Goal: Task Accomplishment & Management: Complete application form

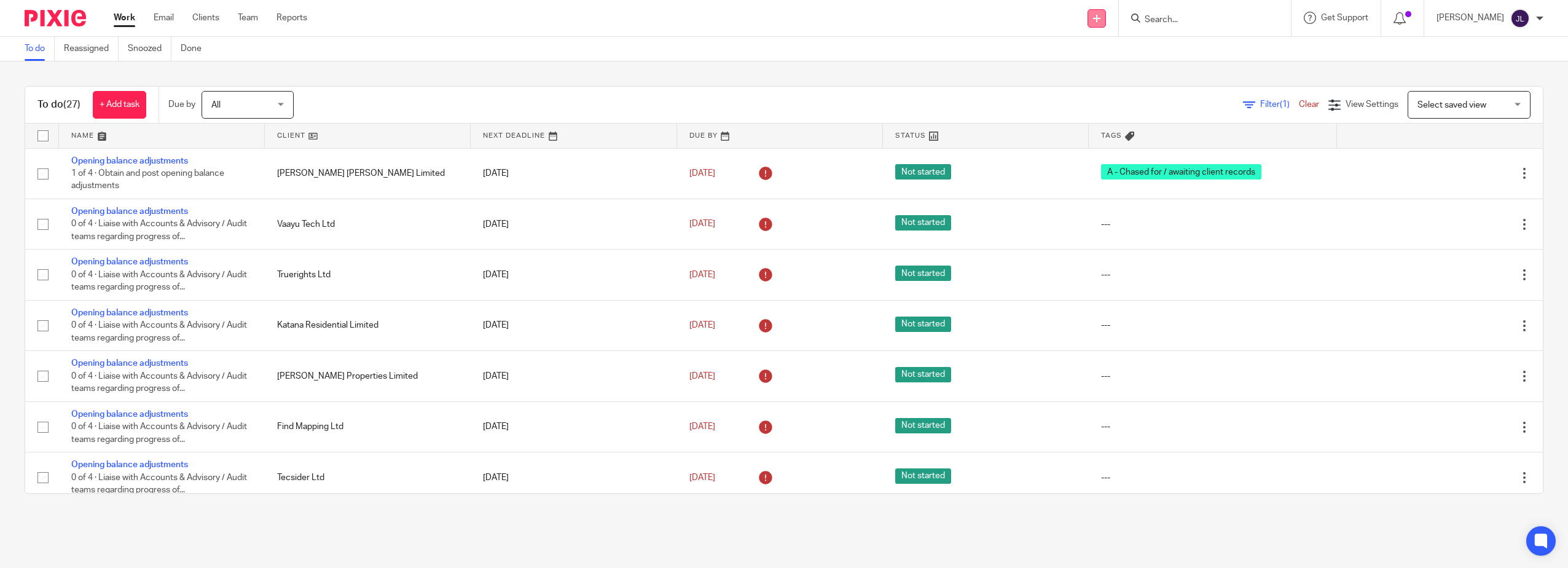
click at [1100, 19] on icon at bounding box center [1096, 18] width 7 height 7
click at [1116, 89] on link "Add client" at bounding box center [1117, 93] width 86 height 18
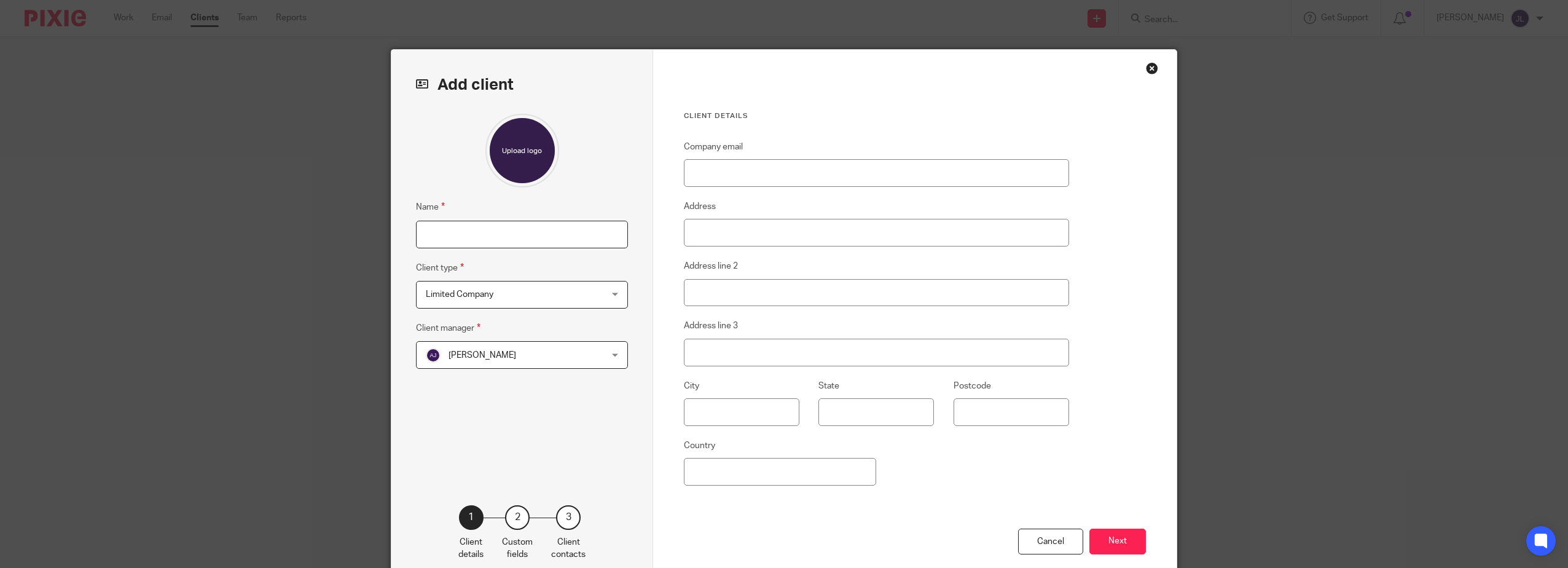
click at [450, 233] on input "Name" at bounding box center [522, 234] width 212 height 27
click at [596, 238] on input "AS1 Sports" at bounding box center [522, 234] width 212 height 27
type input "AS1 Sports Bidco Limited"
click at [612, 359] on div "Aaron Jervis Aaron Jervis" at bounding box center [522, 354] width 212 height 27
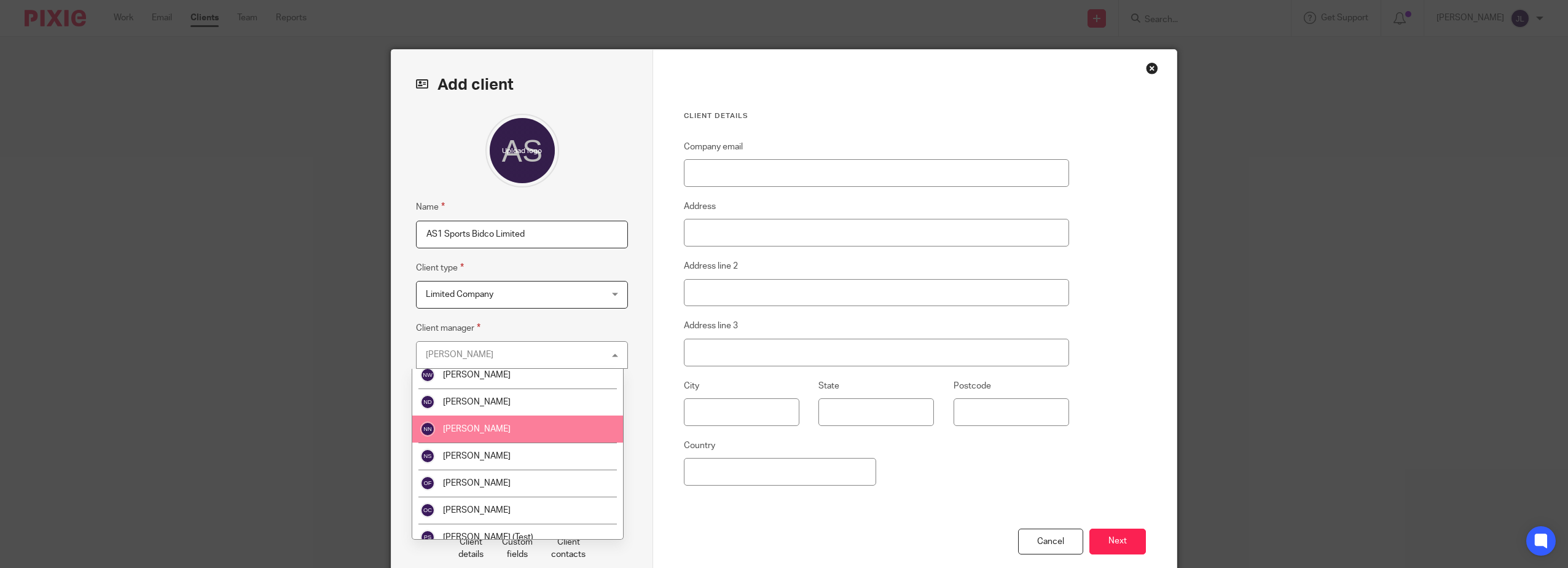
scroll to position [1219, 0]
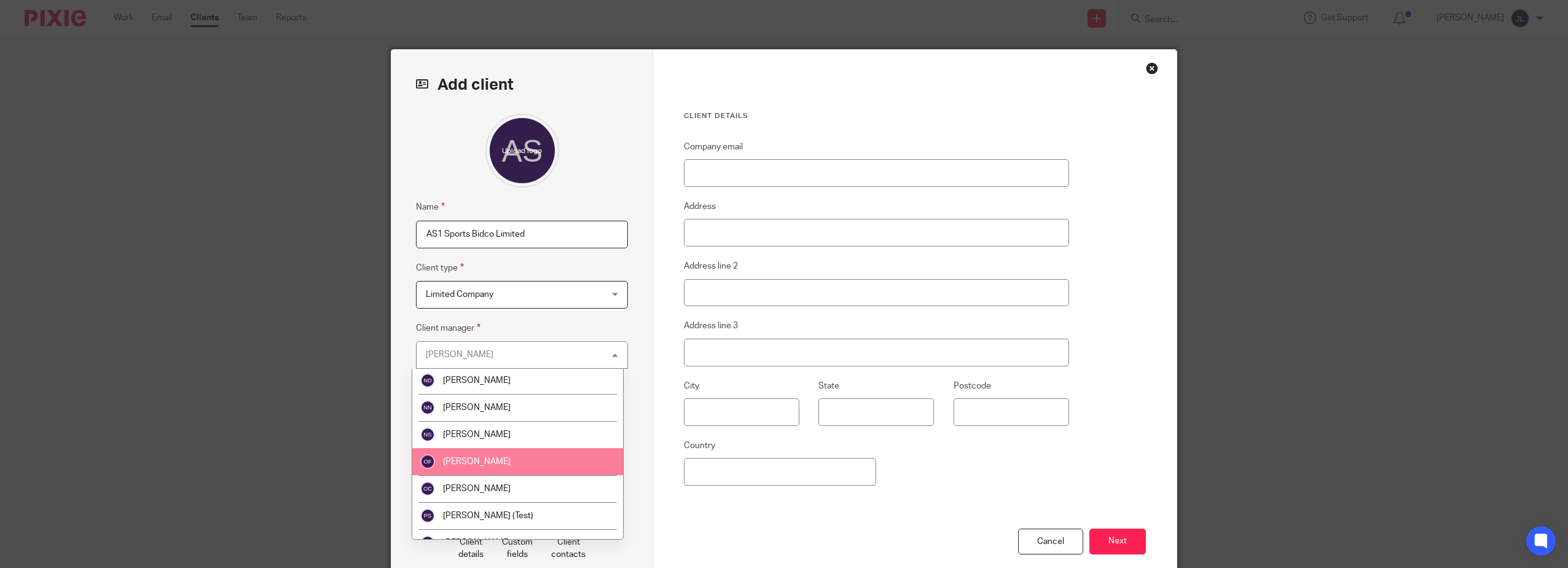
click at [491, 457] on li "Oliver Finch" at bounding box center [518, 461] width 211 height 27
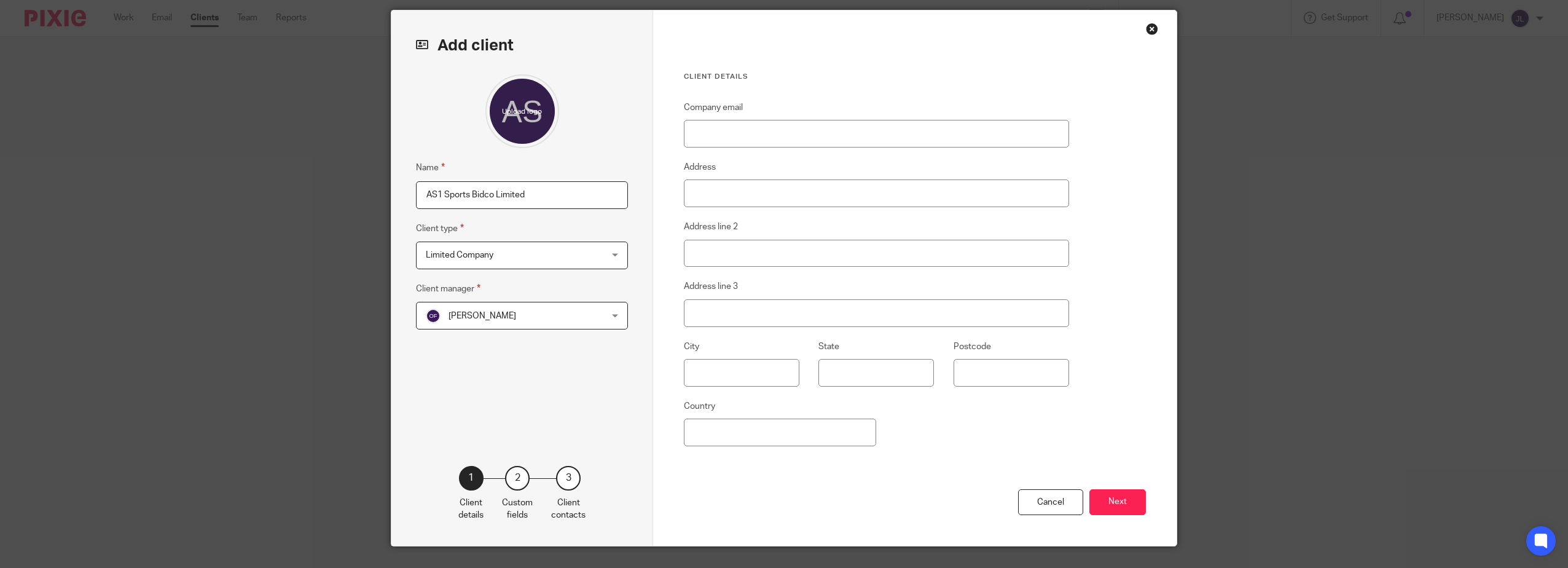
scroll to position [67, 0]
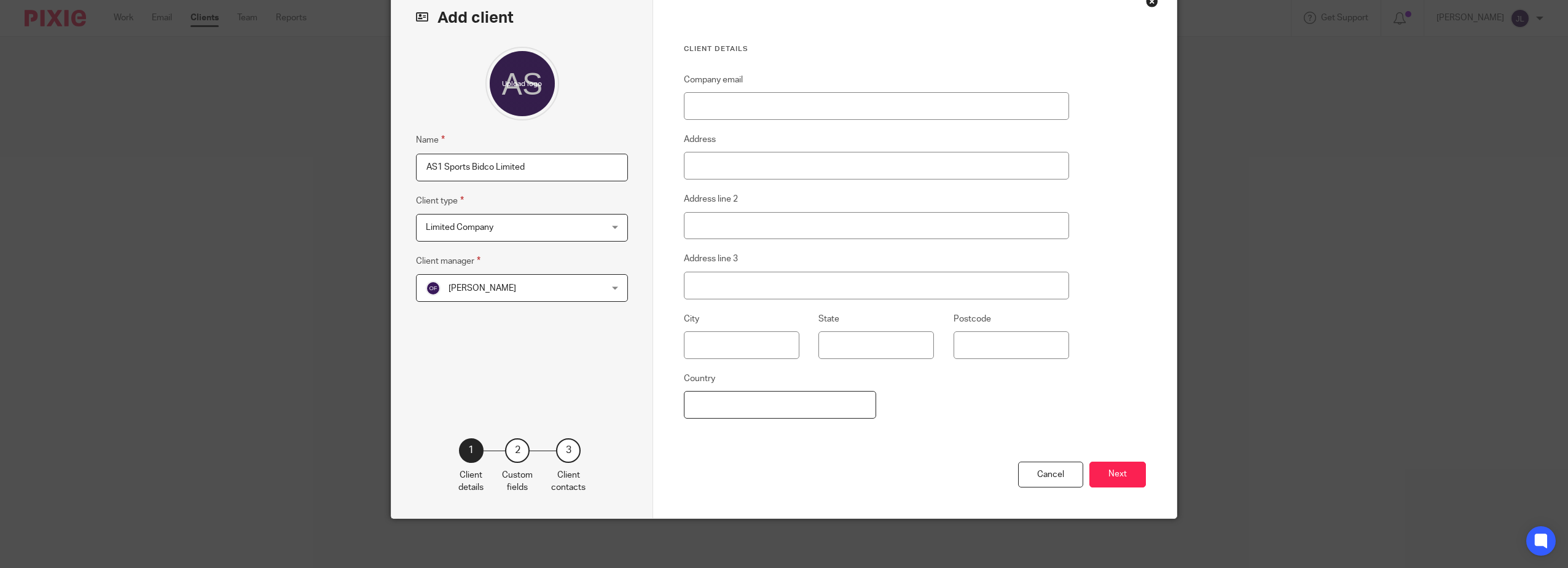
click at [812, 410] on input "Country" at bounding box center [780, 404] width 192 height 27
type input "Spain"
drag, startPoint x: 753, startPoint y: 405, endPoint x: 600, endPoint y: 408, distance: 153.0
click at [600, 408] on div "Add client Name AS1 Sports Bidco Limited Client type Limited Company Limited Co…" at bounding box center [784, 250] width 785 height 535
click at [966, 410] on div "Company email Address Address line 2 Address line 3 City State Postcode Country" at bounding box center [876, 267] width 385 height 389
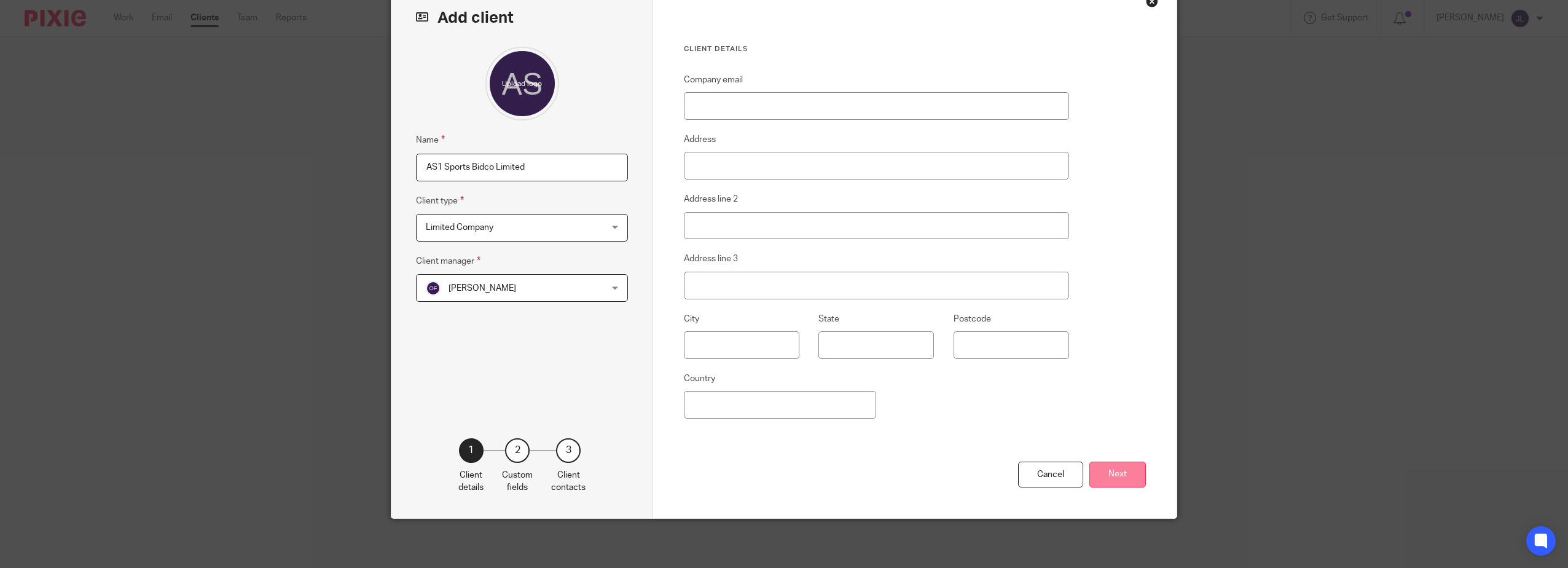
click at [1112, 462] on button "Next" at bounding box center [1117, 475] width 57 height 27
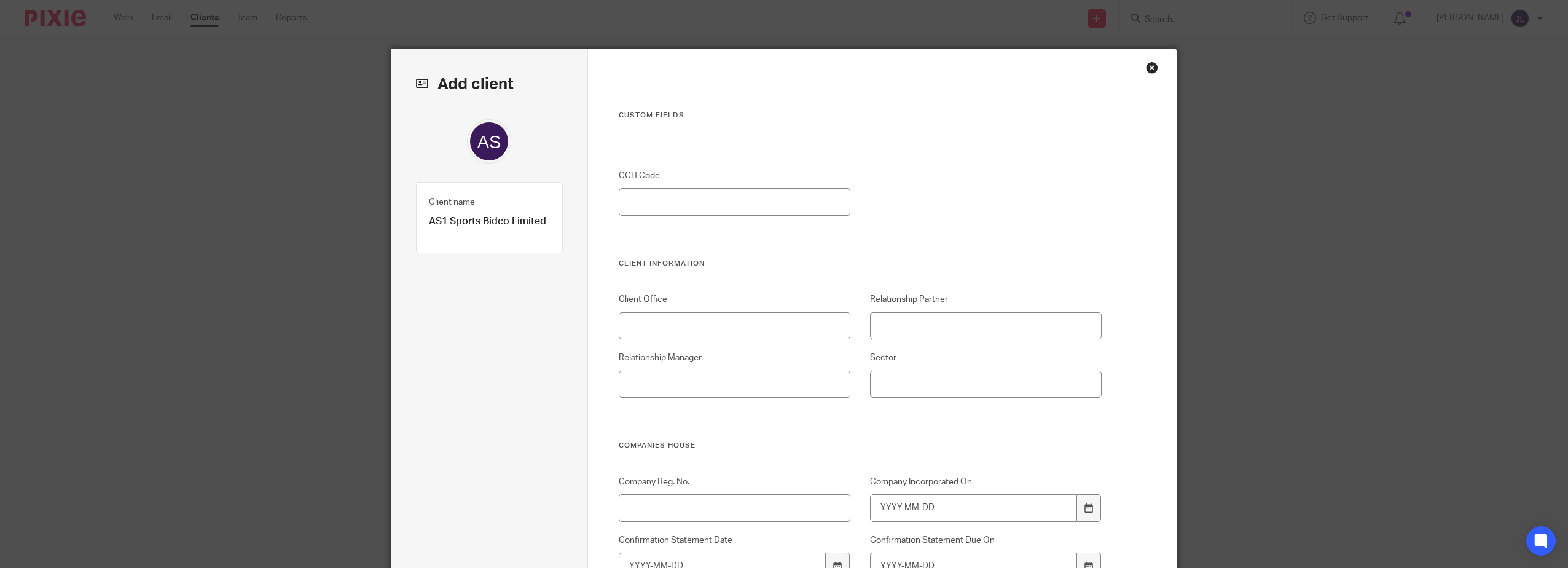
scroll to position [0, 0]
click at [758, 206] on input "CCH Code" at bounding box center [735, 202] width 232 height 27
click at [694, 210] on input "CCH Code" at bounding box center [735, 202] width 232 height 27
type input "52168"
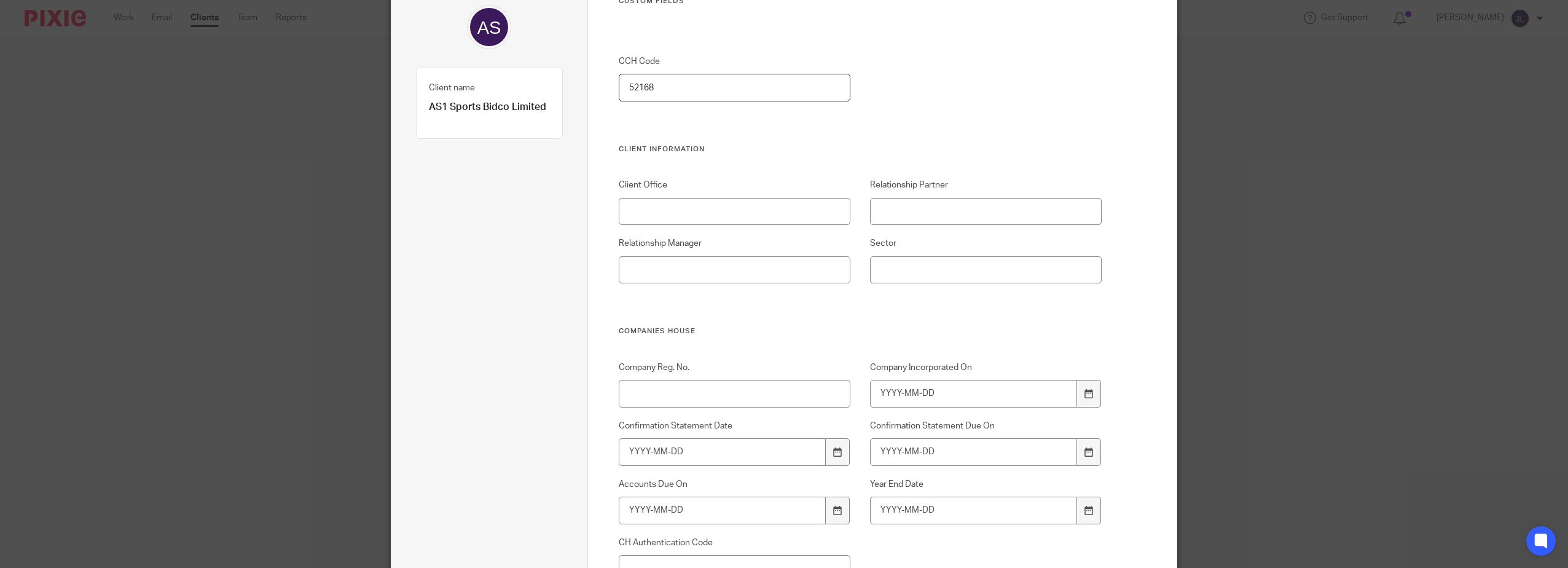
scroll to position [123, 0]
click at [894, 203] on input "Relationship Partner" at bounding box center [986, 204] width 232 height 27
click at [934, 194] on input "Relationship Partner" at bounding box center [986, 204] width 232 height 27
type input "Salvador Amico"
click at [722, 213] on input "Client Office" at bounding box center [735, 204] width 232 height 27
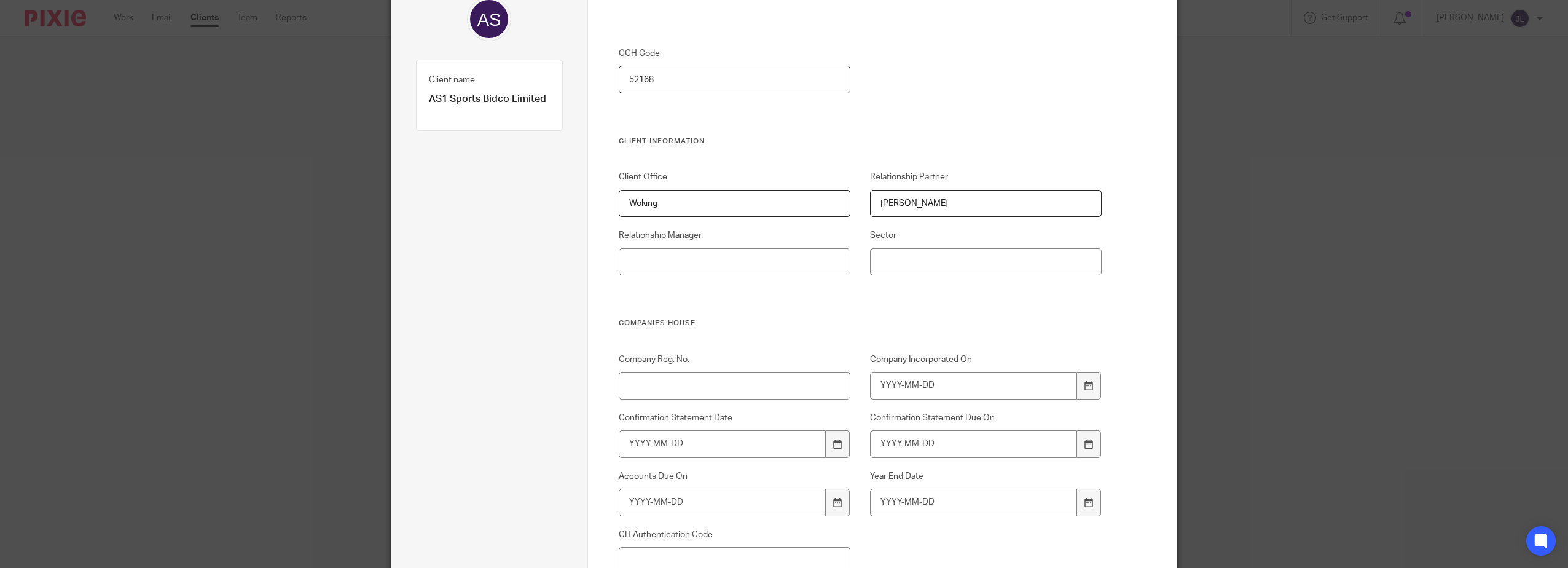
type input "Woking"
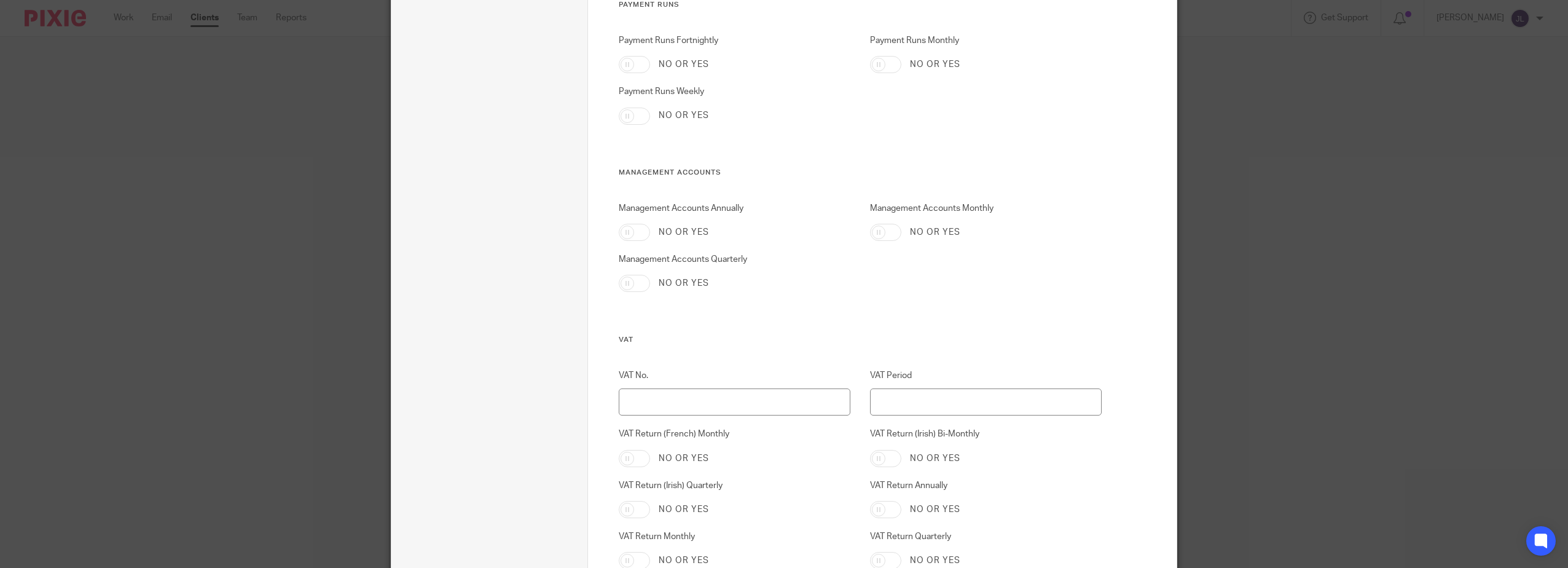
scroll to position [1107, 0]
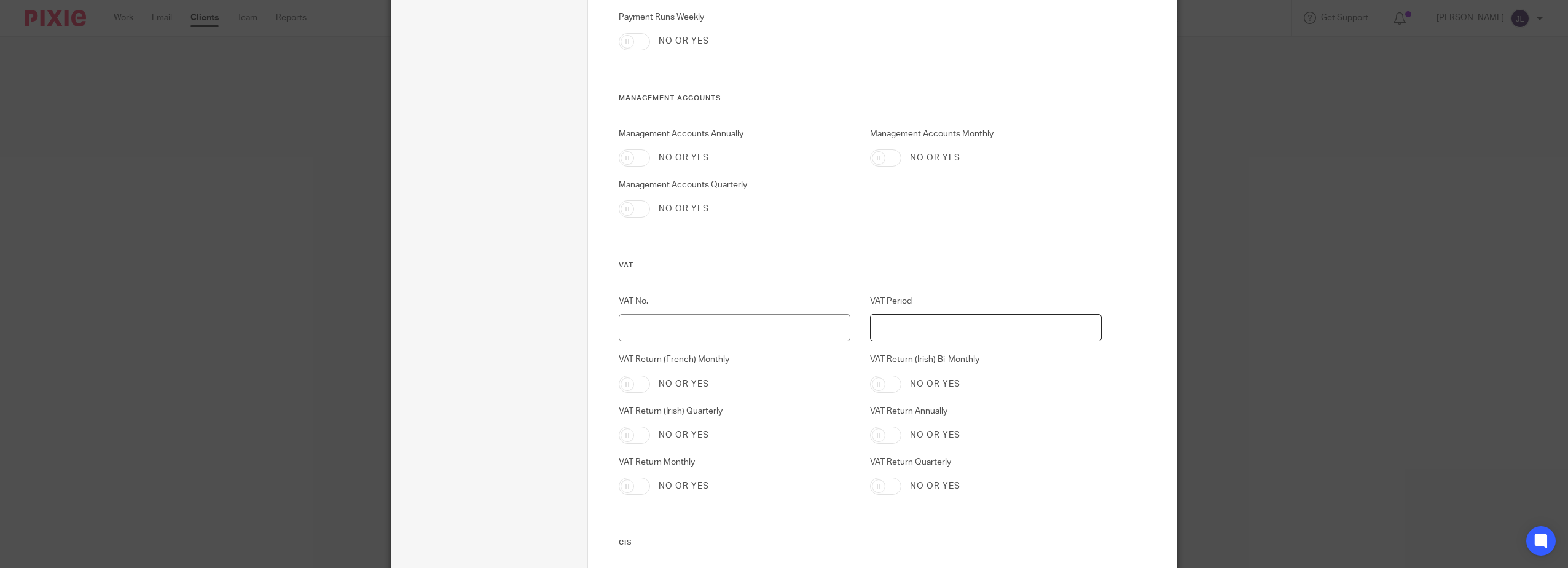
click at [935, 317] on input "VAT Period" at bounding box center [986, 328] width 232 height 27
drag, startPoint x: 899, startPoint y: 324, endPoint x: 888, endPoint y: 326, distance: 11.2
click at [899, 325] on input "VAT Period" at bounding box center [986, 328] width 232 height 27
type input "Mar/Jun/Sep/Dec"
click at [782, 323] on input "VAT No." at bounding box center [735, 328] width 232 height 27
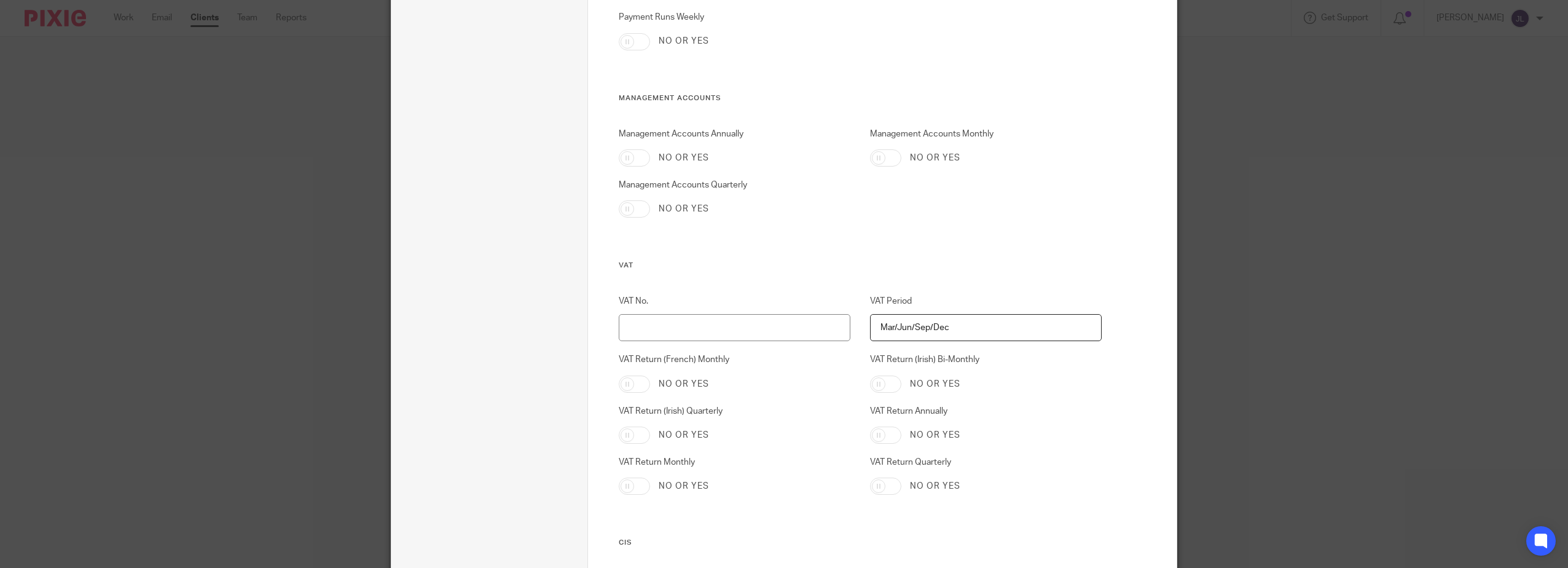
click at [883, 486] on input "VAT Return Quarterly" at bounding box center [885, 487] width 31 height 17
checkbox input "true"
click at [771, 328] on input "VAT No." at bounding box center [735, 328] width 232 height 27
paste input "479385039"
type input "479385039"
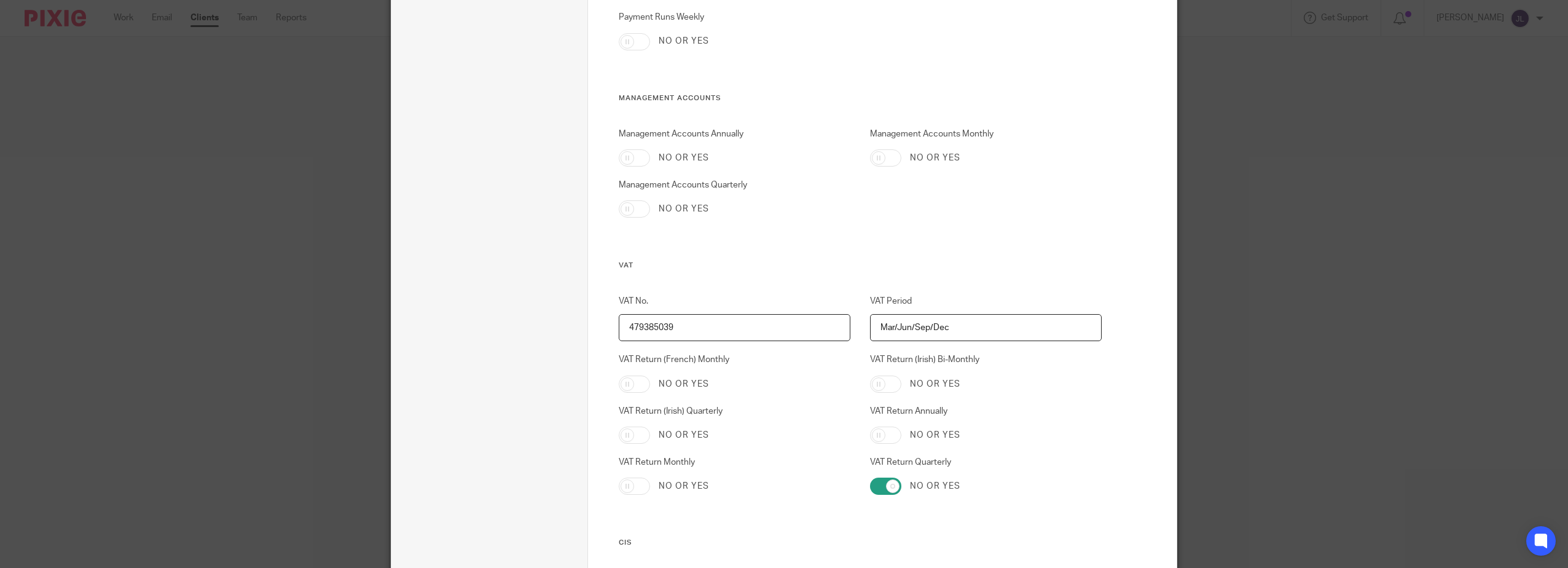
click at [832, 208] on div "No or yes" at bounding box center [735, 209] width 232 height 17
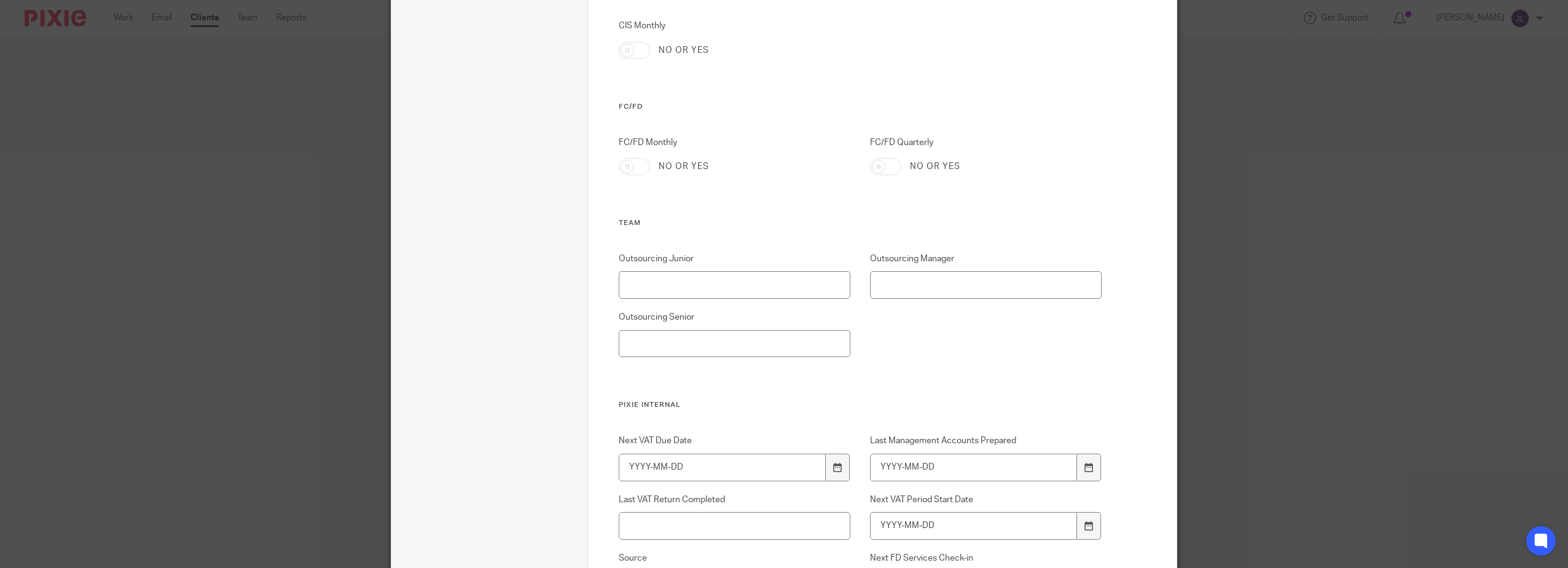
scroll to position [1660, 0]
click at [744, 280] on input "Outsourcing Junior" at bounding box center [735, 284] width 232 height 27
drag, startPoint x: 754, startPoint y: 289, endPoint x: 537, endPoint y: 267, distance: 218.1
type input "[PERSON_NAME]"
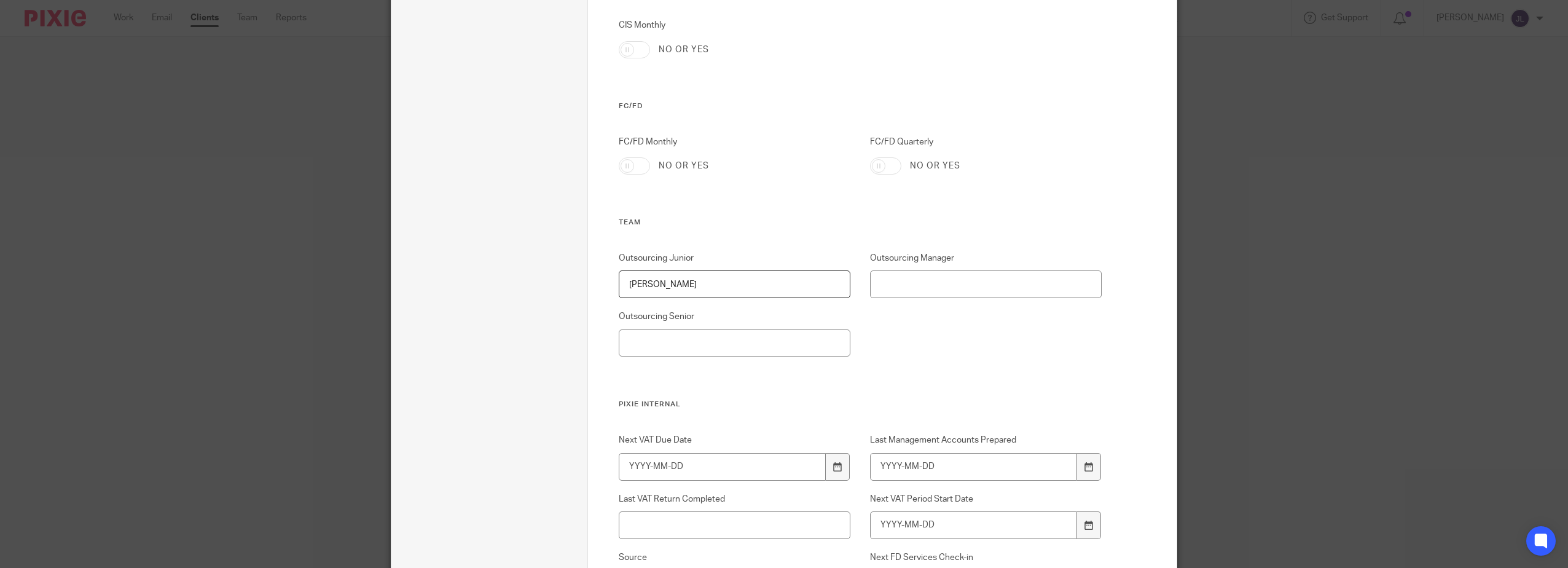
click at [706, 356] on div "Outsourcing Junior Josie Lynch Outsourcing Manager Outsourcing Senior" at bounding box center [850, 326] width 502 height 148
click at [722, 348] on input "Outsourcing Senior" at bounding box center [735, 343] width 232 height 27
paste input "[PERSON_NAME]"
type input "[PERSON_NAME]"
click at [870, 295] on input "Outsourcing Manager" at bounding box center [986, 284] width 232 height 27
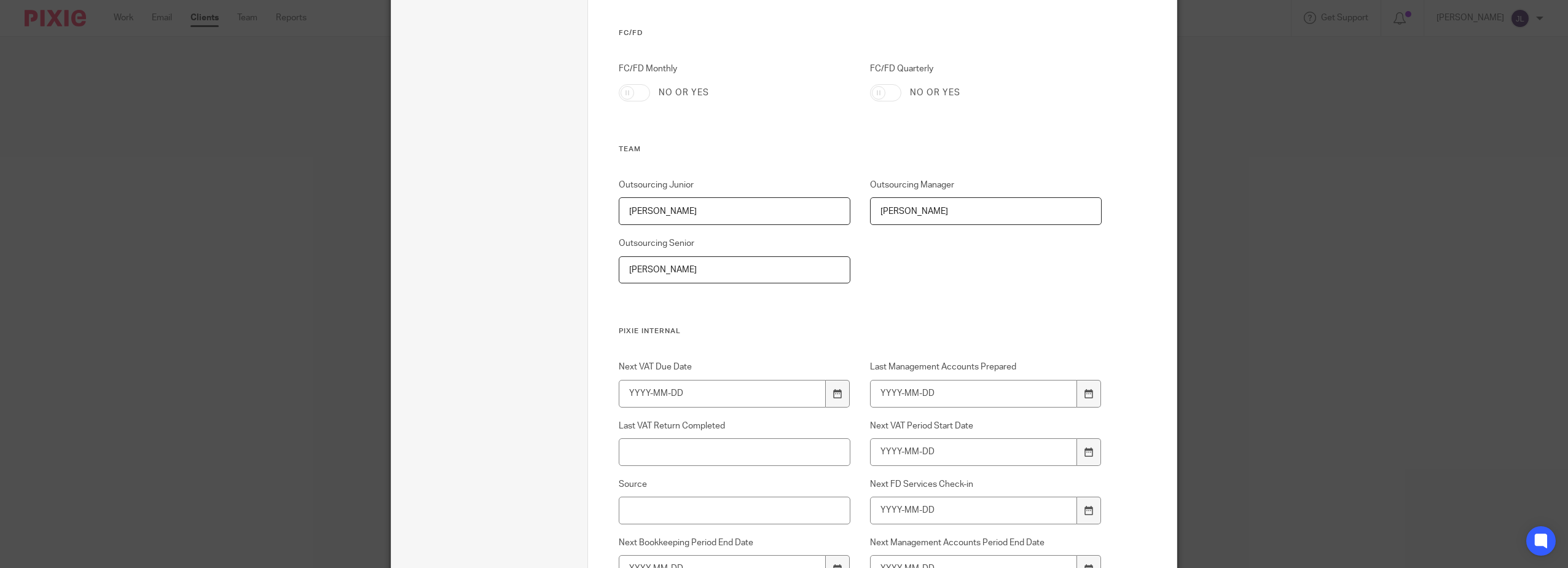
scroll to position [1844, 0]
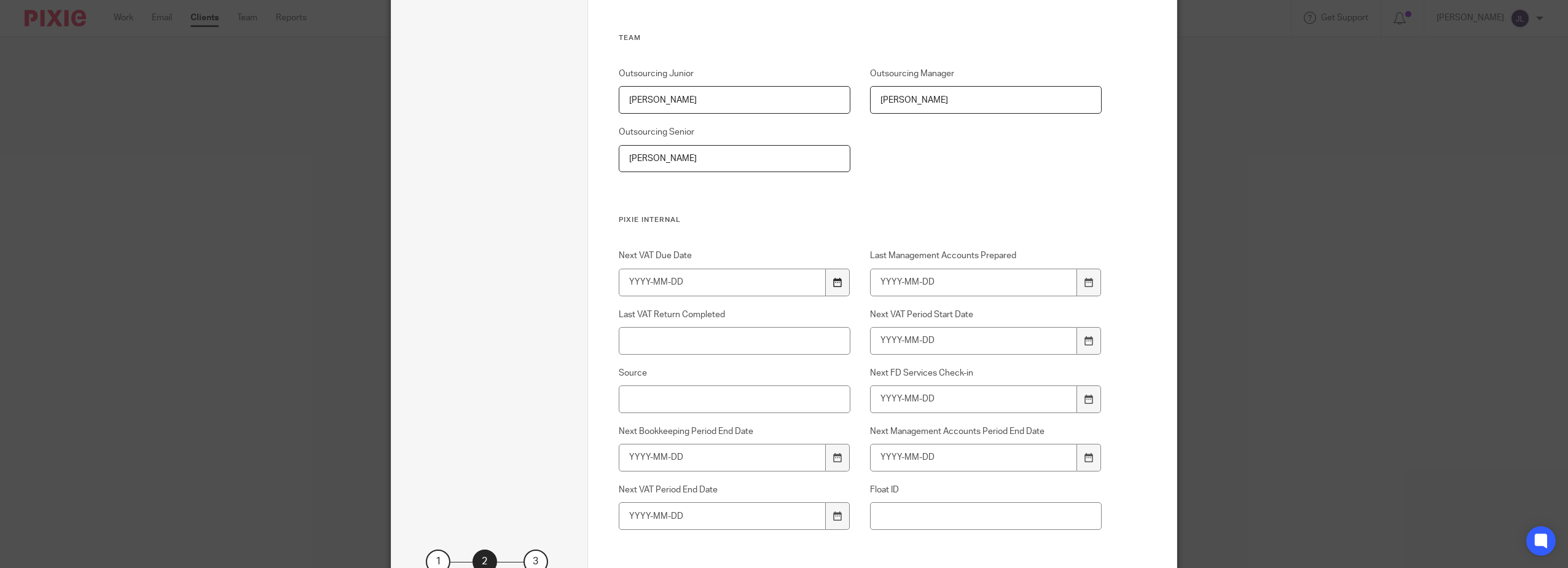
type input "[PERSON_NAME]"
click at [826, 286] on div at bounding box center [837, 282] width 23 height 27
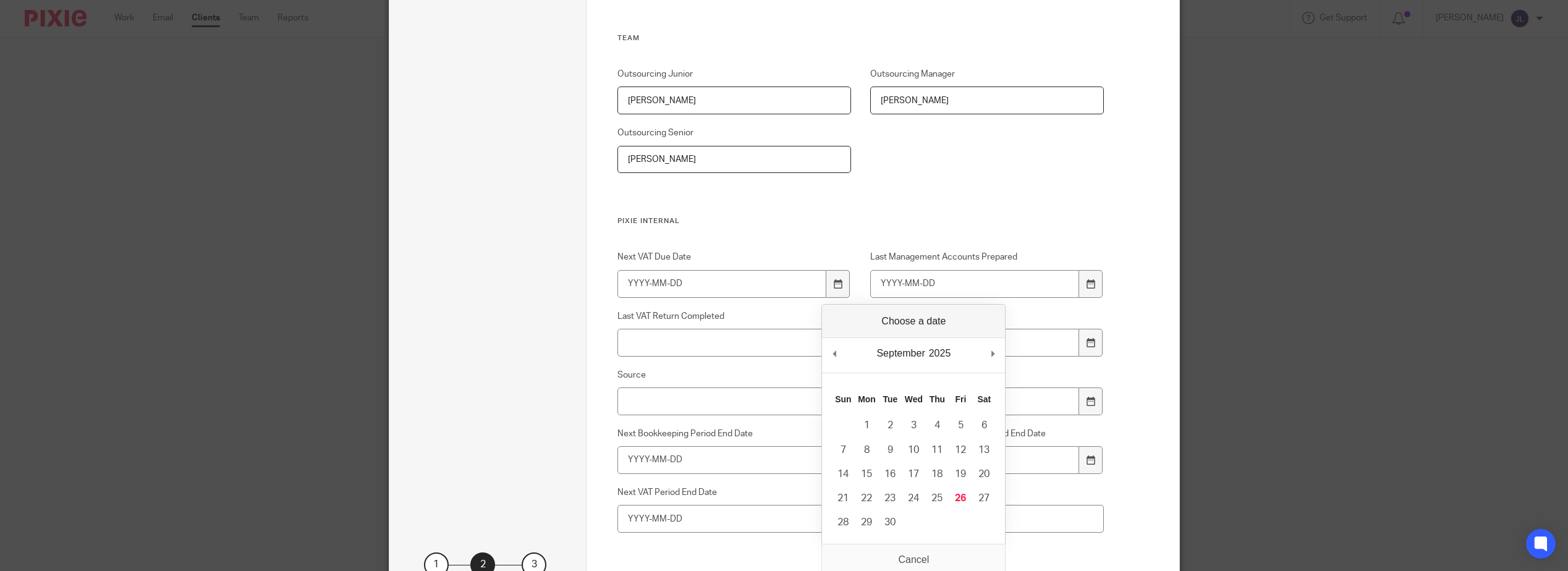
drag, startPoint x: 1004, startPoint y: 202, endPoint x: 1006, endPoint y: 207, distance: 5.4
click at [1004, 202] on div "Outsourcing Junior Josie Lynch Outsourcing Manager Oliver Finch Outsourcing Sen…" at bounding box center [851, 142] width 505 height 148
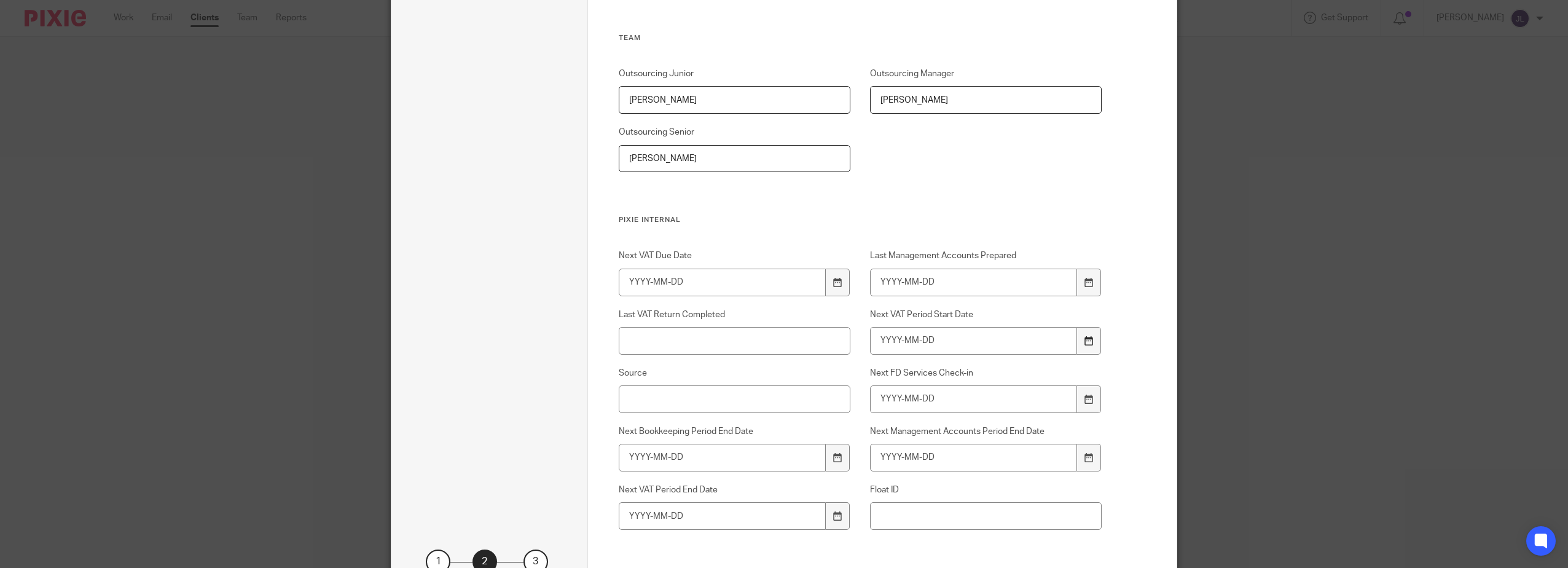
click at [1084, 343] on icon at bounding box center [1089, 341] width 9 height 9
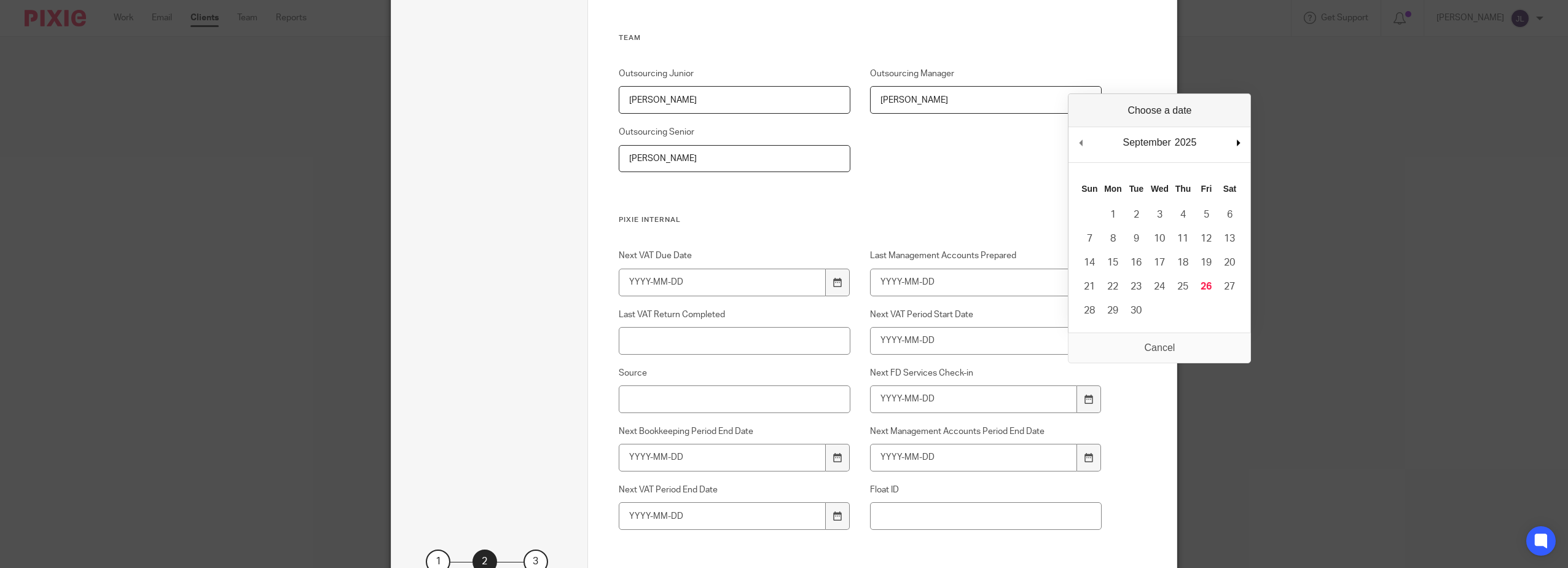
click at [1236, 142] on div "September January February March April May June July August September October N…" at bounding box center [1159, 145] width 182 height 35
type input "2025-10-01"
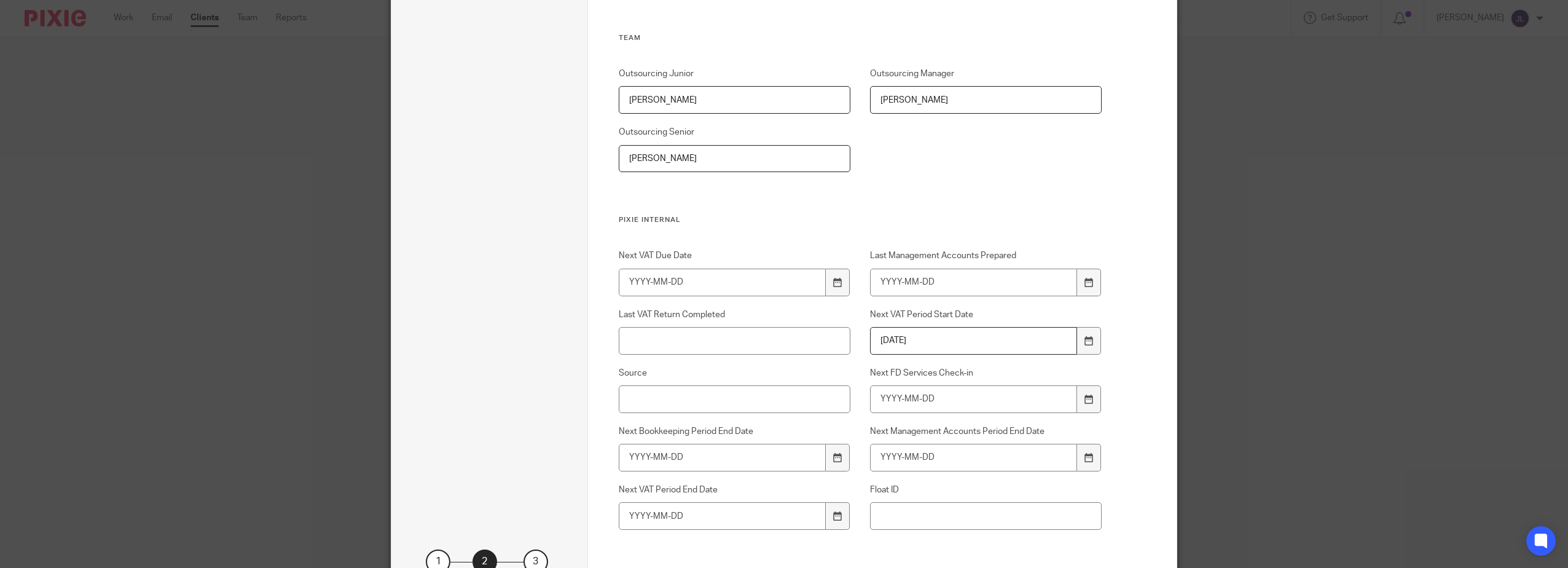
click at [842, 282] on div at bounding box center [837, 282] width 23 height 27
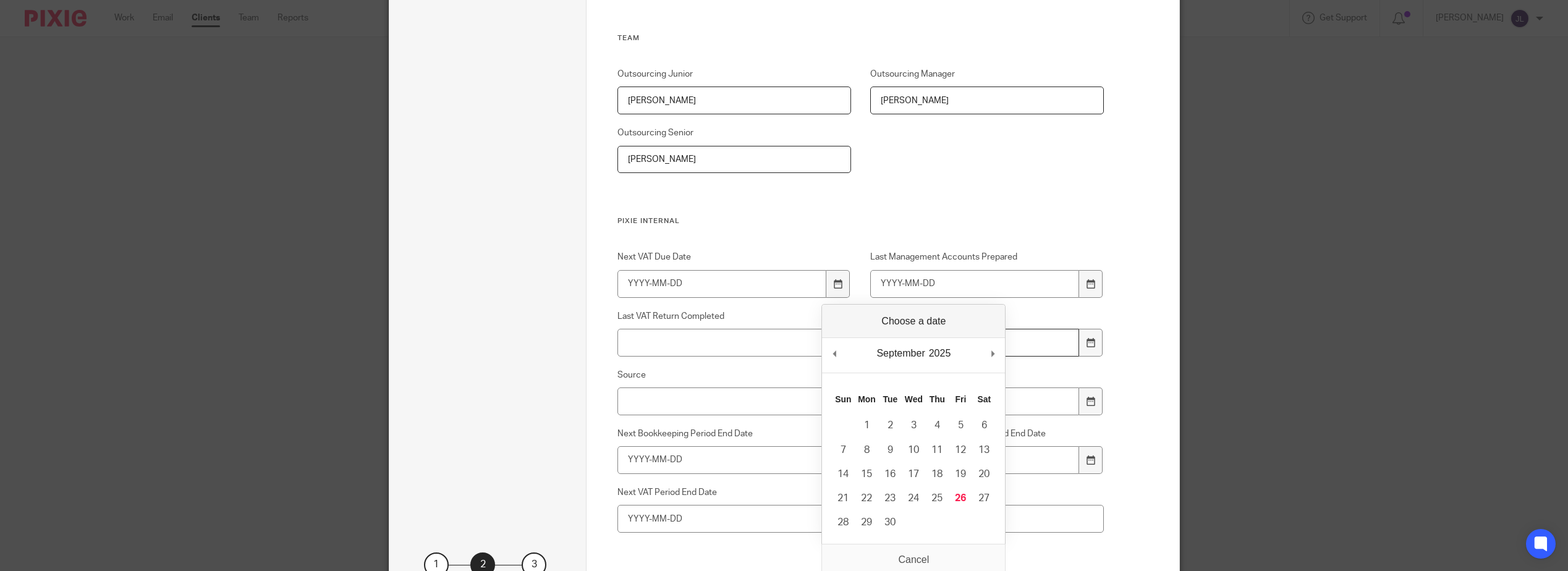
click at [988, 354] on div "September January February March April May June July August September October N…" at bounding box center [913, 356] width 183 height 36
type input "2025-11-07"
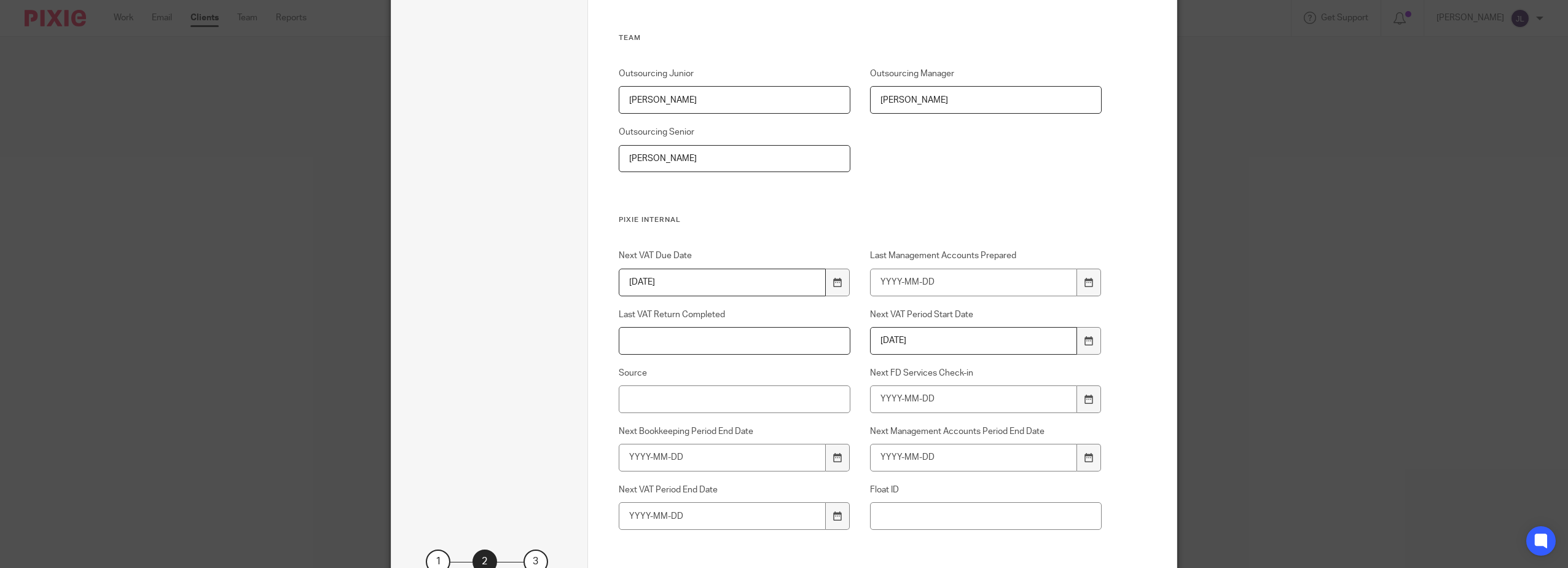
click at [778, 337] on input "Last VAT Return Completed" at bounding box center [735, 340] width 232 height 27
type input "30/06/25"
click at [1009, 190] on div "Outsourcing Junior Josie Lynch Outsourcing Manager Oliver Finch Outsourcing Sen…" at bounding box center [850, 141] width 502 height 148
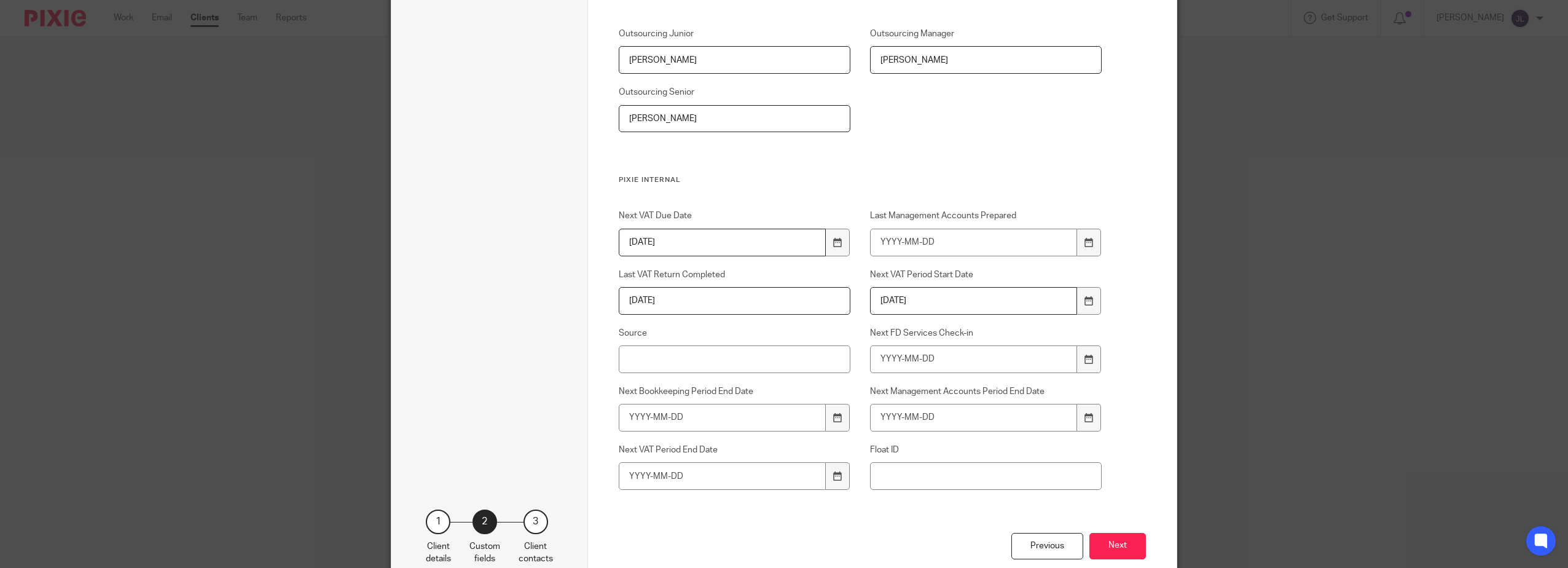
scroll to position [1906, 0]
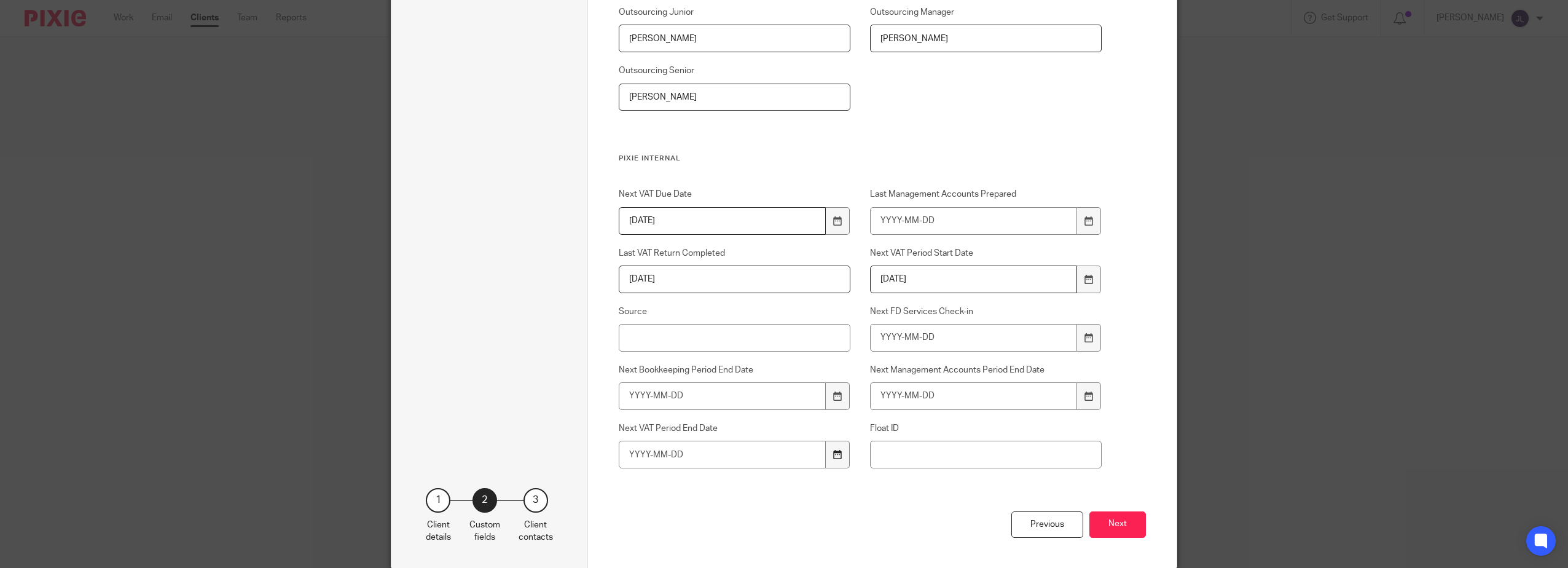
click at [833, 453] on icon at bounding box center [838, 455] width 9 height 9
click at [928, 148] on div "Outsourcing Junior Josie Lynch Outsourcing Manager Oliver Finch Outsourcing Sen…" at bounding box center [850, 79] width 502 height 148
drag, startPoint x: 1078, startPoint y: 276, endPoint x: 1086, endPoint y: 282, distance: 10.0
click at [1079, 277] on div at bounding box center [1088, 279] width 23 height 27
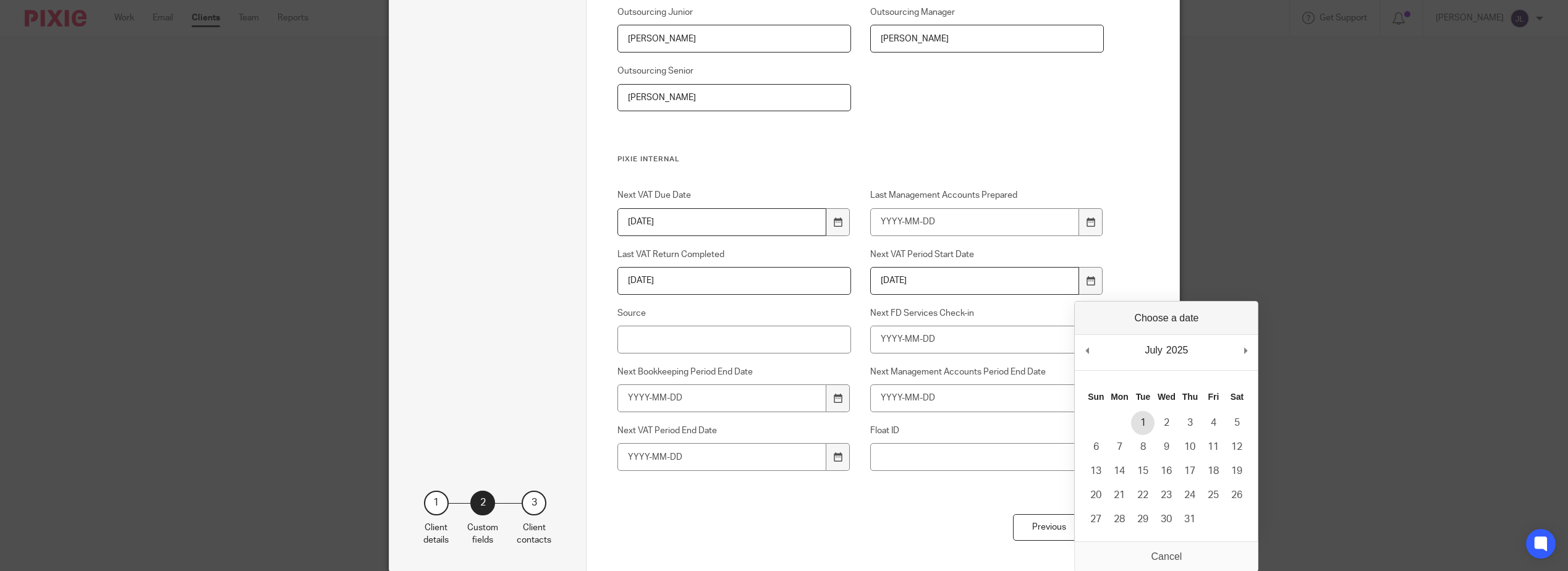
type input "2025-07-01"
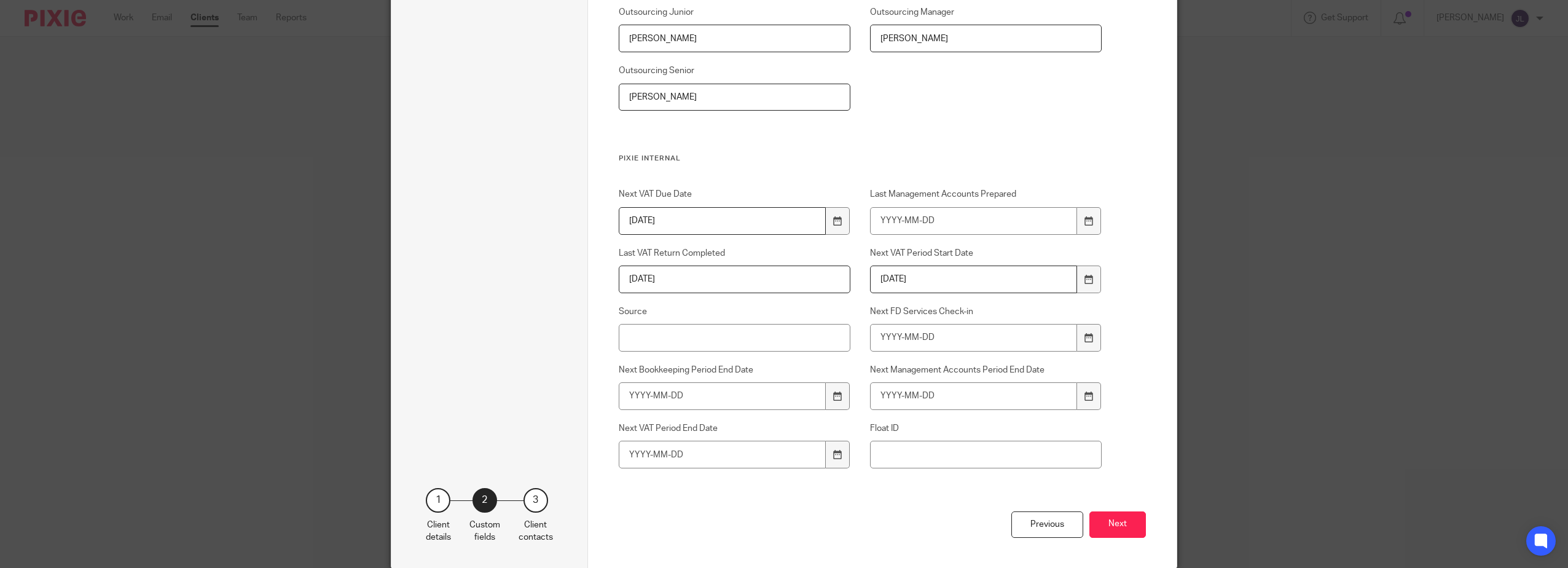
click at [847, 455] on div "Next VAT Due Date 2025-11-07 Last Management Accounts Prepared Last VAT Return …" at bounding box center [850, 350] width 502 height 323
click at [834, 459] on icon at bounding box center [838, 455] width 9 height 9
click at [893, 416] on td "30" at bounding box center [884, 425] width 23 height 24
type input "2025-09-30"
click at [894, 475] on div "Next VAT Due Date 2025-11-07 Last Management Accounts Prepared Last VAT Return …" at bounding box center [850, 350] width 502 height 323
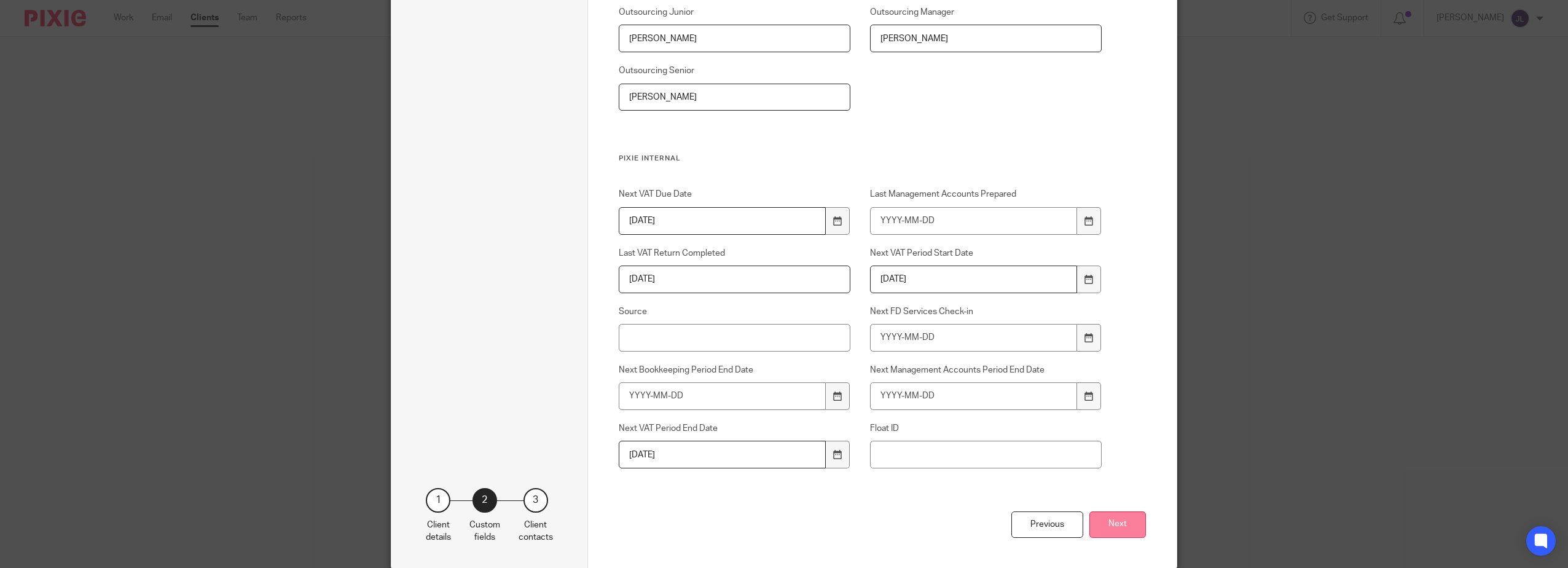
click at [1116, 518] on button "Next" at bounding box center [1117, 525] width 57 height 27
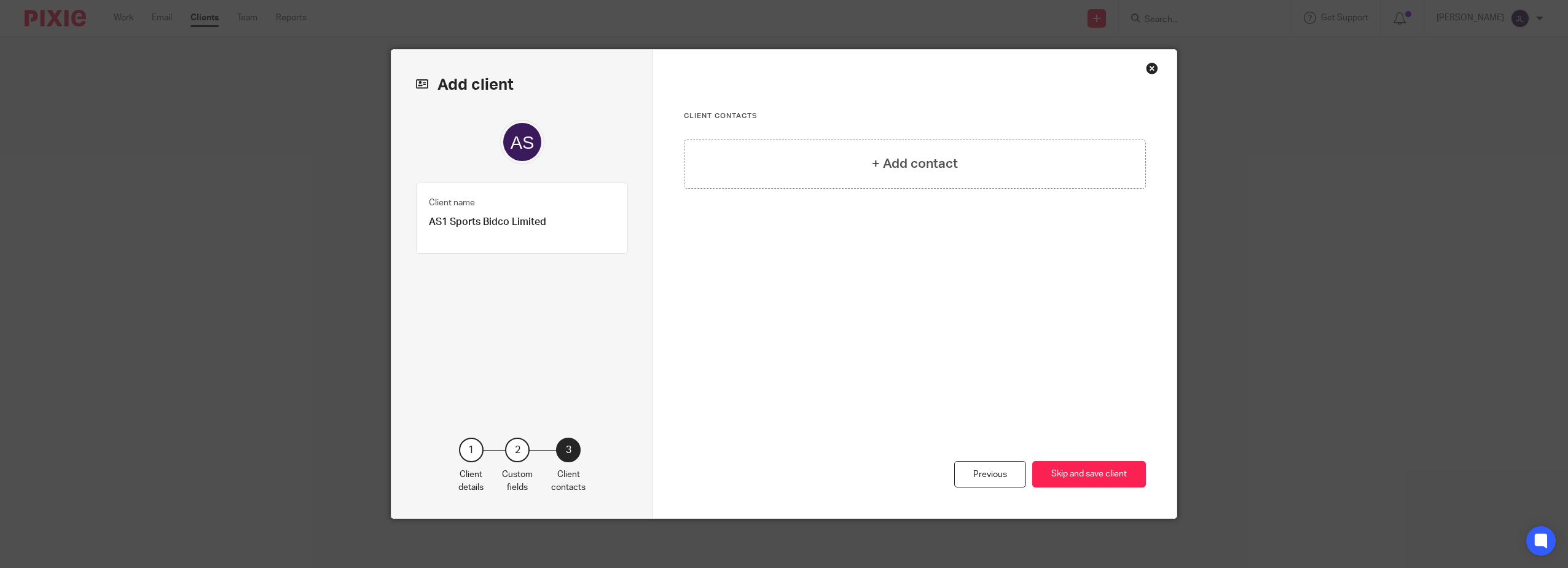
scroll to position [0, 0]
click at [966, 164] on div "+ Add contact" at bounding box center [914, 164] width 462 height 49
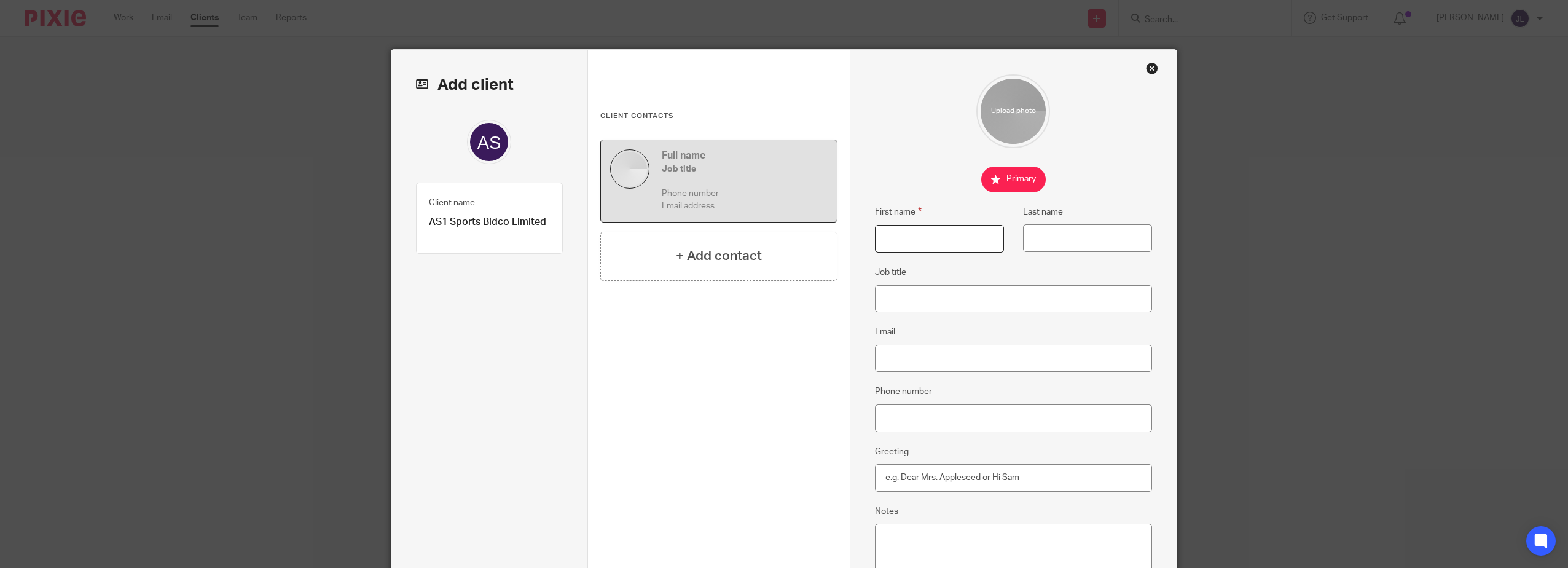
click at [913, 246] on input "First name" at bounding box center [939, 238] width 129 height 27
type input "M"
type input "Elena"
click at [1080, 238] on input "Last name" at bounding box center [1087, 238] width 129 height 27
paste input "García"
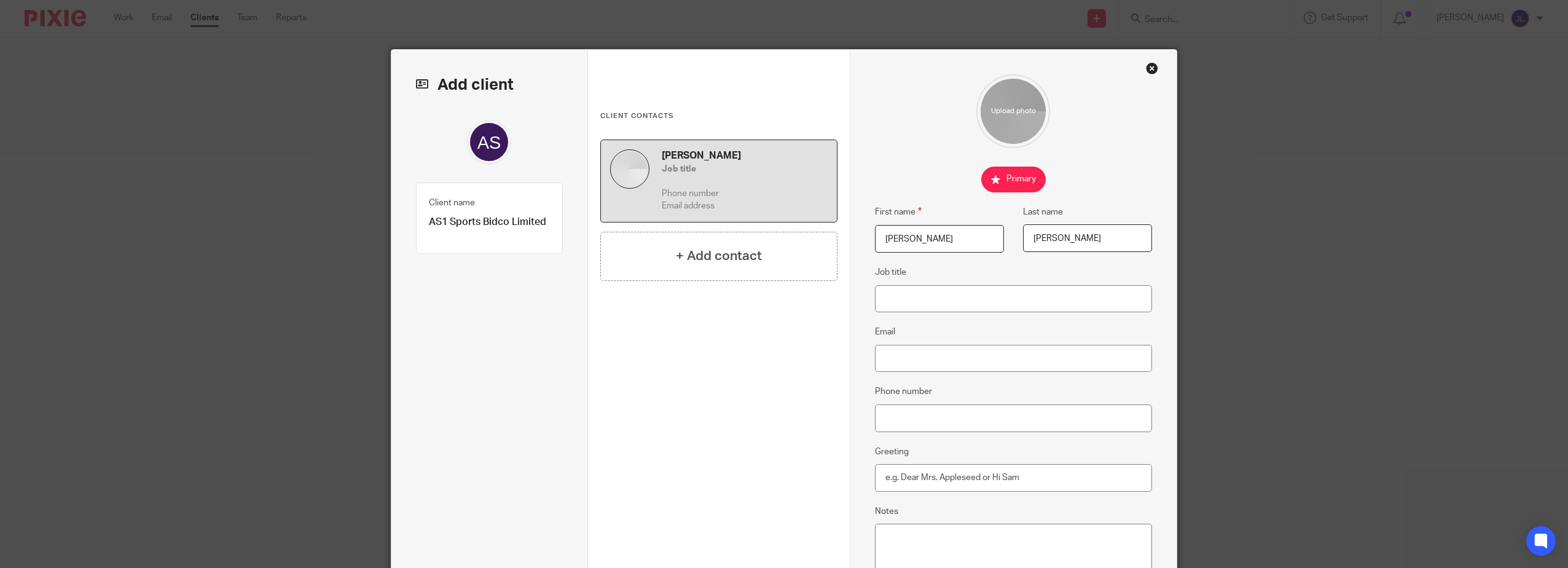
type input "García"
click at [1101, 188] on fieldset at bounding box center [1014, 180] width 277 height 26
click at [936, 360] on input "Email" at bounding box center [1014, 358] width 277 height 27
paste input "[EMAIL_ADDRESS][DOMAIN_NAME]"
type input "[EMAIL_ADDRESS][DOMAIN_NAME]"
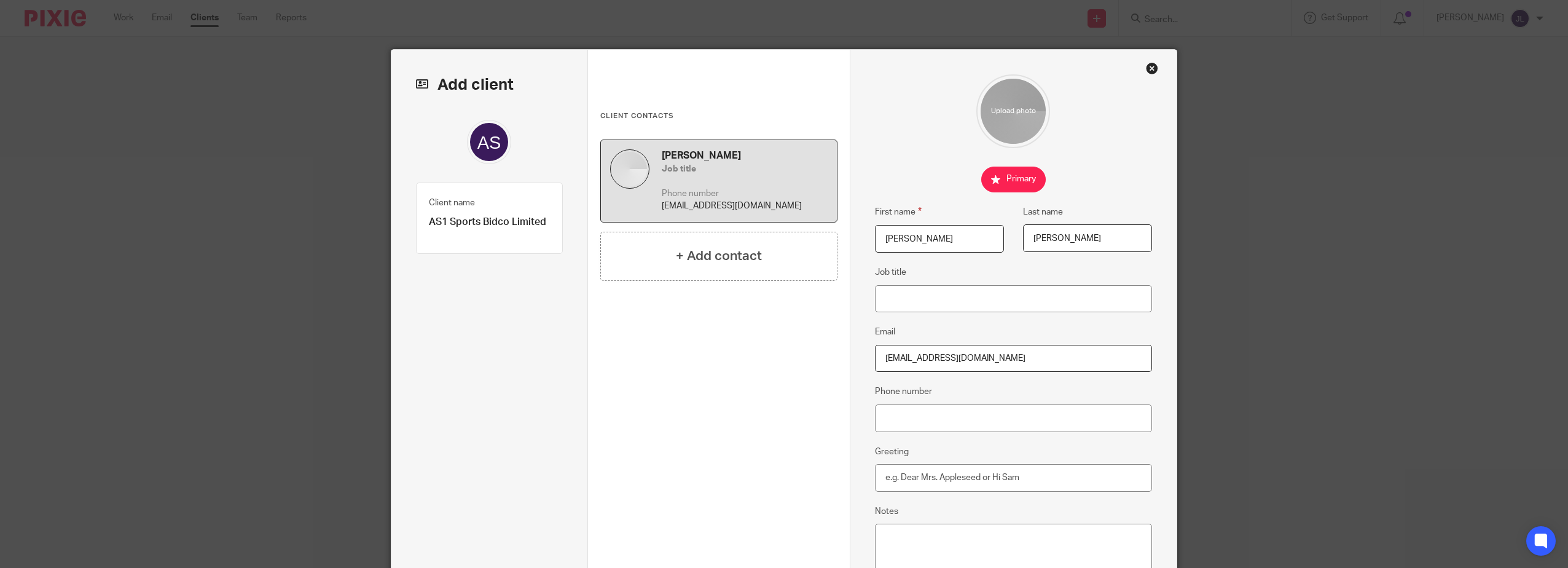
click at [857, 357] on div "First name Elena Last name García Job title Email egarcia@as1sports.com Phone n…" at bounding box center [1013, 363] width 327 height 627
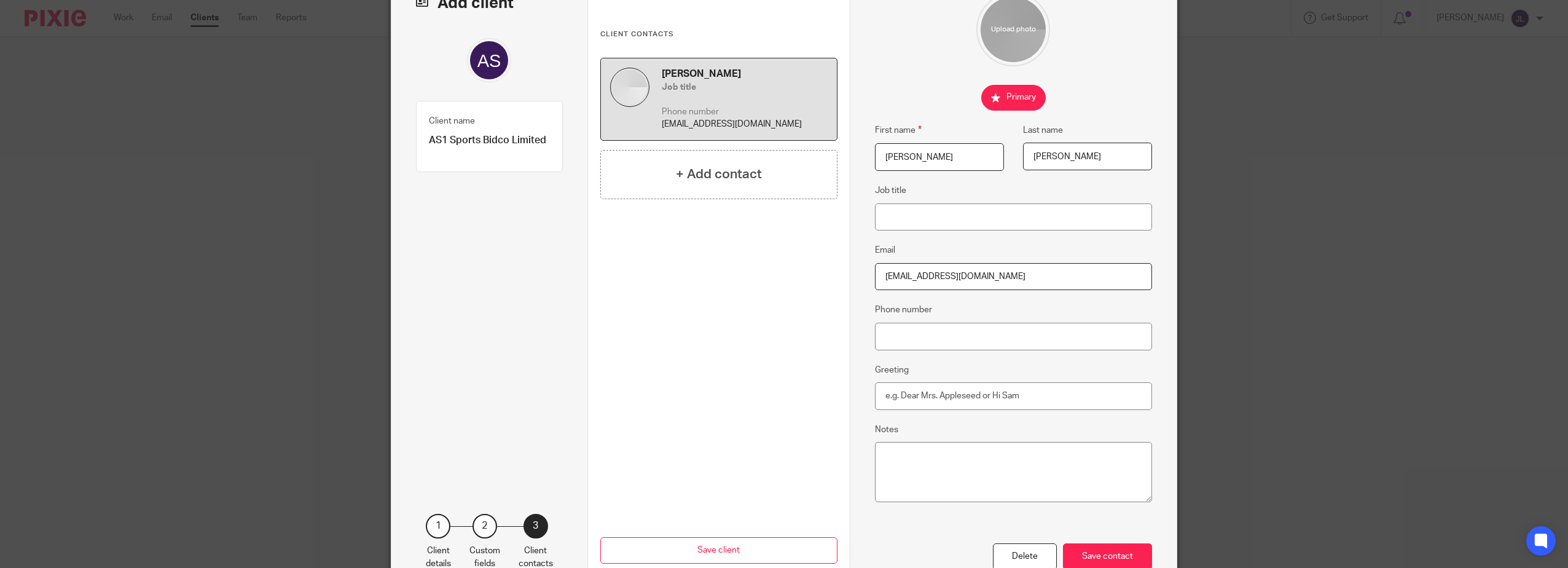
scroll to position [123, 0]
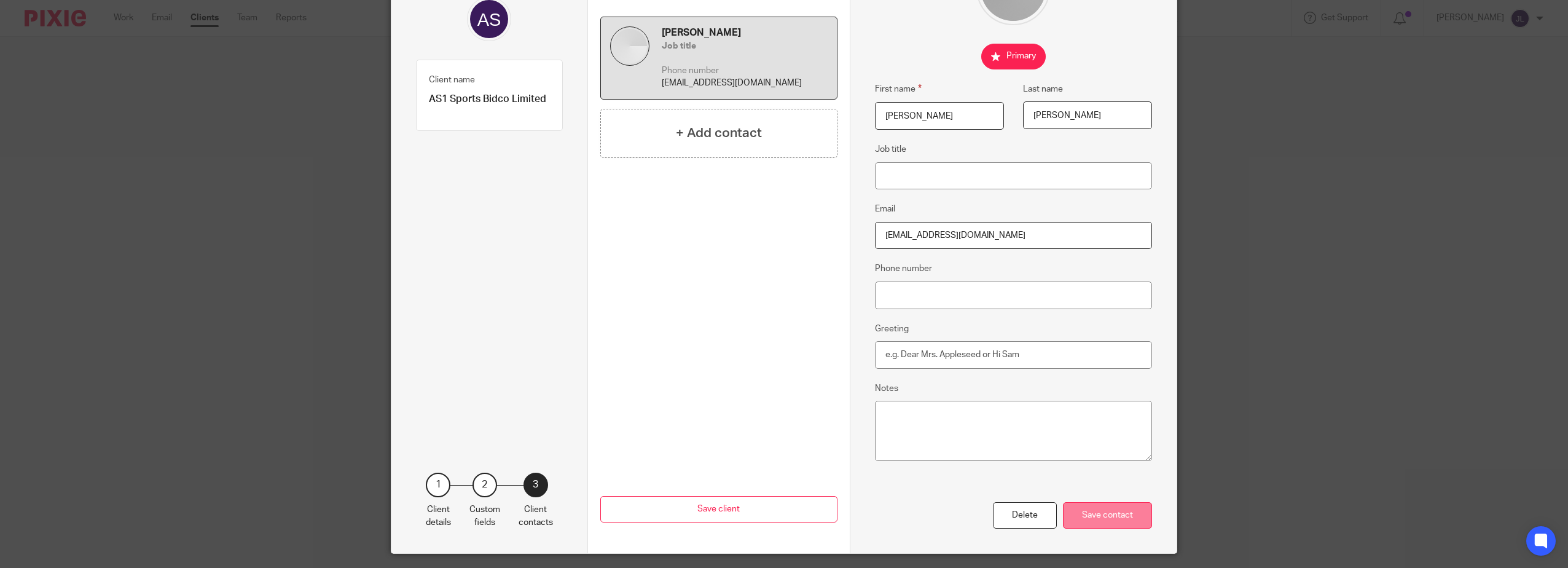
click at [1103, 511] on div "Save contact" at bounding box center [1107, 516] width 89 height 27
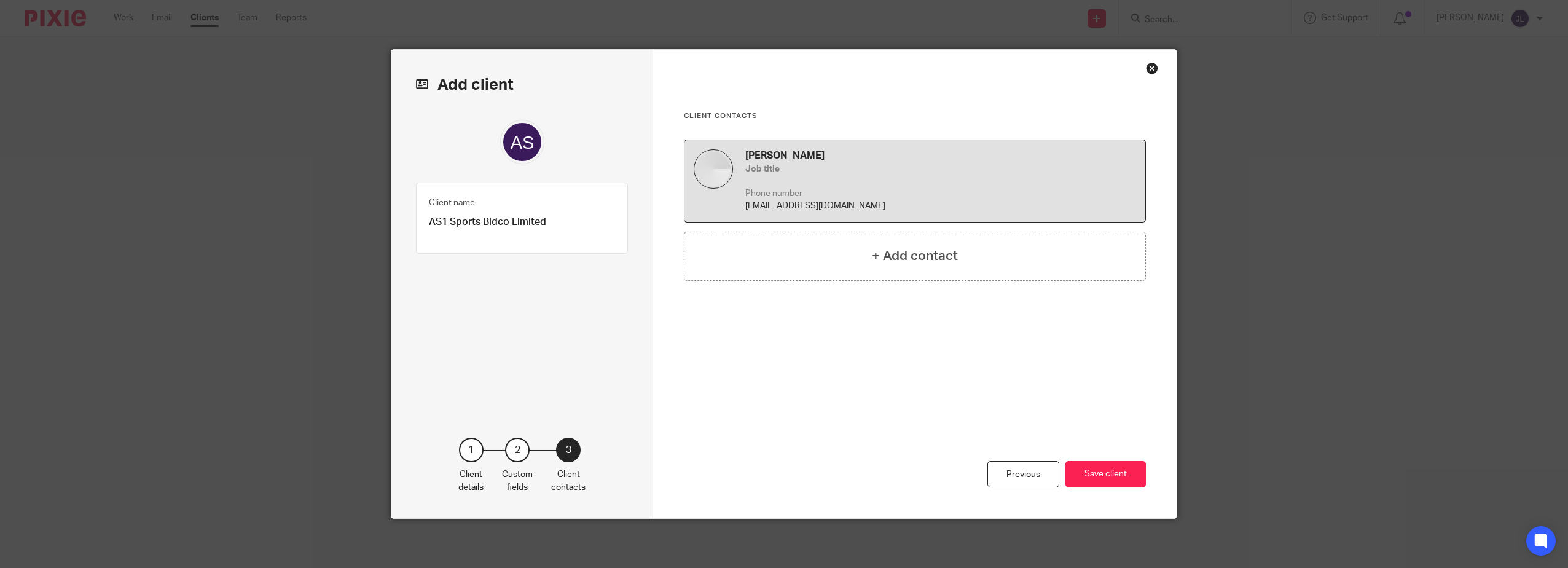
scroll to position [0, 0]
click at [865, 271] on div "+ Add contact" at bounding box center [914, 256] width 462 height 49
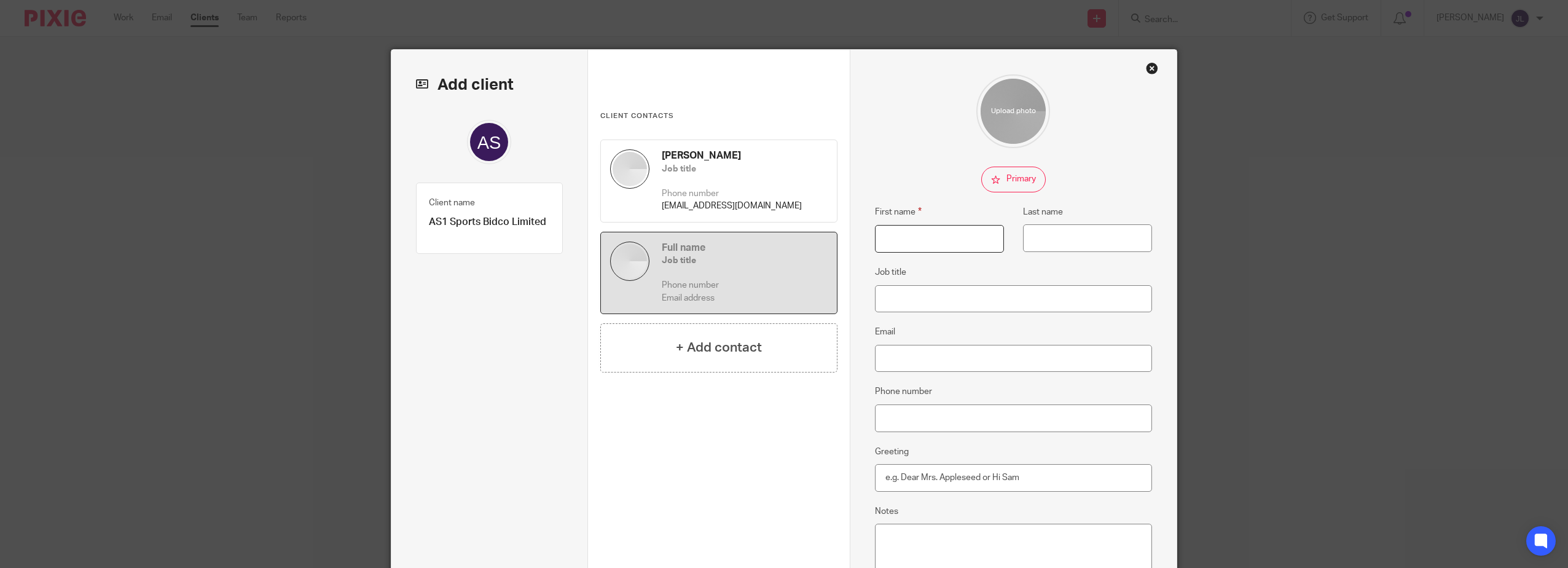
click at [904, 248] on input "First name" at bounding box center [939, 238] width 129 height 27
type input "Merche"
type input "Achell"
drag, startPoint x: 967, startPoint y: 366, endPoint x: 966, endPoint y: 360, distance: 6.1
click at [967, 366] on input "Email" at bounding box center [1014, 358] width 277 height 27
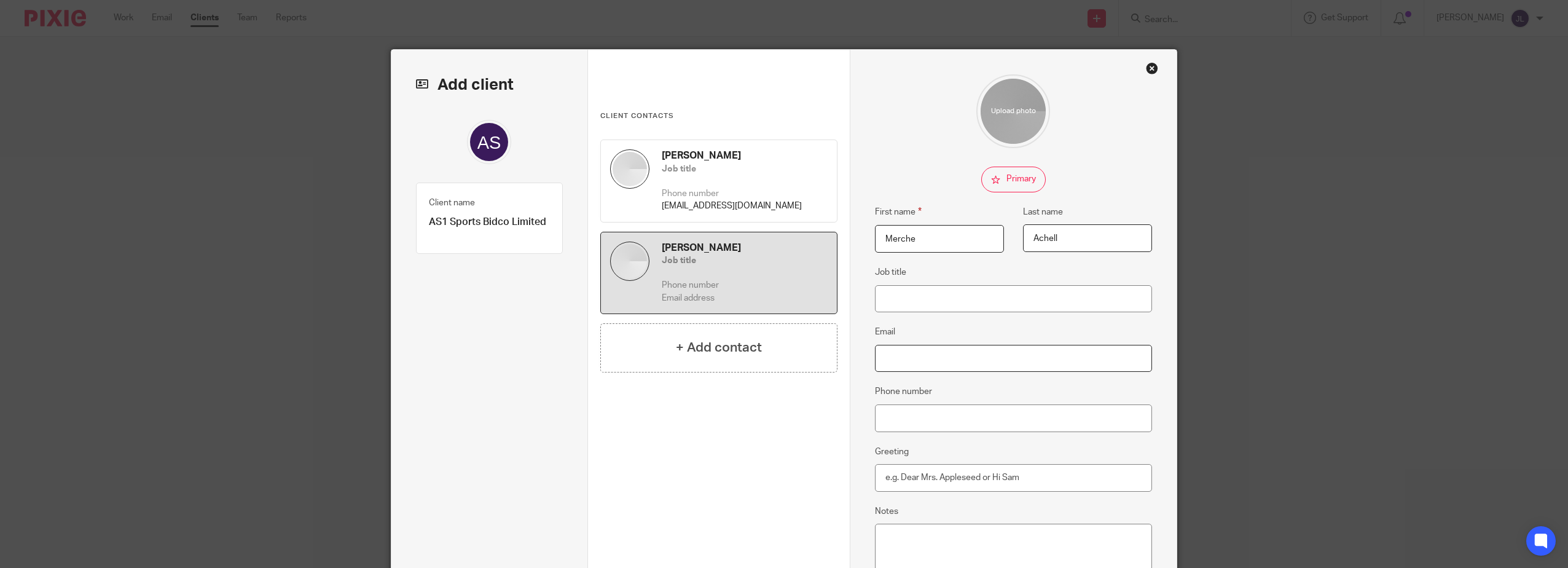
paste input "[PERSON_NAME][EMAIL_ADDRESS][DOMAIN_NAME]"
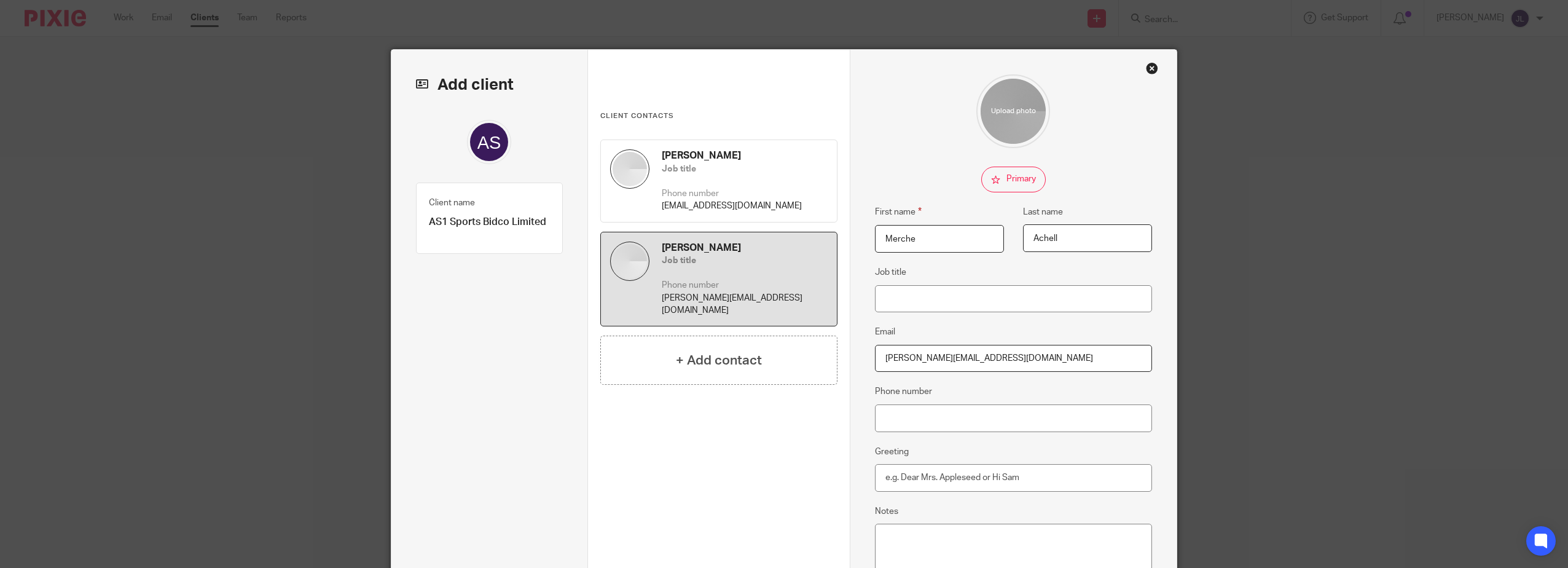
type input "[PERSON_NAME][EMAIL_ADDRESS][DOMAIN_NAME]"
click at [912, 322] on div "First name Merche Last name Achell Job title Email machell@as1sports.com Phone …" at bounding box center [1014, 349] width 277 height 551
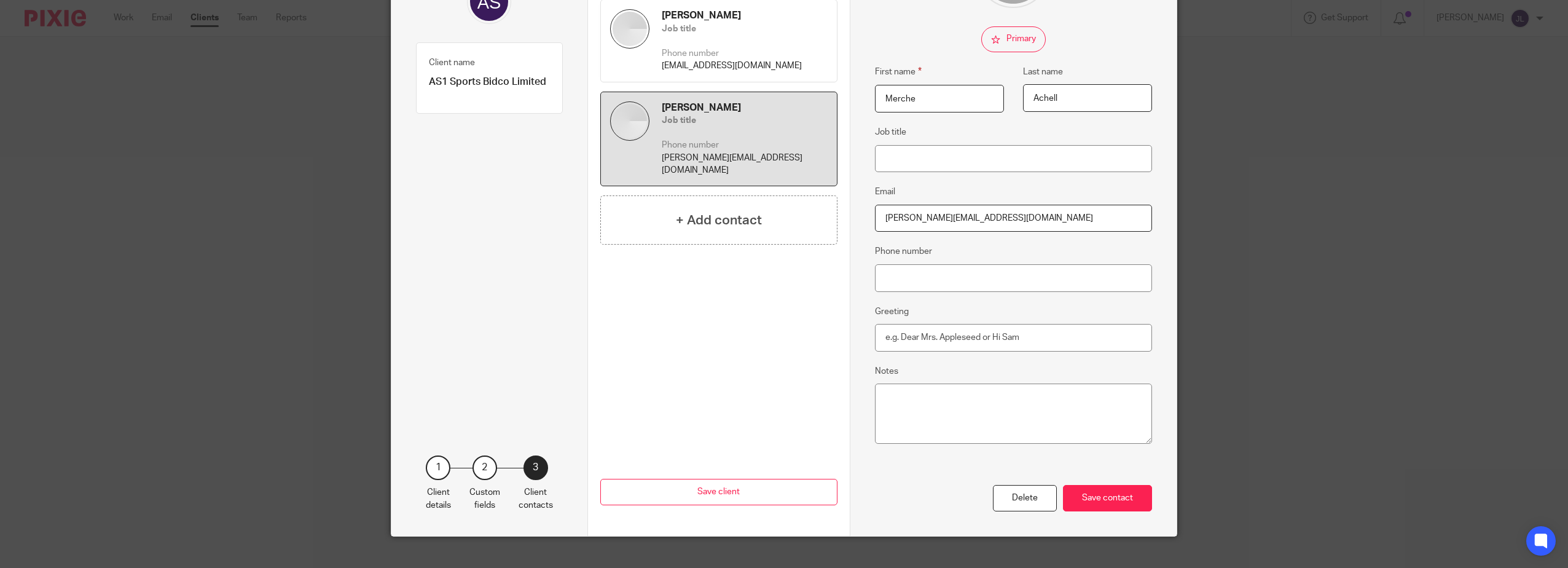
scroll to position [158, 0]
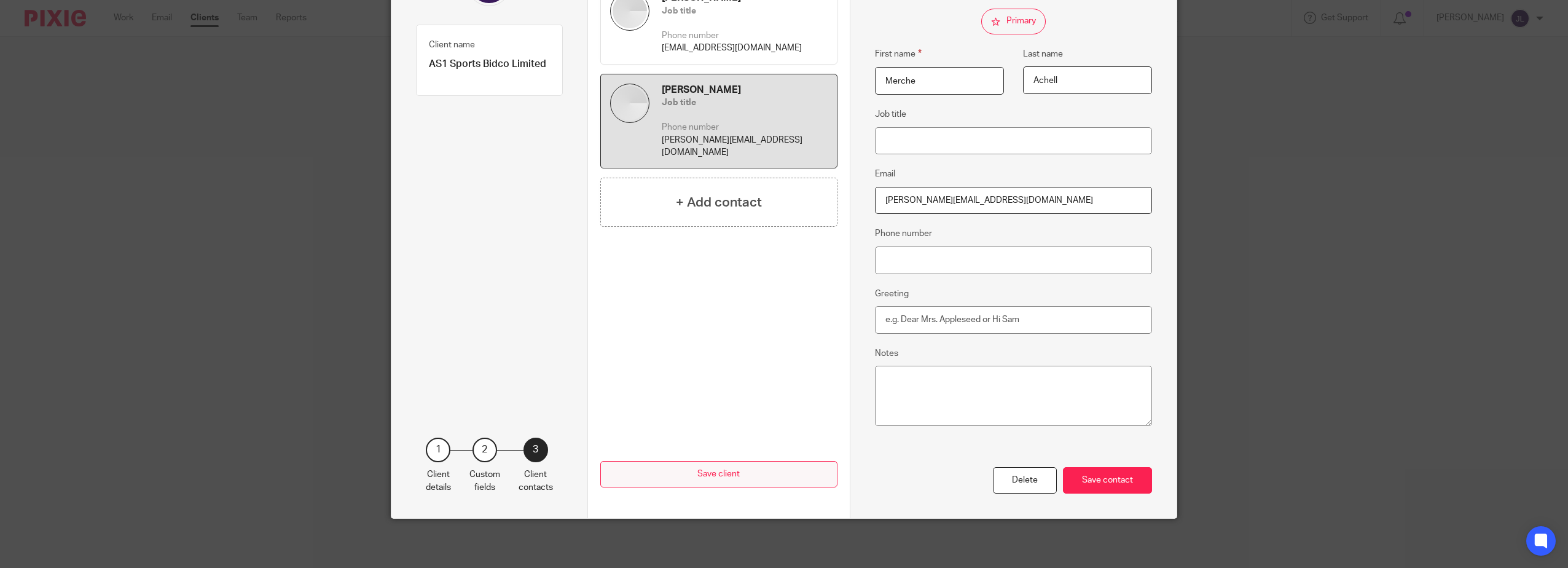
click at [1096, 479] on div "Save contact" at bounding box center [1107, 481] width 89 height 27
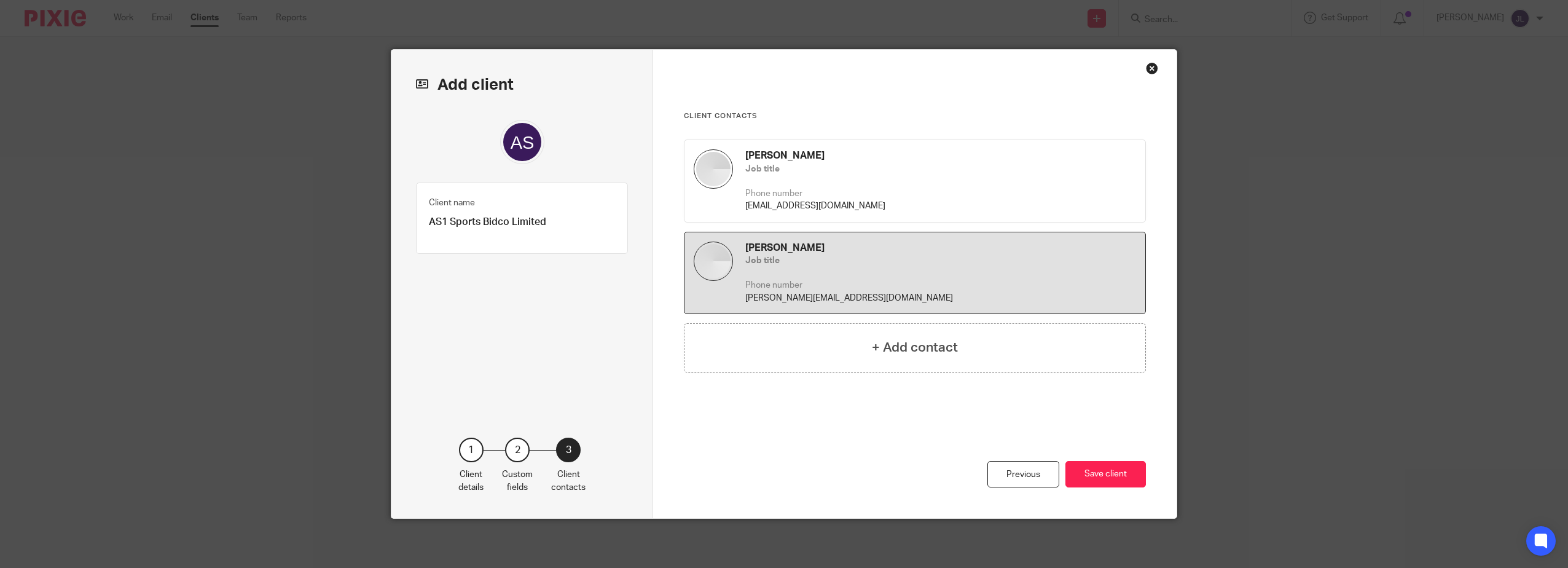
drag, startPoint x: 803, startPoint y: 320, endPoint x: 811, endPoint y: 318, distance: 8.2
click at [804, 320] on div "Elena García Job title Phone number egarcia@as1sports.com Merche Achell Job tit…" at bounding box center [914, 281] width 462 height 284
click at [844, 345] on div "+ Add contact" at bounding box center [914, 348] width 462 height 49
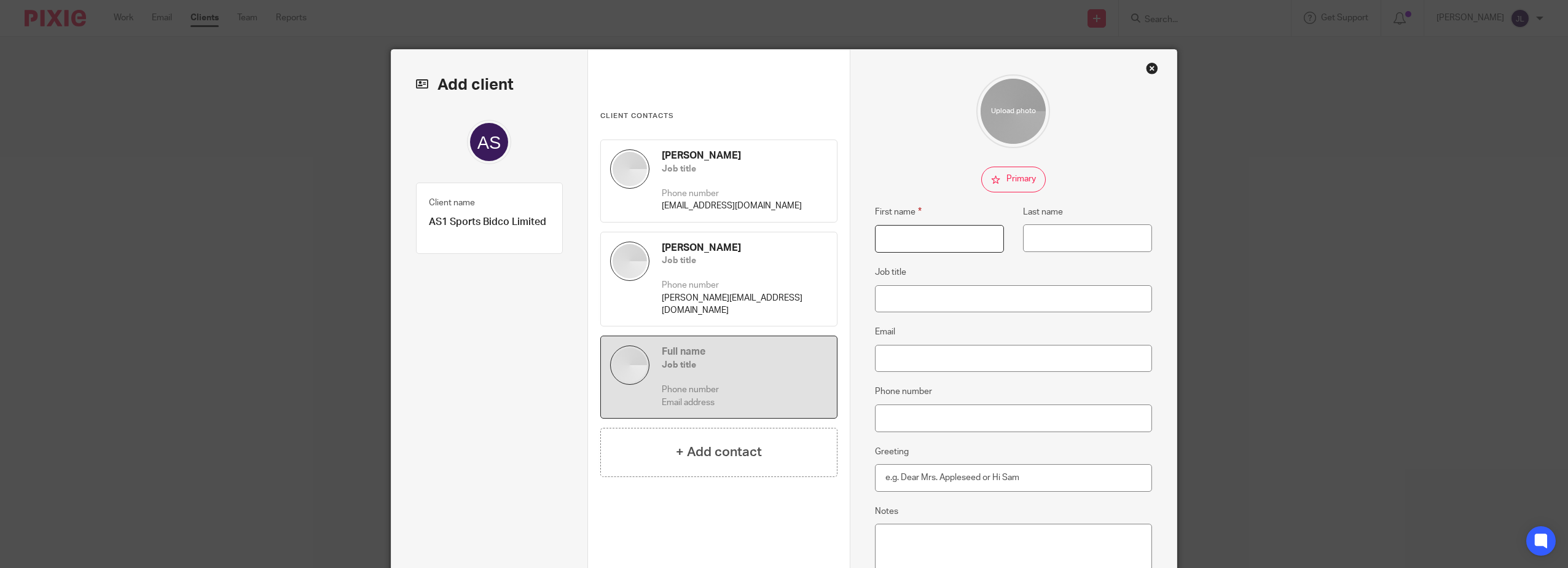
click at [927, 230] on input "First name" at bounding box center [939, 238] width 129 height 27
type input "Jose"
type input "Ignacio Gutierrez"
click at [954, 358] on input "Email" at bounding box center [1014, 358] width 277 height 27
paste input "[EMAIL_ADDRESS][DOMAIN_NAME]"
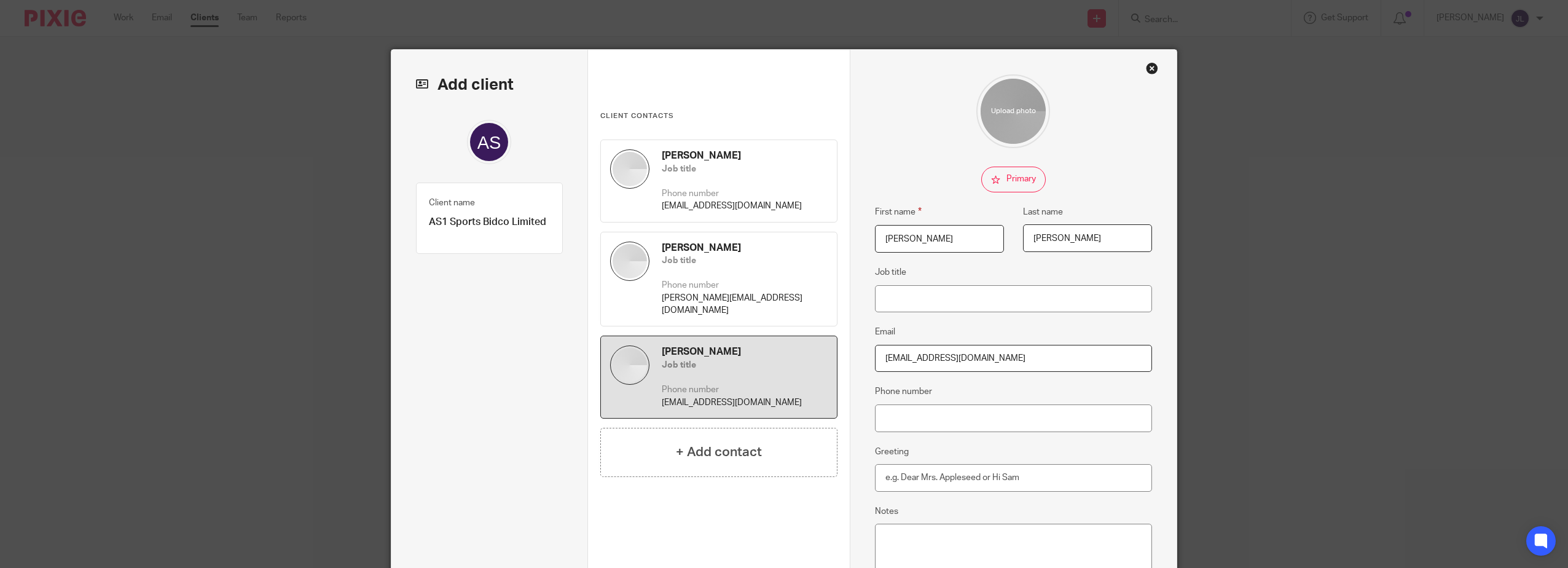
type input "[EMAIL_ADDRESS][DOMAIN_NAME]"
click at [963, 327] on fieldset "Email jigutierrez@as1sports.com" at bounding box center [1014, 348] width 277 height 47
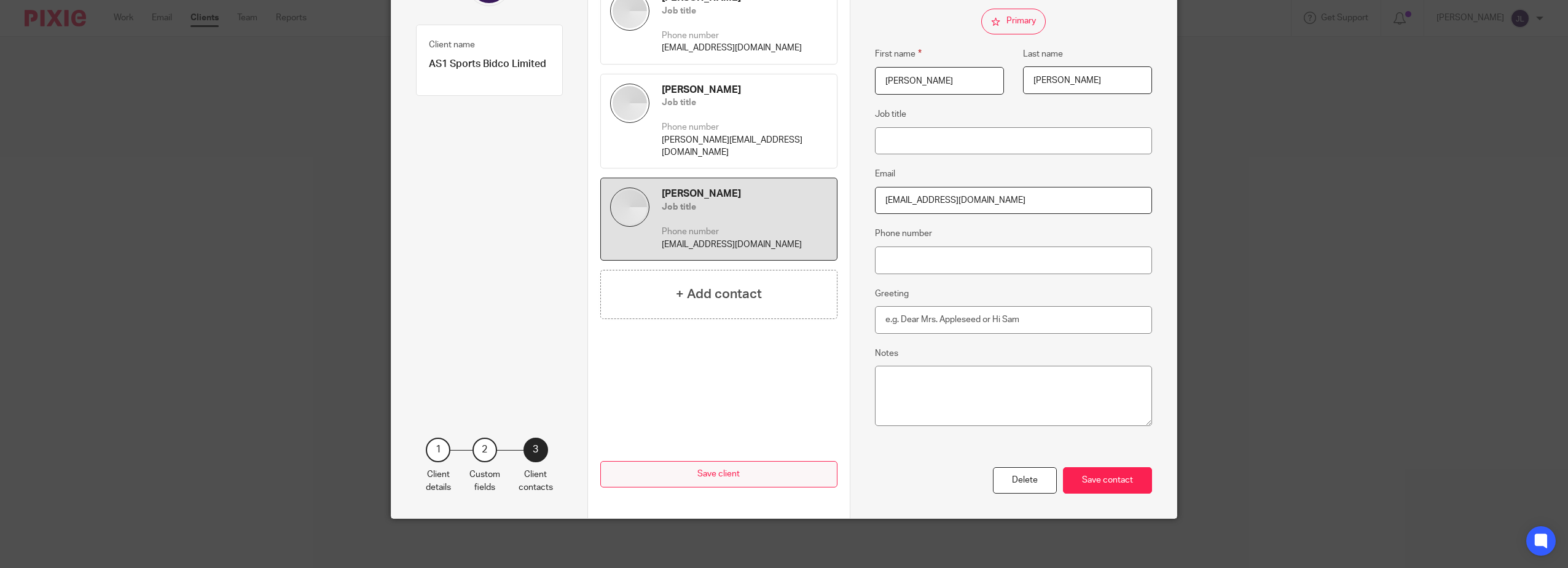
click at [1109, 472] on div "Save contact" at bounding box center [1107, 481] width 89 height 27
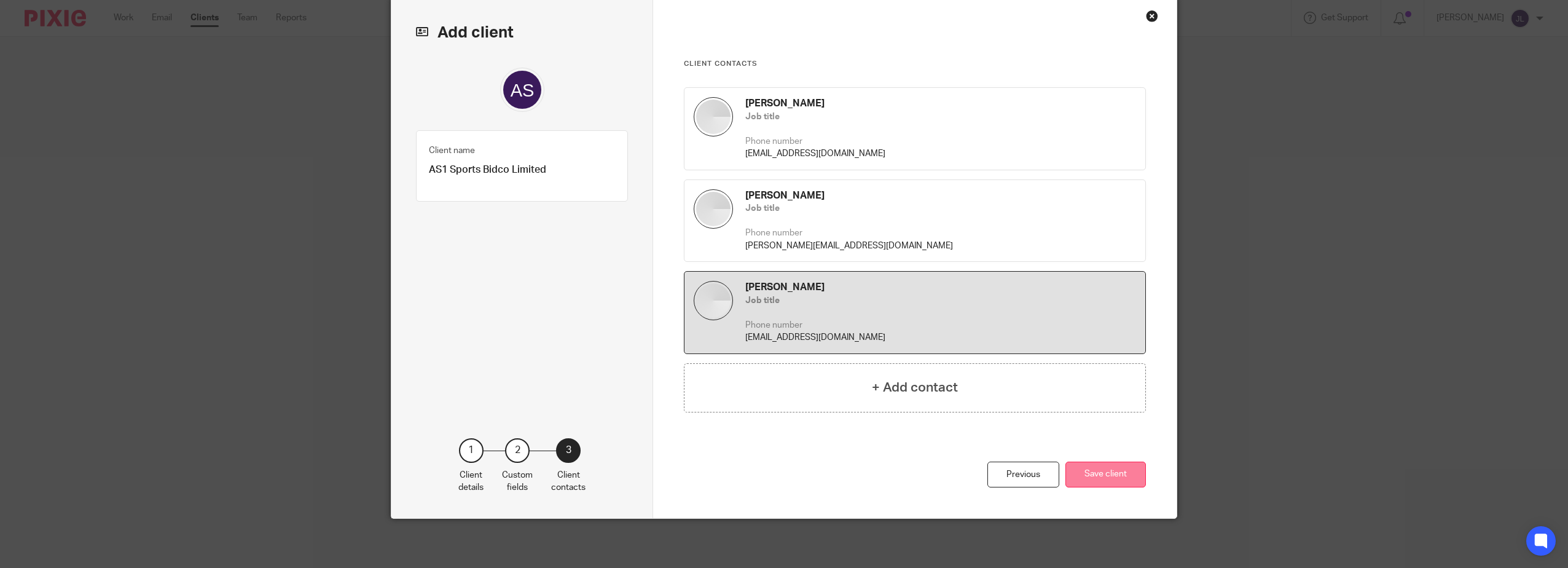
scroll to position [52, 0]
click at [1092, 464] on button "Save client" at bounding box center [1105, 475] width 81 height 27
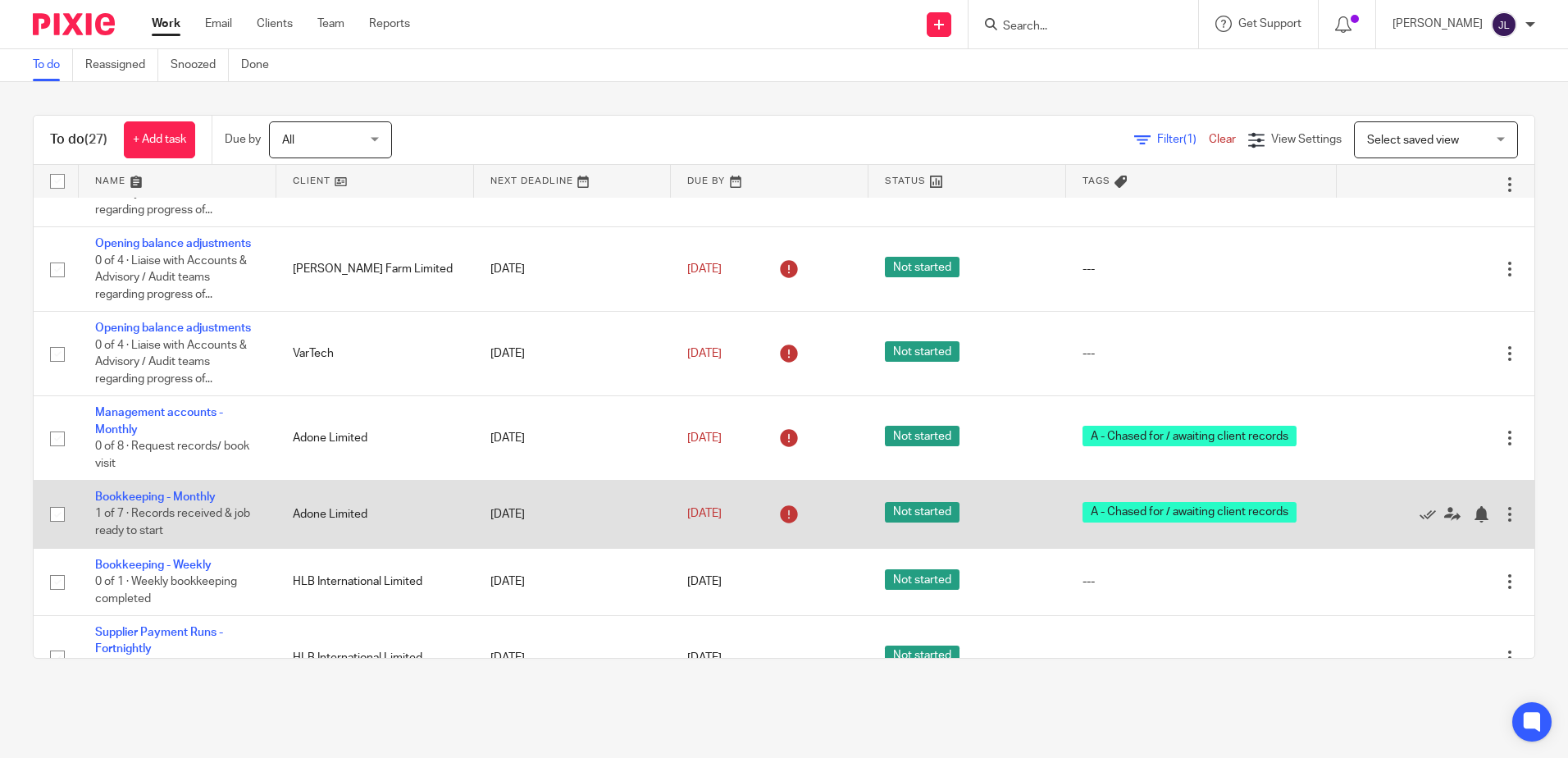
scroll to position [656, 0]
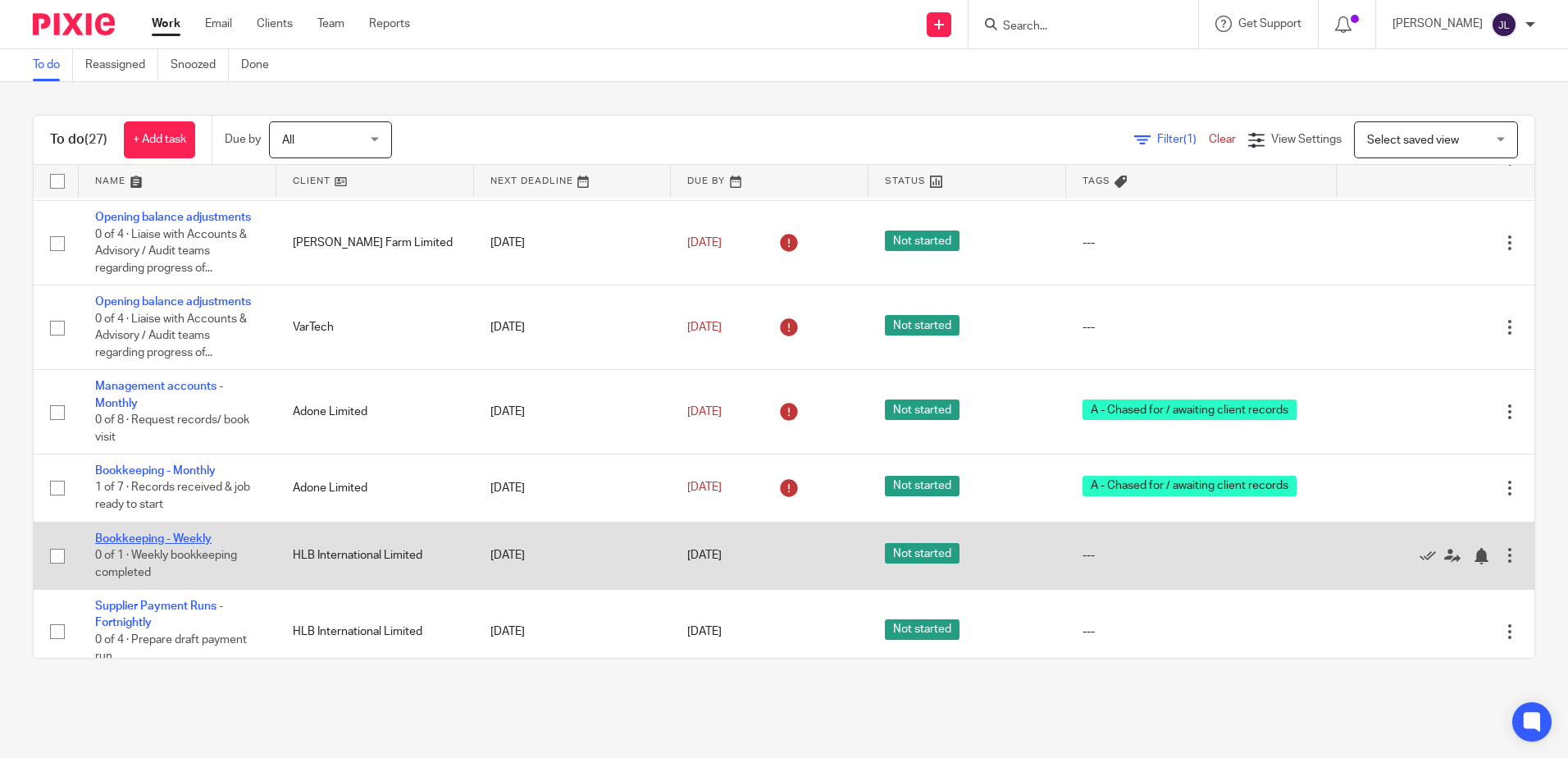
drag, startPoint x: 199, startPoint y: 534, endPoint x: 211, endPoint y: 528, distance: 13.4
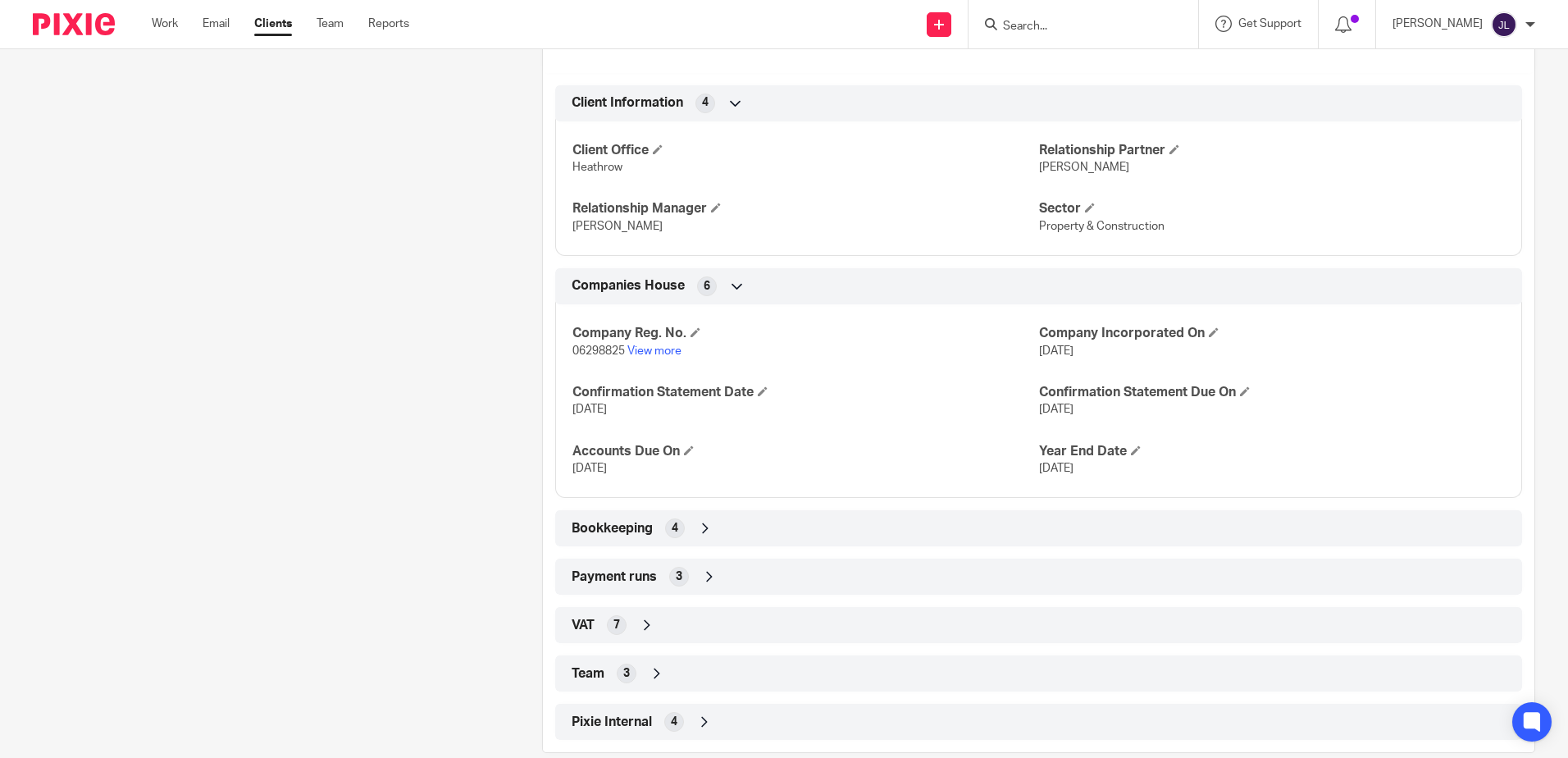
scroll to position [653, 0]
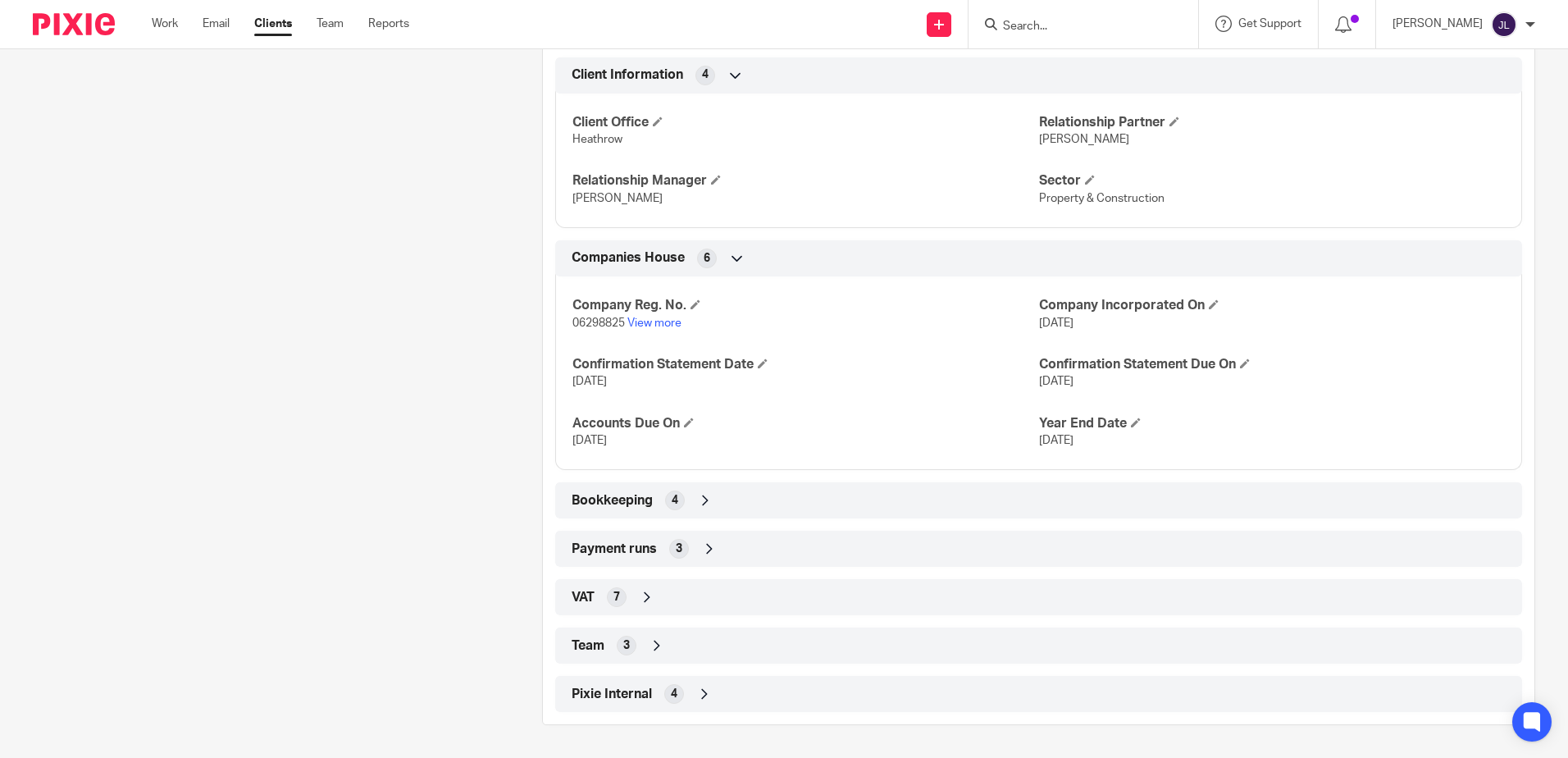
click at [727, 697] on div "Pixie Internal 4" at bounding box center [1038, 694] width 942 height 28
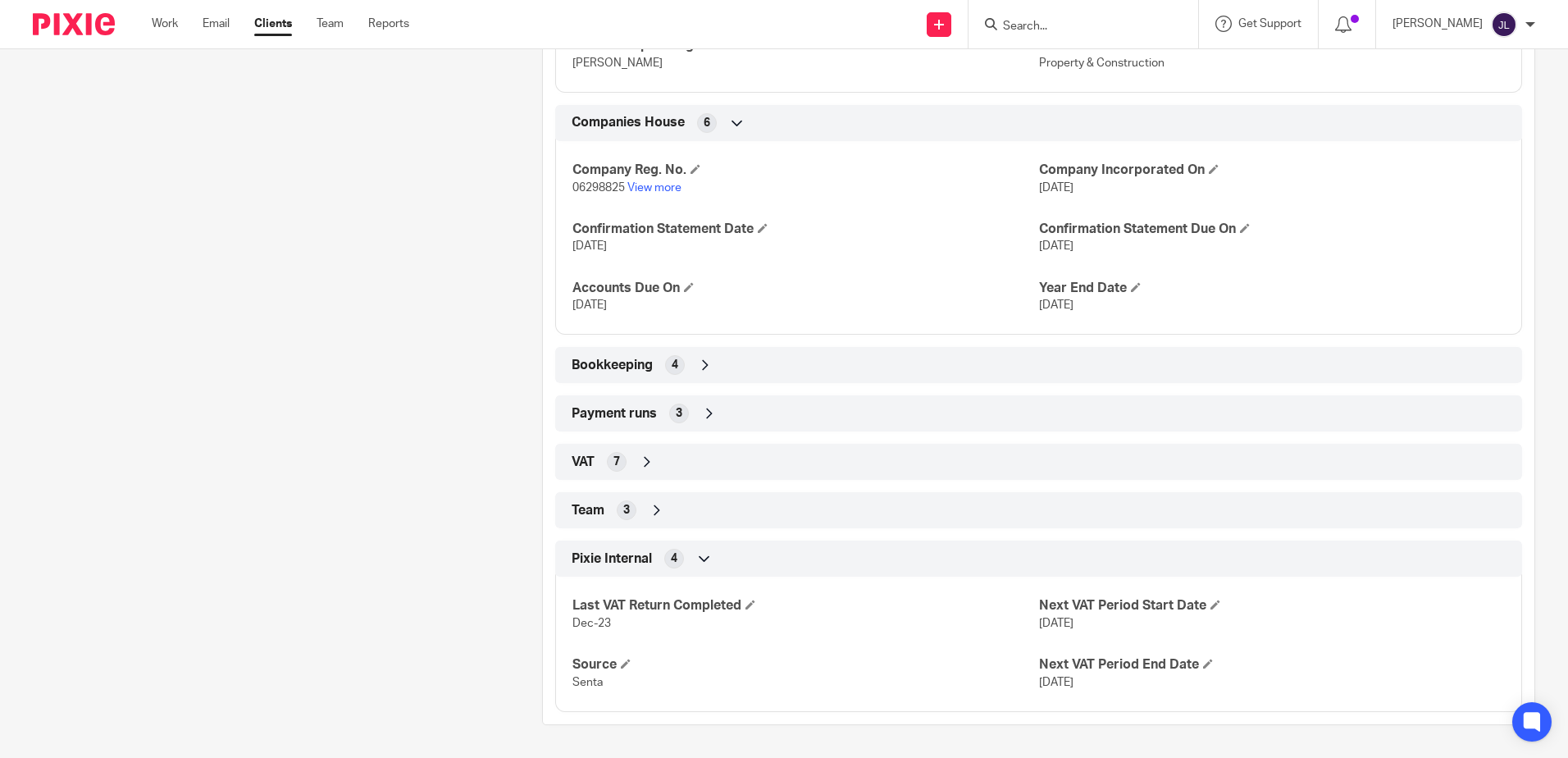
click at [704, 555] on icon at bounding box center [704, 558] width 16 height 16
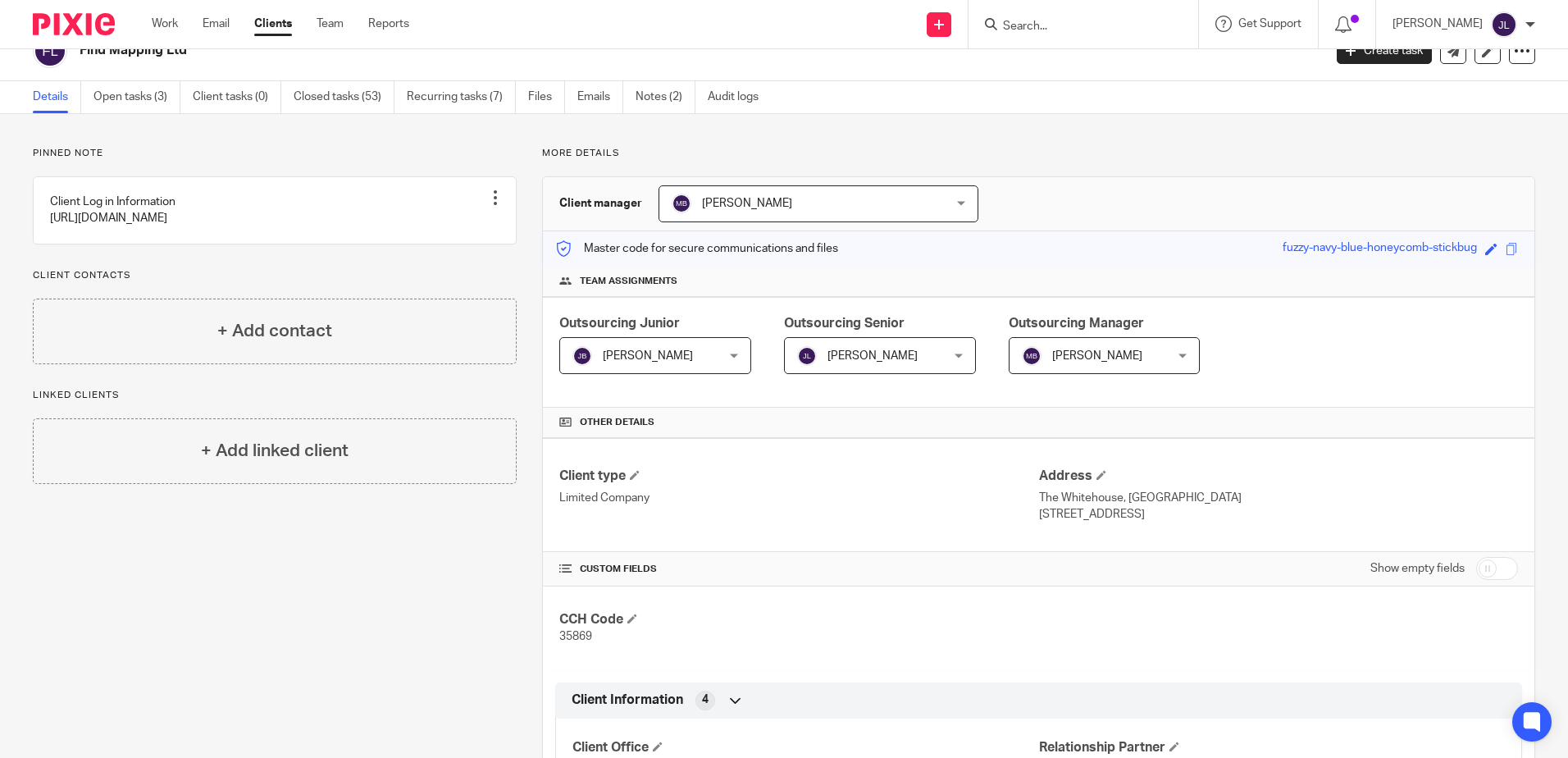
scroll to position [0, 0]
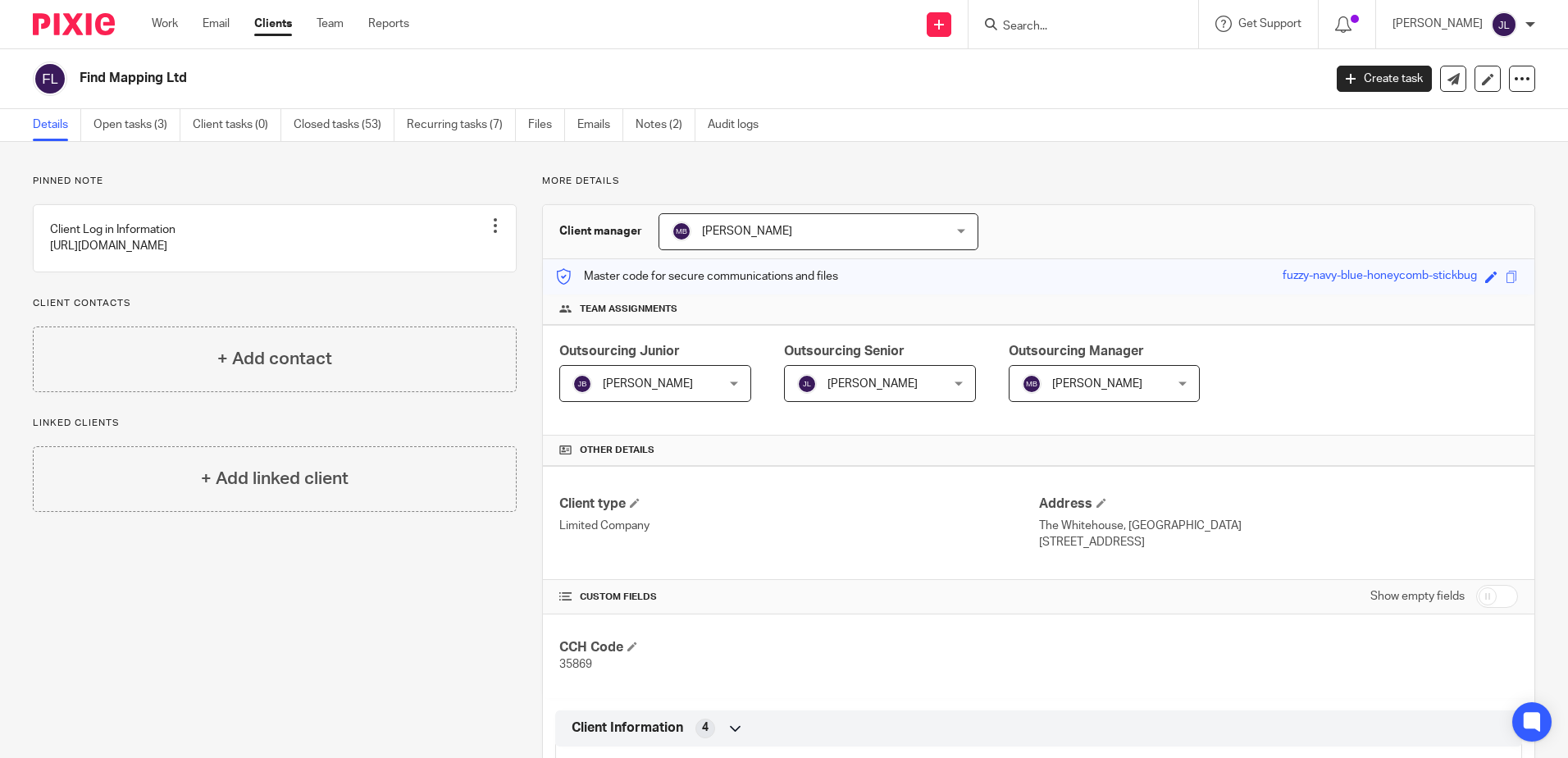
click at [630, 449] on span "Other details" at bounding box center [617, 450] width 75 height 13
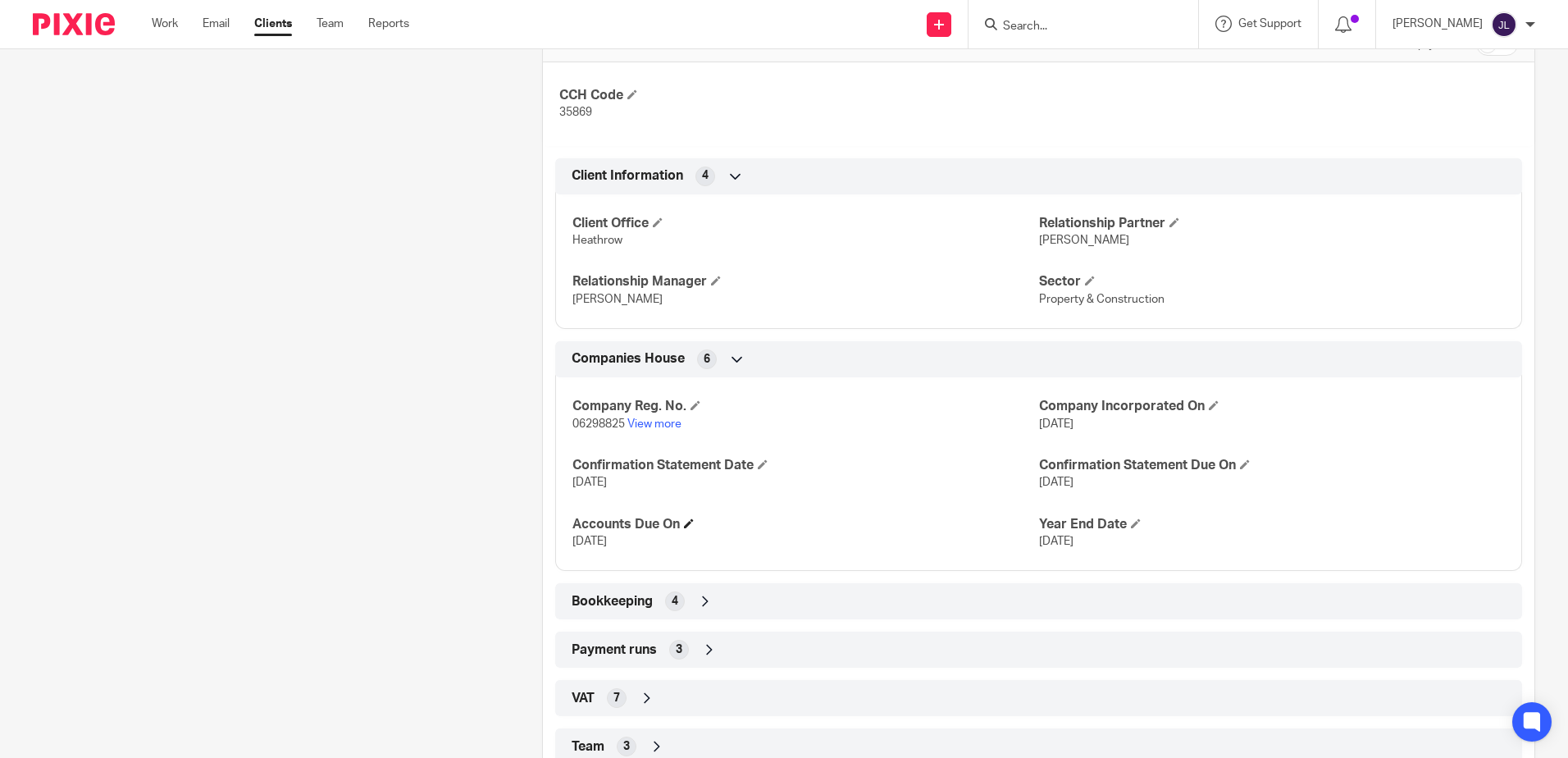
scroll to position [653, 0]
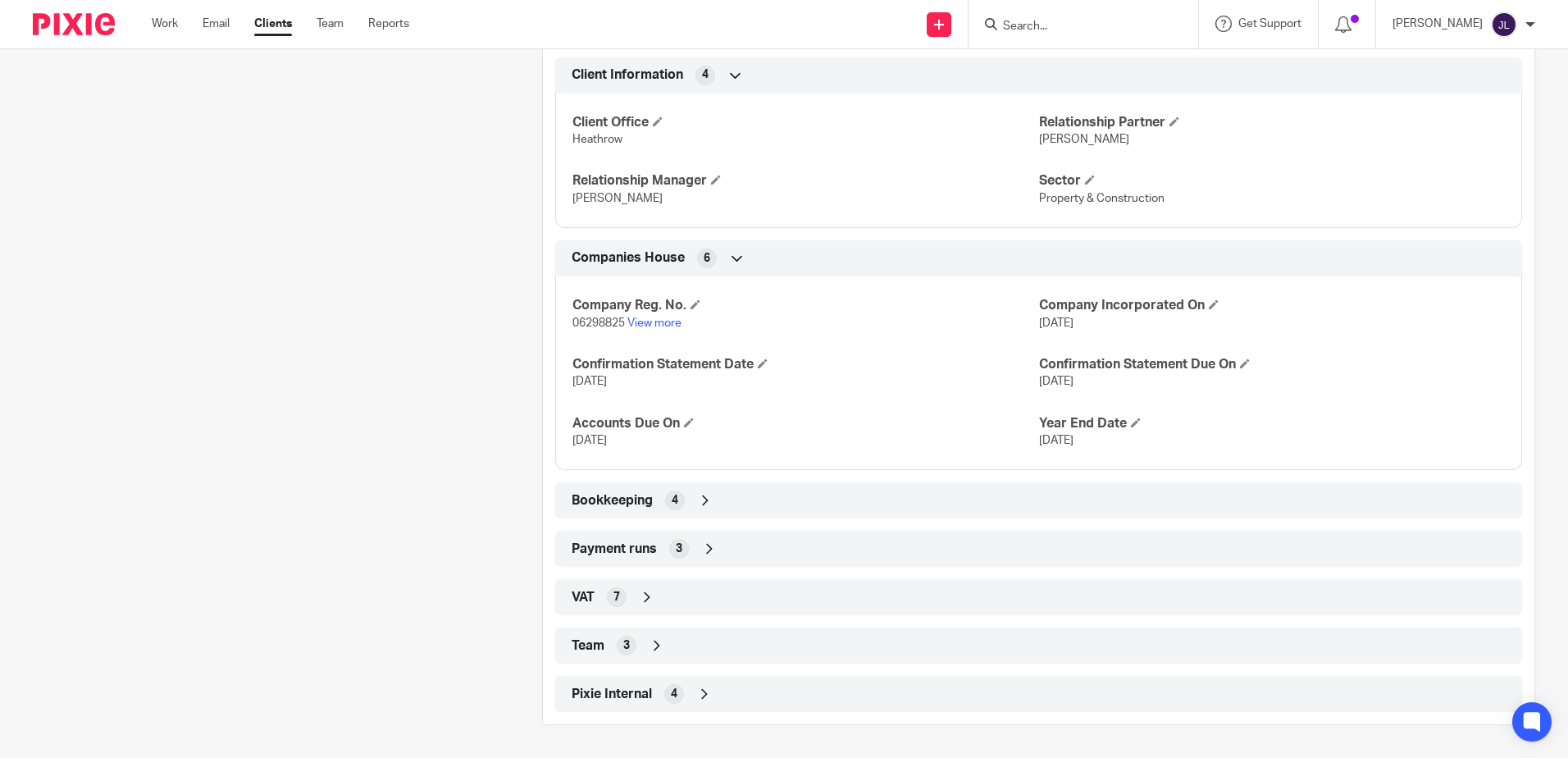
click at [670, 591] on div "VAT 7" at bounding box center [1038, 597] width 942 height 28
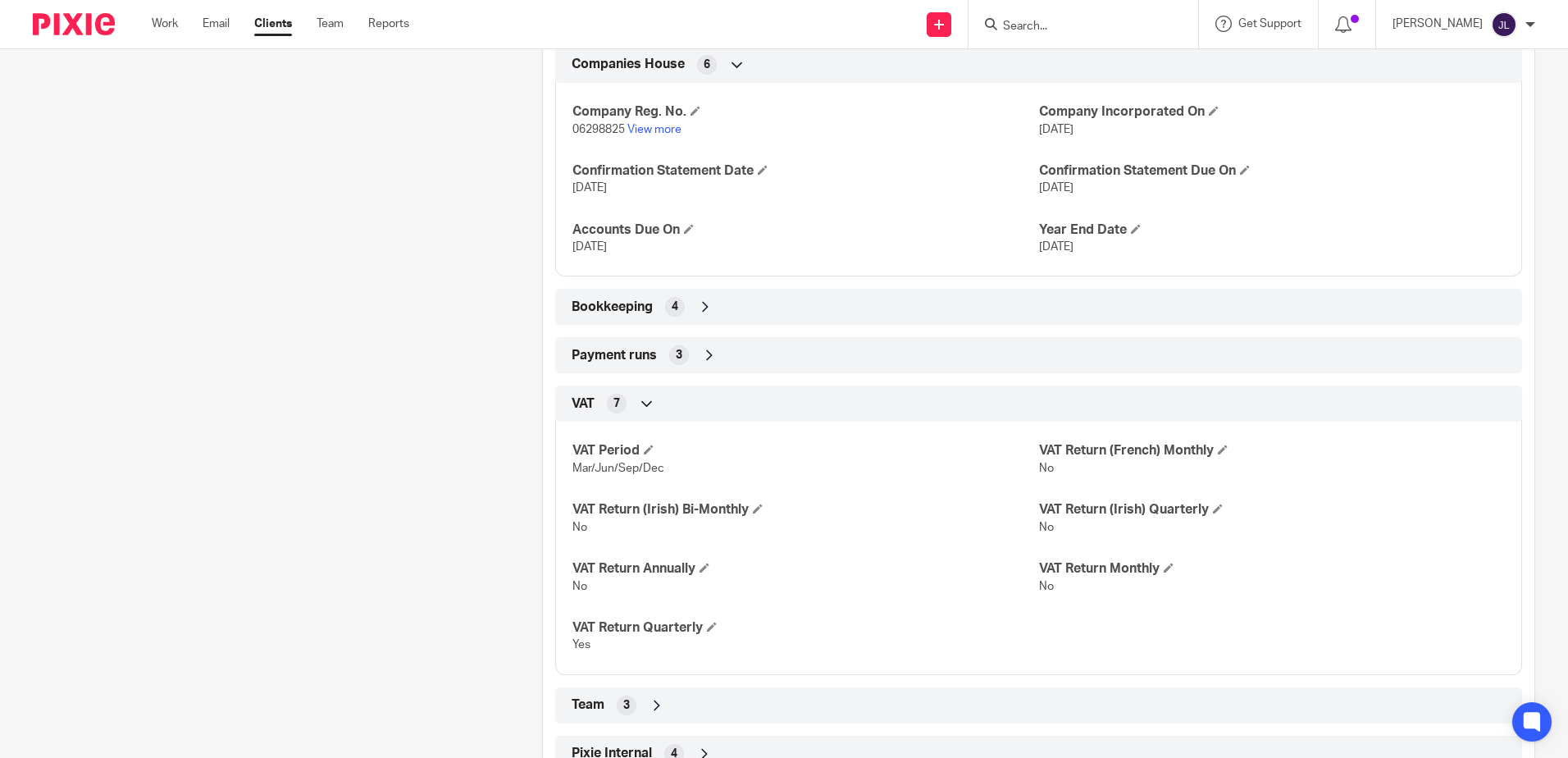
scroll to position [817, 0]
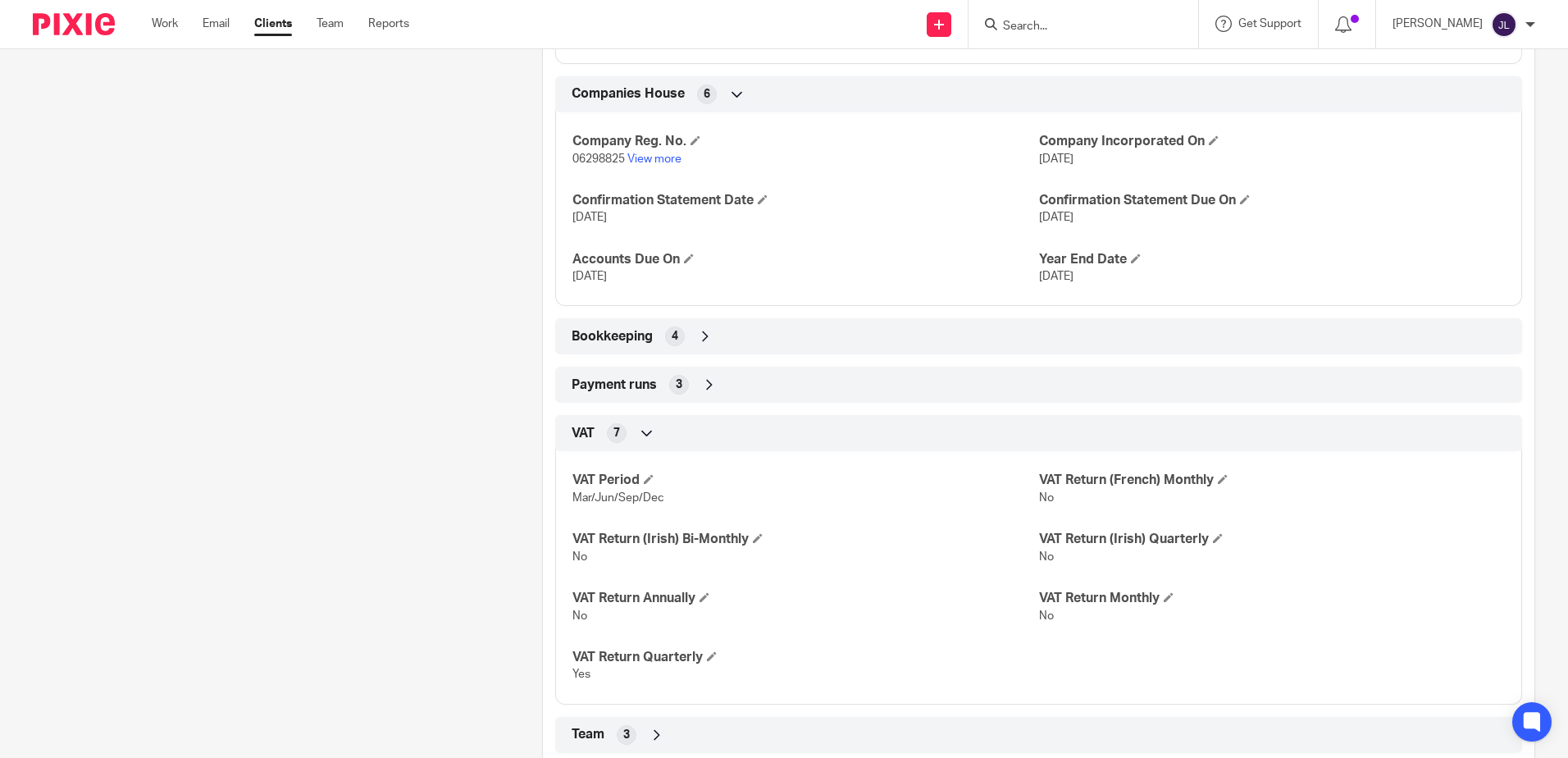
click at [765, 395] on div "Payment runs 3" at bounding box center [1038, 384] width 942 height 28
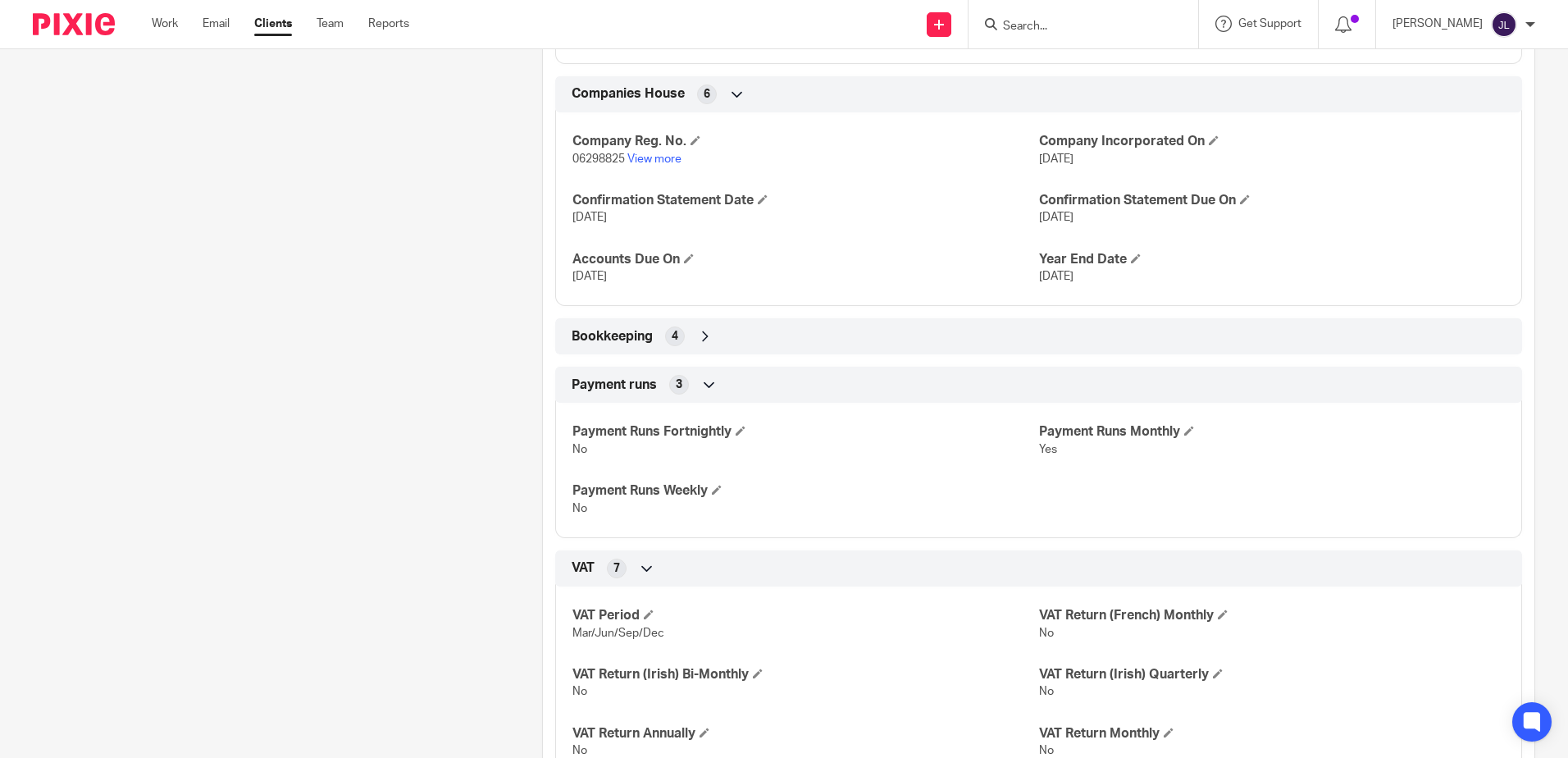
click at [753, 388] on div "Payment runs 3" at bounding box center [1038, 384] width 942 height 28
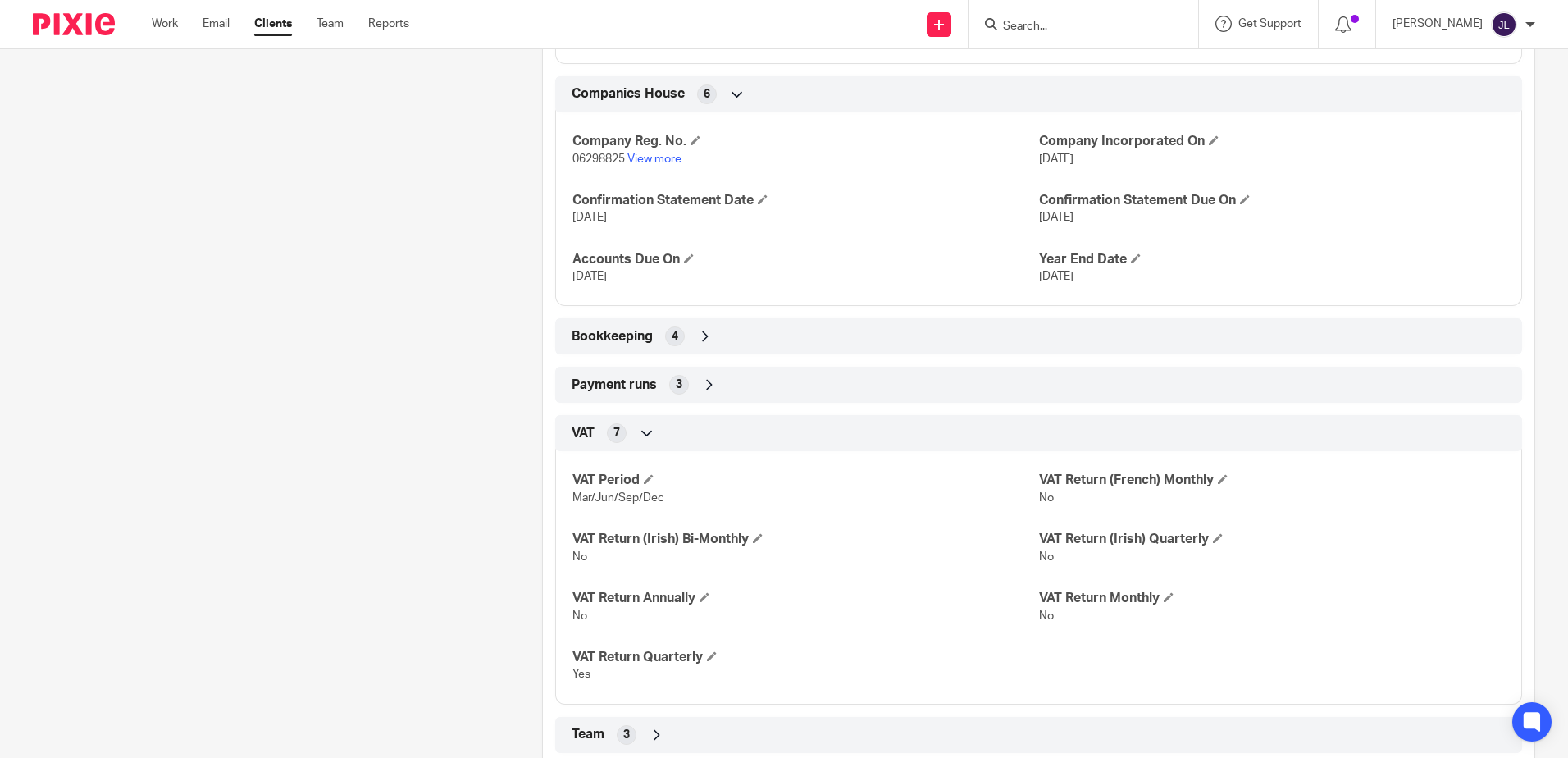
click at [767, 331] on div "Bookkeeping 4" at bounding box center [1038, 336] width 942 height 28
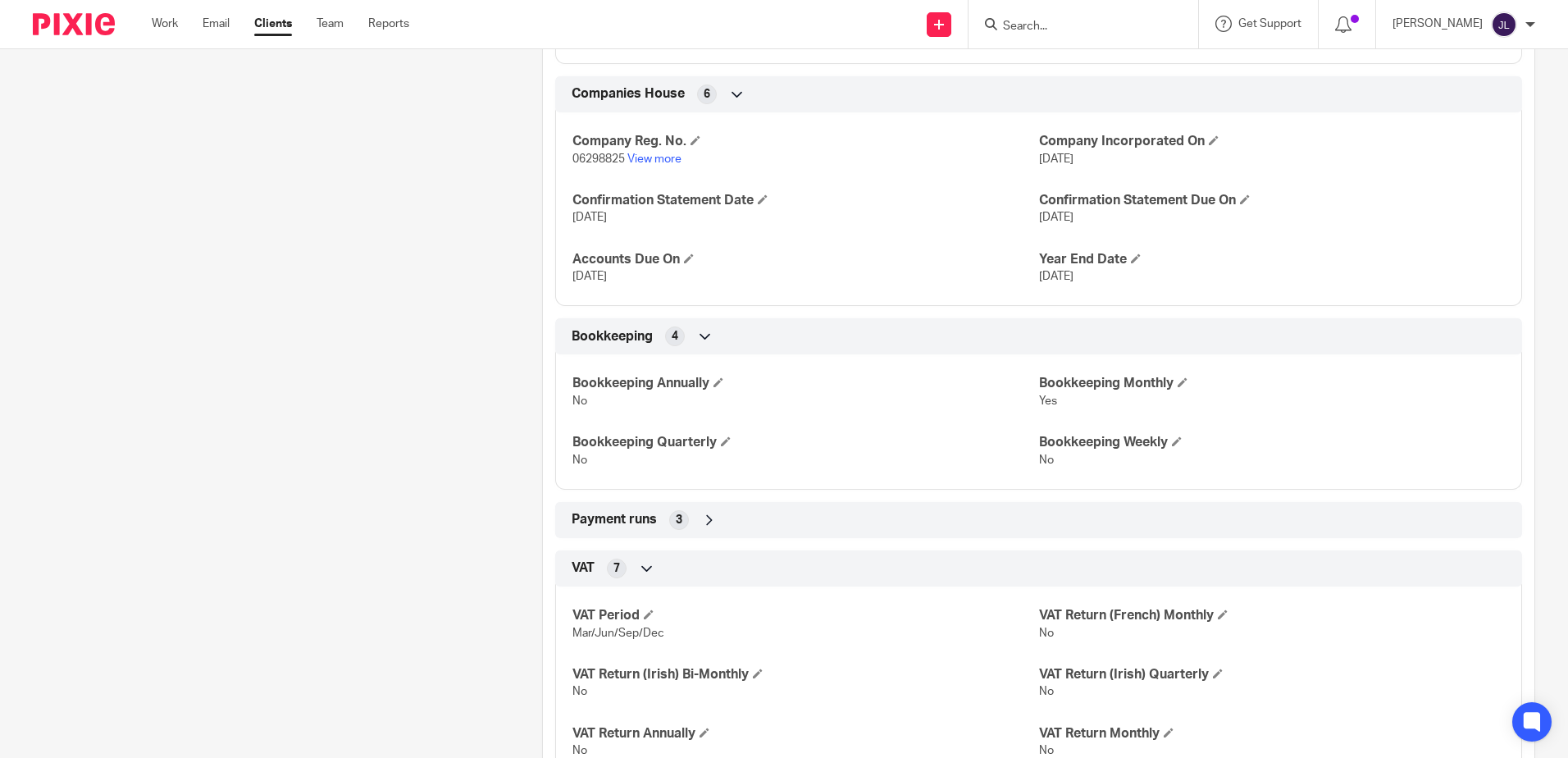
click at [768, 329] on div "Bookkeeping 4" at bounding box center [1038, 336] width 942 height 28
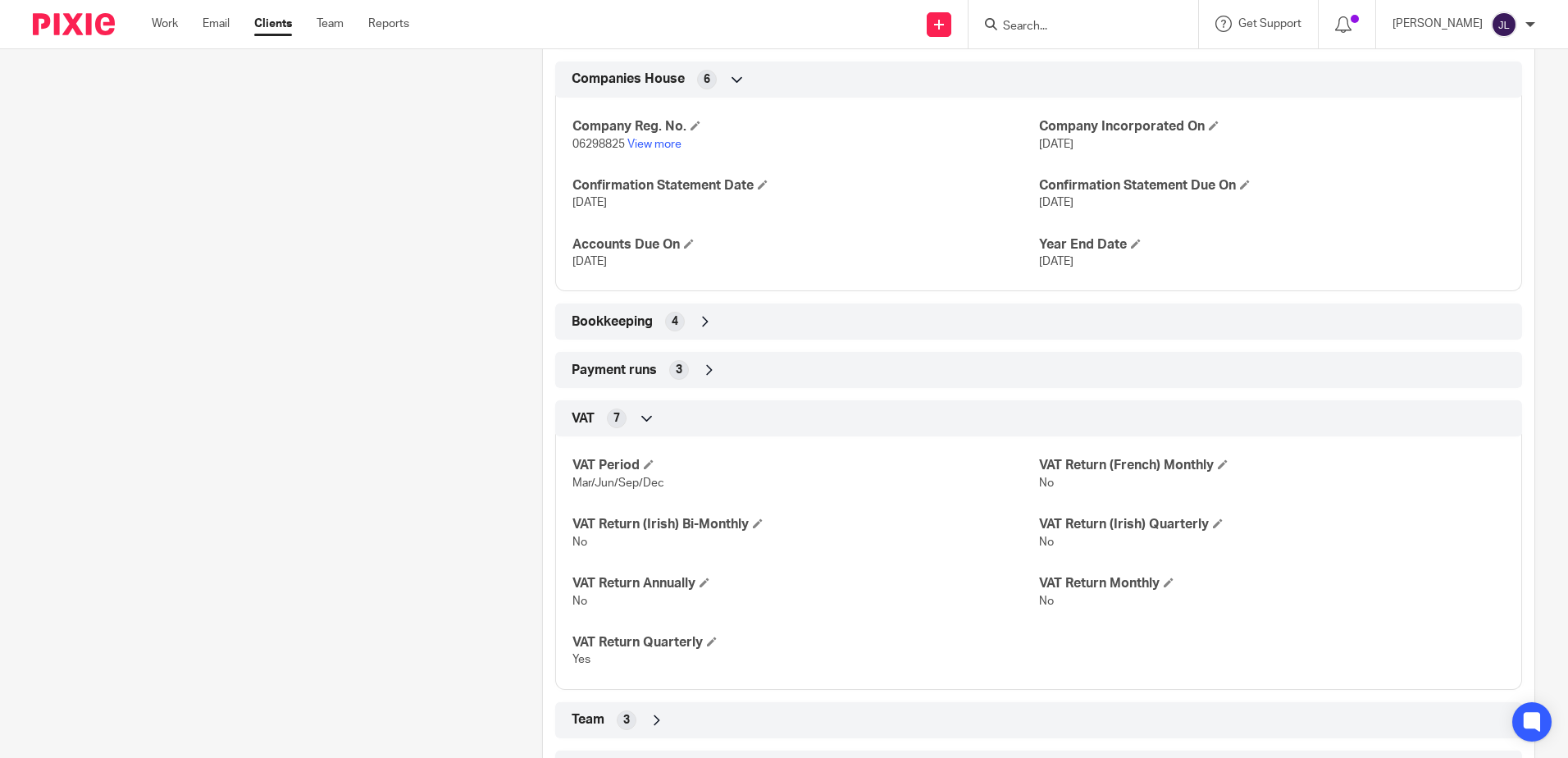
scroll to position [907, 0]
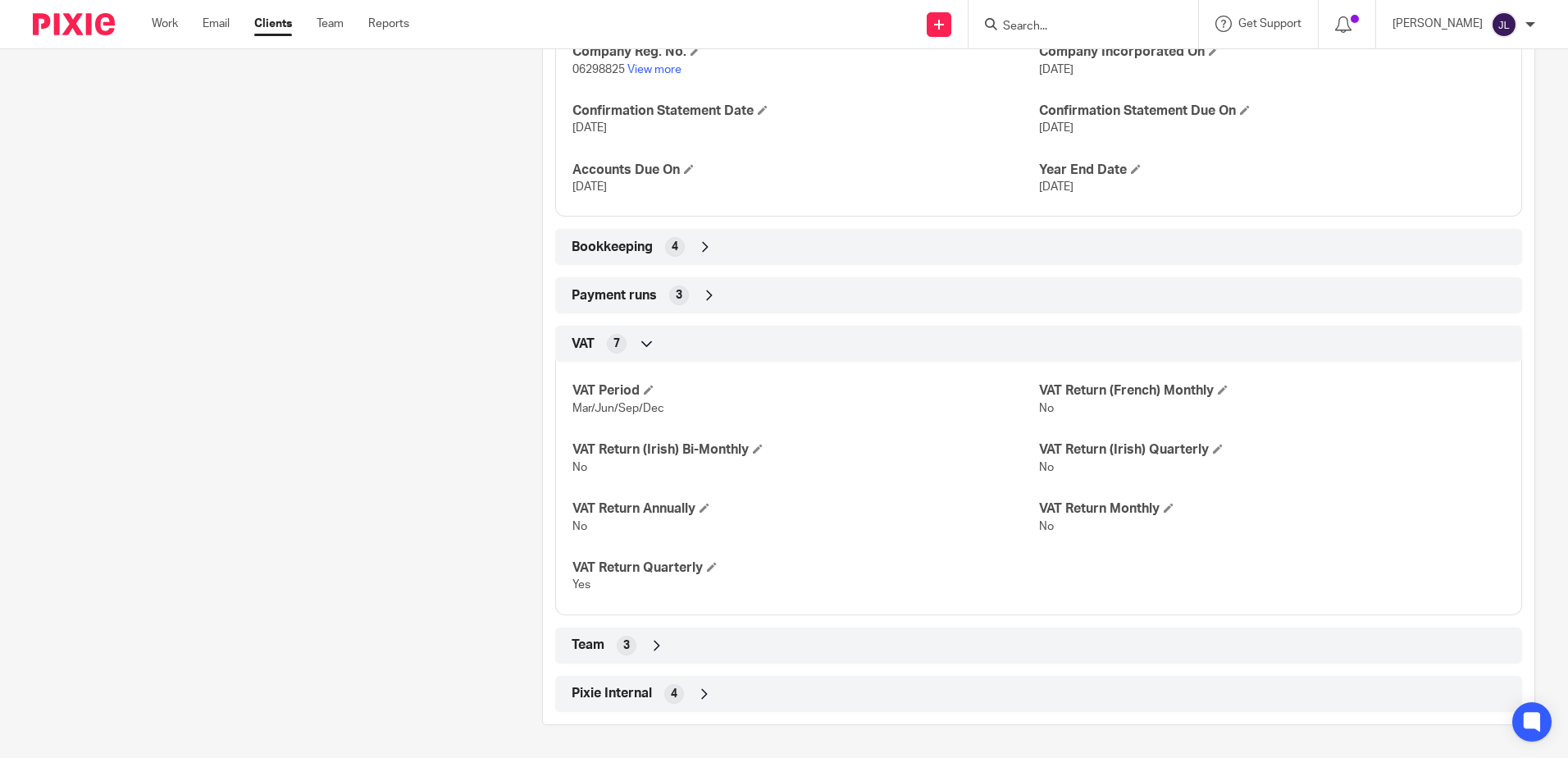
click at [725, 690] on div "Pixie Internal 4" at bounding box center [1038, 694] width 942 height 28
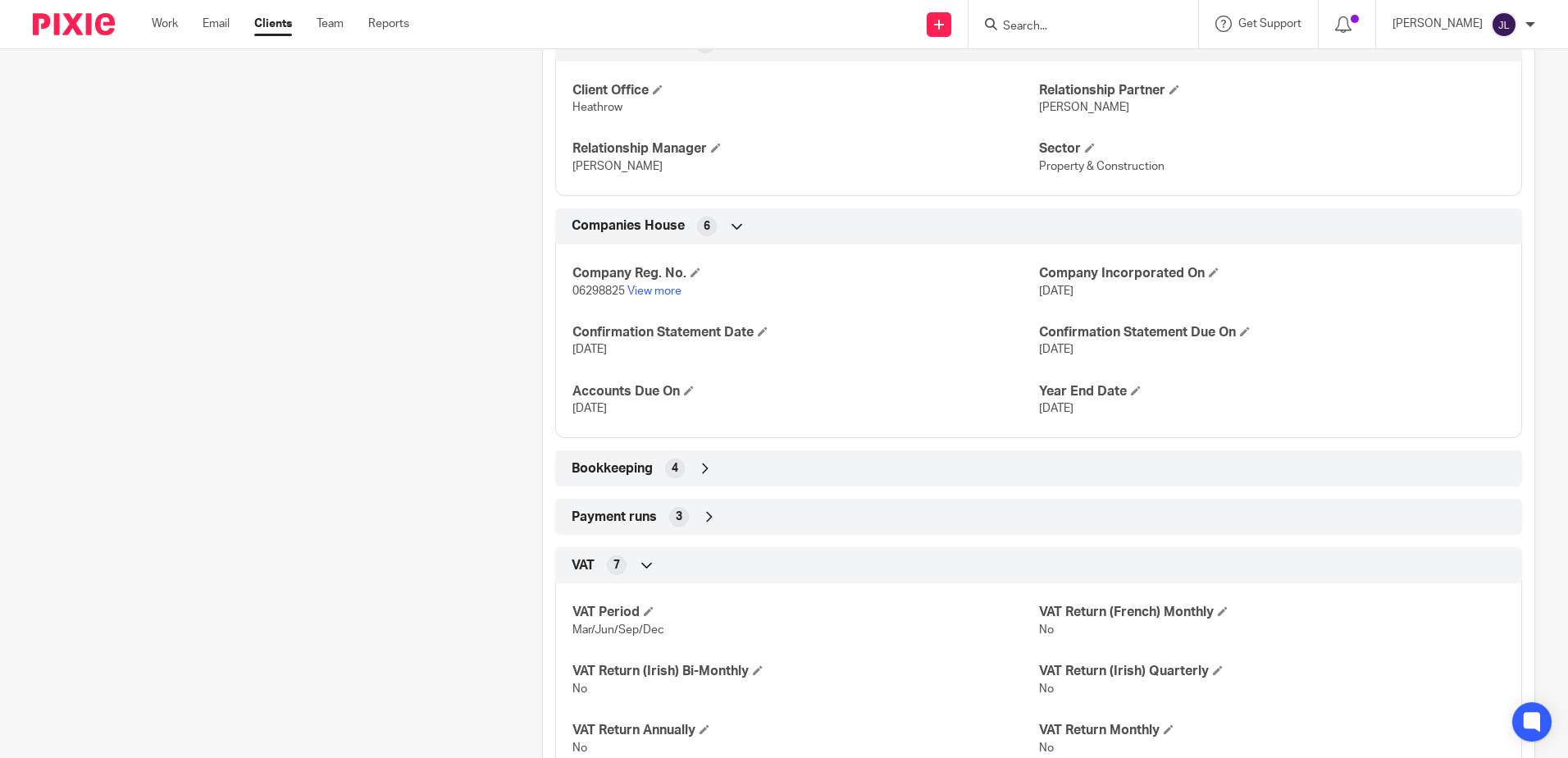
scroll to position [656, 0]
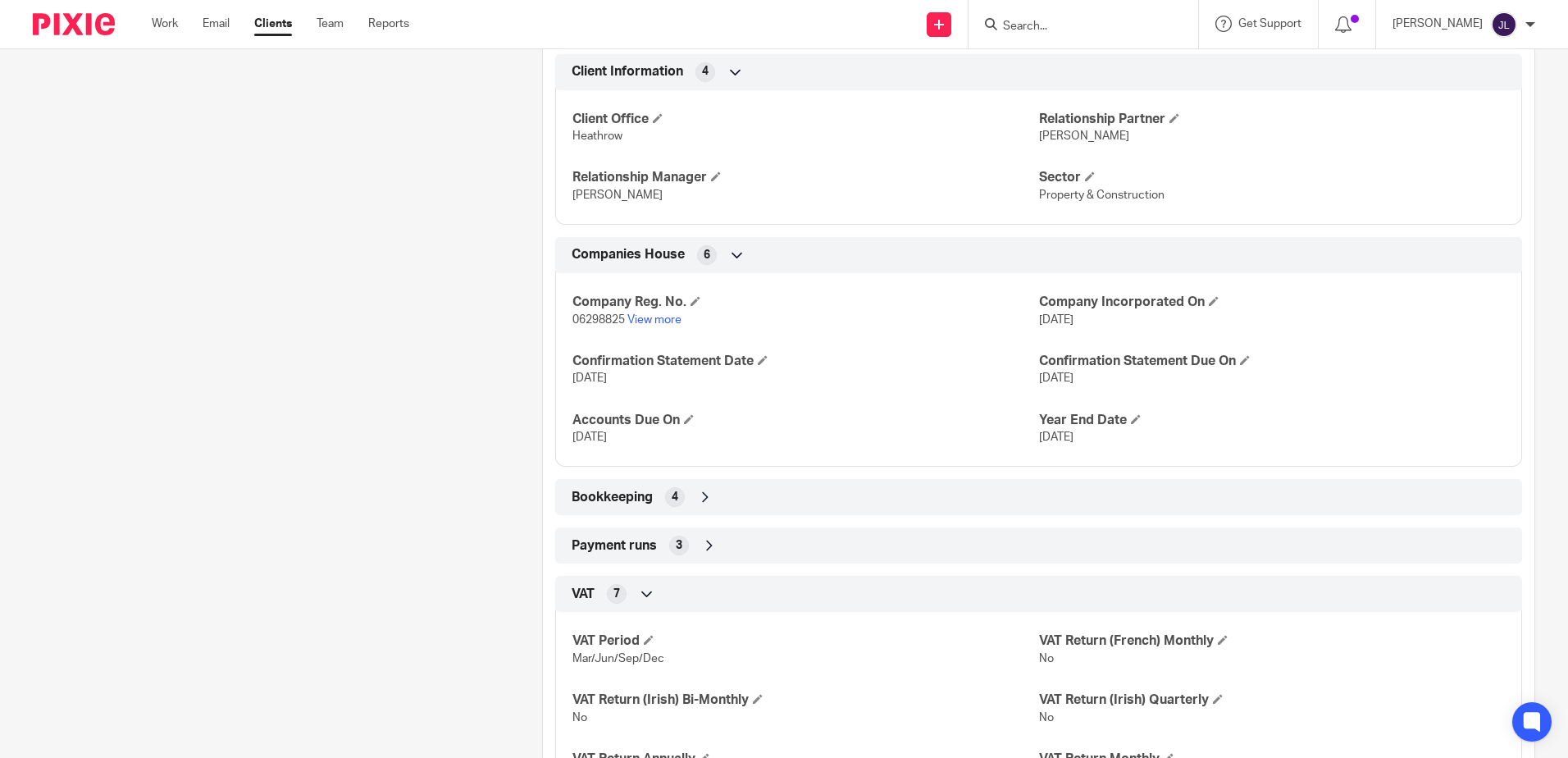
click at [1074, 20] on input "Search" at bounding box center [1076, 27] width 148 height 15
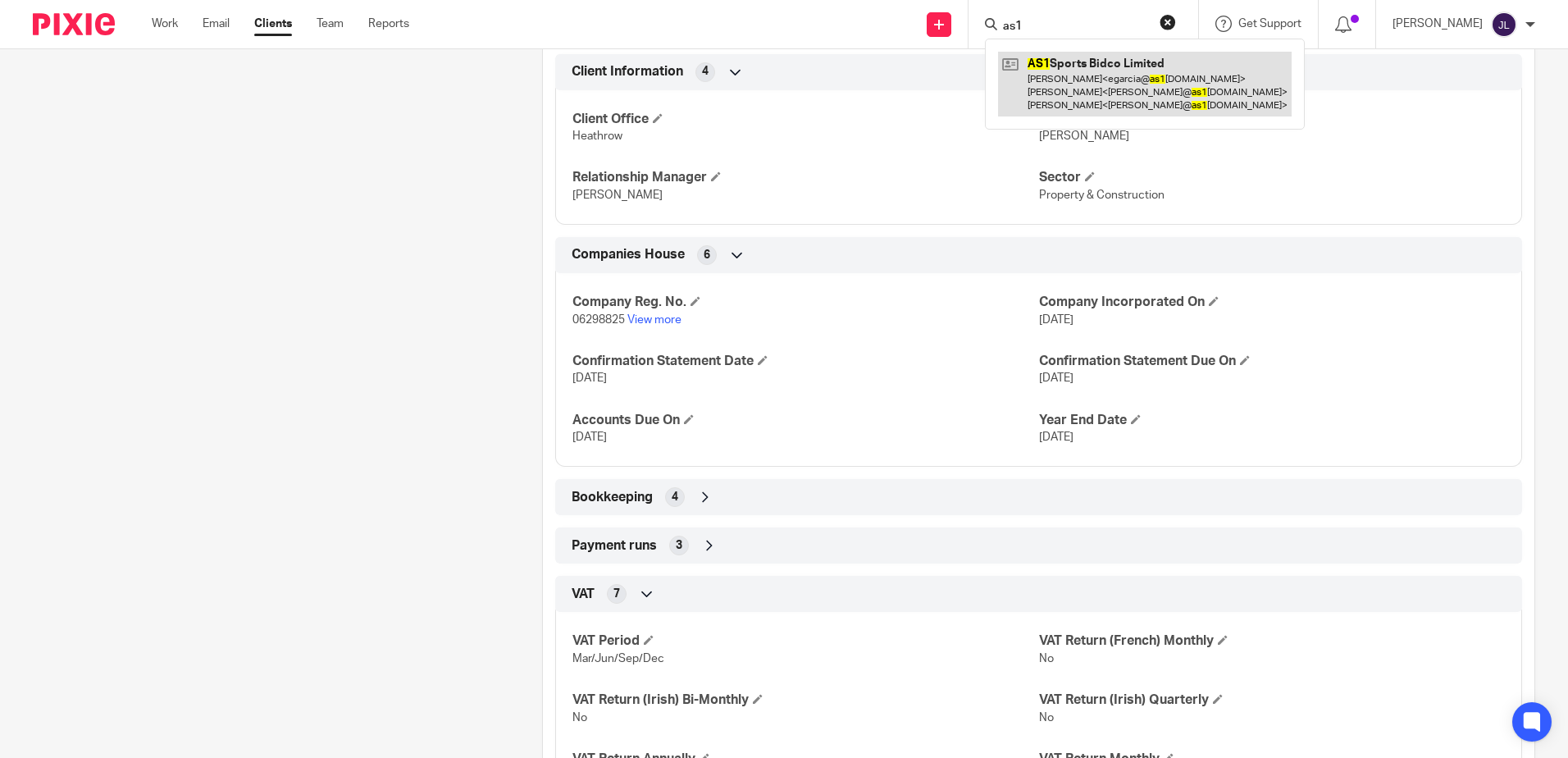
type input "as1"
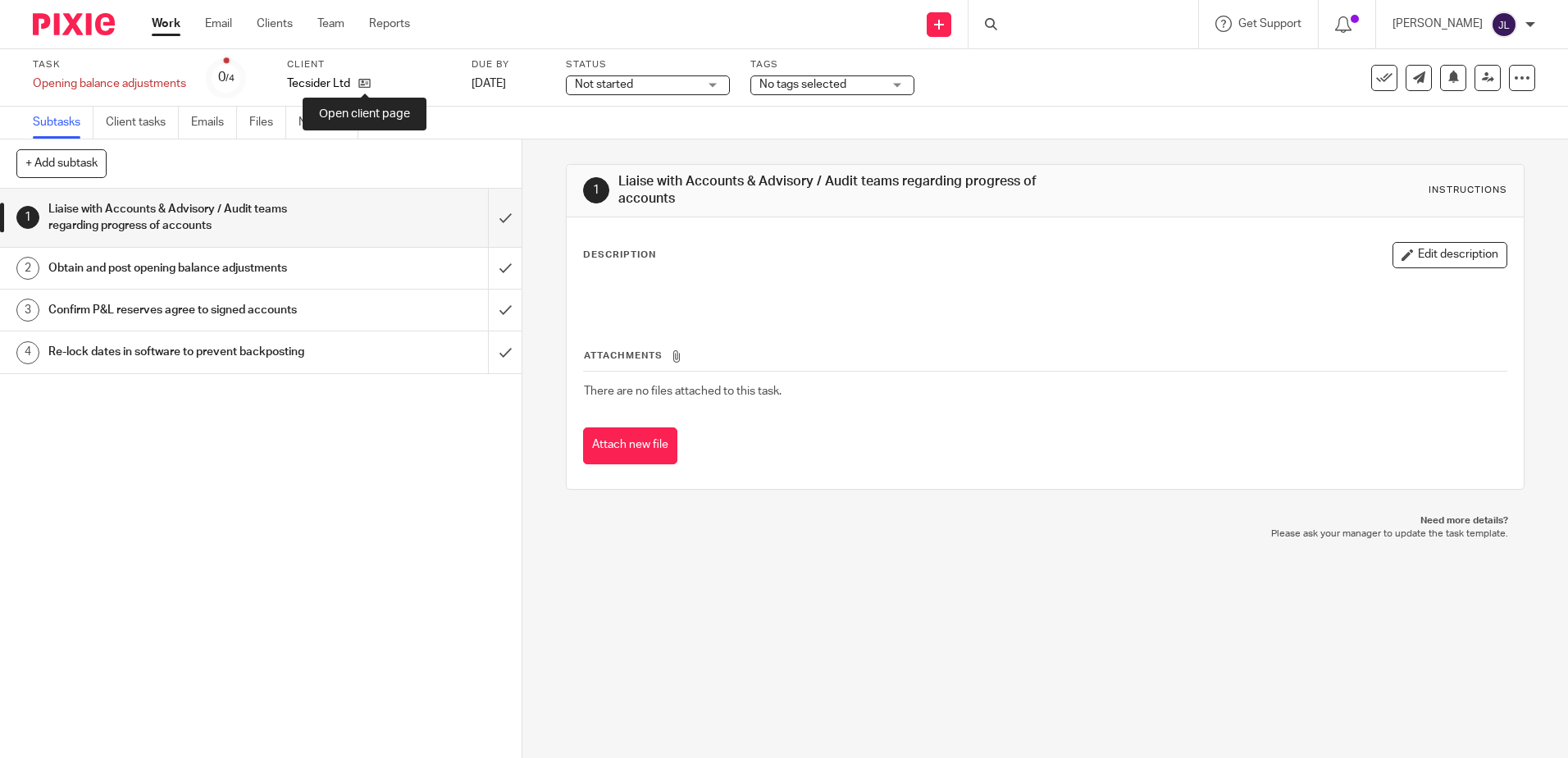
drag, startPoint x: 369, startPoint y: 80, endPoint x: 380, endPoint y: 80, distance: 11.0
click at [368, 81] on icon at bounding box center [365, 84] width 12 height 12
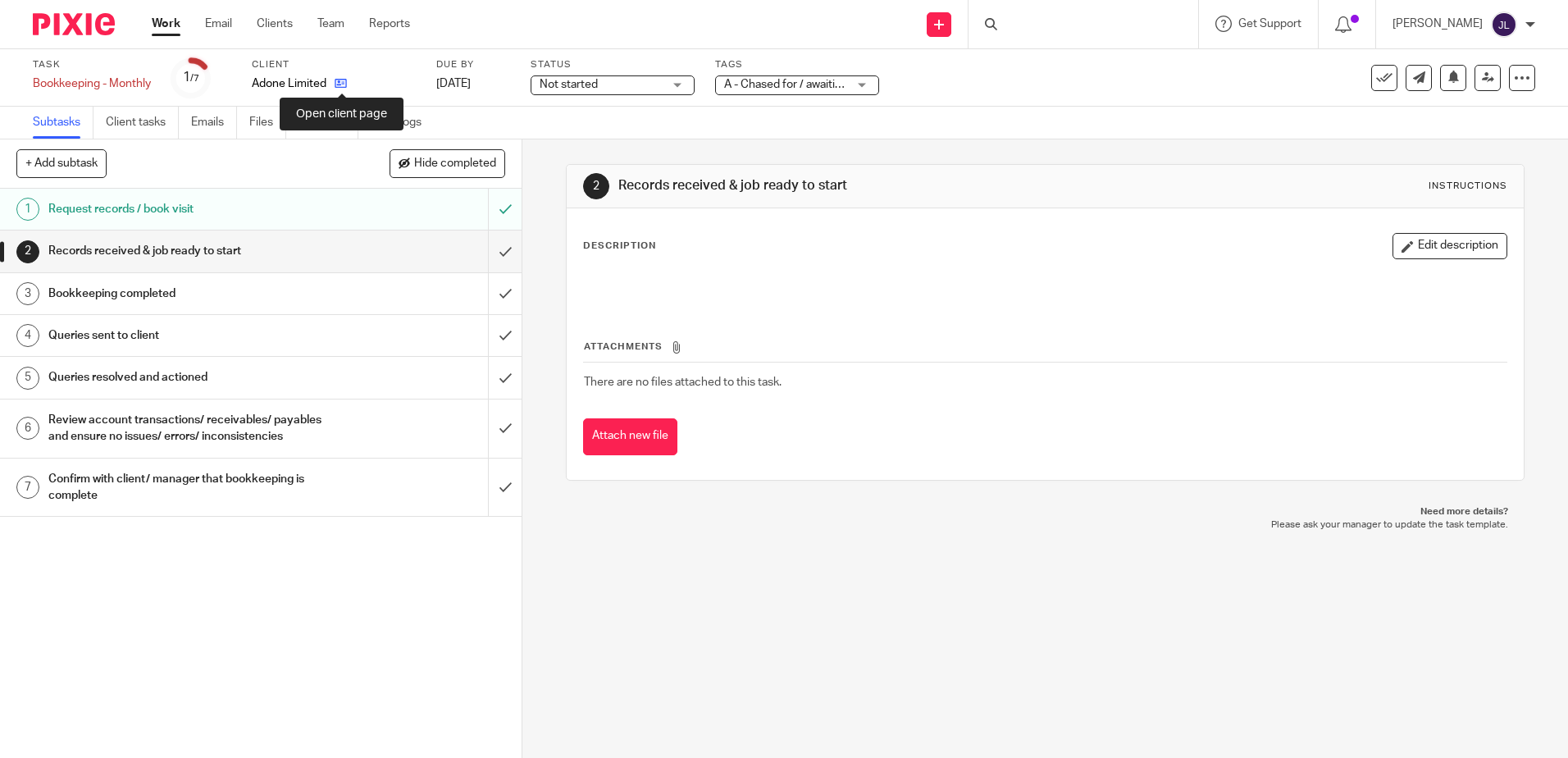
click at [345, 86] on icon at bounding box center [341, 84] width 12 height 12
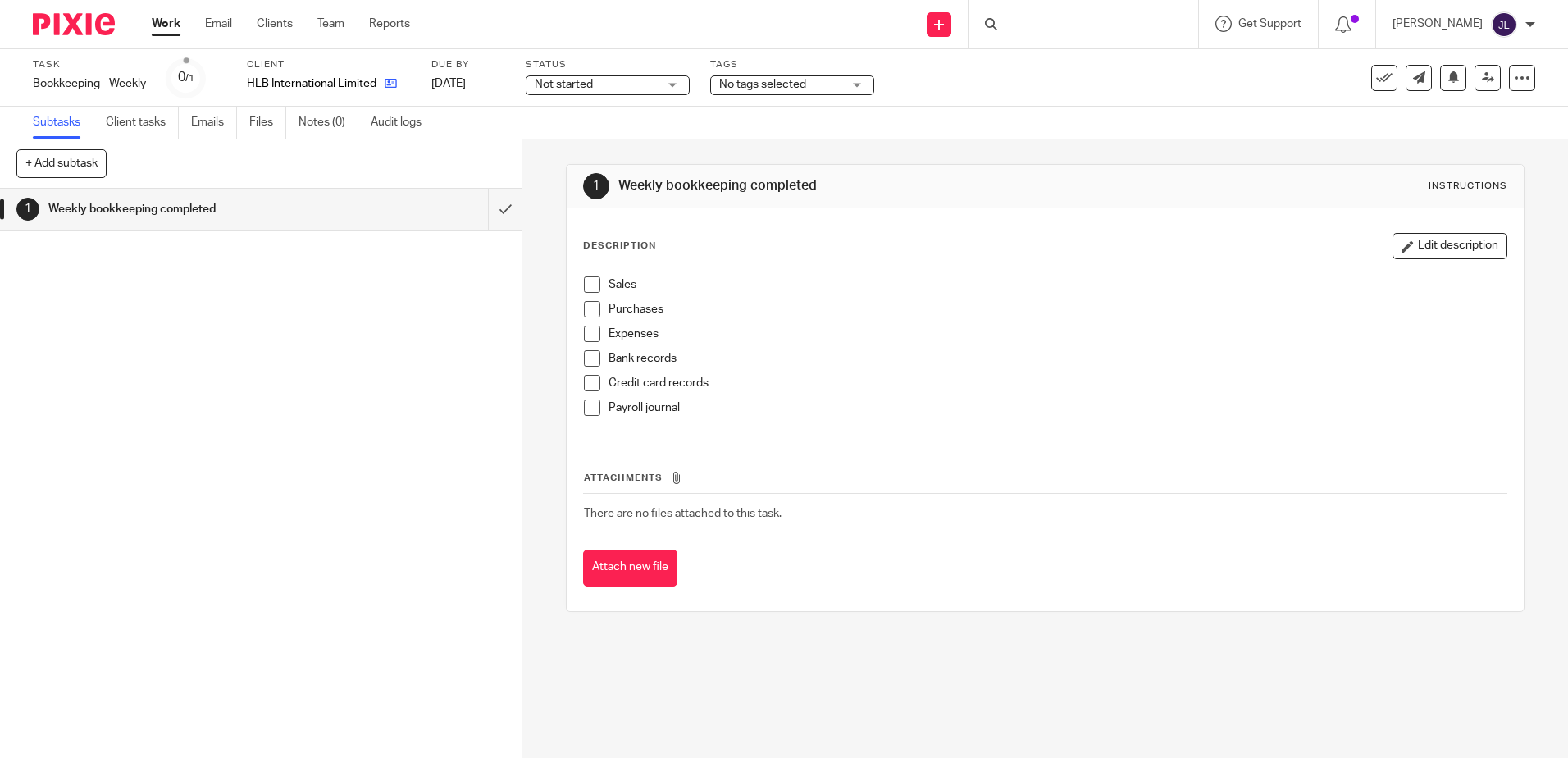
click at [383, 80] on link at bounding box center [386, 84] width 20 height 16
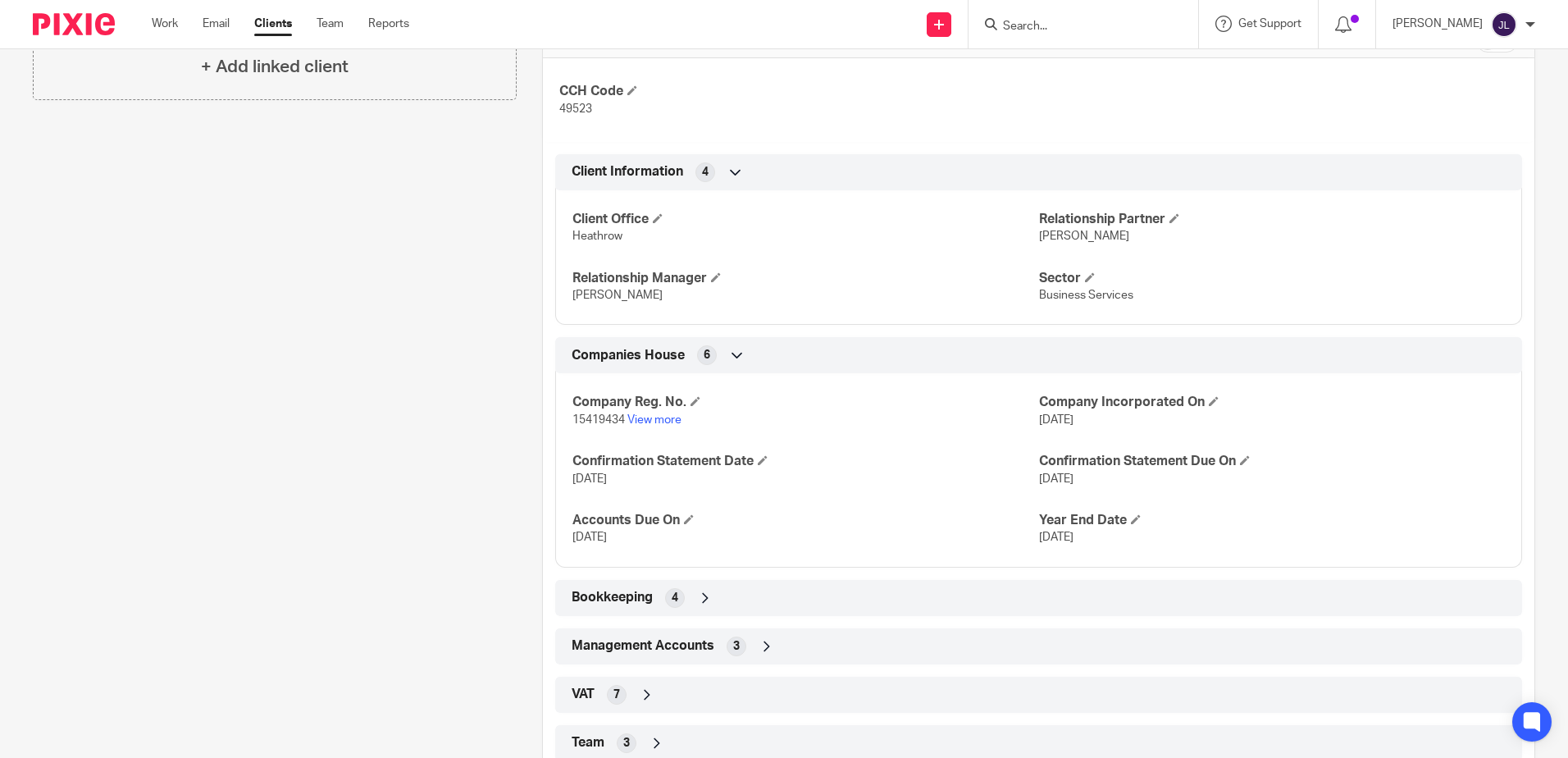
scroll to position [575, 0]
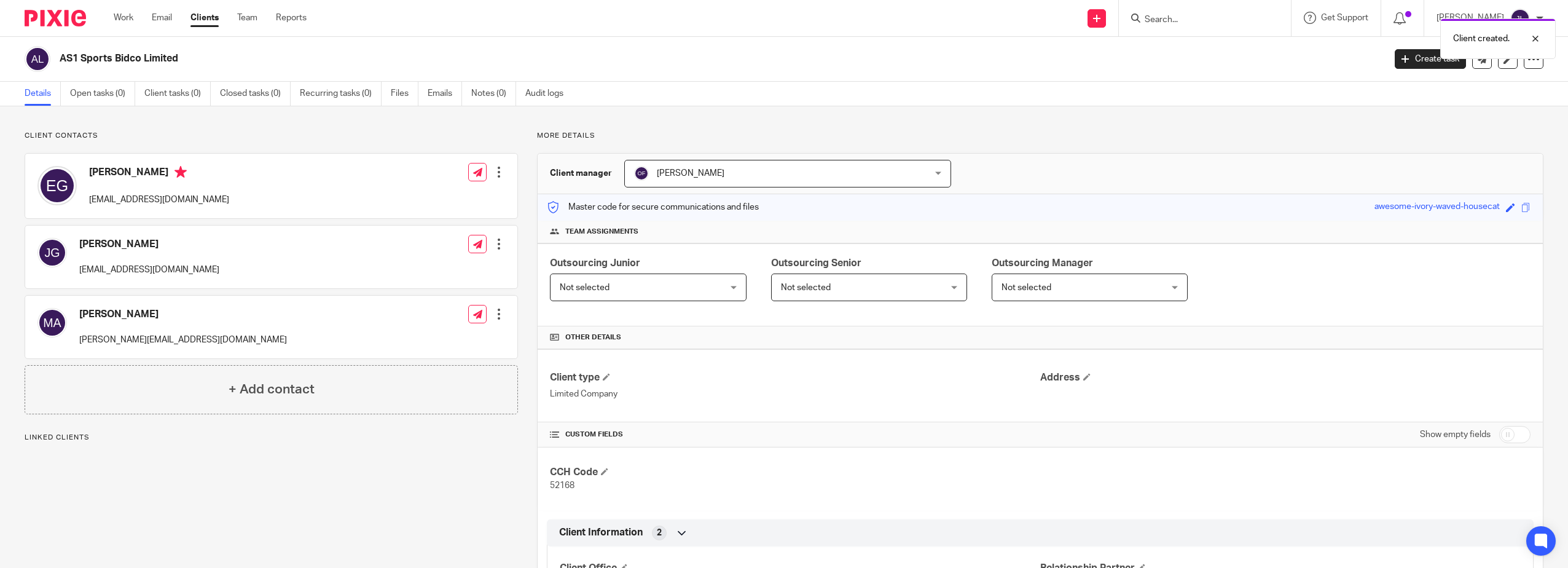
click at [697, 292] on span "Not selected" at bounding box center [634, 287] width 149 height 26
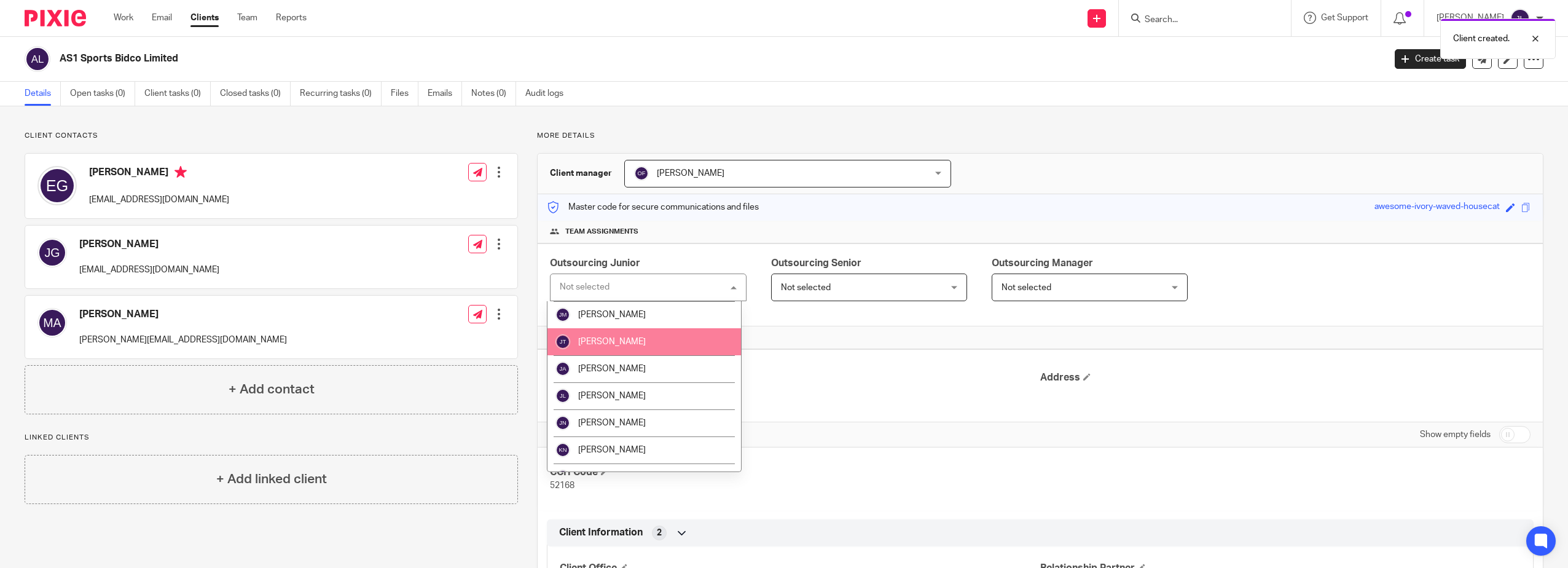
scroll to position [799, 0]
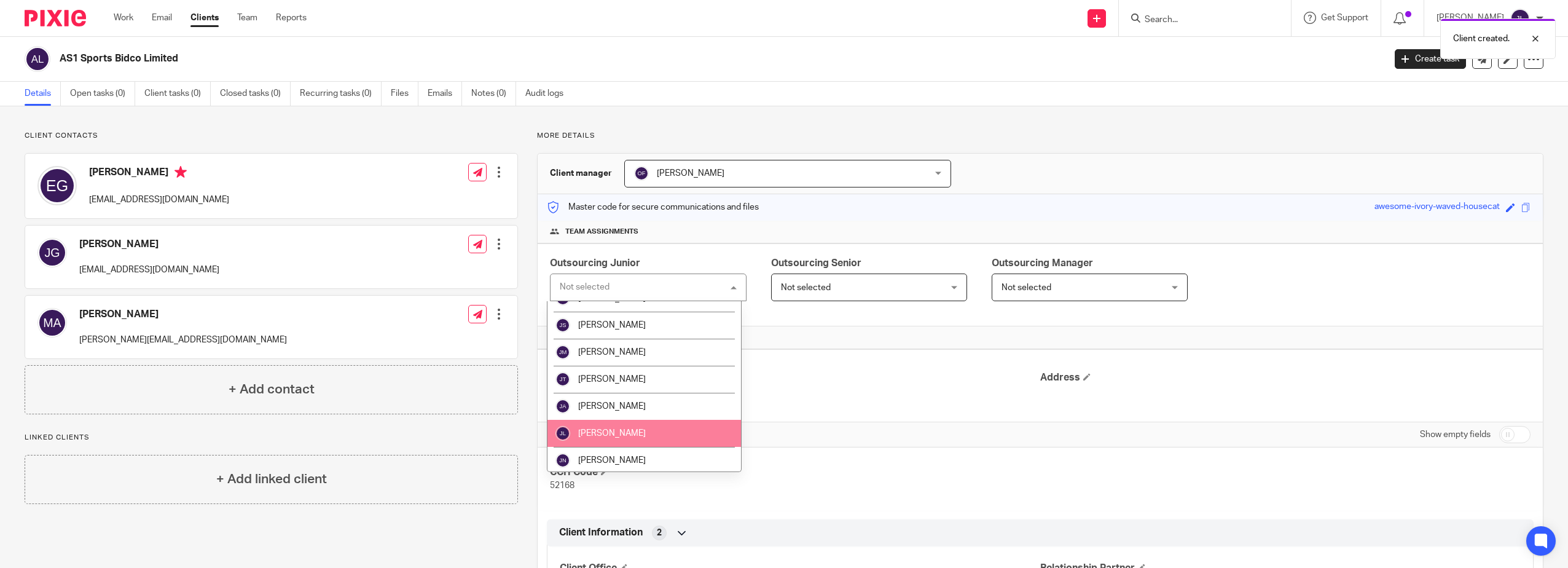
click at [624, 424] on li "[PERSON_NAME]" at bounding box center [644, 433] width 193 height 27
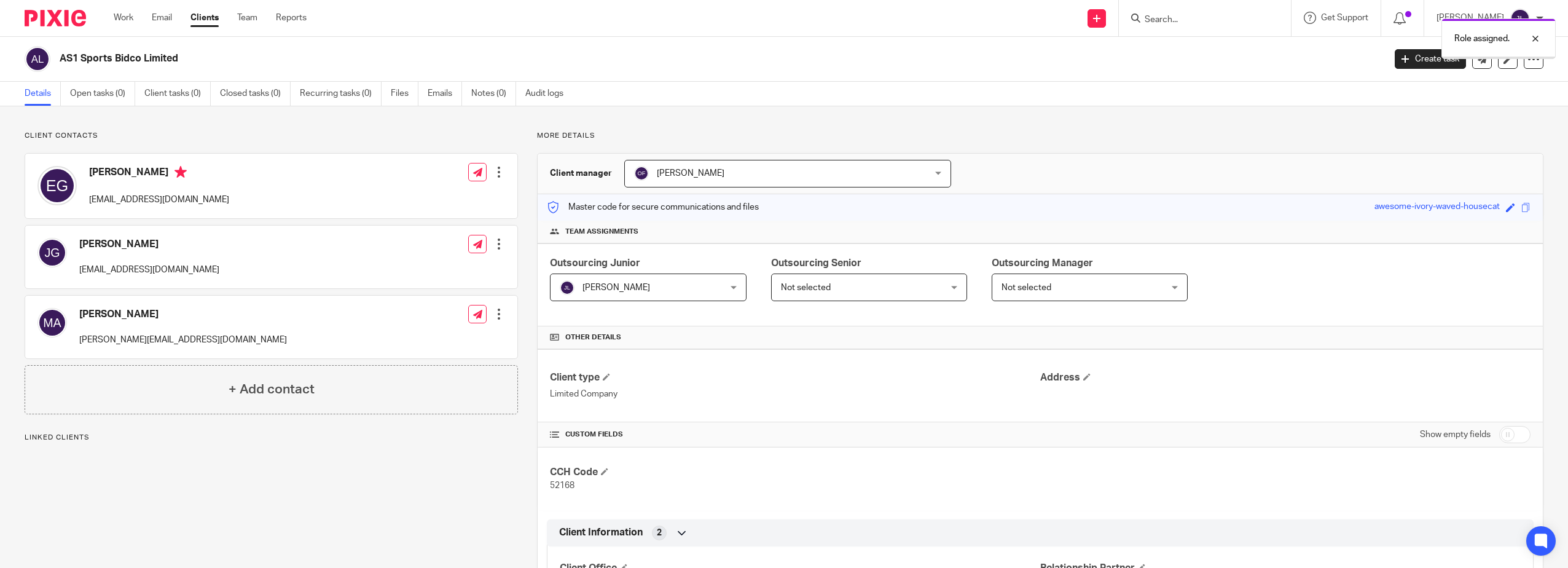
click at [857, 289] on span "Not selected" at bounding box center [855, 287] width 149 height 26
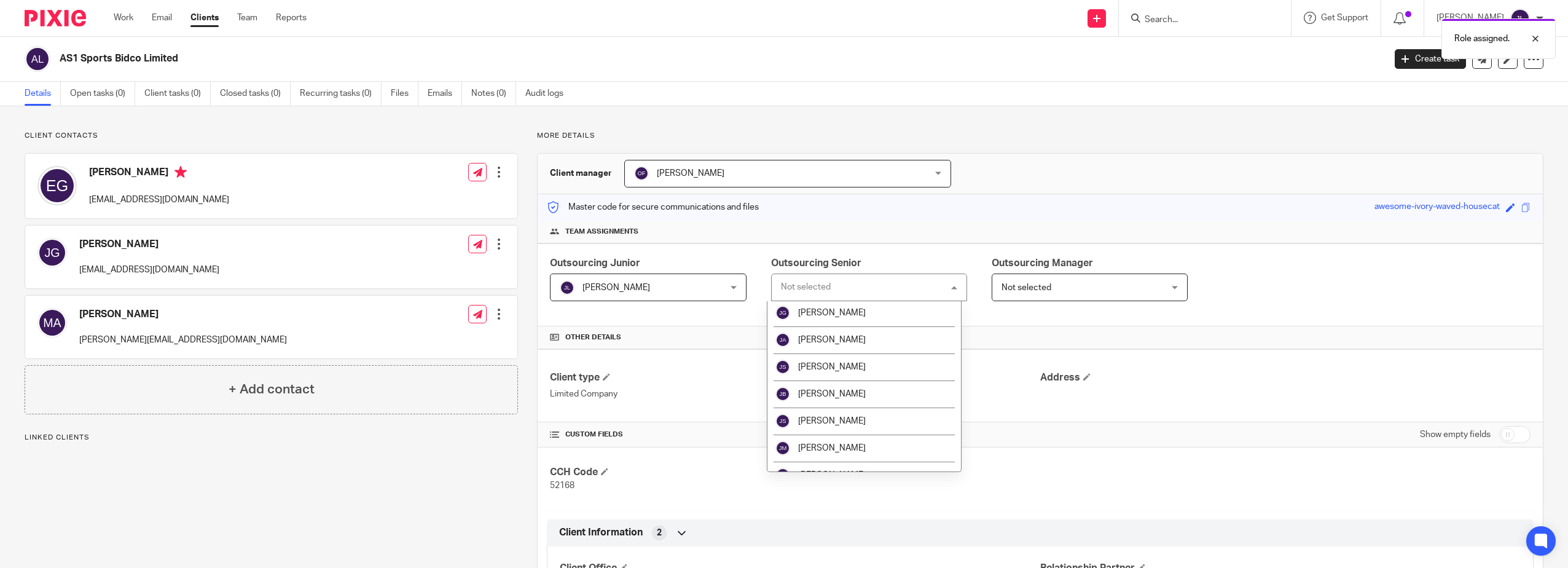
scroll to position [861, 0]
click at [840, 368] on span "[PERSON_NAME]" at bounding box center [831, 372] width 67 height 9
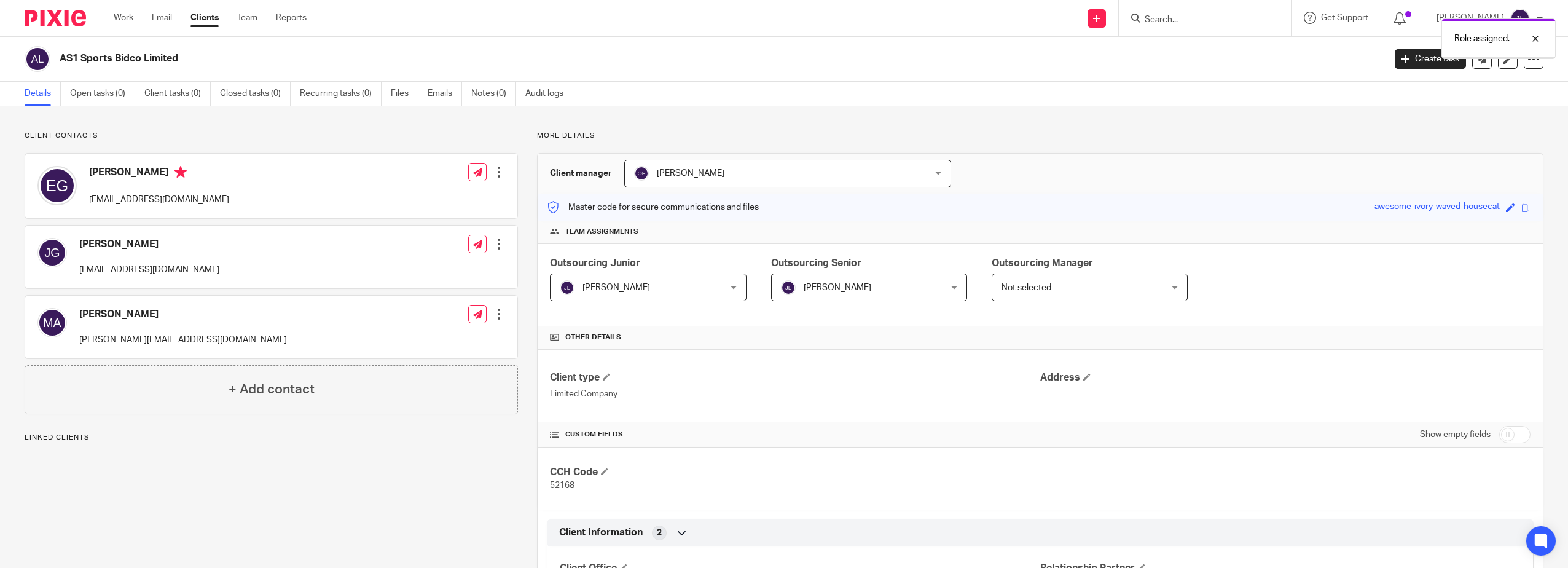
click at [1053, 284] on span "Not selected" at bounding box center [1075, 287] width 149 height 26
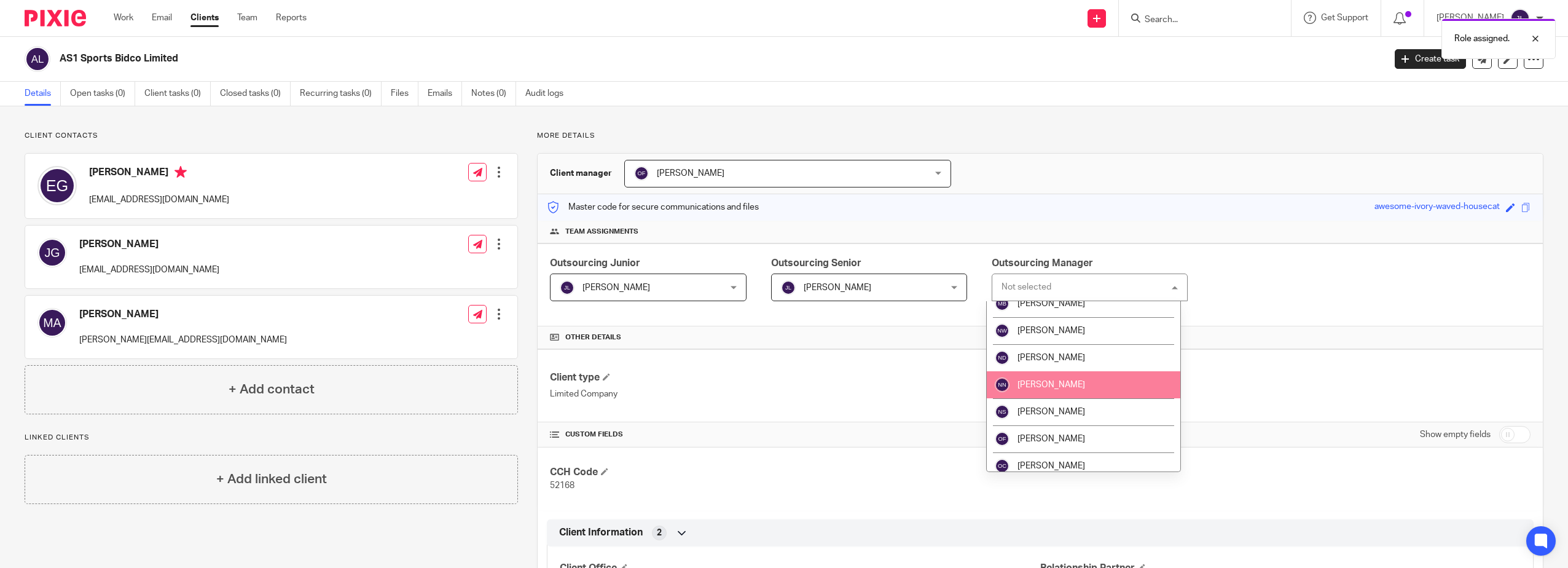
scroll to position [1229, 0]
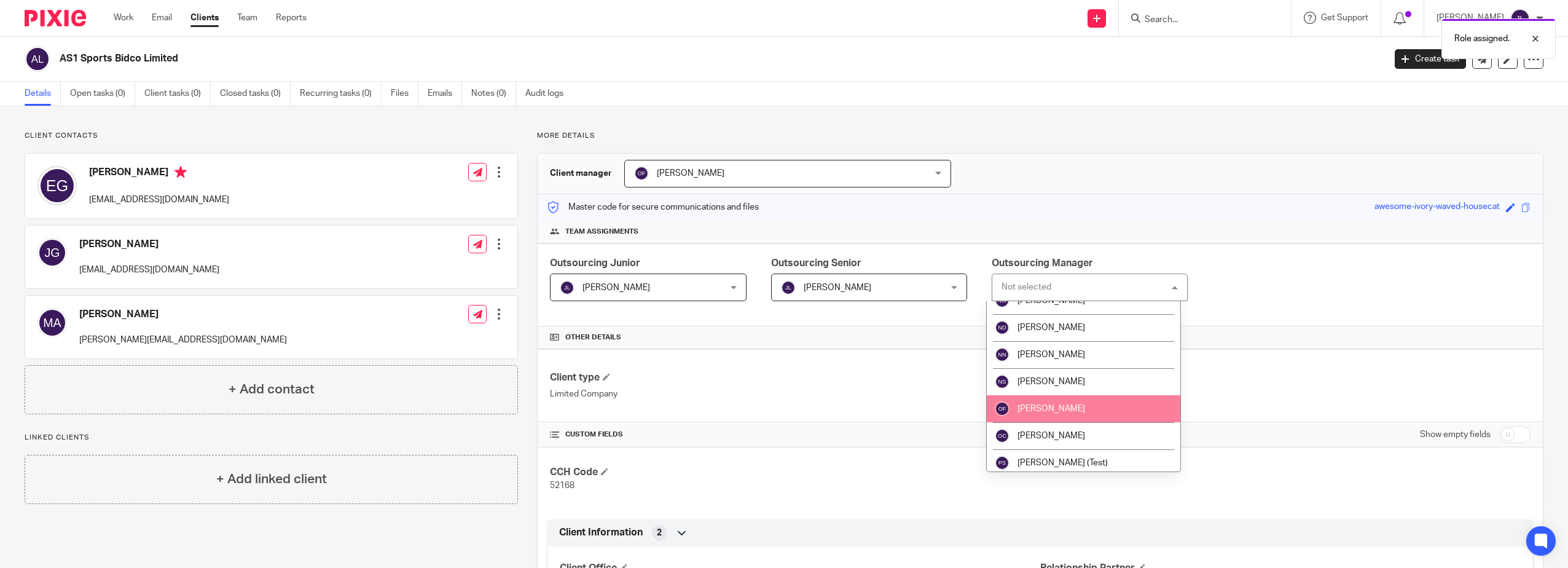
click at [1063, 404] on li "[PERSON_NAME]" at bounding box center [1083, 408] width 193 height 27
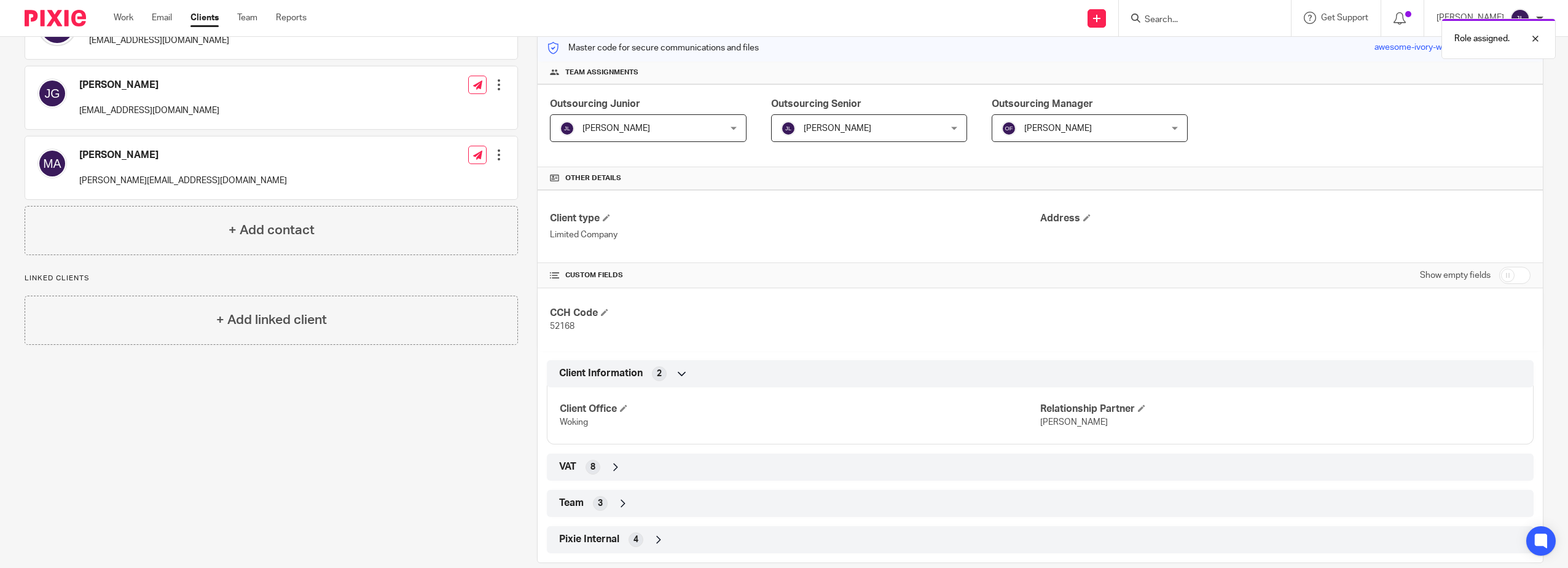
scroll to position [179, 0]
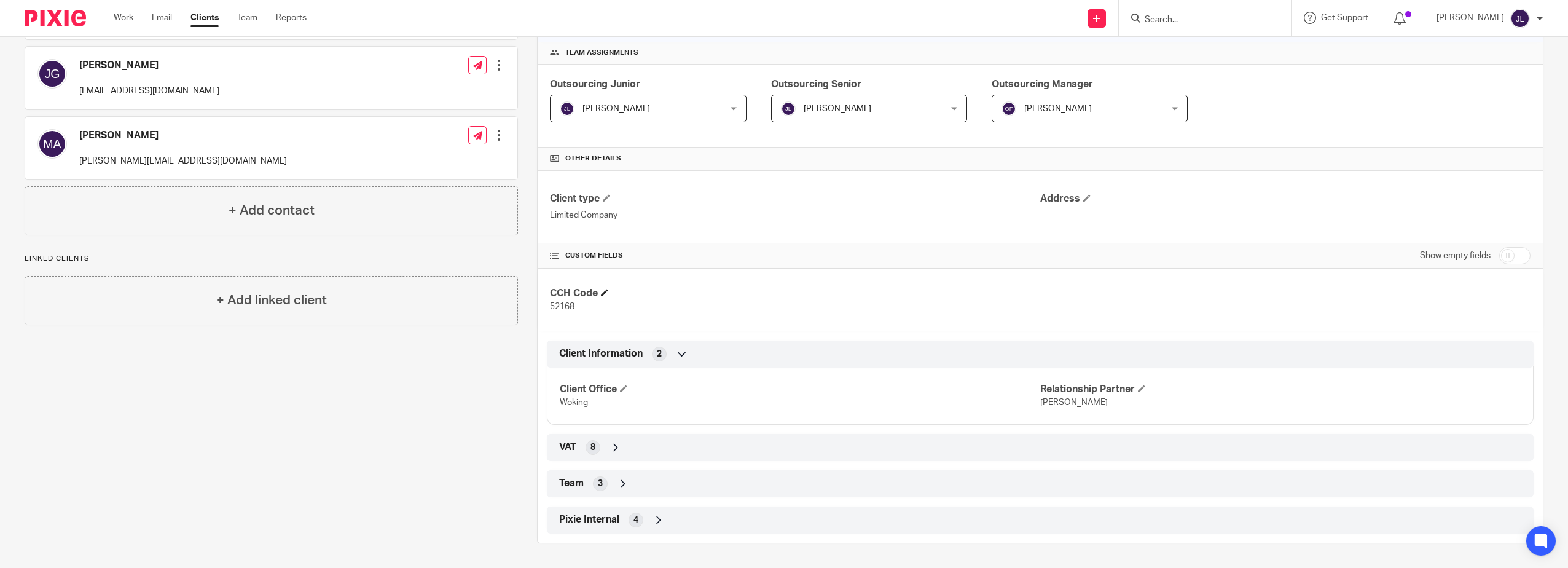
click at [678, 352] on icon at bounding box center [682, 354] width 12 height 12
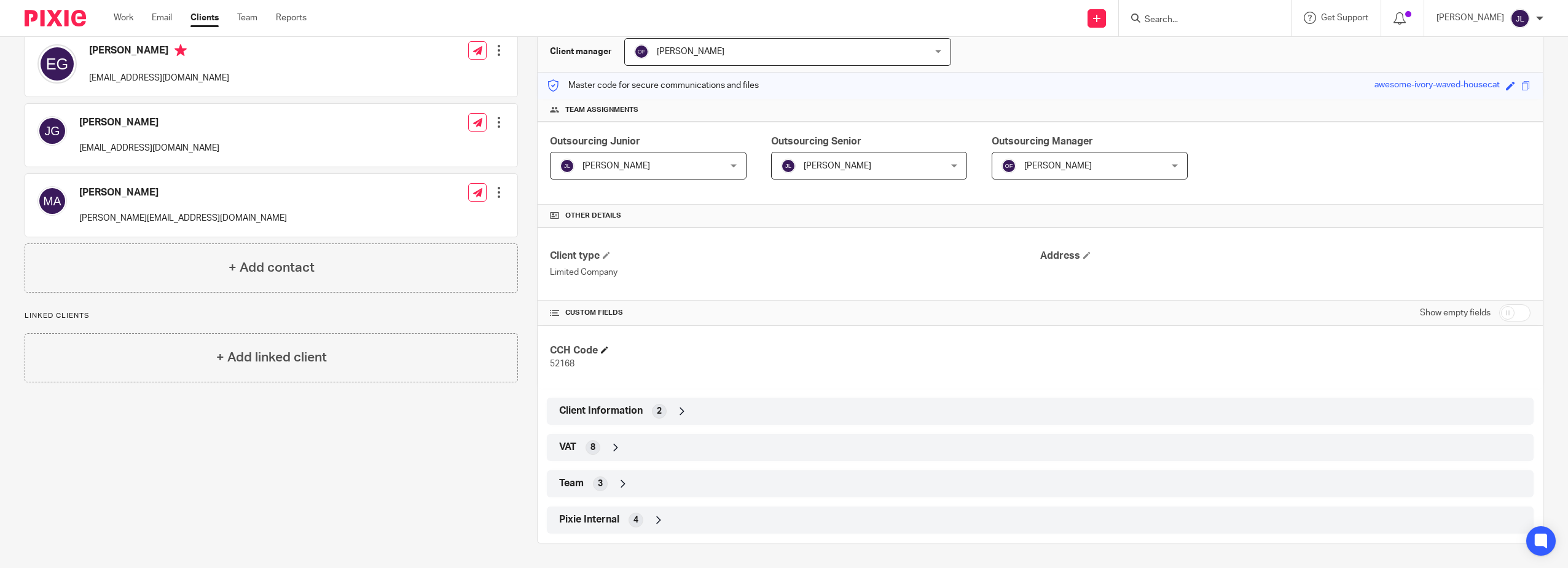
scroll to position [121, 0]
click at [680, 402] on div "Client Information 2" at bounding box center [1040, 411] width 968 height 21
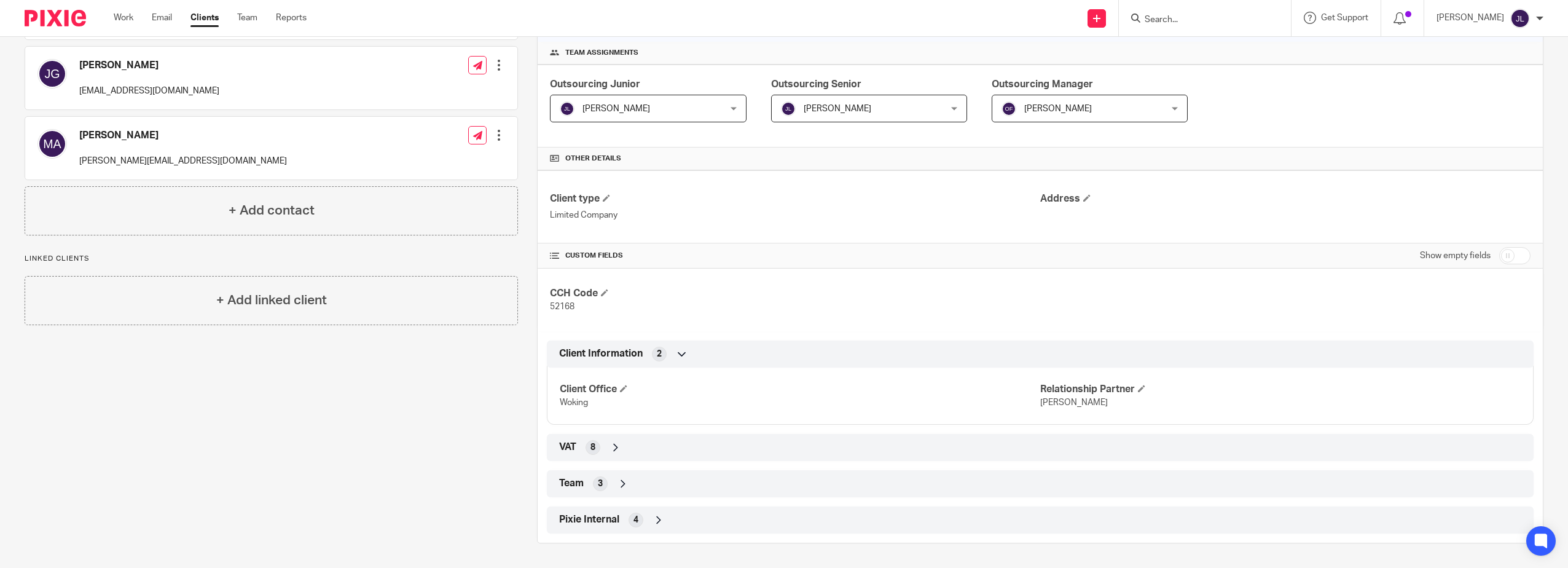
click at [644, 439] on div "VAT 8" at bounding box center [1040, 447] width 968 height 21
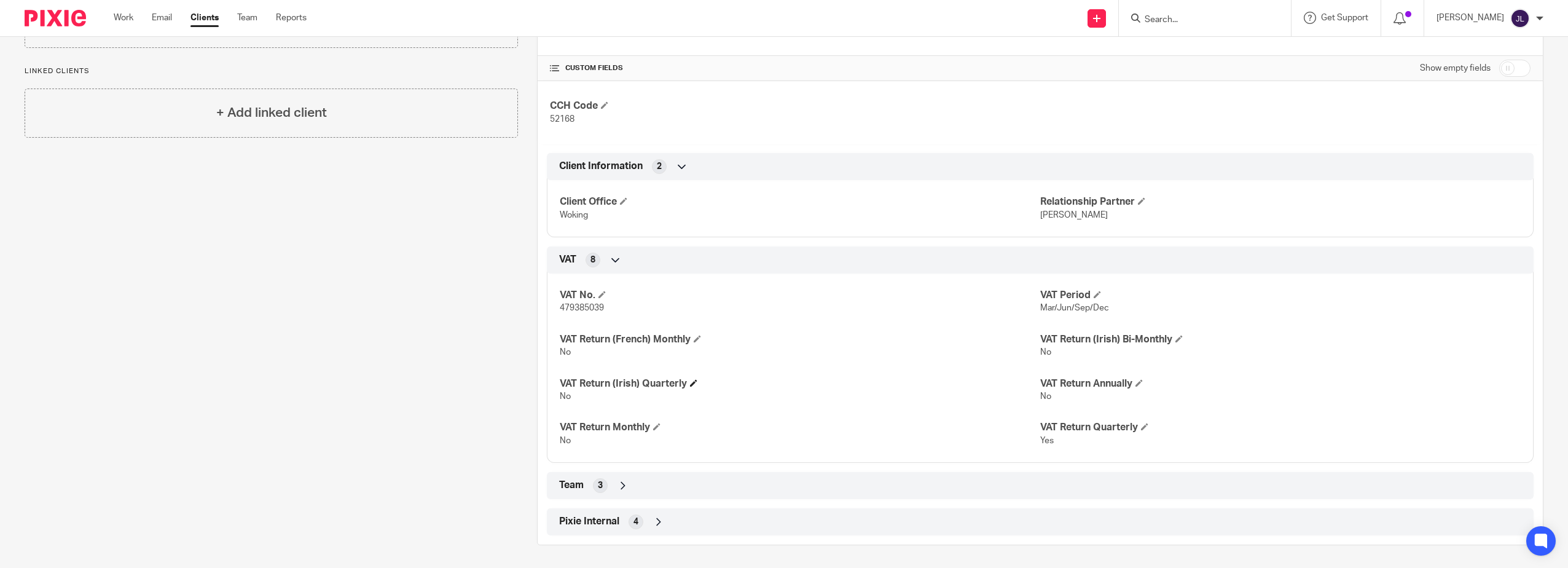
scroll to position [368, 0]
click at [856, 487] on div "Team 3" at bounding box center [1040, 483] width 968 height 21
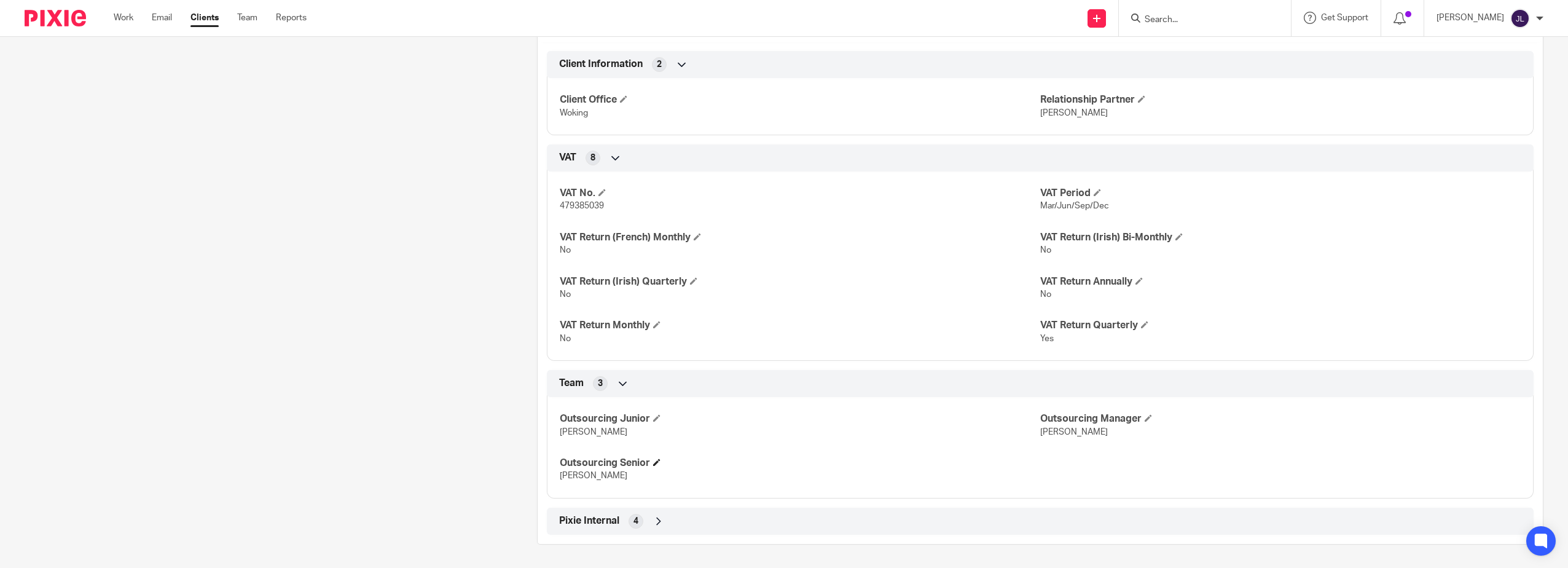
scroll to position [470, 0]
click at [843, 507] on div "Pixie Internal 4" at bounding box center [1040, 520] width 986 height 27
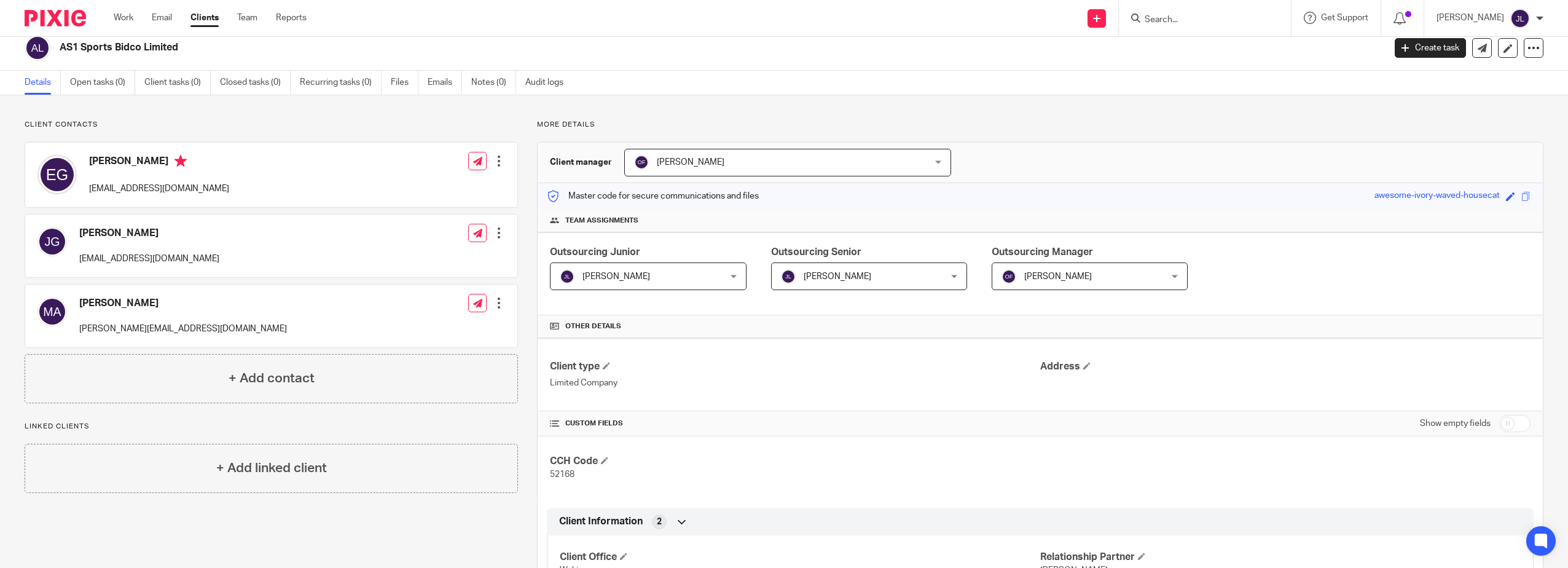
scroll to position [0, 0]
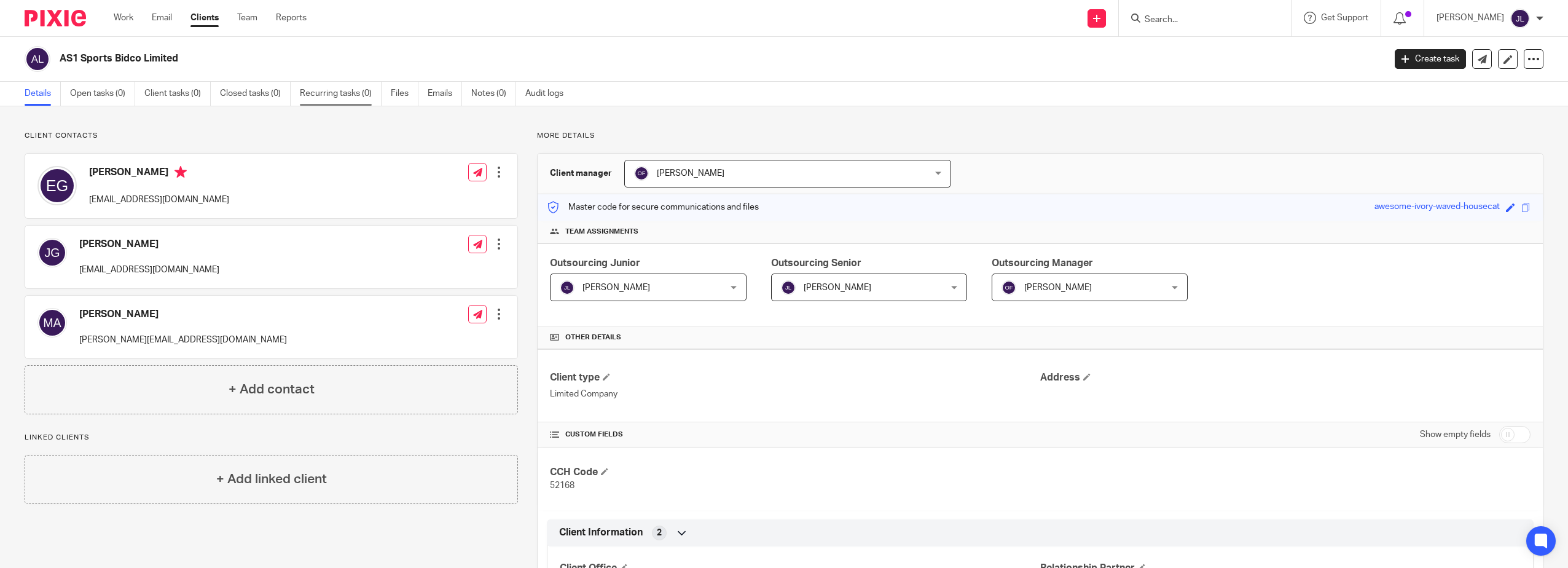
click at [324, 87] on link "Recurring tasks (0)" at bounding box center [340, 94] width 82 height 24
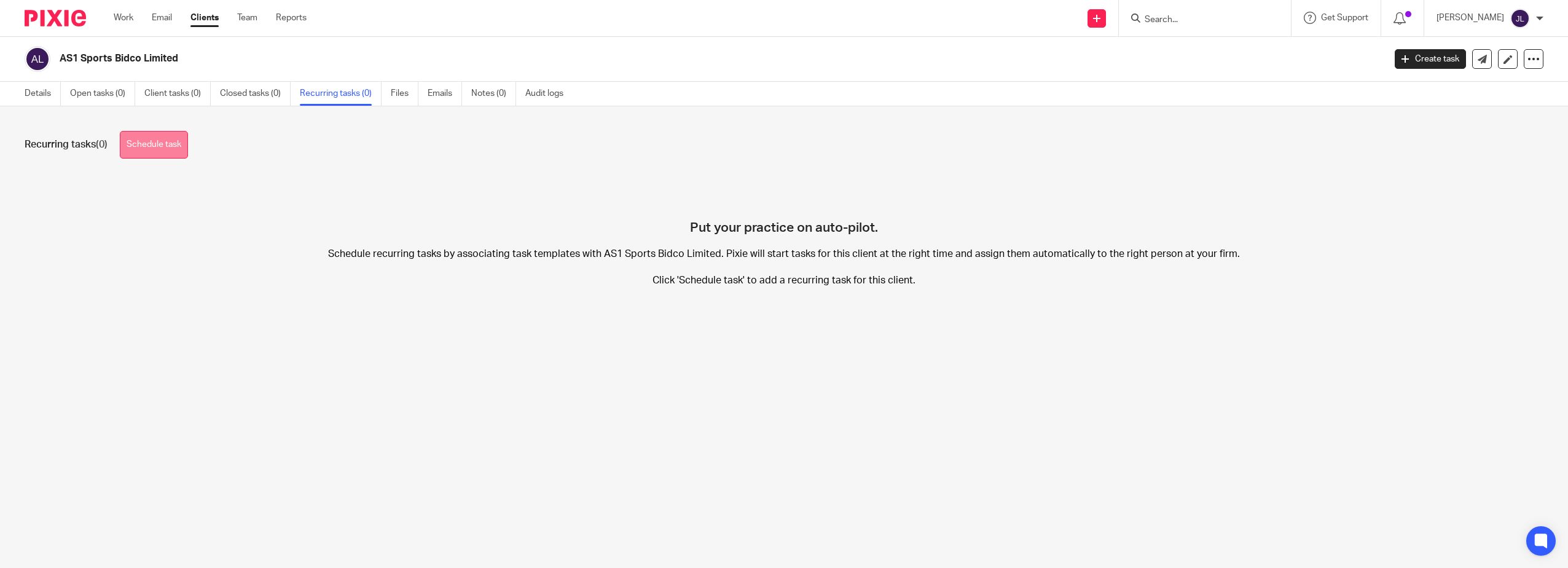
click at [174, 133] on link "Schedule task" at bounding box center [154, 144] width 68 height 27
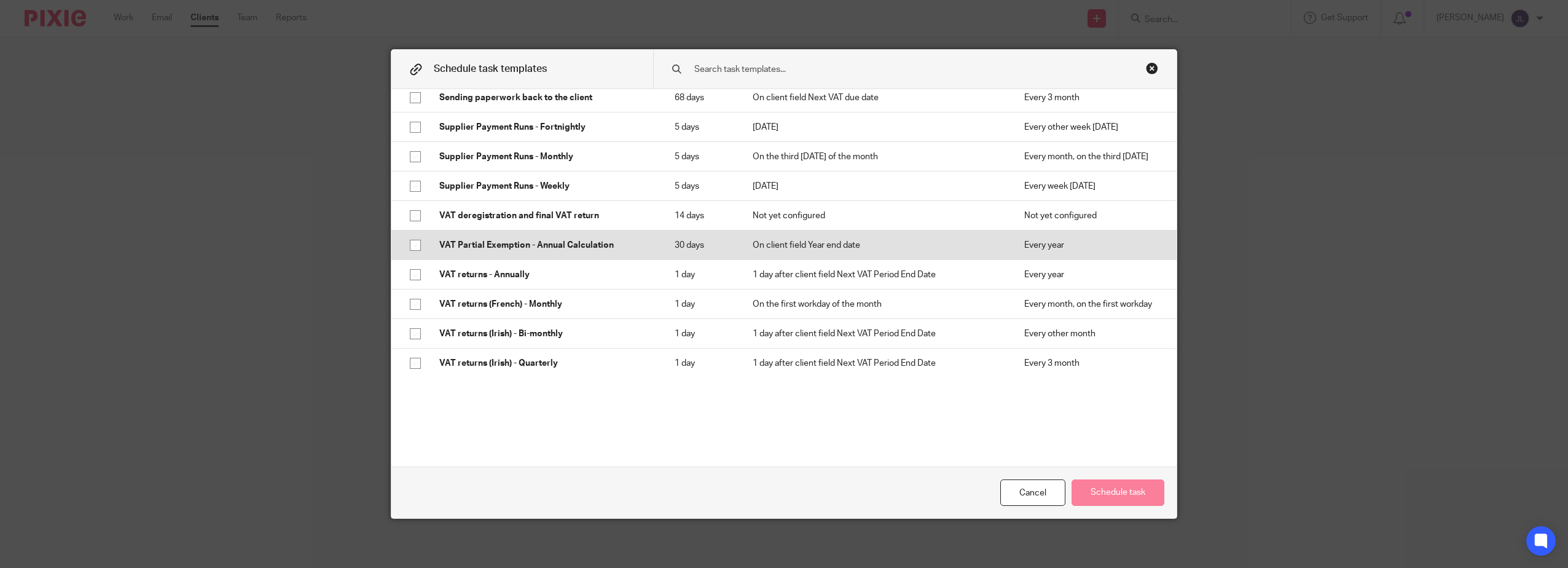
scroll to position [1072, 0]
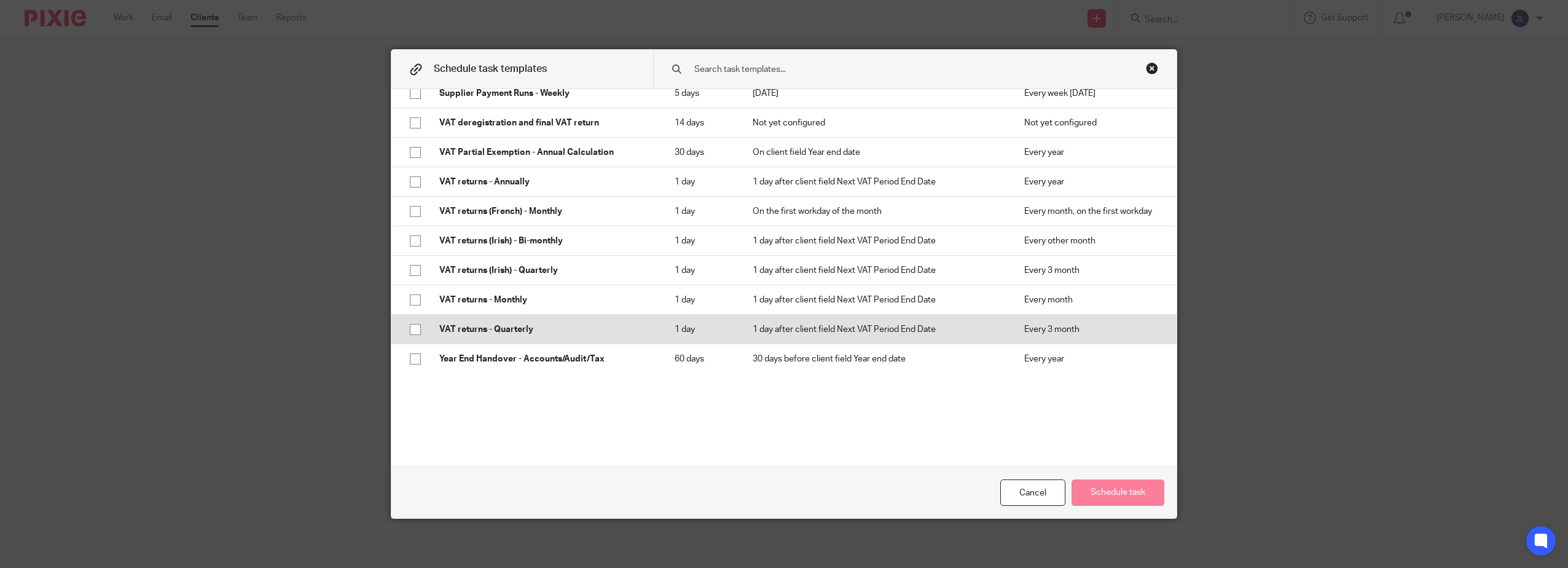
click at [566, 330] on p "VAT returns - Quarterly" at bounding box center [545, 329] width 211 height 12
checkbox input "true"
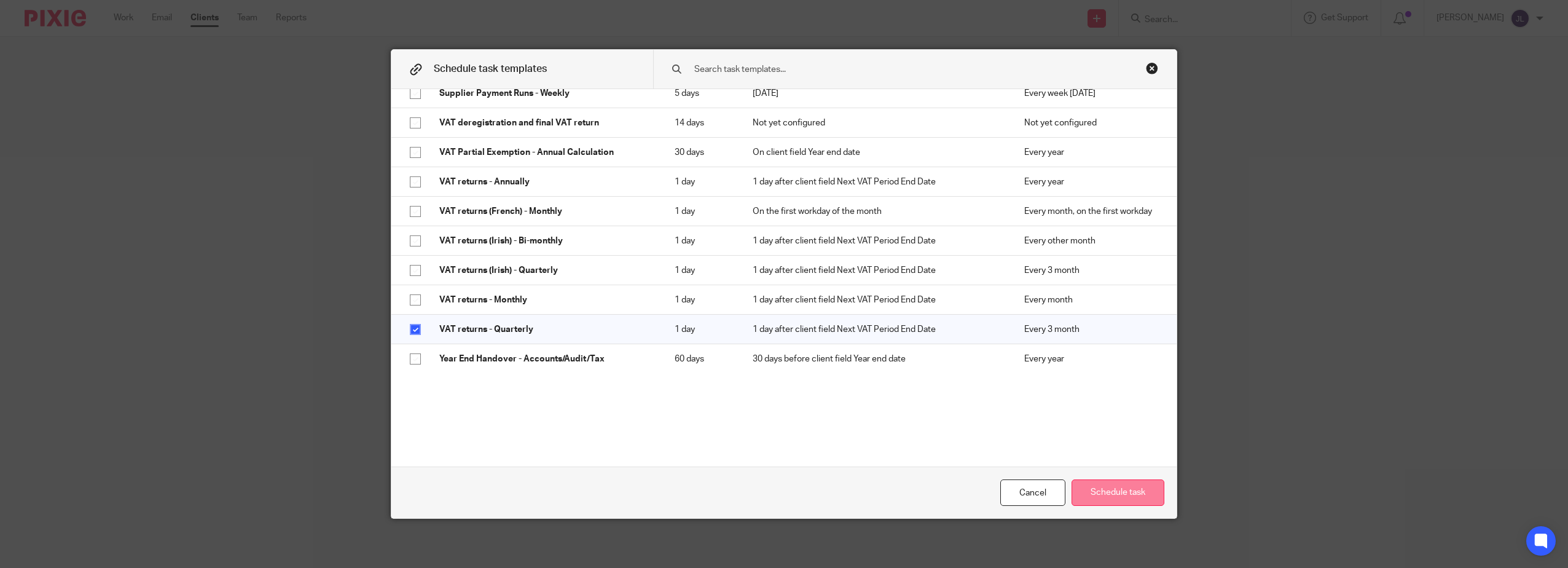
click at [1109, 492] on button "Schedule task" at bounding box center [1117, 493] width 93 height 27
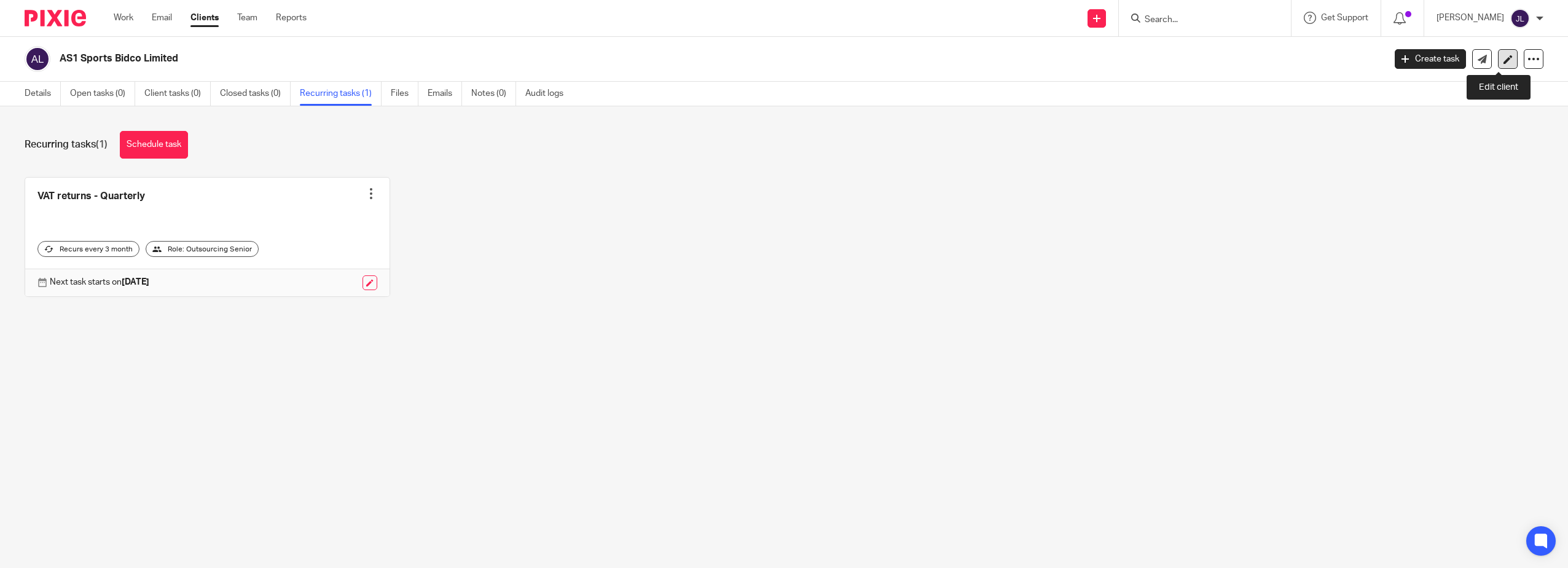
click at [1503, 61] on icon at bounding box center [1508, 59] width 9 height 9
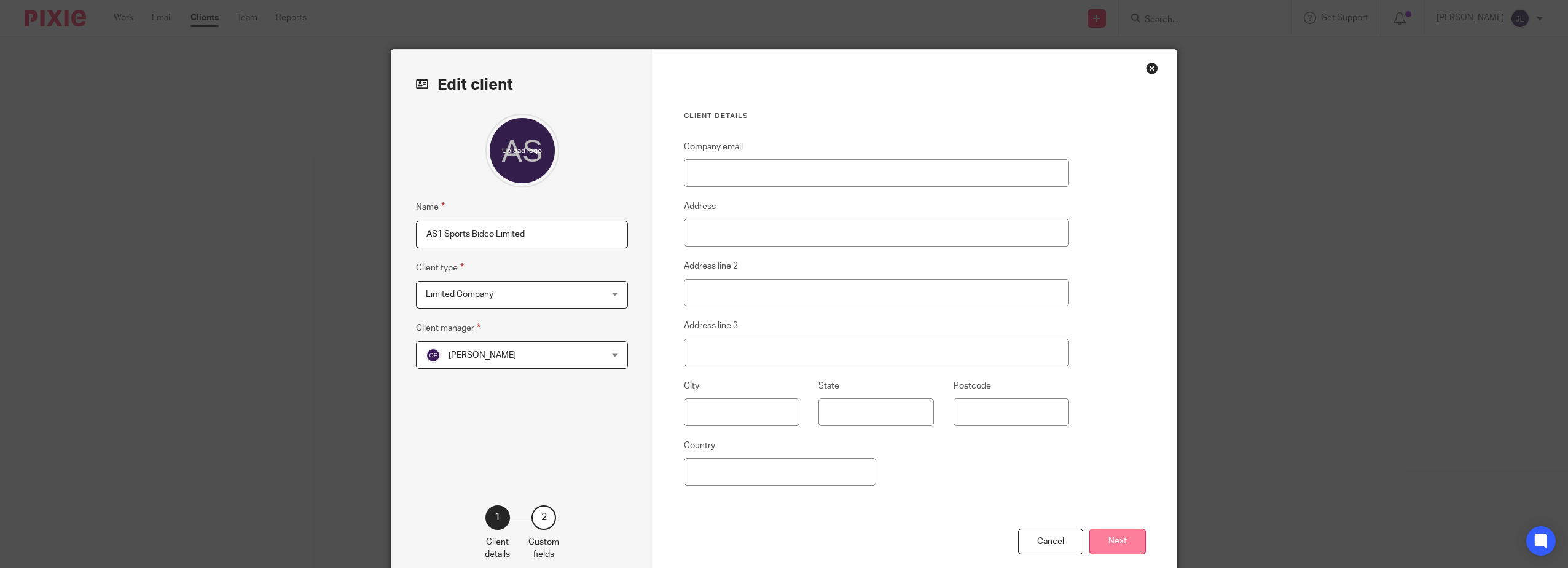
click at [1116, 537] on button "Next" at bounding box center [1117, 542] width 57 height 27
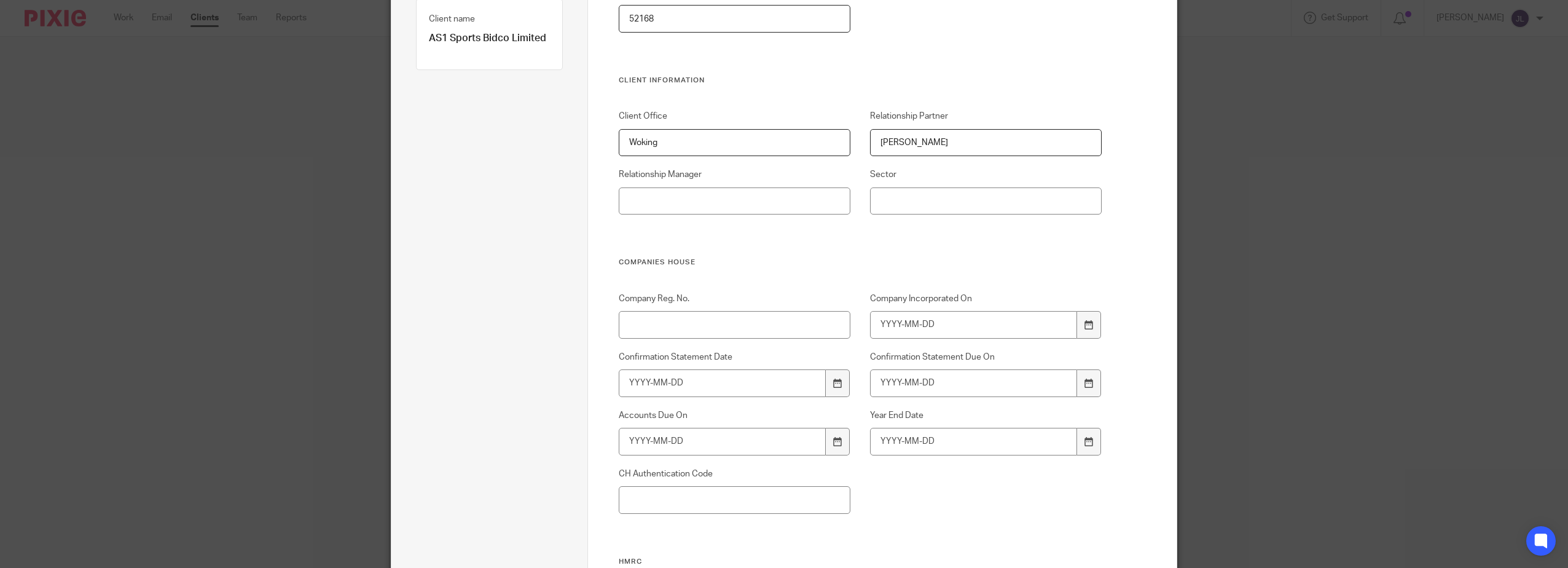
scroll to position [184, 0]
click at [800, 202] on input "Relationship Manager" at bounding box center [735, 200] width 232 height 27
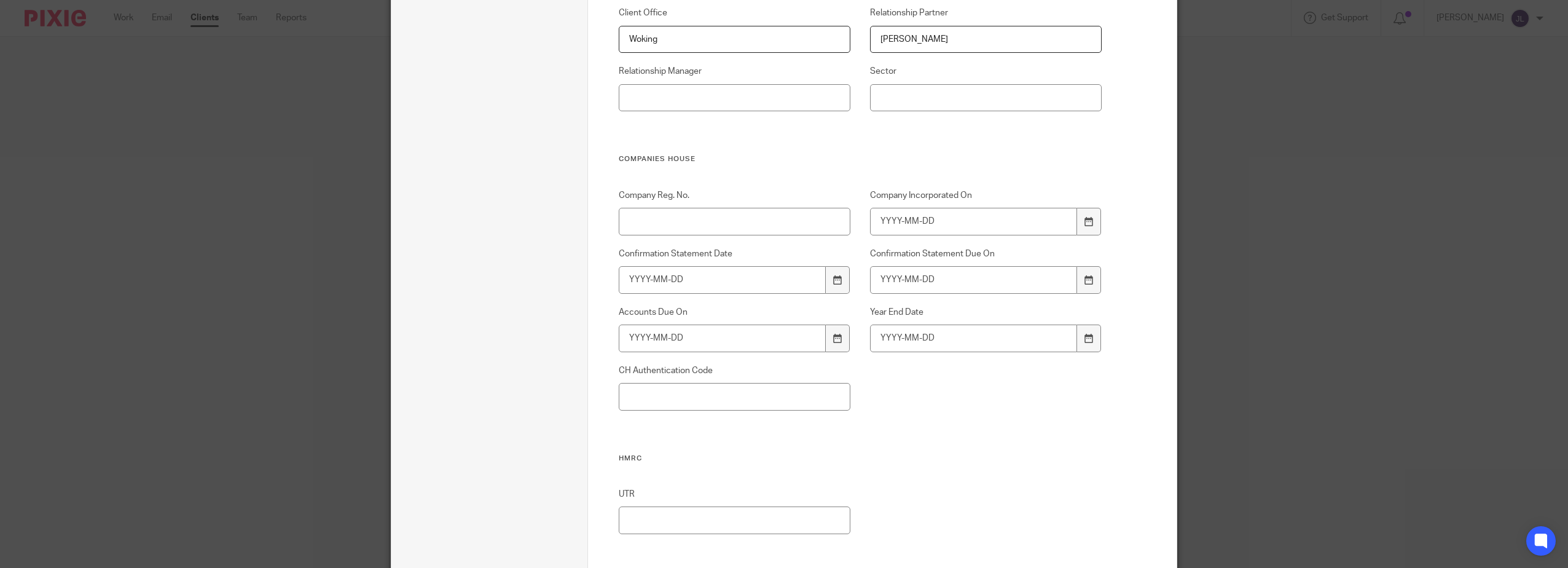
scroll to position [308, 0]
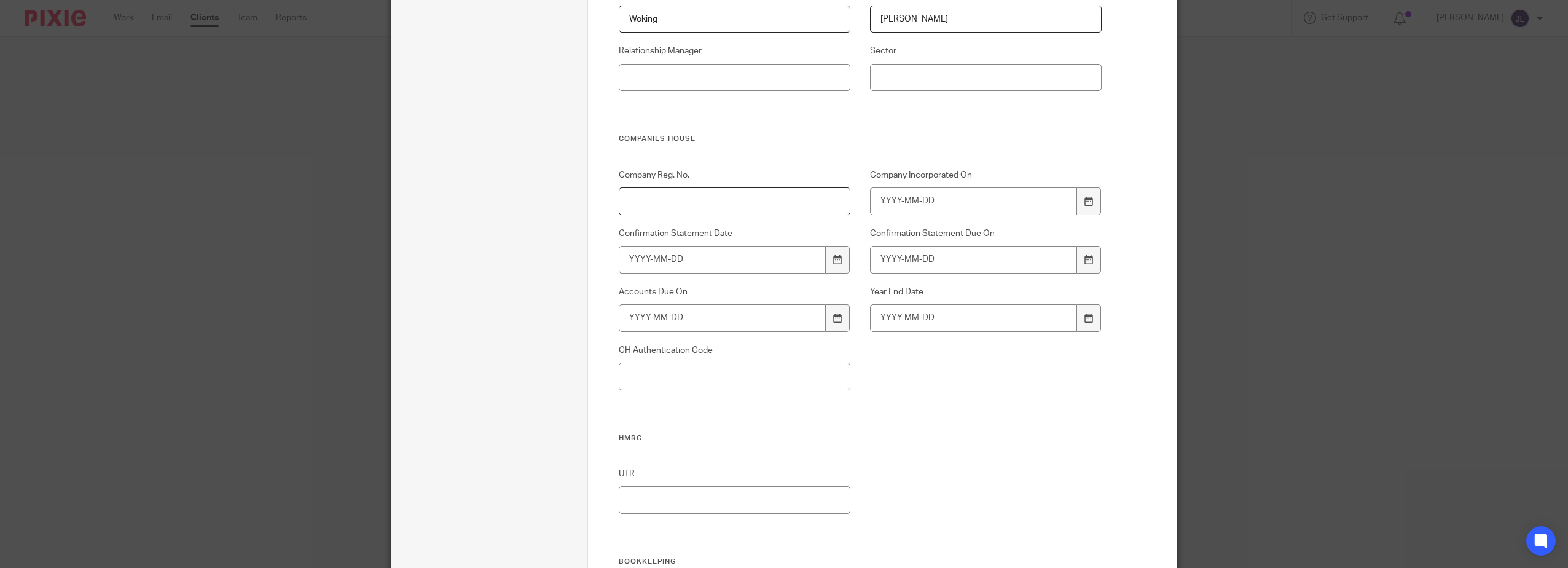
click at [766, 210] on input "Company Reg. No." at bounding box center [735, 201] width 232 height 27
paste input "15765865"
type input "15765865"
click at [796, 139] on h3 "Companies House" at bounding box center [860, 139] width 484 height 10
click at [1090, 200] on div at bounding box center [1088, 201] width 23 height 27
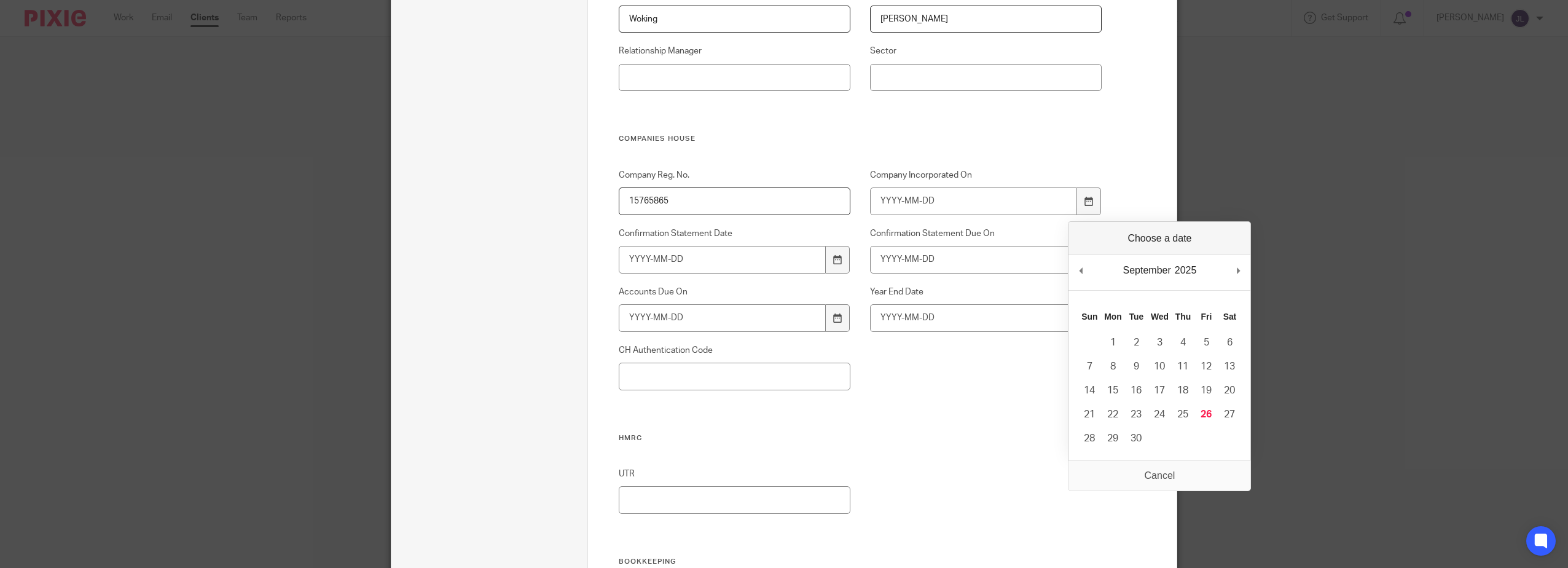
click at [1158, 268] on div "September January February March April May June July August September October N…" at bounding box center [1146, 270] width 51 height 19
type input "2024-06-06"
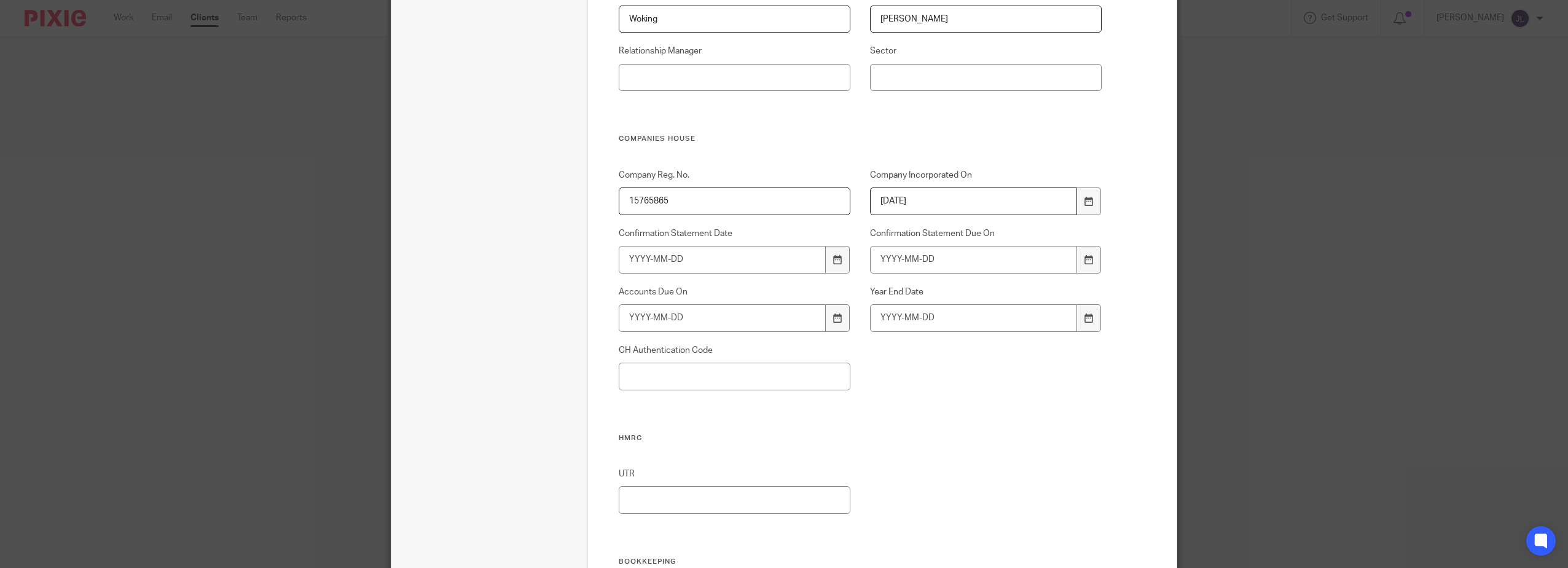
click at [1030, 377] on div "Company Reg. No. 15765865 Company Incorporated On 2024-06-06 Confirmation State…" at bounding box center [850, 301] width 502 height 264
click at [1077, 269] on div at bounding box center [1088, 259] width 23 height 27
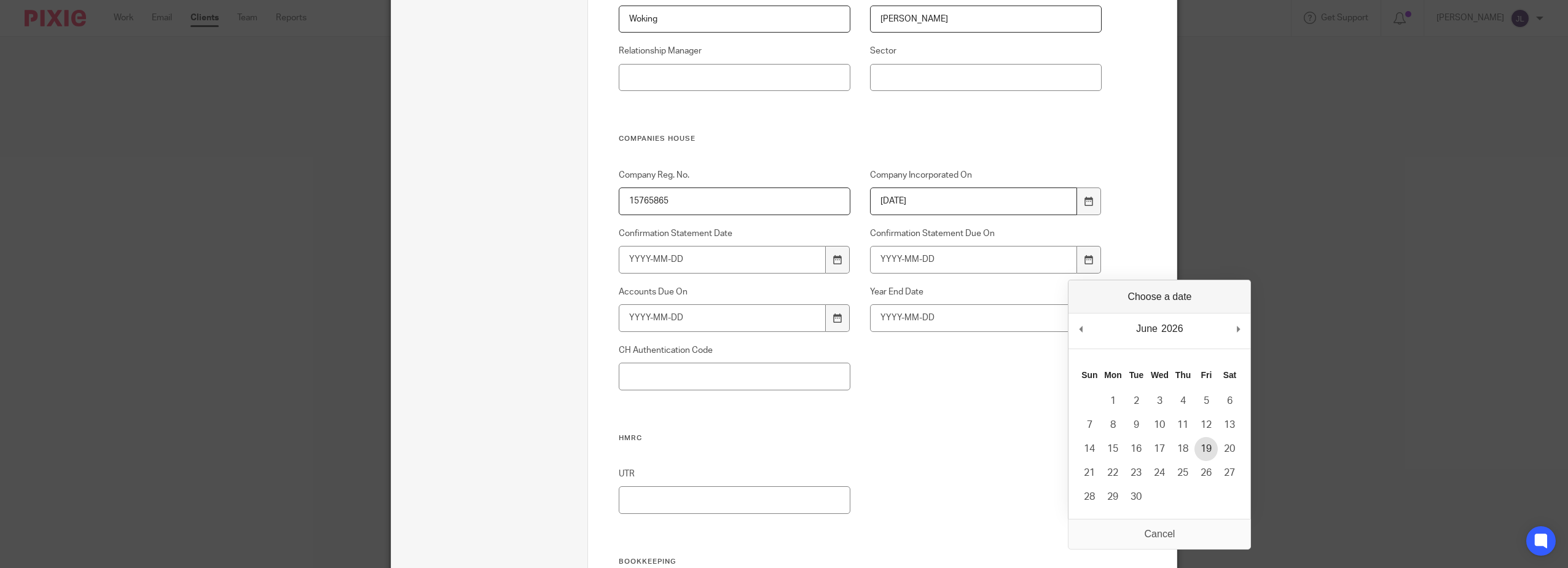
type input "2026-06-19"
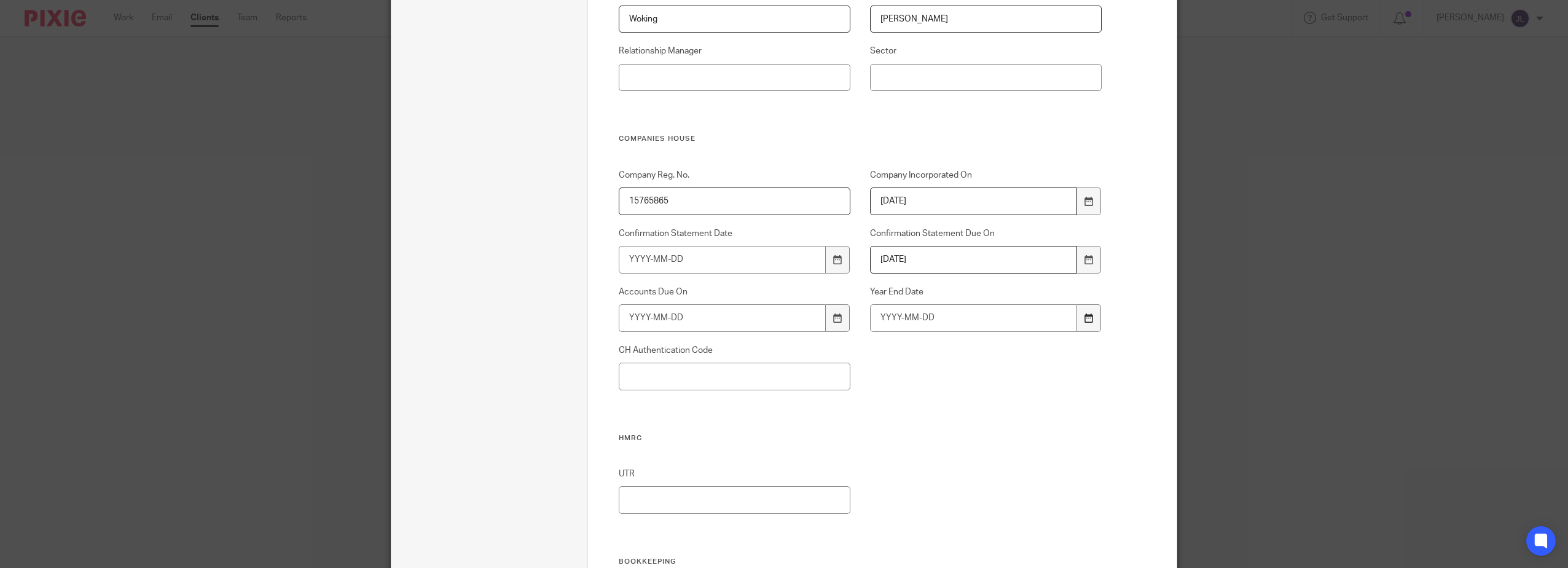
click at [1083, 325] on div at bounding box center [1088, 318] width 23 height 27
click at [826, 316] on div at bounding box center [837, 318] width 23 height 27
click at [1066, 395] on div "Company Reg. No. 15765865 Company Incorporated On 2024-06-06 Confirmation State…" at bounding box center [850, 301] width 502 height 264
click at [1078, 314] on div at bounding box center [1088, 318] width 23 height 27
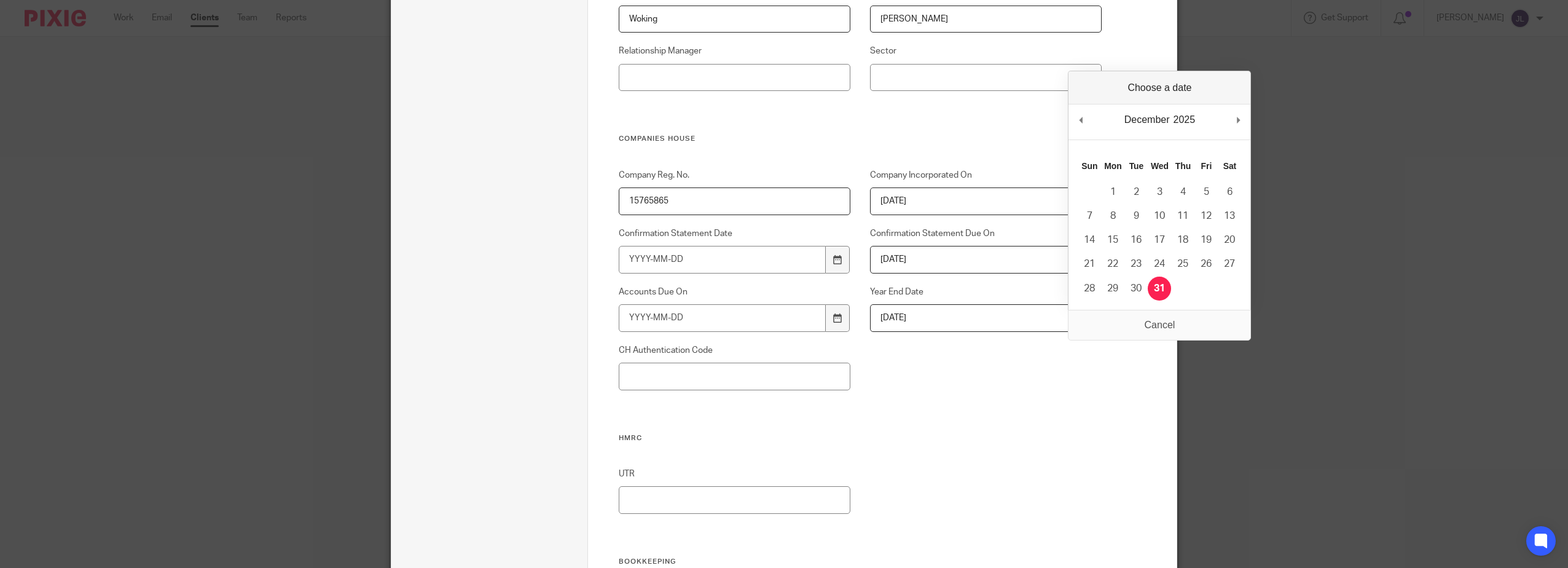
click at [1092, 118] on div "December January February March April May June July August September October No…" at bounding box center [1159, 122] width 182 height 35
type input "2024-12-31"
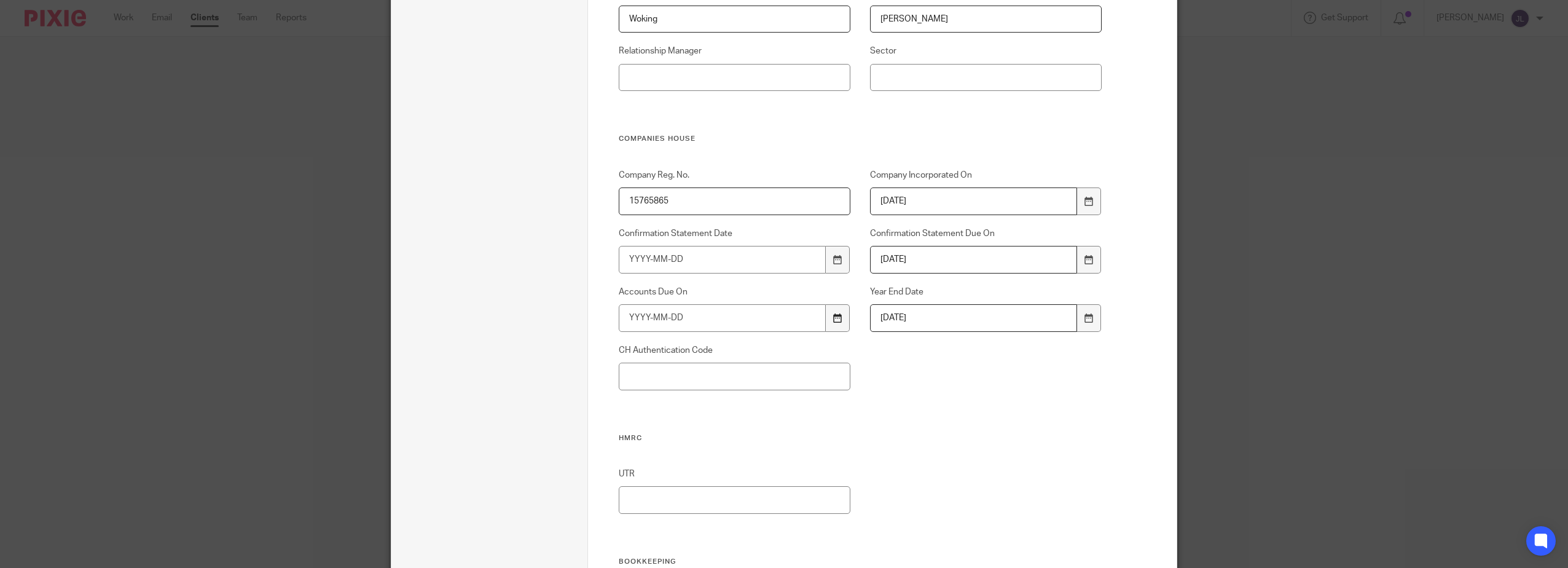
click at [826, 320] on div at bounding box center [837, 318] width 23 height 27
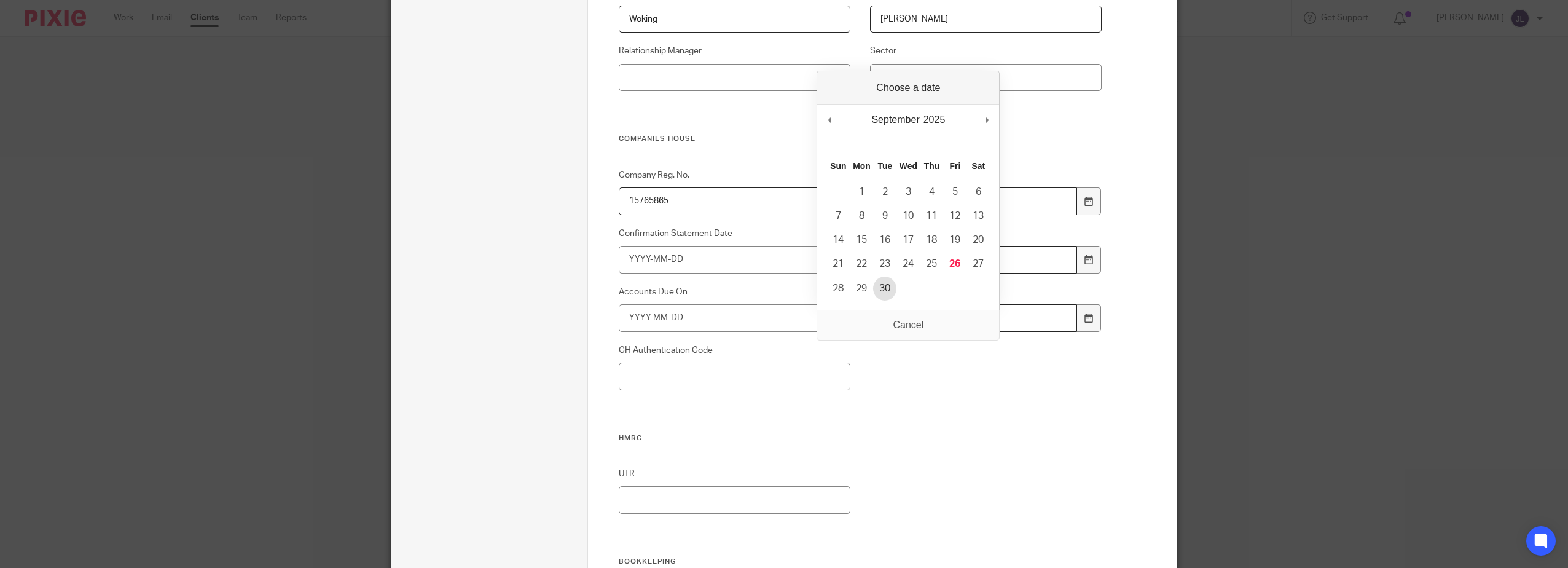
type input "2025-09-30"
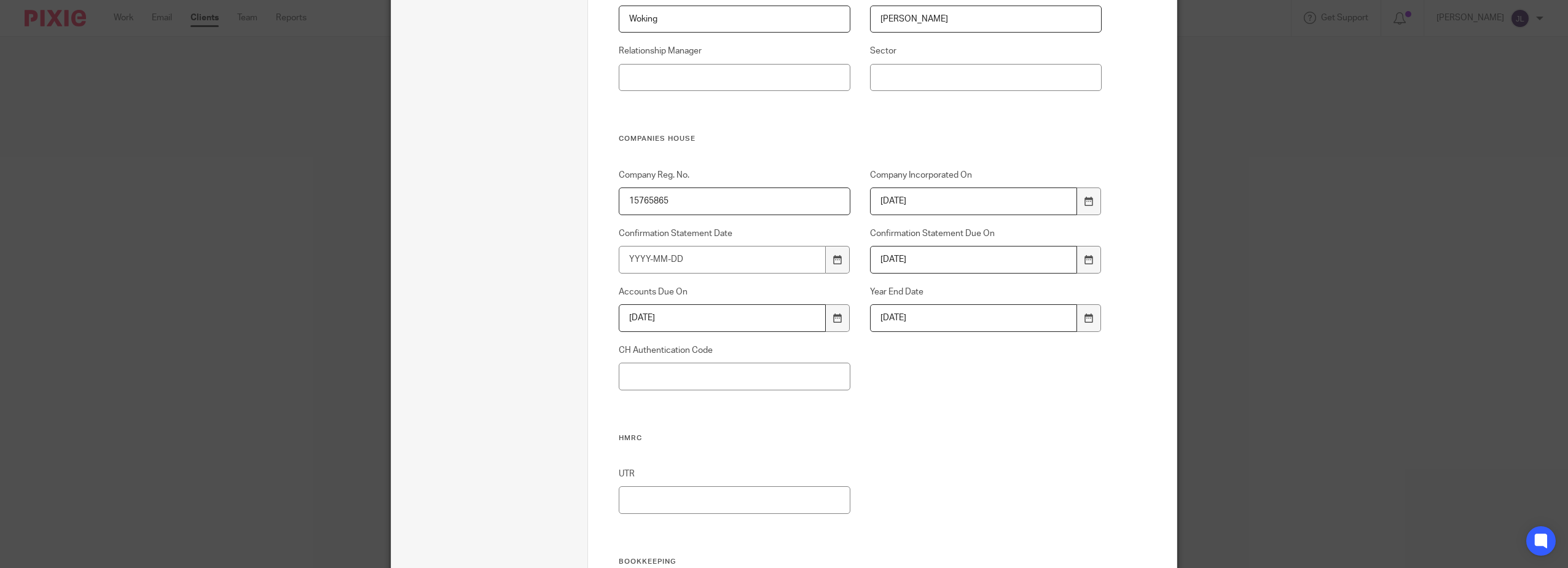
click at [938, 382] on div "Company Reg. No. 15765865 Company Incorporated On 2024-06-06 Confirmation State…" at bounding box center [850, 301] width 502 height 264
click at [833, 262] on icon at bounding box center [838, 260] width 9 height 9
type input "2026-06-05"
click at [985, 405] on div "Company Reg. No. 15765865 Company Incorporated On 2024-06-06 Confirmation State…" at bounding box center [850, 301] width 502 height 264
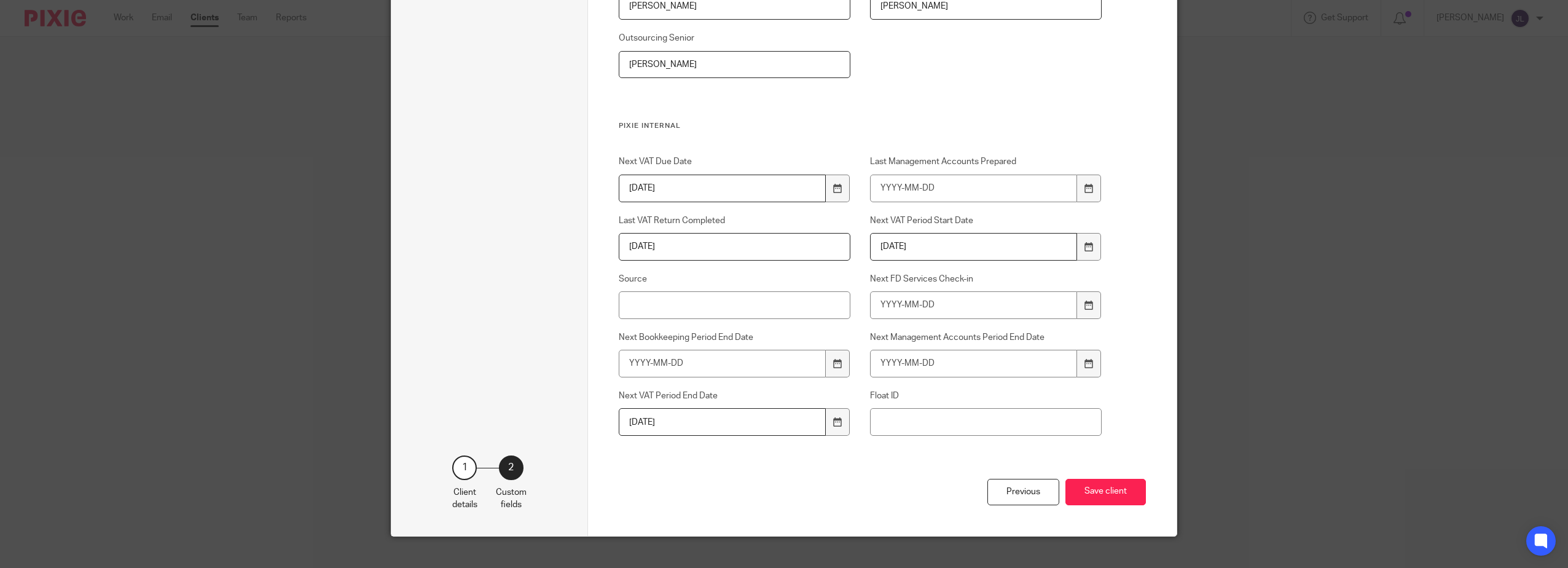
scroll to position [1956, 0]
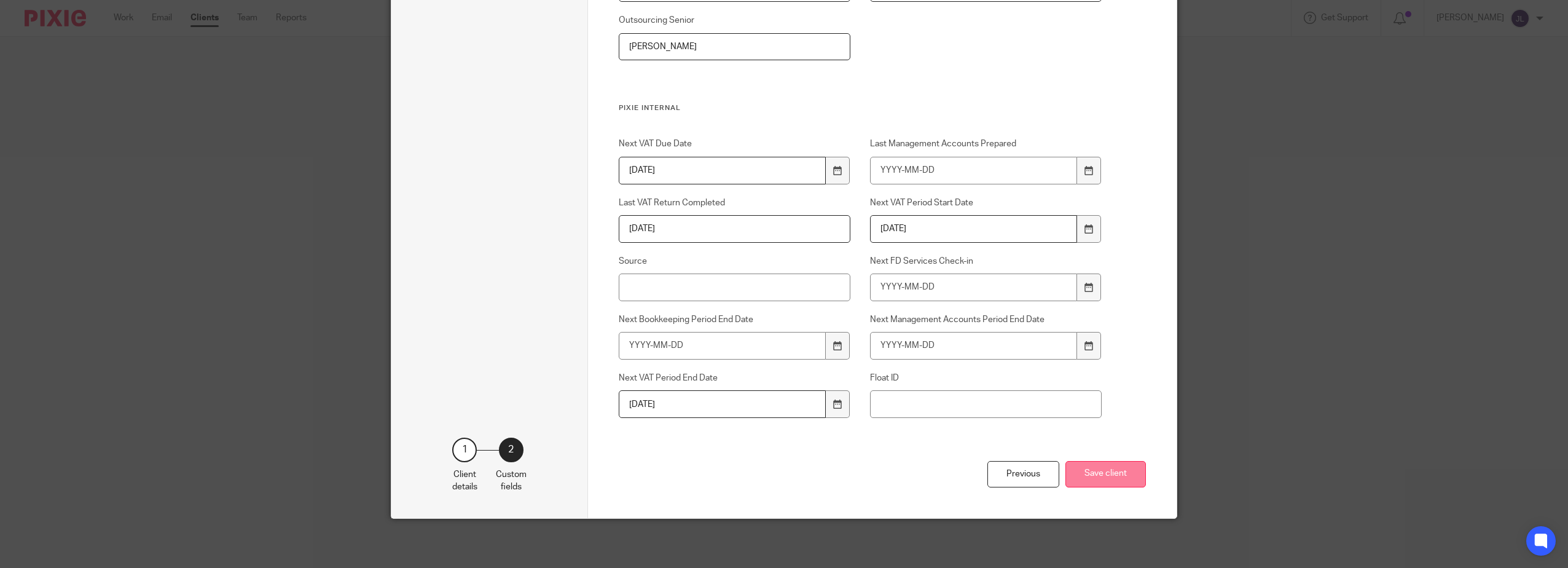
click at [1082, 479] on button "Save client" at bounding box center [1105, 475] width 81 height 27
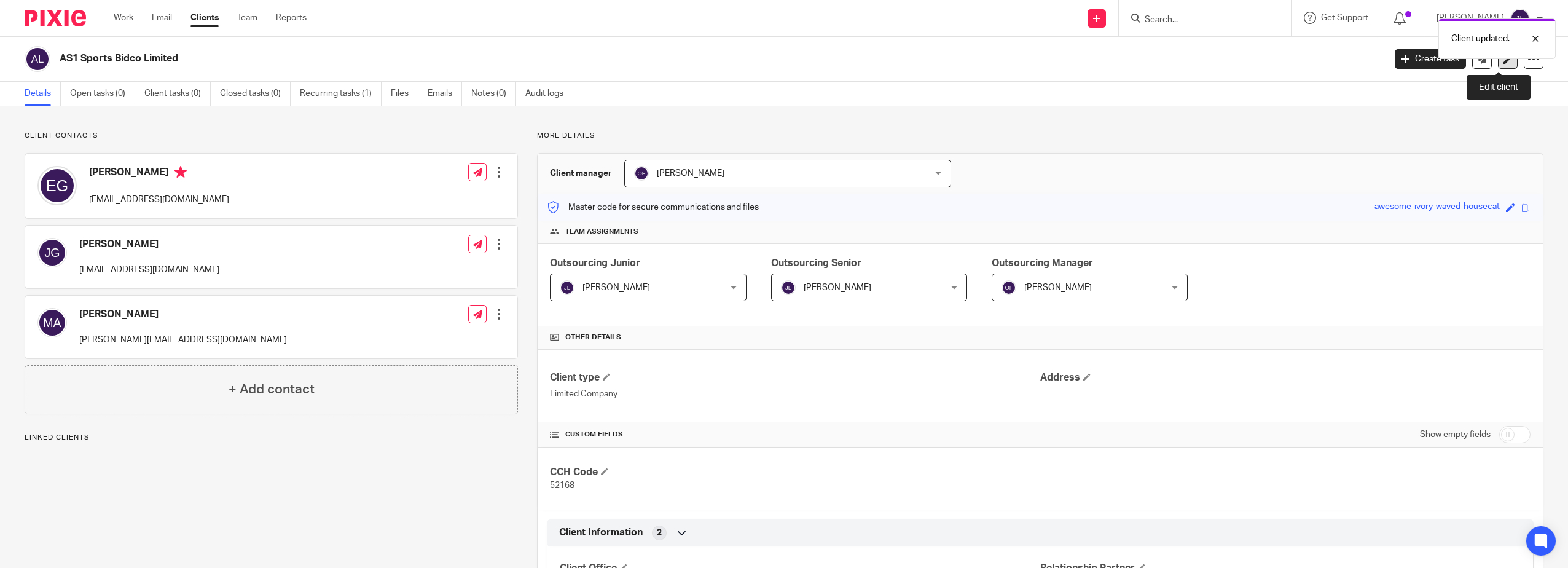
click at [1498, 66] on link at bounding box center [1507, 59] width 19 height 19
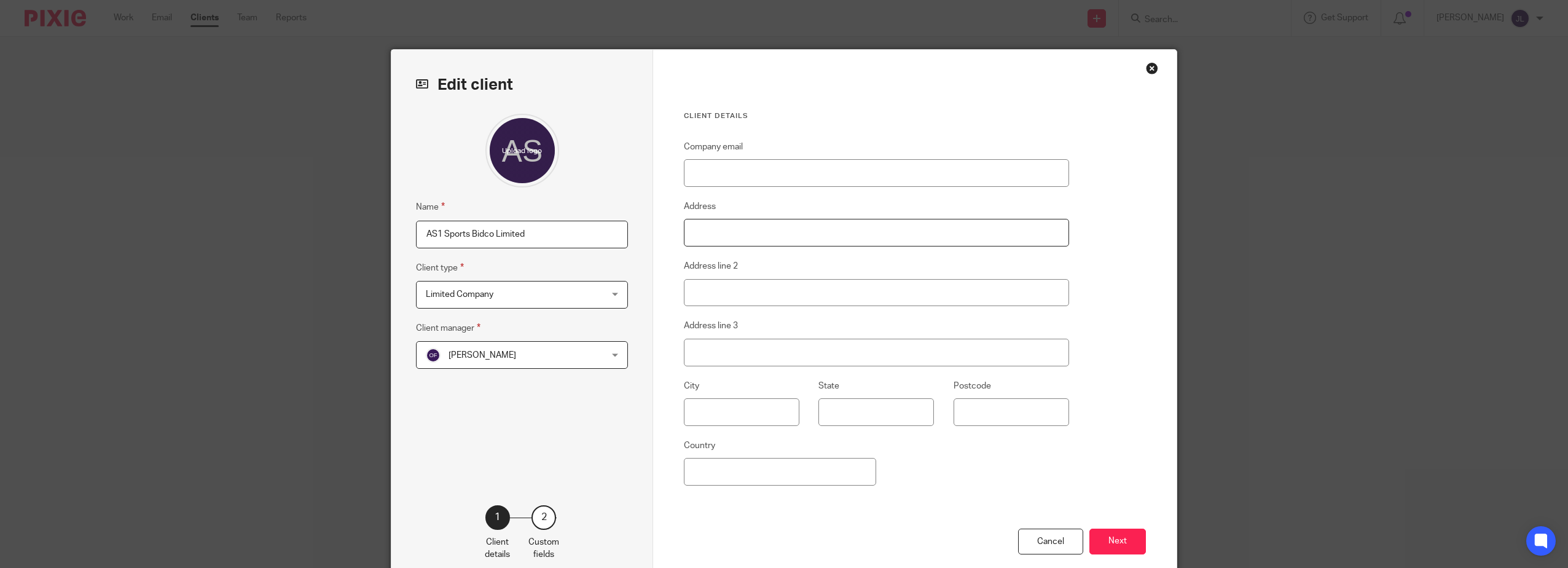
click at [946, 232] on input "Address" at bounding box center [876, 232] width 385 height 27
paste input "[STREET_ADDRESS][PERSON_NAME]"
drag, startPoint x: 728, startPoint y: 230, endPoint x: 818, endPoint y: 230, distance: 90.0
click at [818, 230] on input "[STREET_ADDRESS][PERSON_NAME]" at bounding box center [876, 232] width 385 height 27
type input "4th Floor,"
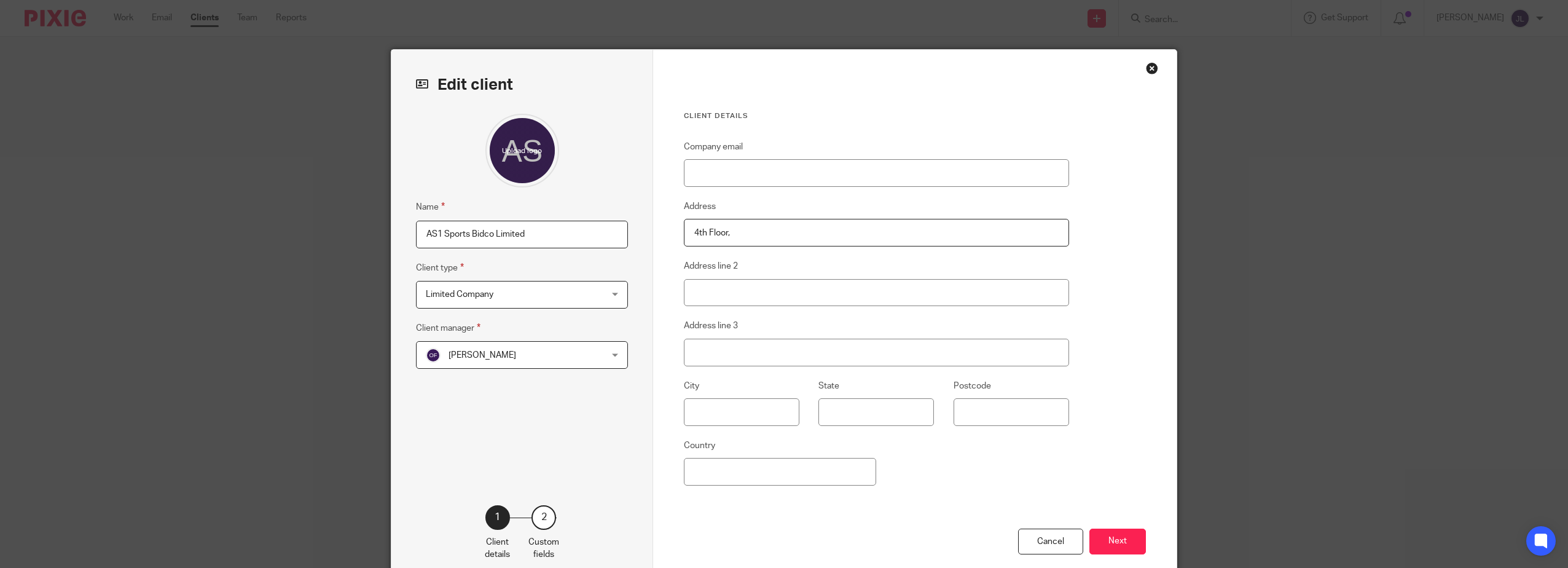
click at [782, 278] on fieldset "Address line 2" at bounding box center [876, 282] width 385 height 47
click at [782, 292] on input "Address line 2" at bounding box center [876, 292] width 385 height 27
paste input "95 Gresham Street"
type input "95 Gresham Street"
click at [778, 238] on input "4th Floor," at bounding box center [876, 232] width 385 height 27
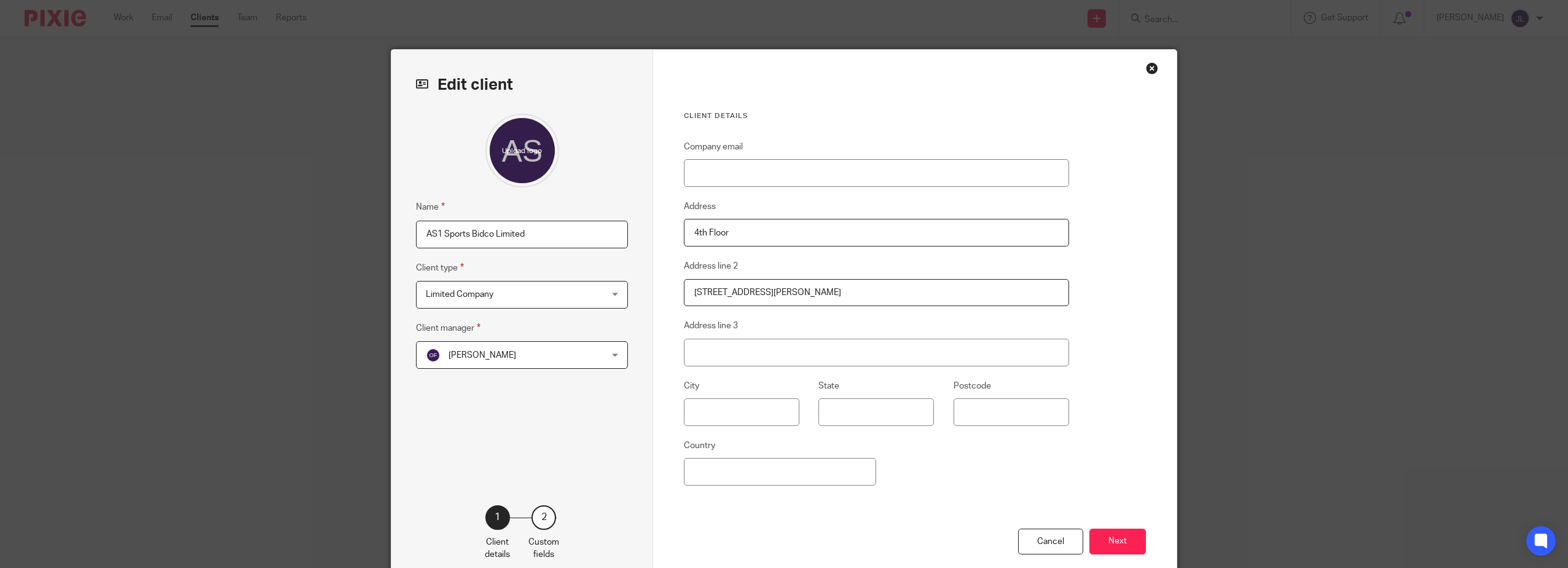
type input "4th Floor"
click at [724, 406] on input "text" at bounding box center [741, 412] width 115 height 27
type input "[GEOGRAPHIC_DATA]"
type input "EC2V 7AB"
click at [784, 466] on input "Country" at bounding box center [780, 471] width 192 height 27
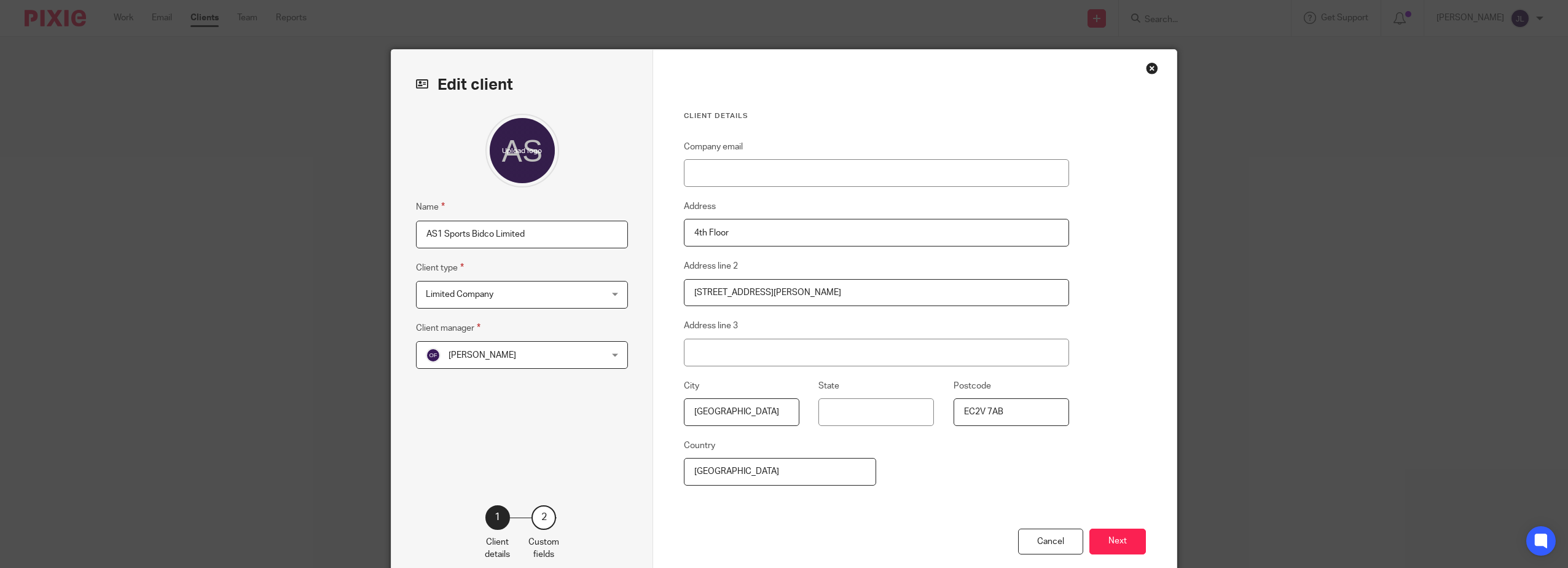
type input "[GEOGRAPHIC_DATA]"
click at [946, 497] on div "Company email Address 4th Floor Address line [STREET_ADDRESS][PERSON_NAME]" at bounding box center [876, 334] width 385 height 389
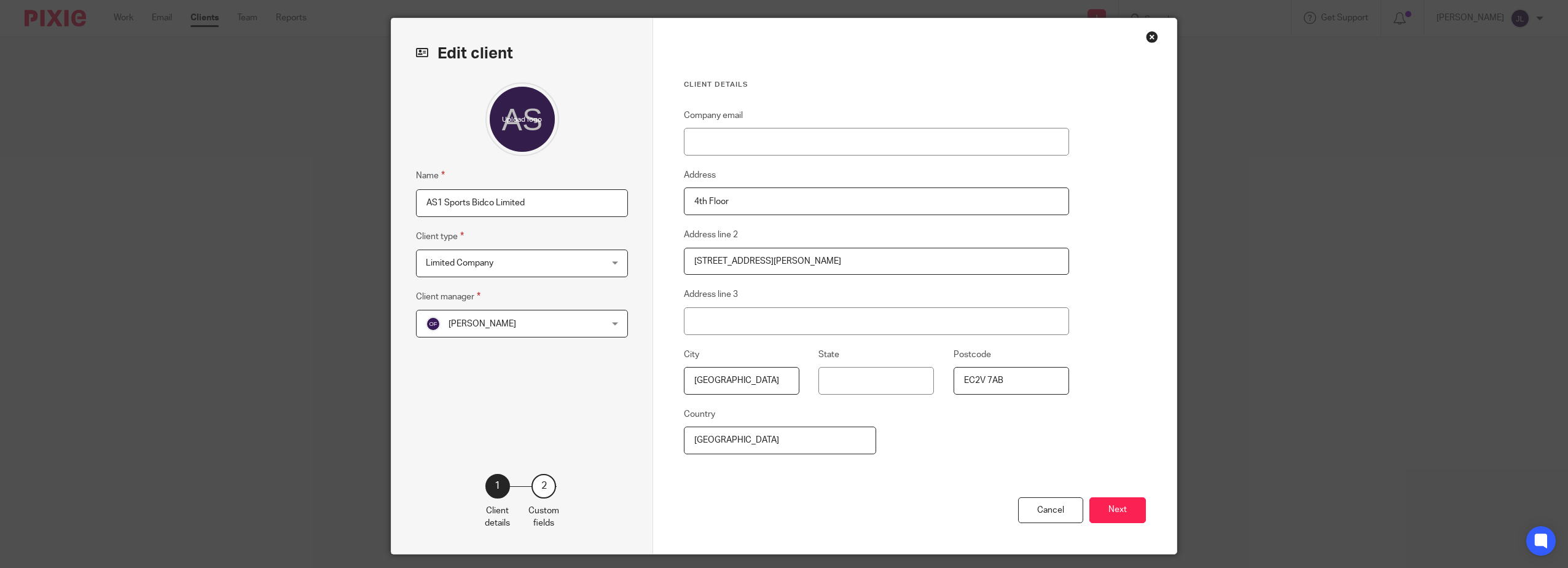
scroll to position [61, 0]
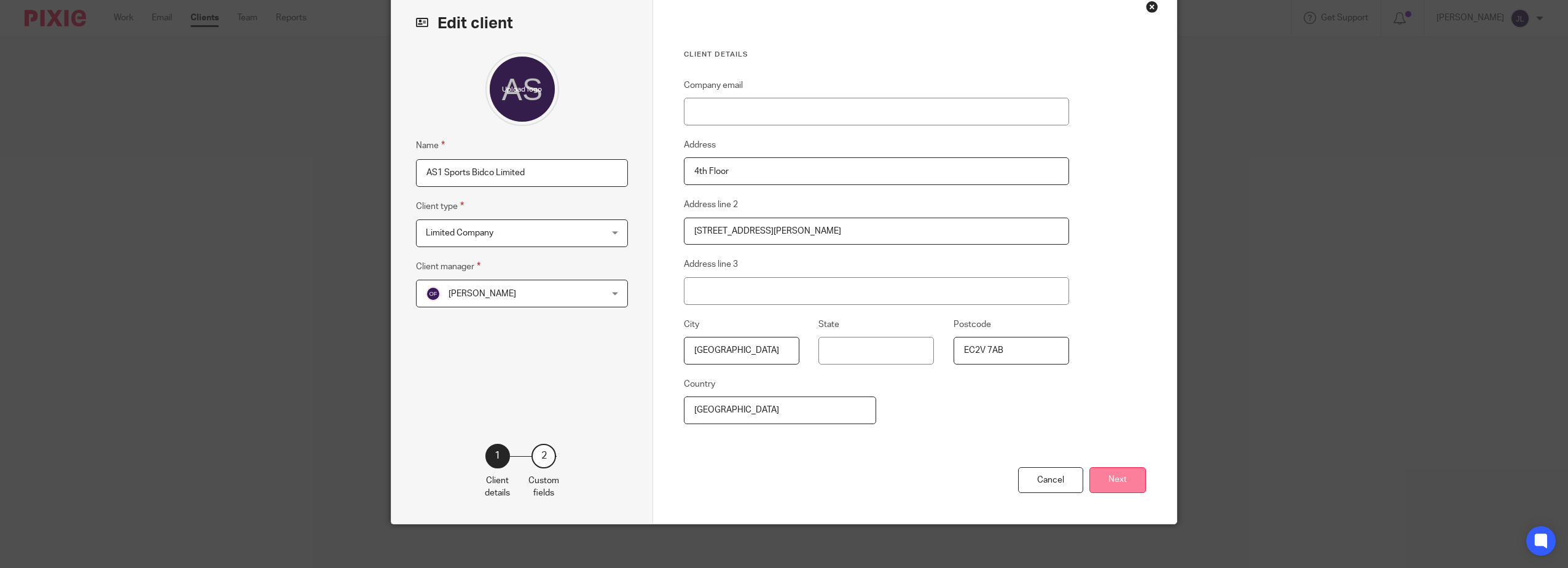
click at [1112, 475] on button "Next" at bounding box center [1117, 481] width 57 height 27
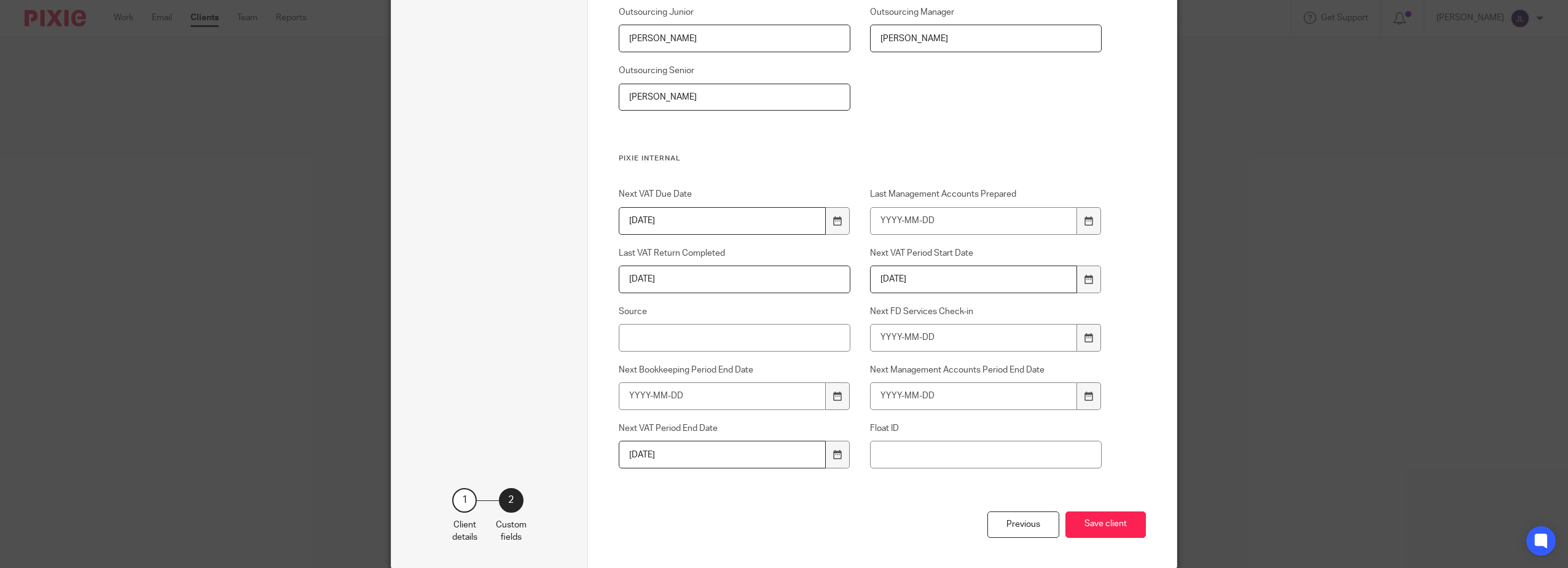
scroll to position [1956, 0]
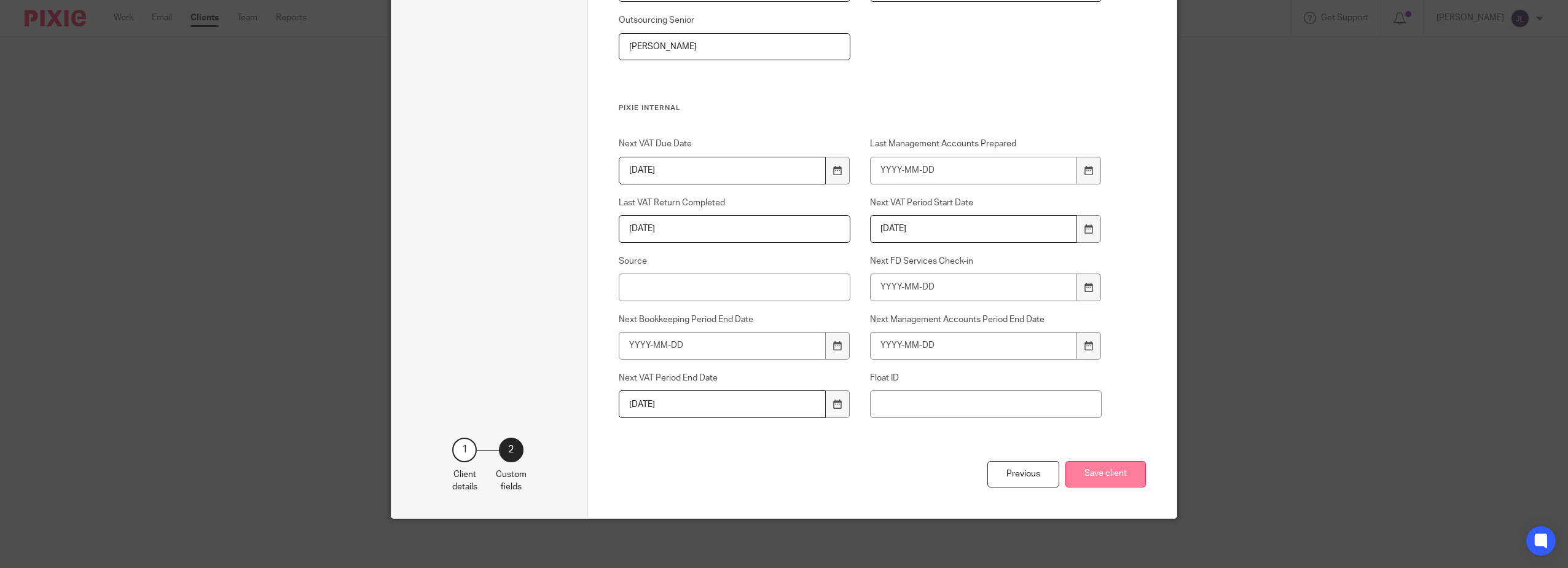
click at [1112, 473] on button "Save client" at bounding box center [1105, 475] width 81 height 27
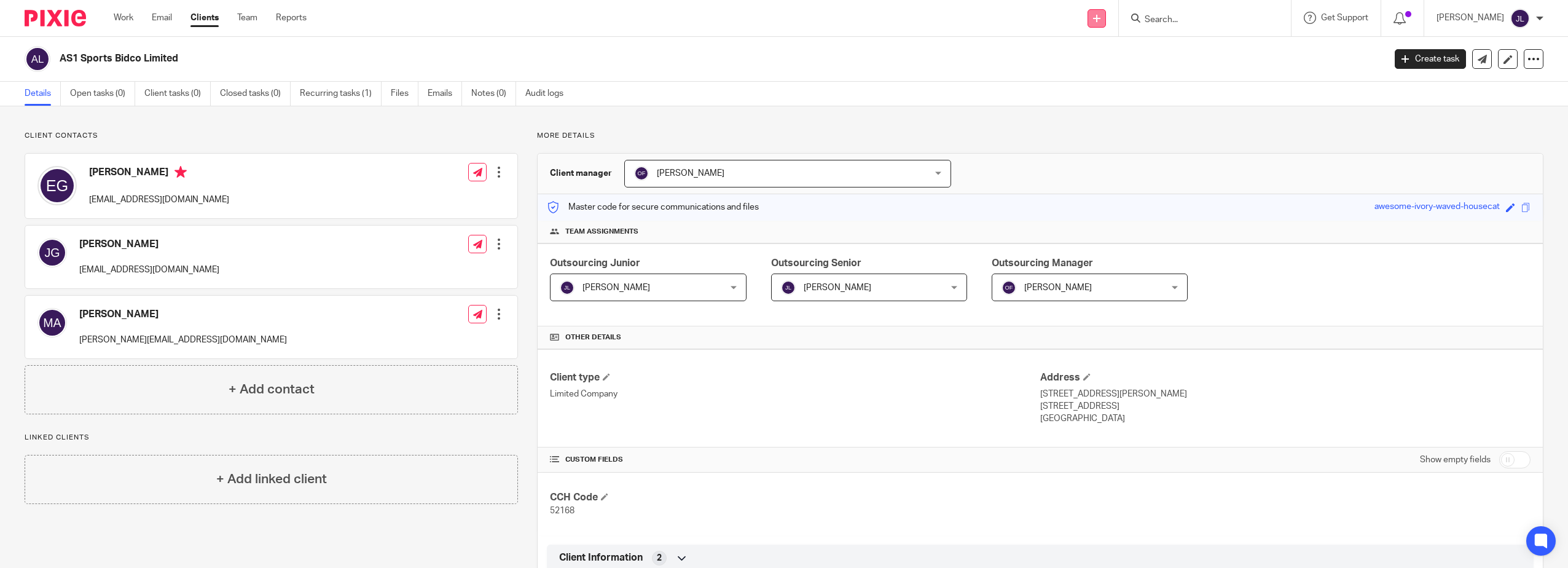
click at [1106, 25] on link at bounding box center [1096, 19] width 19 height 19
click at [1125, 89] on link "Add client" at bounding box center [1117, 93] width 86 height 18
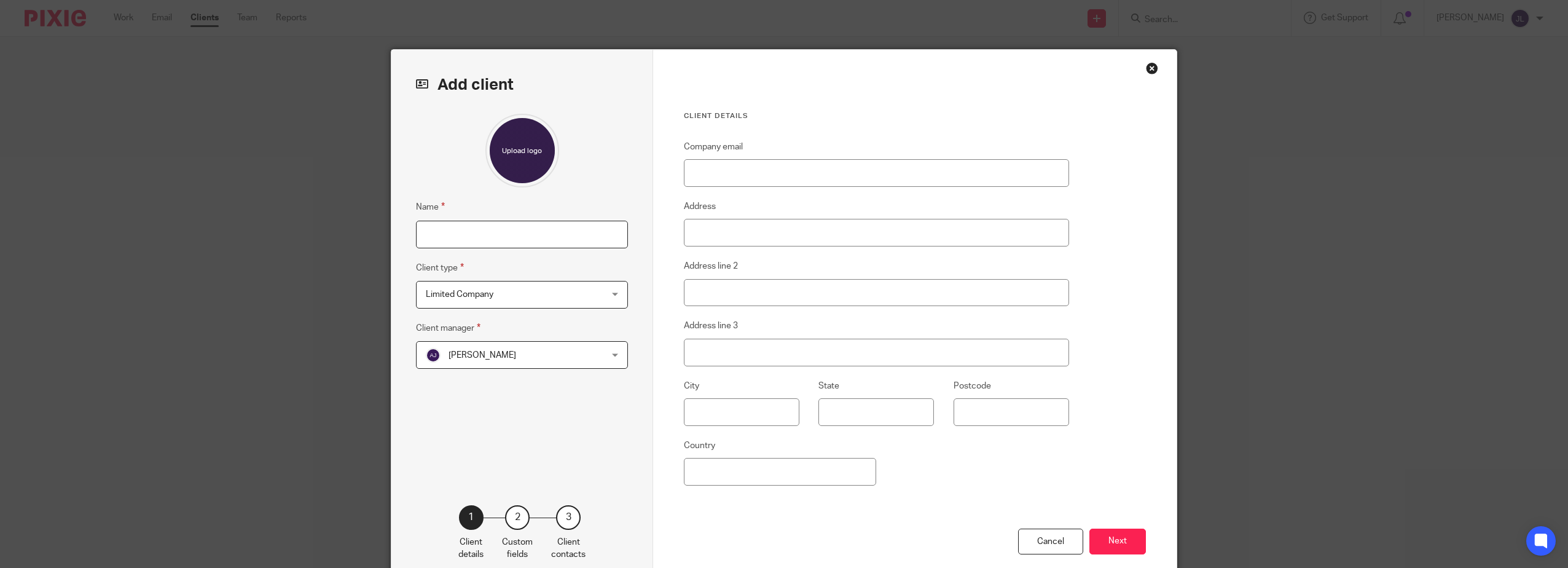
click at [486, 221] on input "Name" at bounding box center [522, 234] width 212 height 27
type input "AS1 Sports Bidco Limited"
type input "4th Floor"
type input "[STREET_ADDRESS][PERSON_NAME]"
type input "[GEOGRAPHIC_DATA]"
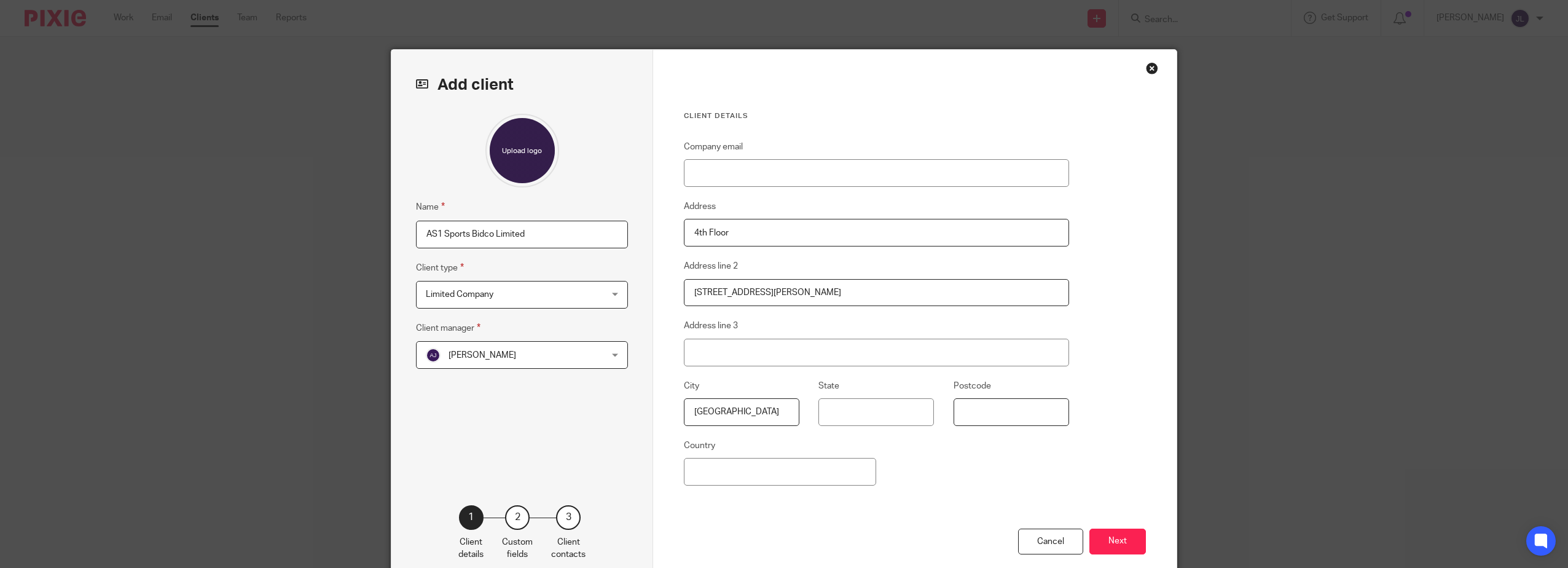
type input "EC2V 7AB"
type input "[GEOGRAPHIC_DATA]"
click at [480, 234] on input "AS1 Sports Bidco Limited" at bounding box center [522, 234] width 212 height 27
type input "AS1 Sports UK Division Limited"
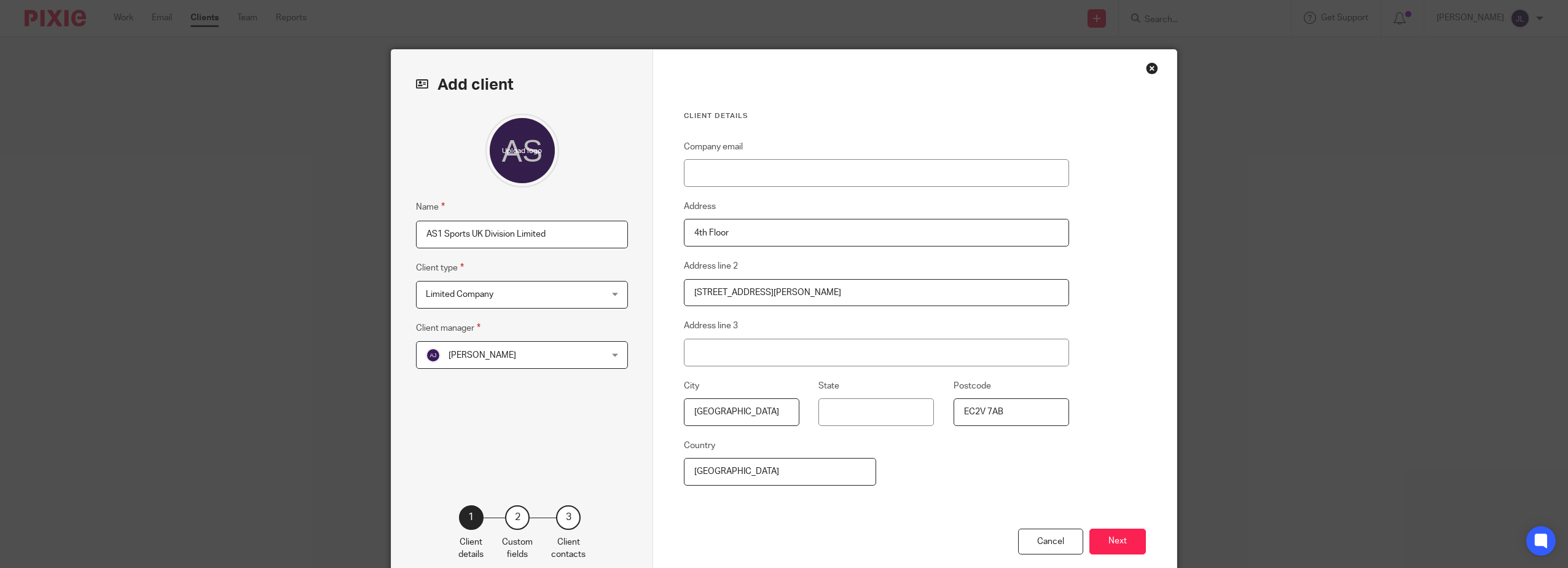
click at [518, 351] on span "[PERSON_NAME]" at bounding box center [506, 354] width 161 height 26
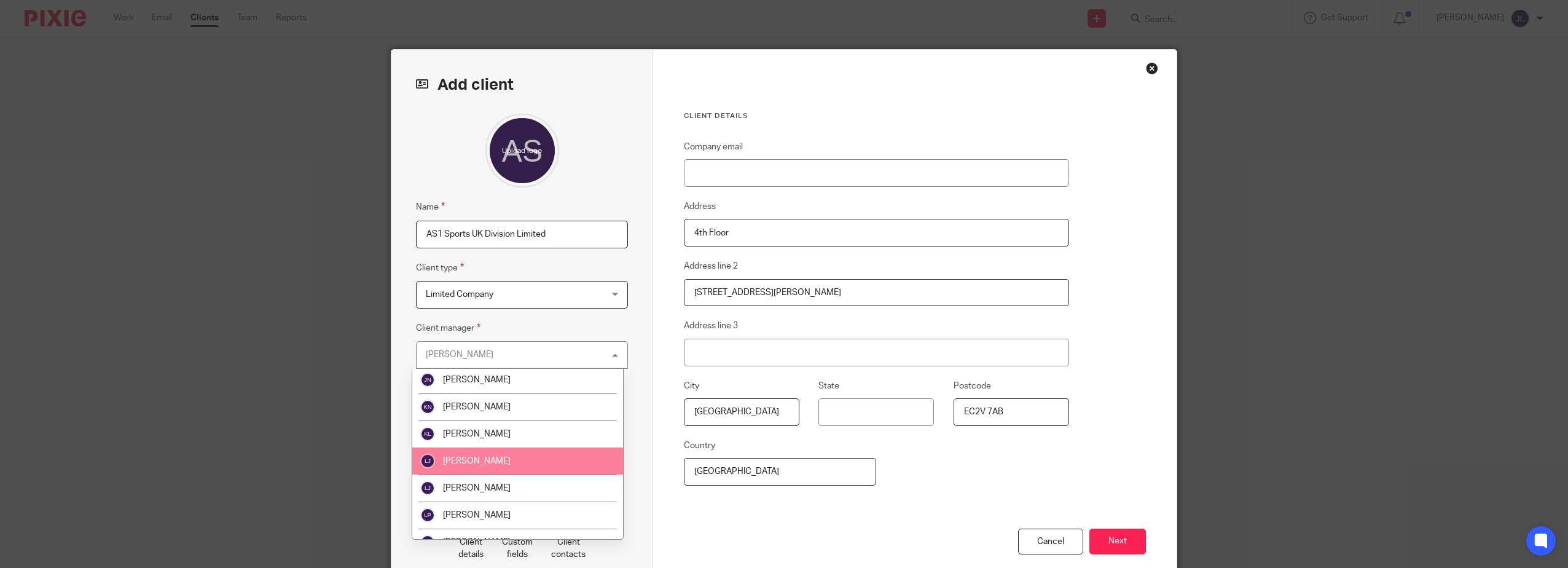
scroll to position [1168, 0]
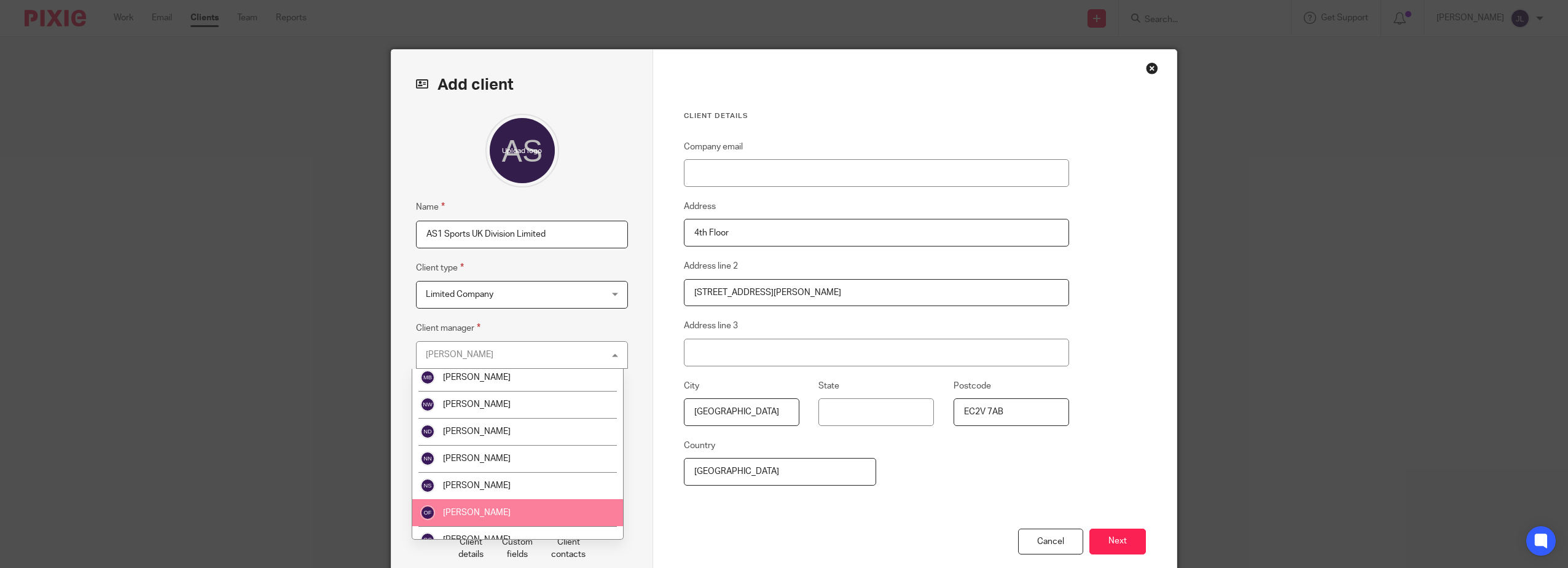
click at [500, 509] on li "[PERSON_NAME]" at bounding box center [518, 513] width 211 height 27
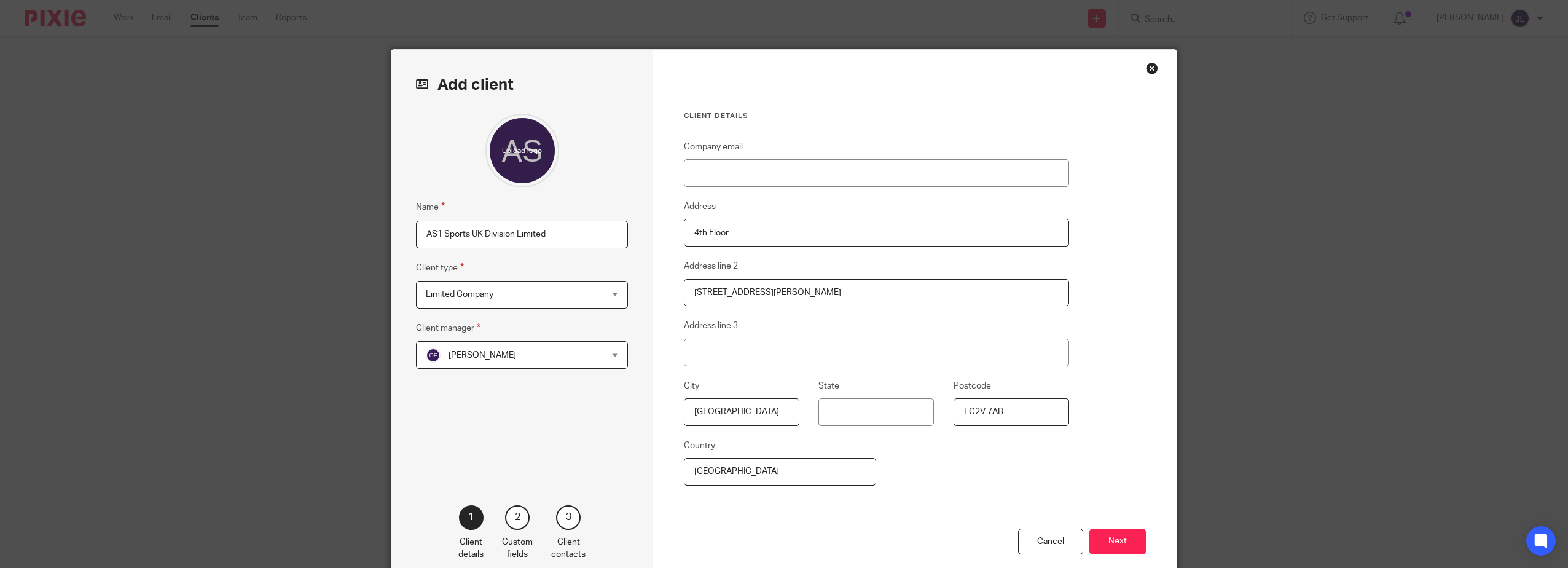
click at [938, 485] on div "Company email Address 4th Floor Address line [STREET_ADDRESS][PERSON_NAME]" at bounding box center [876, 334] width 385 height 389
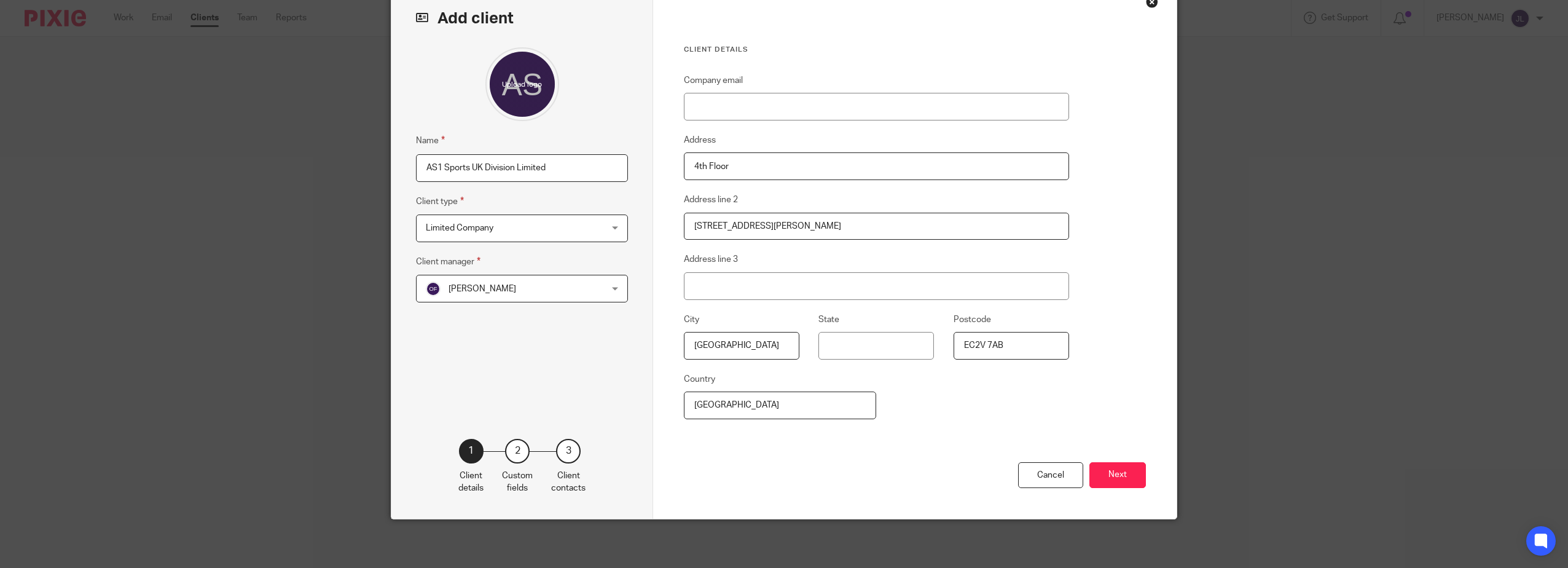
scroll to position [67, 0]
click at [1120, 469] on button "Next" at bounding box center [1117, 475] width 57 height 27
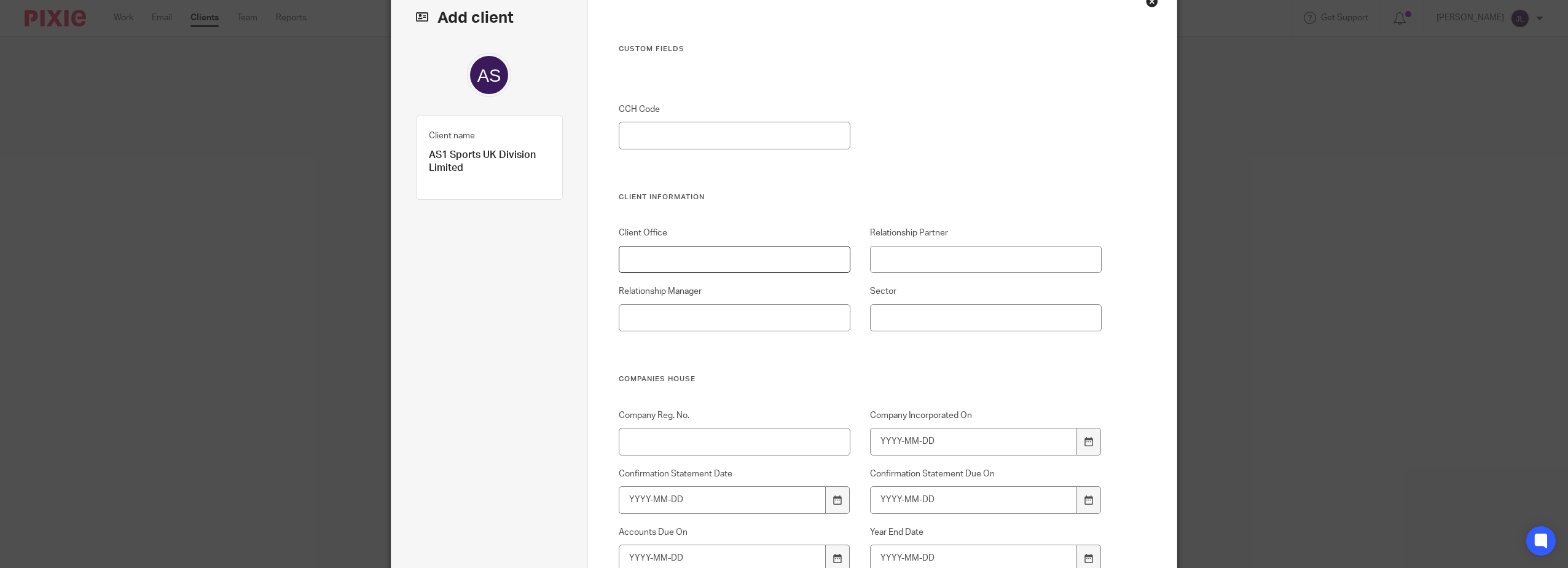
click at [723, 262] on input "Client Office" at bounding box center [735, 259] width 232 height 27
type input "Woking"
drag, startPoint x: 932, startPoint y: 280, endPoint x: 936, endPoint y: 274, distance: 7.2
click at [932, 280] on div "Client Office Woking Relationship Partner Relationship Manager Sector" at bounding box center [850, 300] width 502 height 148
click at [941, 274] on div "Client Office Woking Relationship Partner Relationship Manager Sector" at bounding box center [850, 300] width 502 height 148
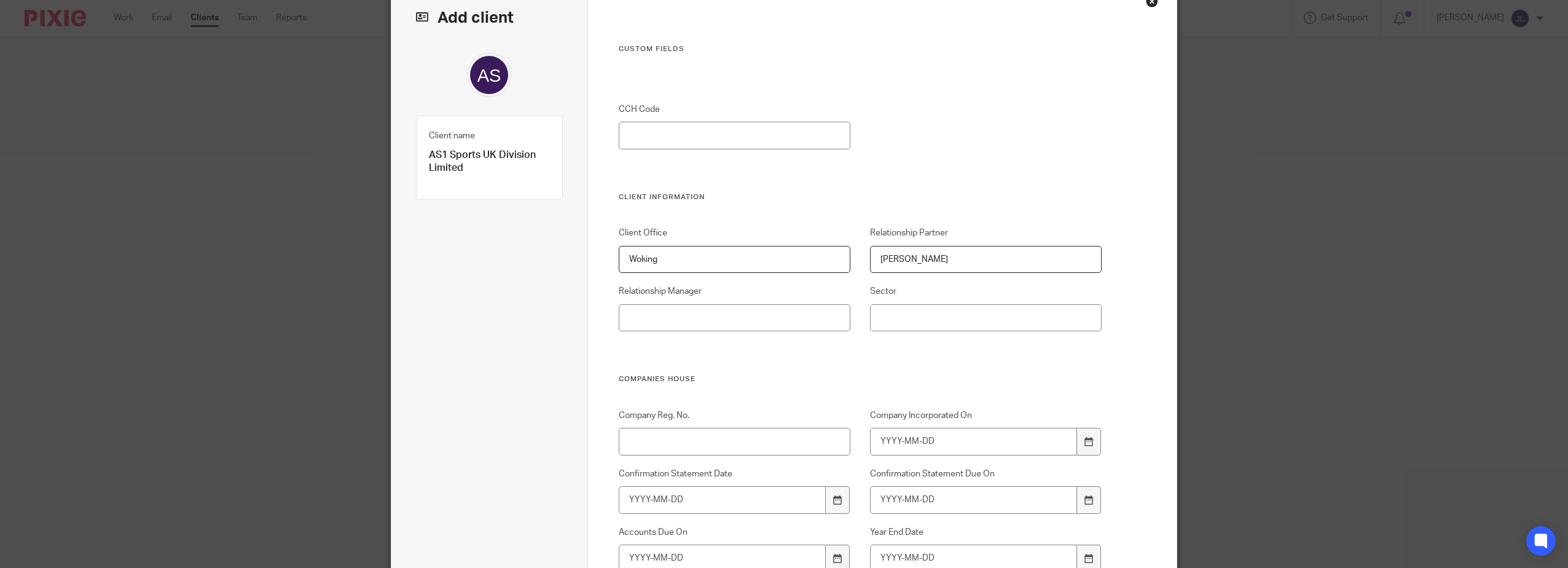
type input "[PERSON_NAME]"
drag, startPoint x: 704, startPoint y: 137, endPoint x: 740, endPoint y: 165, distance: 45.6
click at [704, 136] on input "CCH Code" at bounding box center [735, 135] width 232 height 27
drag, startPoint x: 778, startPoint y: 154, endPoint x: 772, endPoint y: 148, distance: 8.5
click at [772, 150] on div "CCH Code" at bounding box center [850, 148] width 502 height 89
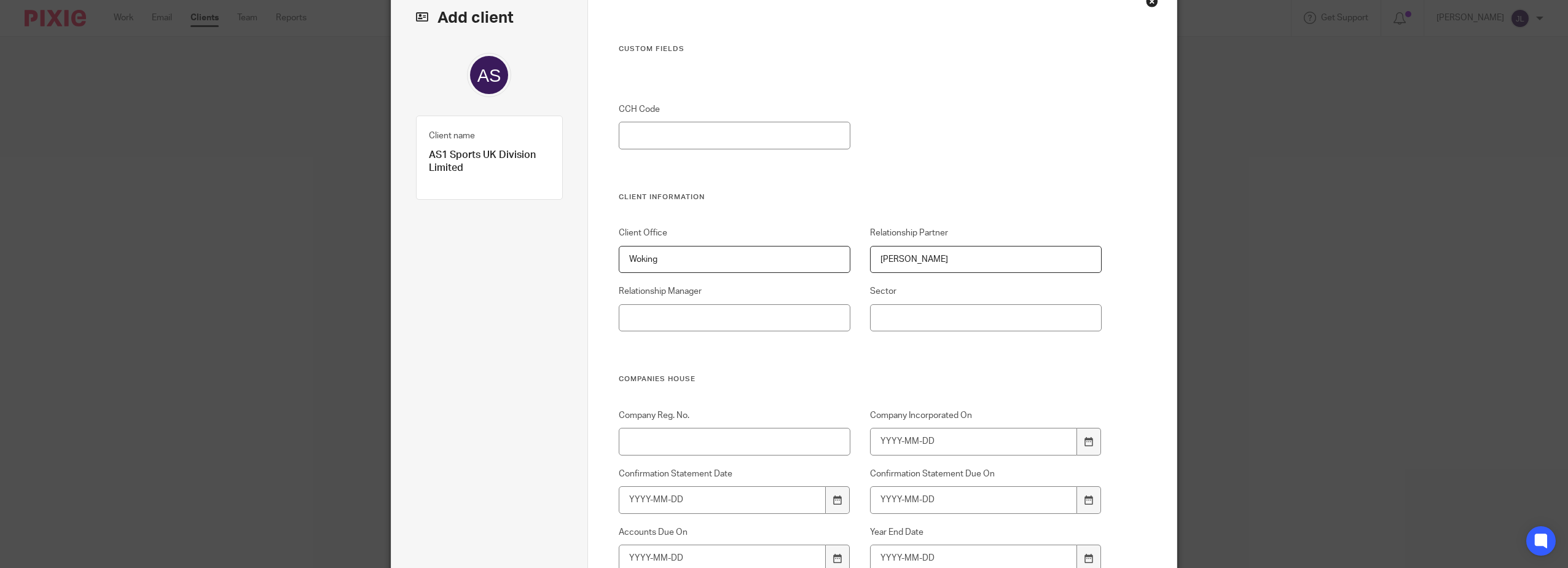
drag, startPoint x: 744, startPoint y: 122, endPoint x: 728, endPoint y: 126, distance: 16.5
click at [742, 121] on input "CCH Code" at bounding box center [735, 135] width 232 height 27
click at [721, 137] on input "CCH Code" at bounding box center [735, 135] width 232 height 27
type input "52675"
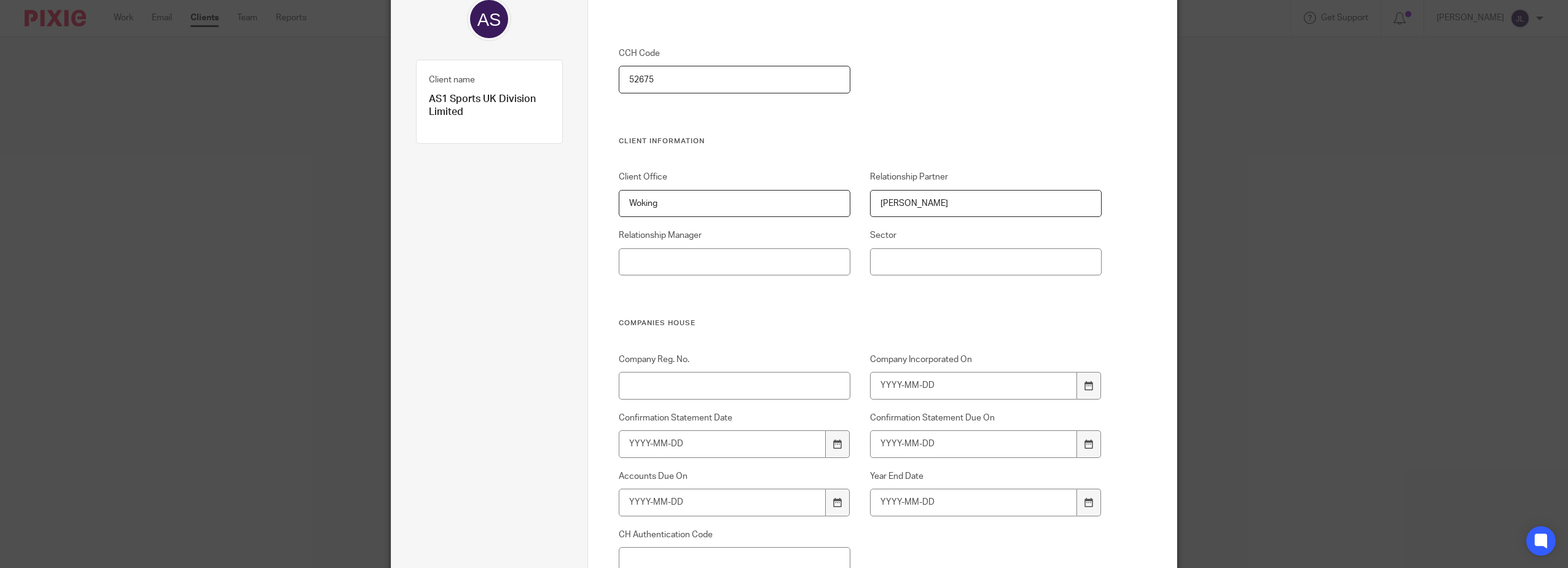
scroll to position [252, 0]
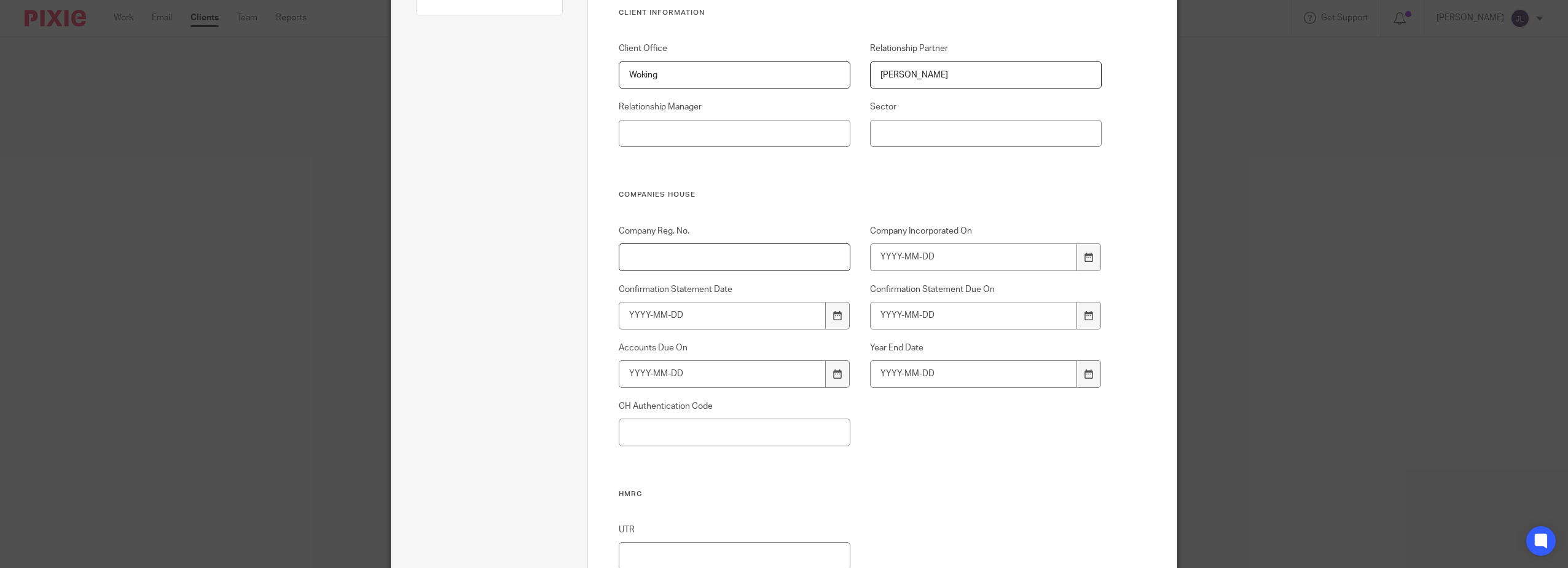
click at [689, 256] on input "Company Reg. No." at bounding box center [735, 257] width 232 height 27
paste input "09972672"
type input "09972672"
click at [790, 178] on div "Client Office Woking Relationship Partner [PERSON_NAME] Relationship Manager Se…" at bounding box center [850, 116] width 502 height 148
click at [1077, 264] on div at bounding box center [1088, 257] width 23 height 27
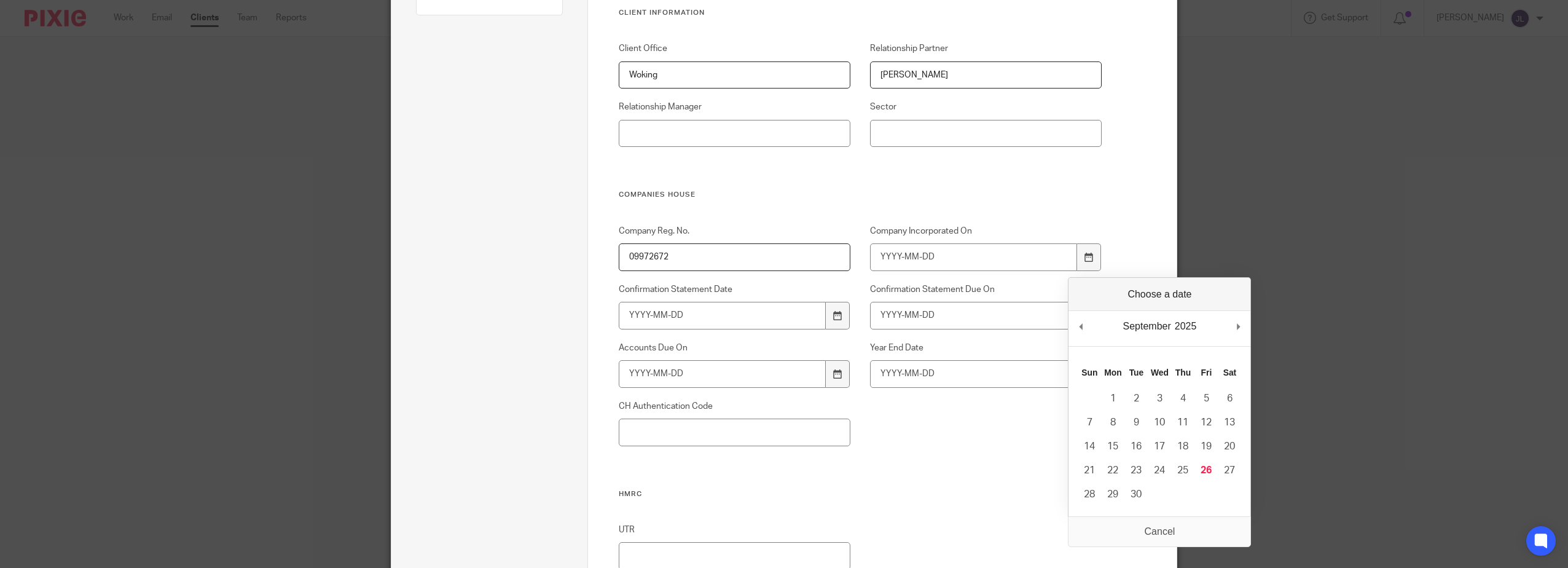
click at [1183, 331] on div "2025 2015 2016 2017 2018 2019 2020 2021 2022 2023 2024 2025 2026 2027 2028 2029…" at bounding box center [1185, 326] width 26 height 19
click at [1000, 261] on input "Company Incorporated On" at bounding box center [973, 257] width 207 height 27
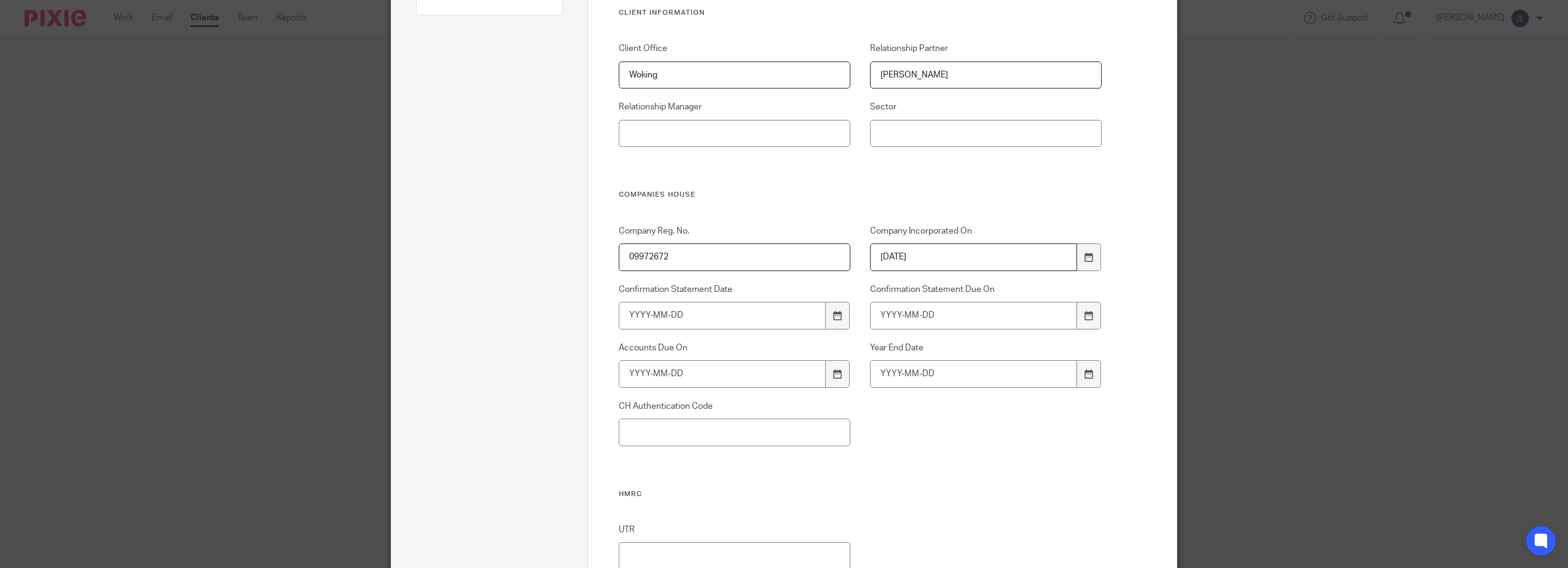
type input "2016-01-27"
click at [988, 460] on div "Company Reg. No. 09972672 Company Incorporated On 2016-01-27 Confirmation State…" at bounding box center [850, 357] width 502 height 264
click at [826, 306] on div at bounding box center [837, 315] width 23 height 27
type input "2026-02-26"
click at [1078, 316] on div at bounding box center [1088, 315] width 23 height 27
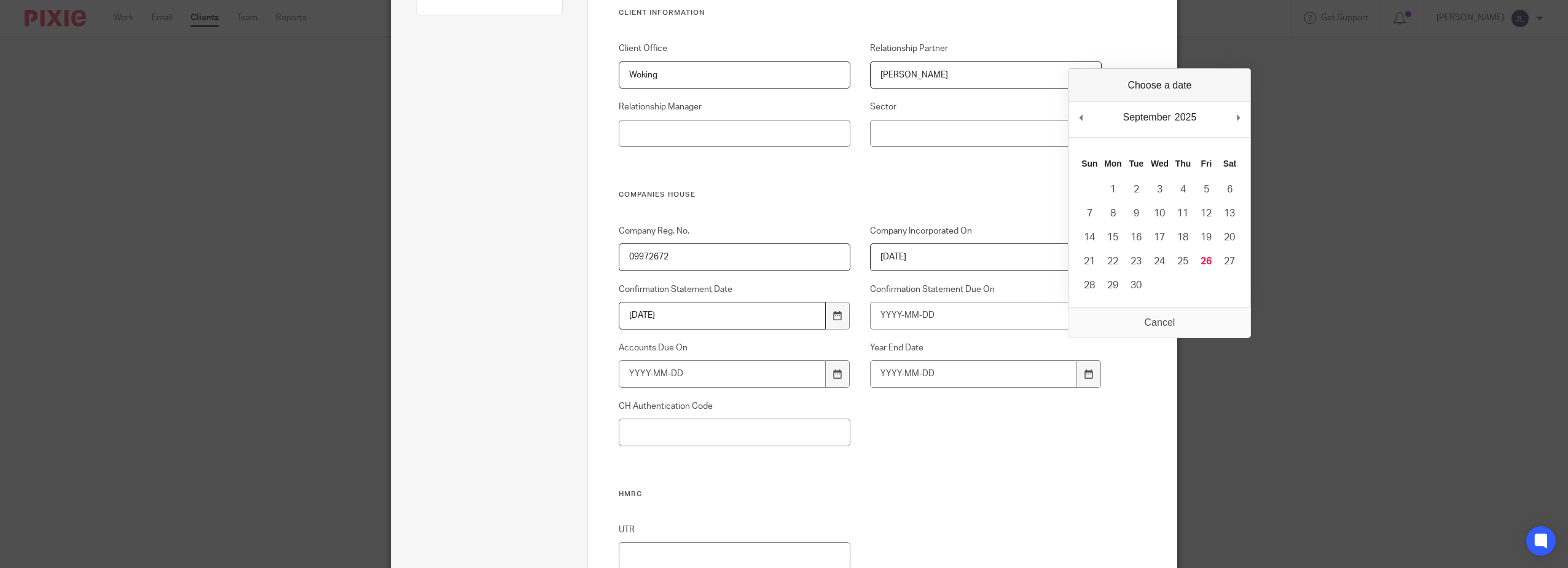
click at [1233, 117] on div "September January February March April May June July August September October N…" at bounding box center [1159, 119] width 182 height 35
type input "2026-03-12"
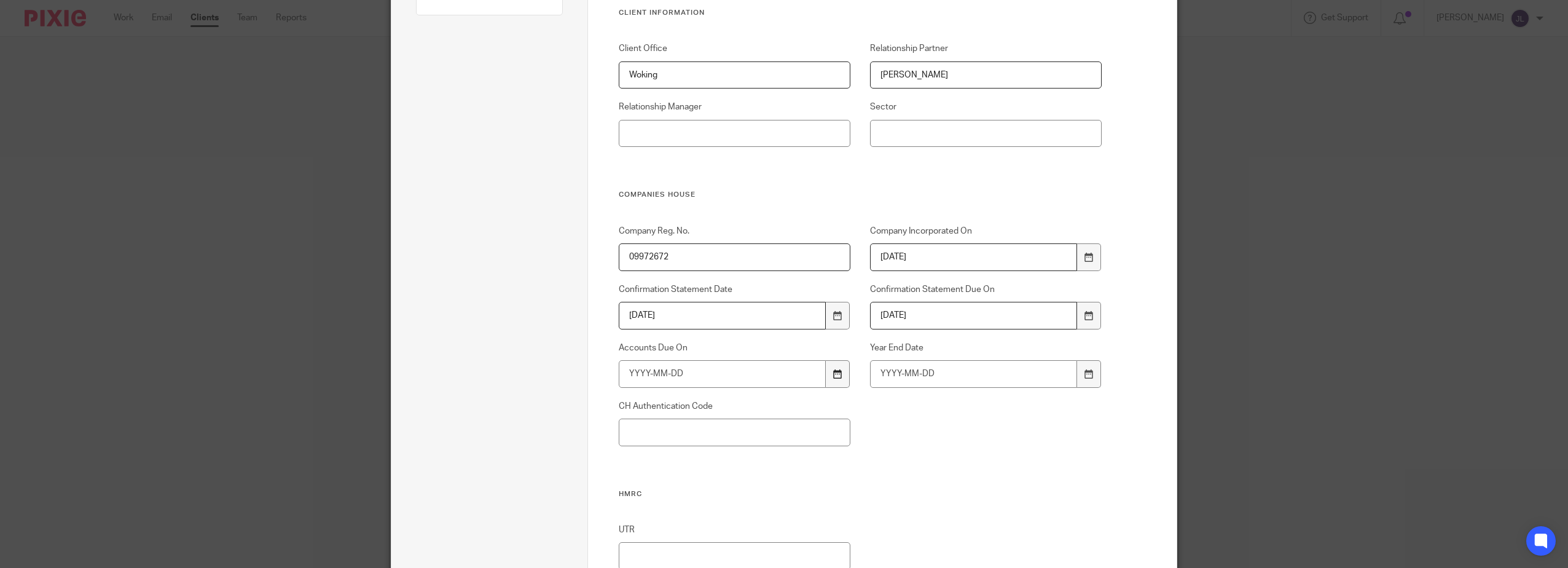
click at [831, 360] on div at bounding box center [837, 374] width 23 height 27
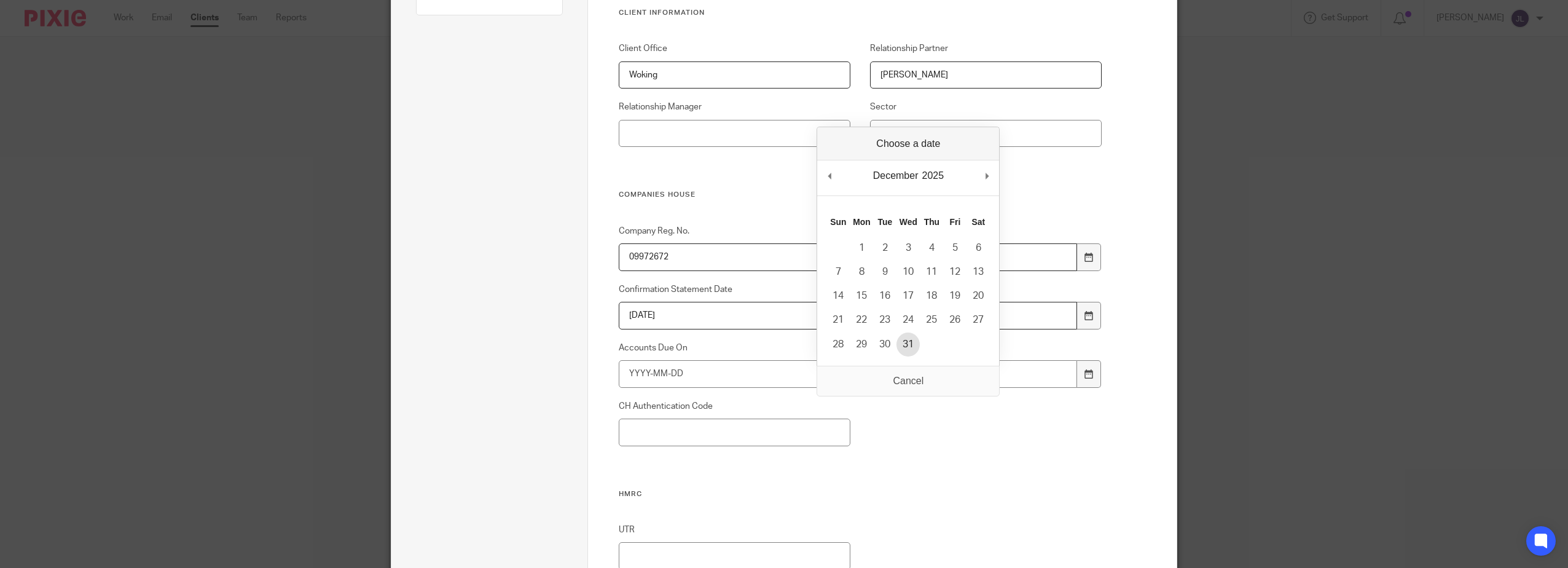
type input "2025-12-31"
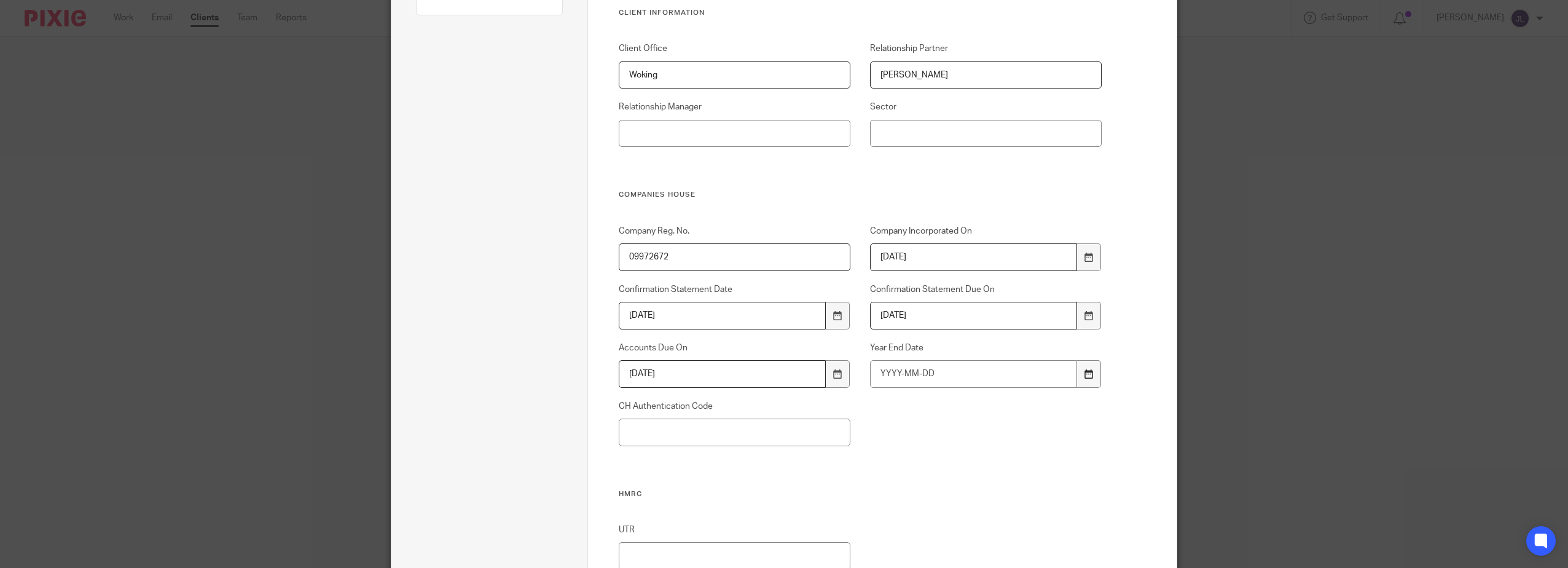
click at [1078, 372] on div at bounding box center [1088, 374] width 23 height 27
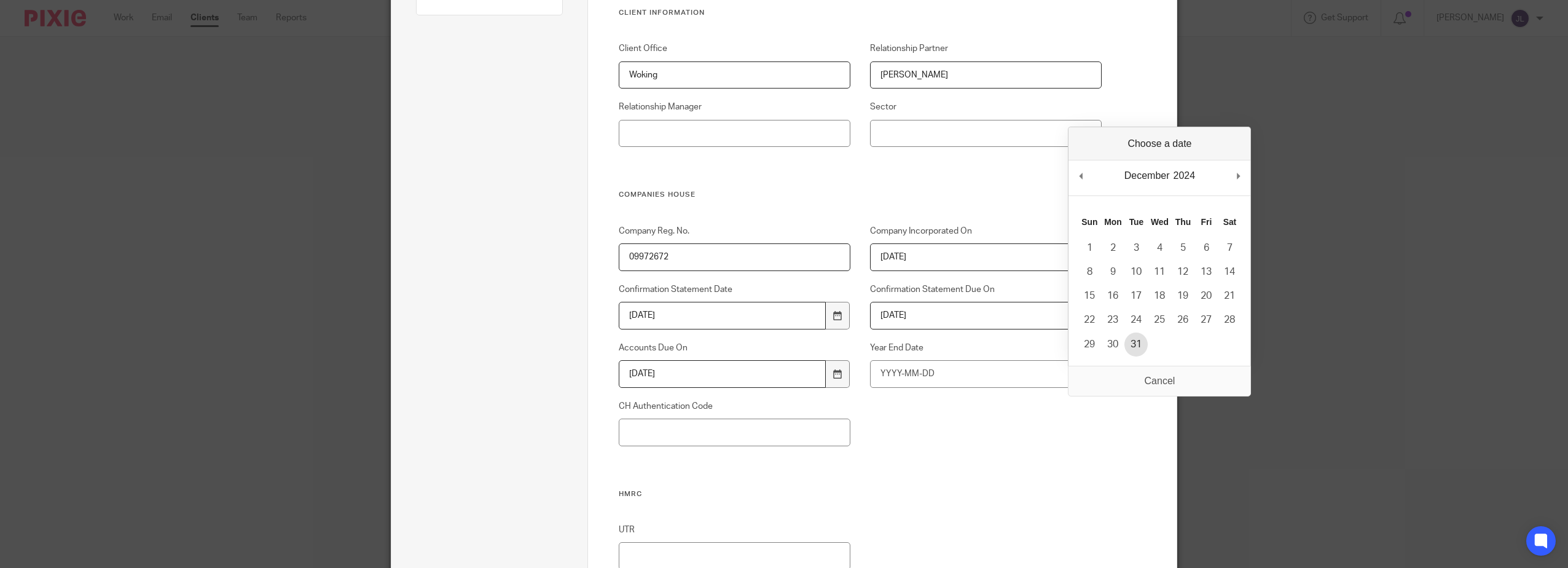
type input "2024-12-31"
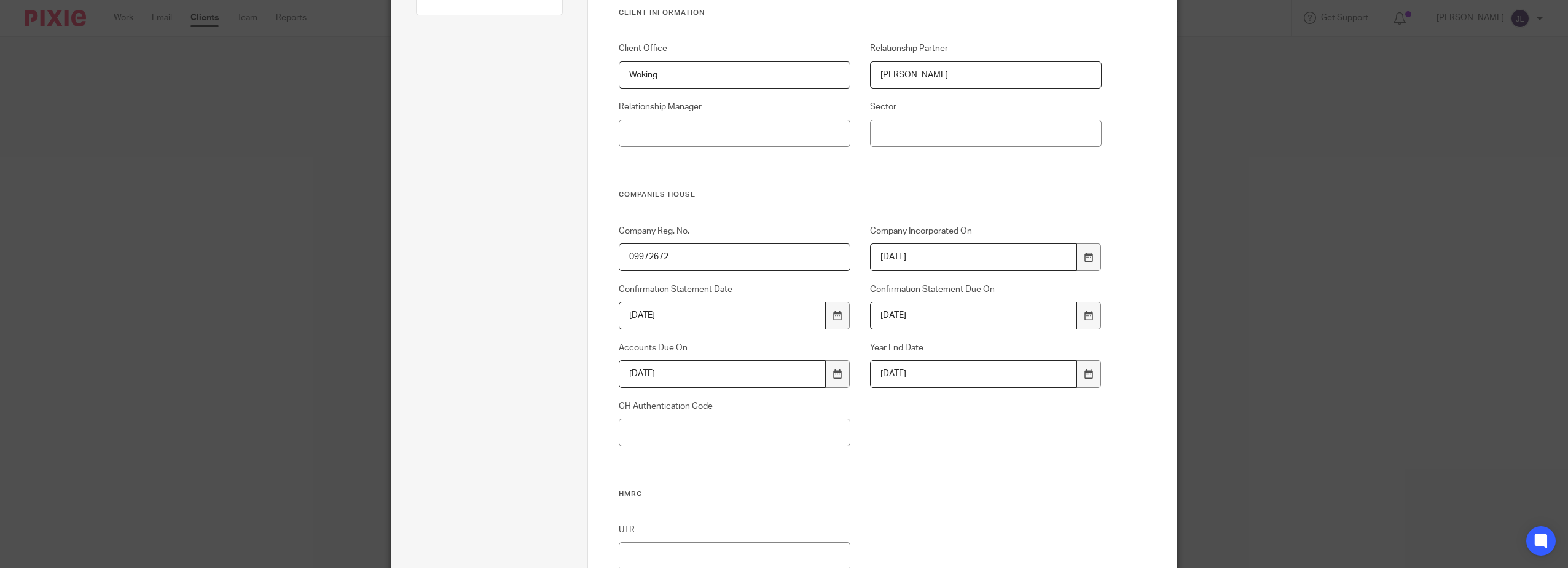
click at [996, 485] on div "Company Reg. No. 09972672 Company Incorporated On 2016-01-27 Confirmation State…" at bounding box center [850, 357] width 502 height 264
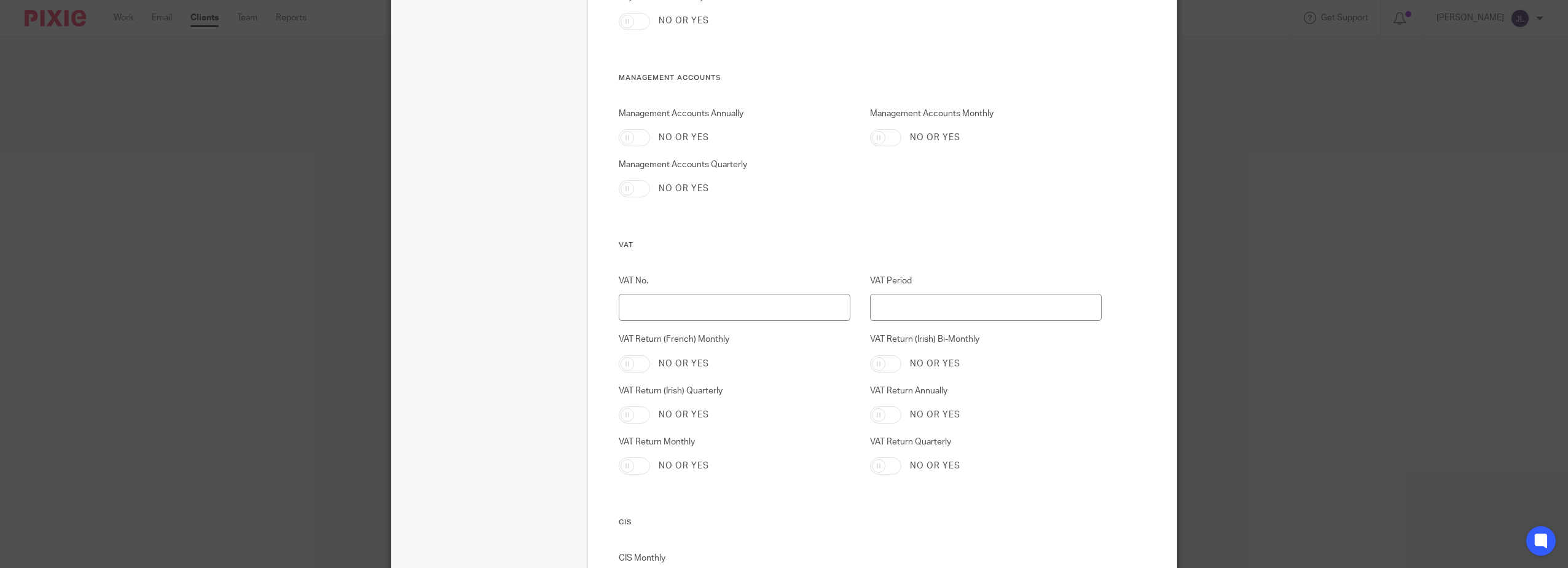
scroll to position [1173, 0]
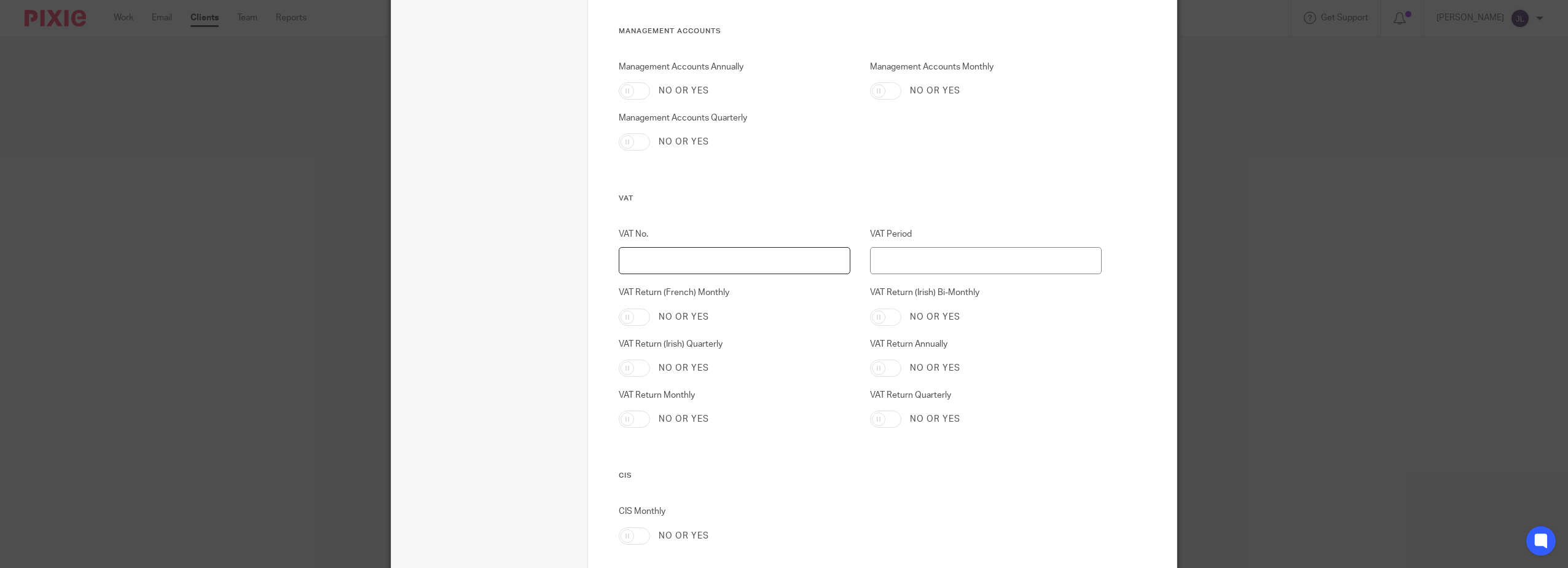
click at [773, 254] on input "VAT No." at bounding box center [735, 260] width 232 height 27
paste input "267841077"
type input "267841077"
click at [931, 191] on div "Management Accounts Annually No or yes Management Accounts Monthly No or yes Ma…" at bounding box center [850, 127] width 502 height 133
click at [942, 257] on input "VAT Period" at bounding box center [986, 260] width 232 height 27
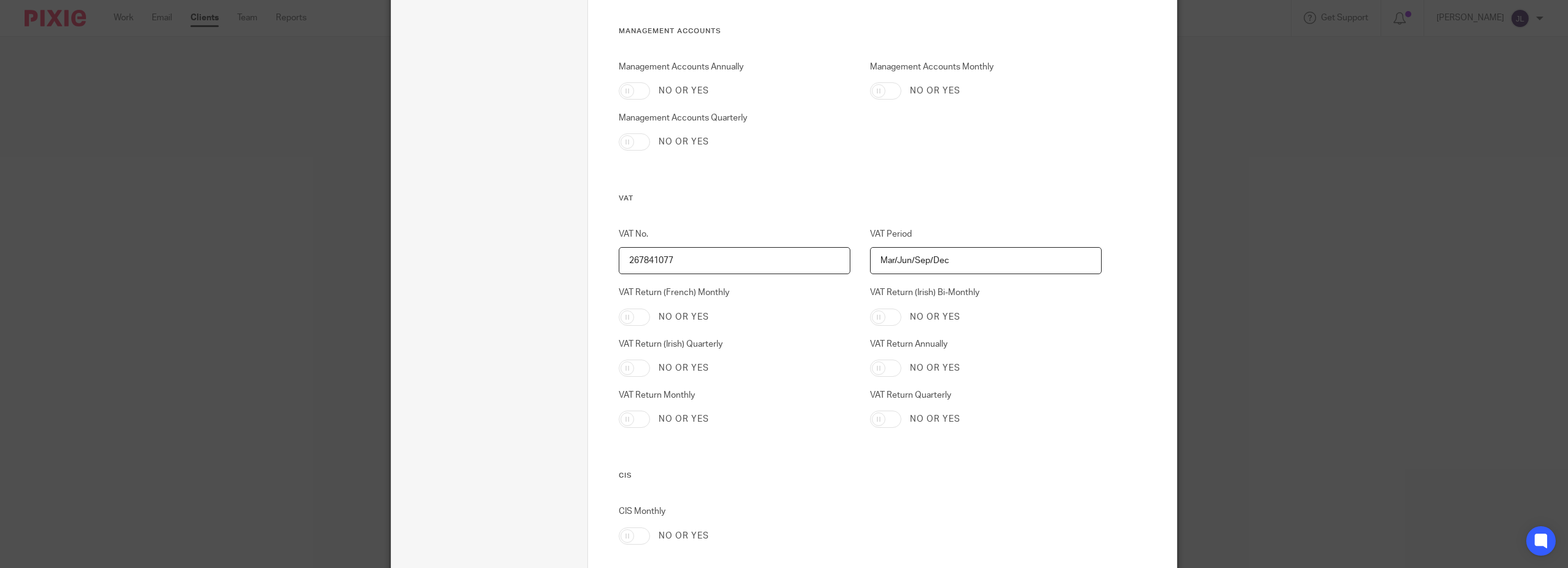
type input "Mar/Jun/Sep/Dec"
click at [882, 405] on div "VAT Return Quarterly No or yes" at bounding box center [976, 408] width 251 height 39
click at [890, 414] on input "VAT Return Quarterly" at bounding box center [885, 419] width 31 height 17
checkbox input "true"
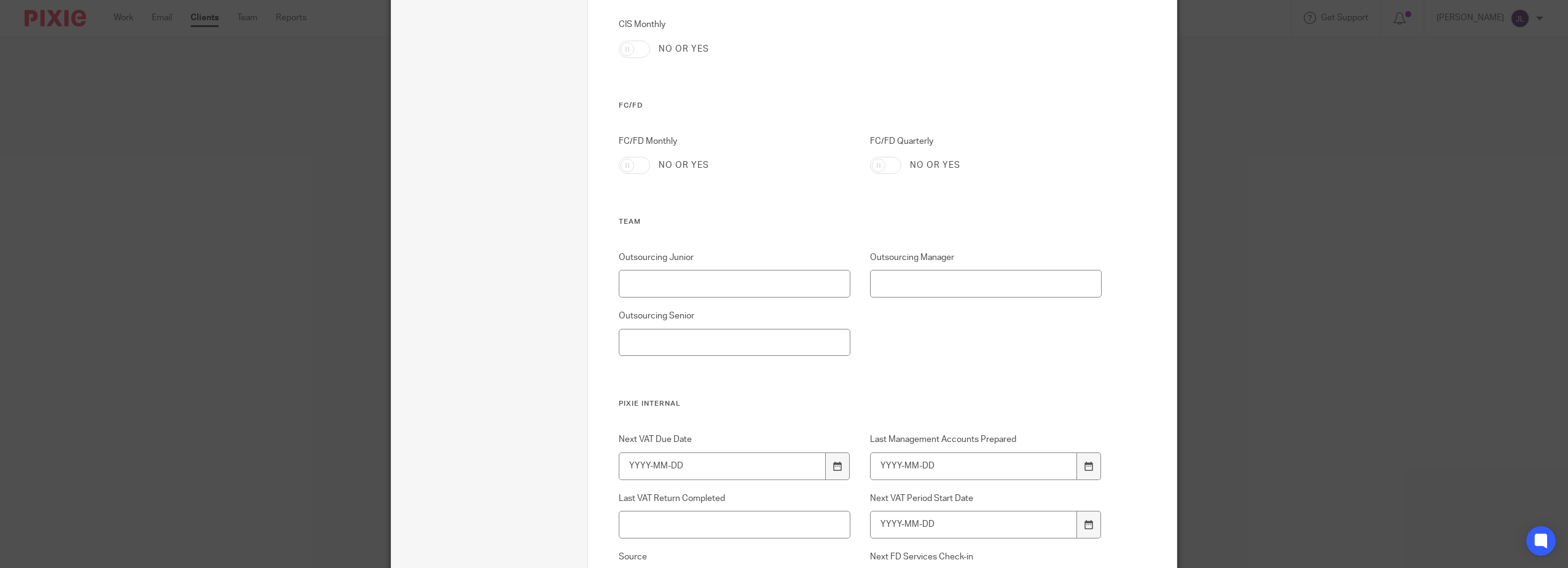
scroll to position [1665, 0]
click at [736, 278] on input "Outsourcing Junior" at bounding box center [735, 278] width 232 height 27
drag, startPoint x: 686, startPoint y: 274, endPoint x: 568, endPoint y: 278, distance: 118.1
type input "[PERSON_NAME]"
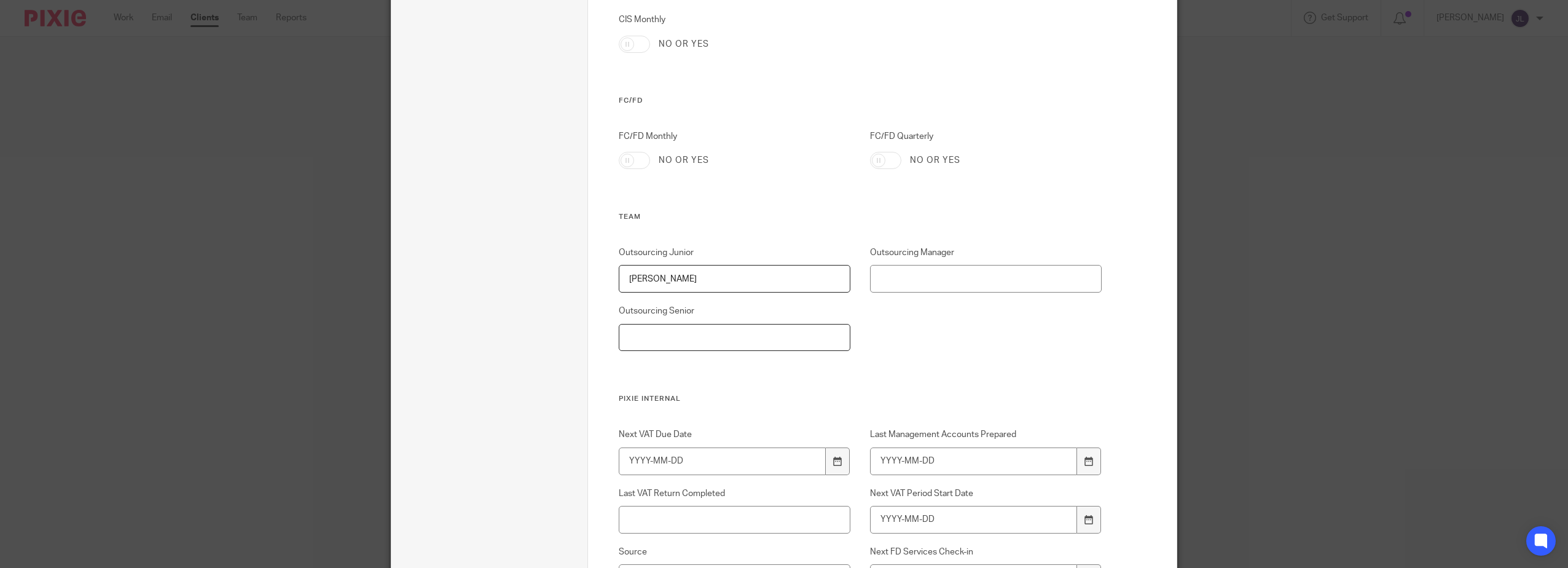
click at [706, 346] on input "Outsourcing Senior" at bounding box center [735, 337] width 232 height 27
paste input "[PERSON_NAME]"
type input "[PERSON_NAME]"
click at [947, 267] on input "Outsourcing Manager" at bounding box center [986, 278] width 232 height 27
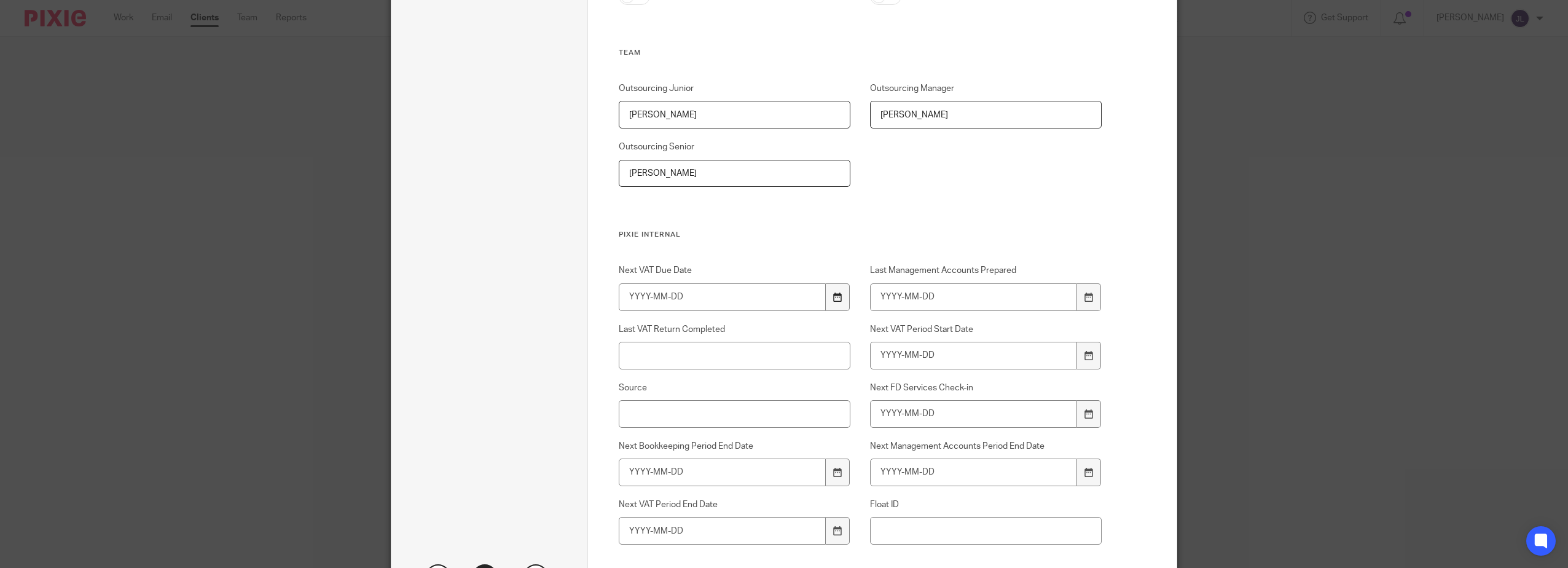
scroll to position [1850, 0]
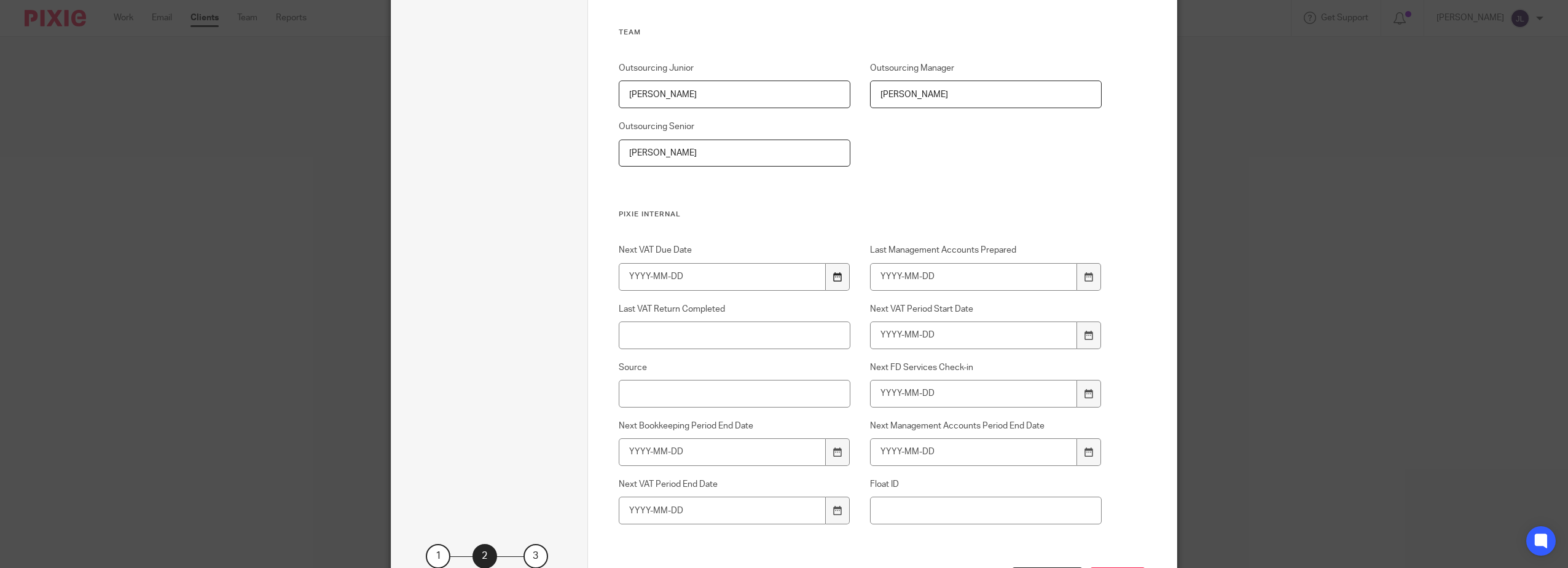
type input "[PERSON_NAME]"
click at [838, 276] on div at bounding box center [837, 276] width 23 height 27
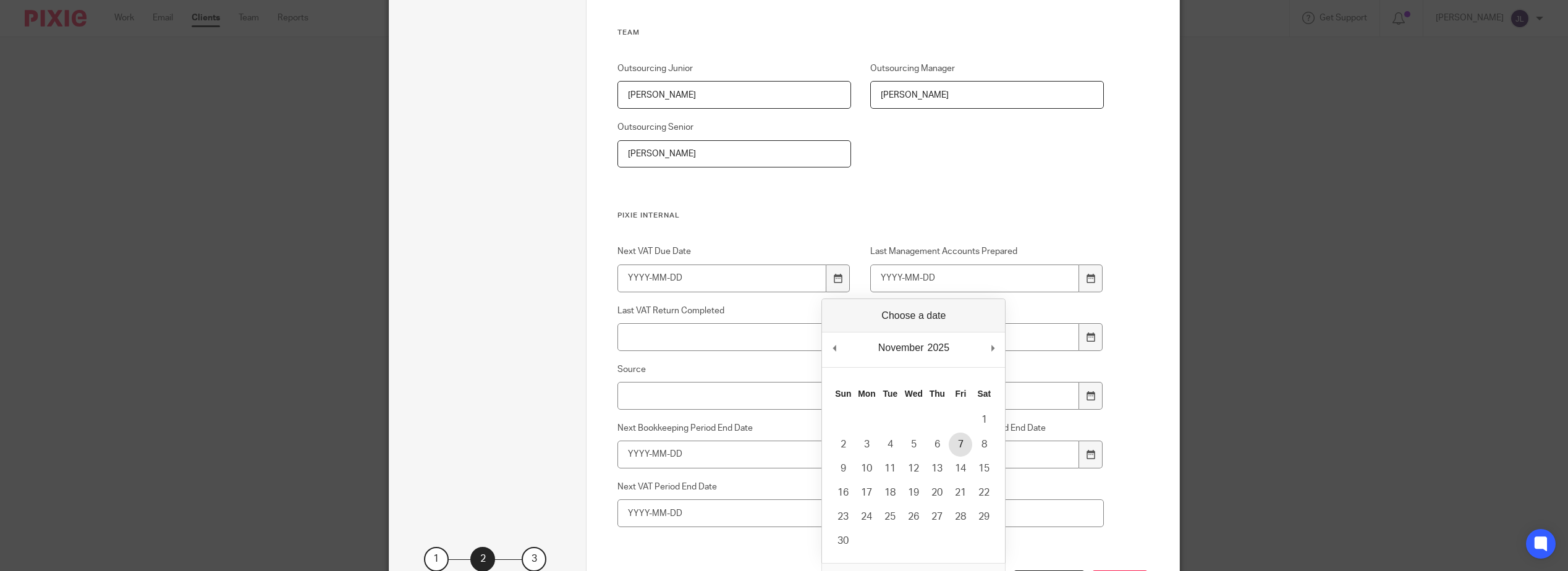
type input "2025-11-07"
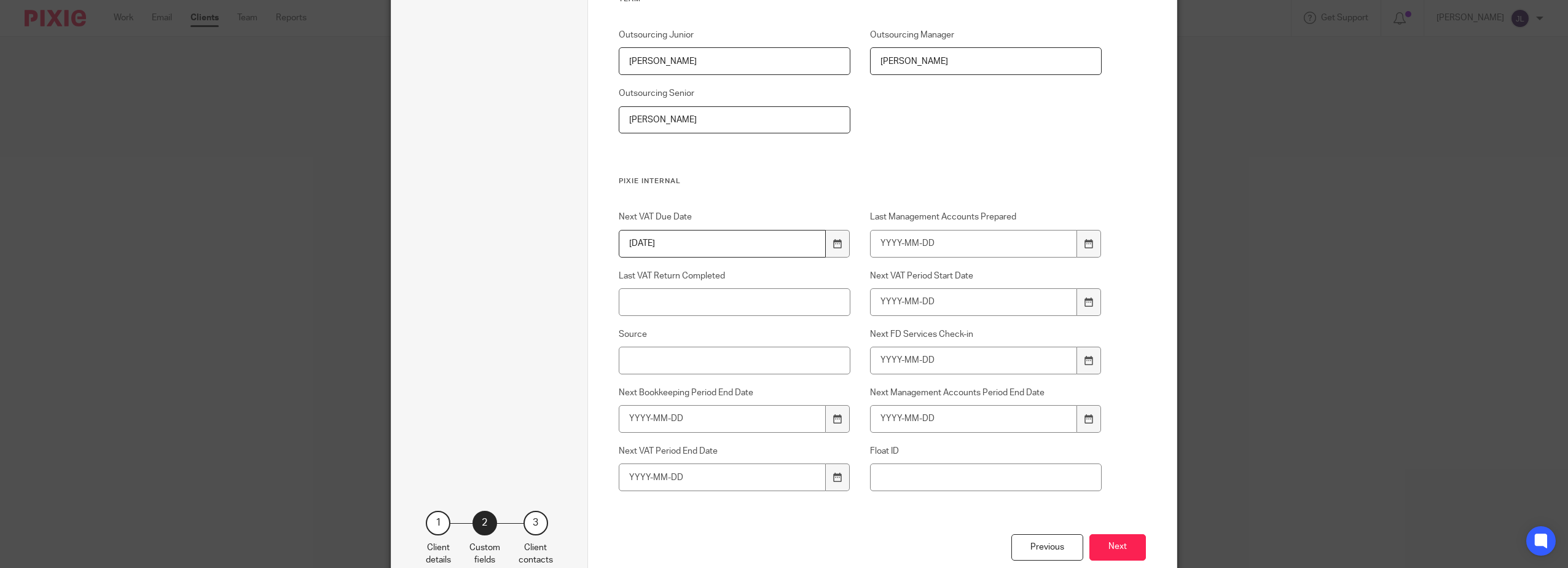
scroll to position [1912, 0]
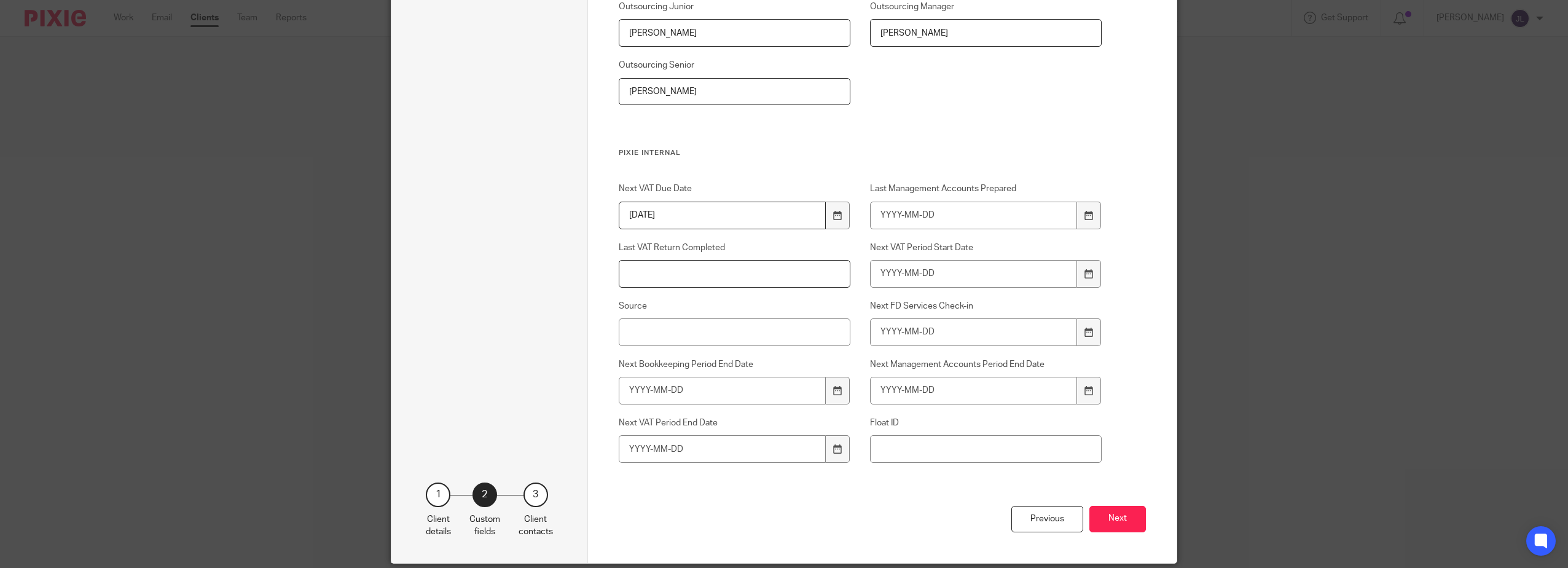
click at [717, 280] on input "Last VAT Return Completed" at bounding box center [735, 274] width 232 height 27
click at [762, 272] on input "Last VAT Return Completed" at bounding box center [735, 274] width 232 height 27
type input "[DATE]"
click at [1088, 270] on icon at bounding box center [1089, 274] width 9 height 9
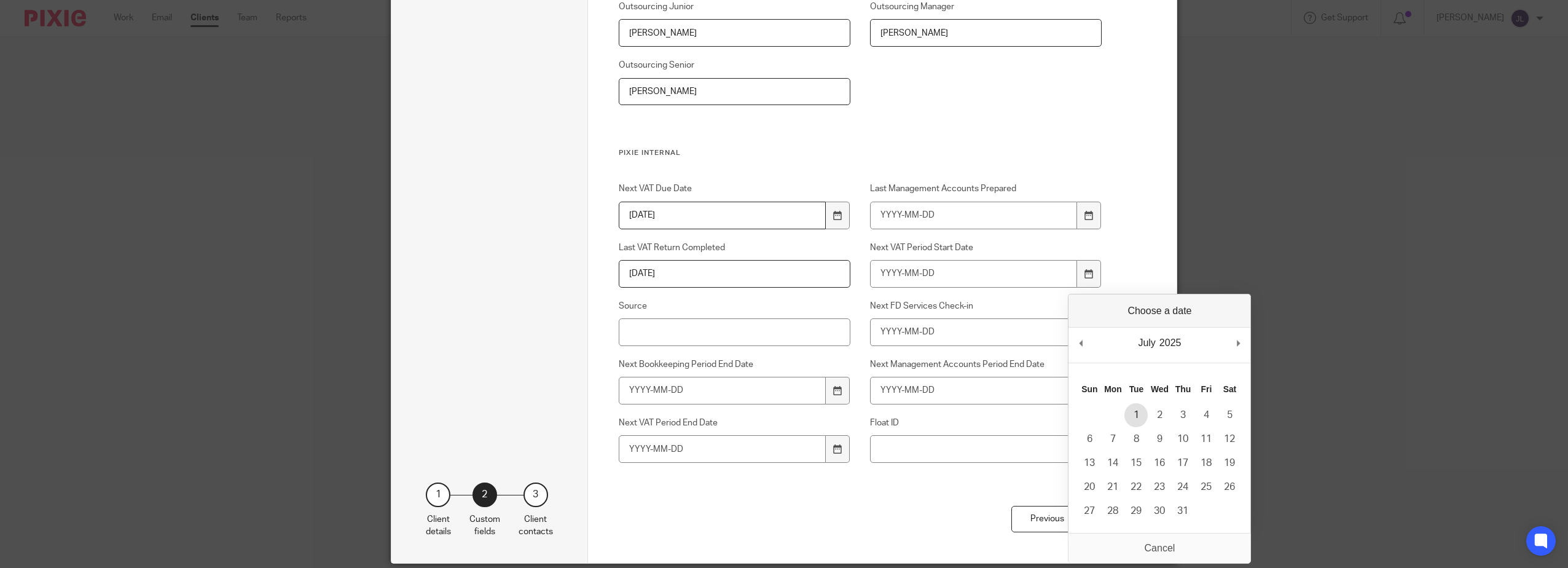
type input "2025-07-01"
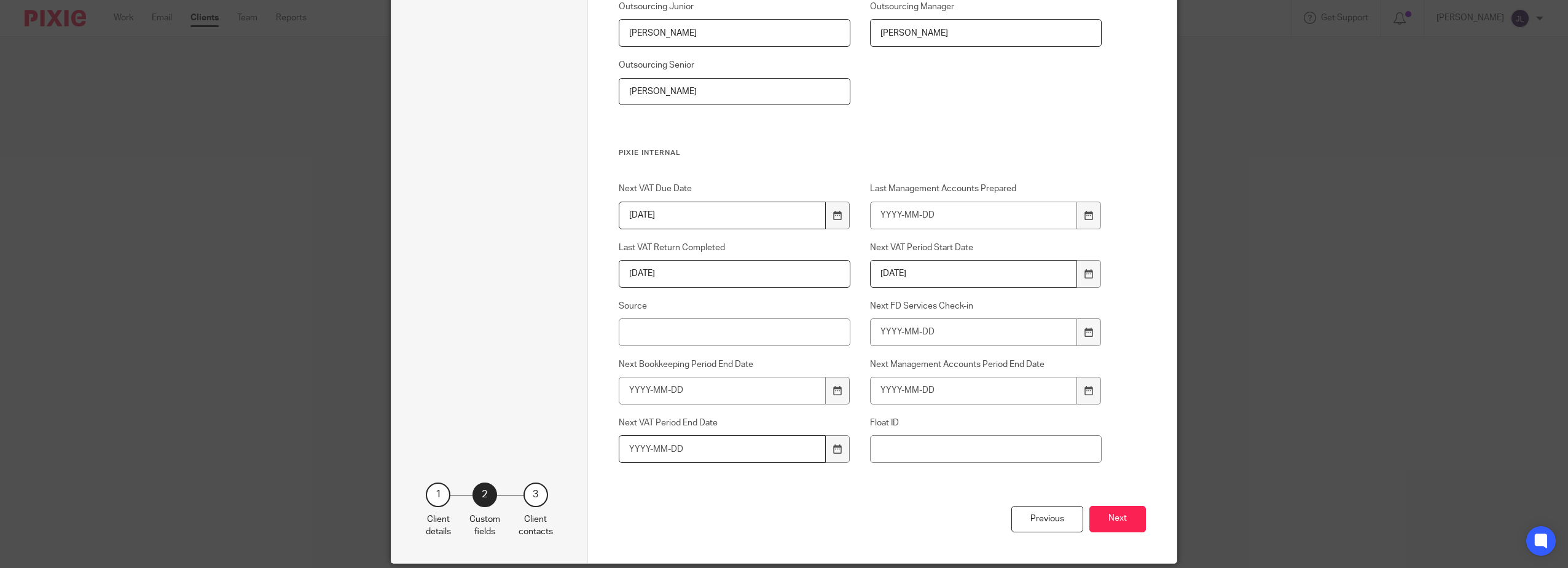
click at [817, 448] on input "Next VAT Period End Date" at bounding box center [722, 449] width 207 height 27
click at [838, 448] on div at bounding box center [837, 449] width 23 height 27
type input "2025-09-30"
click at [876, 506] on div "Previous Next" at bounding box center [882, 535] width 528 height 57
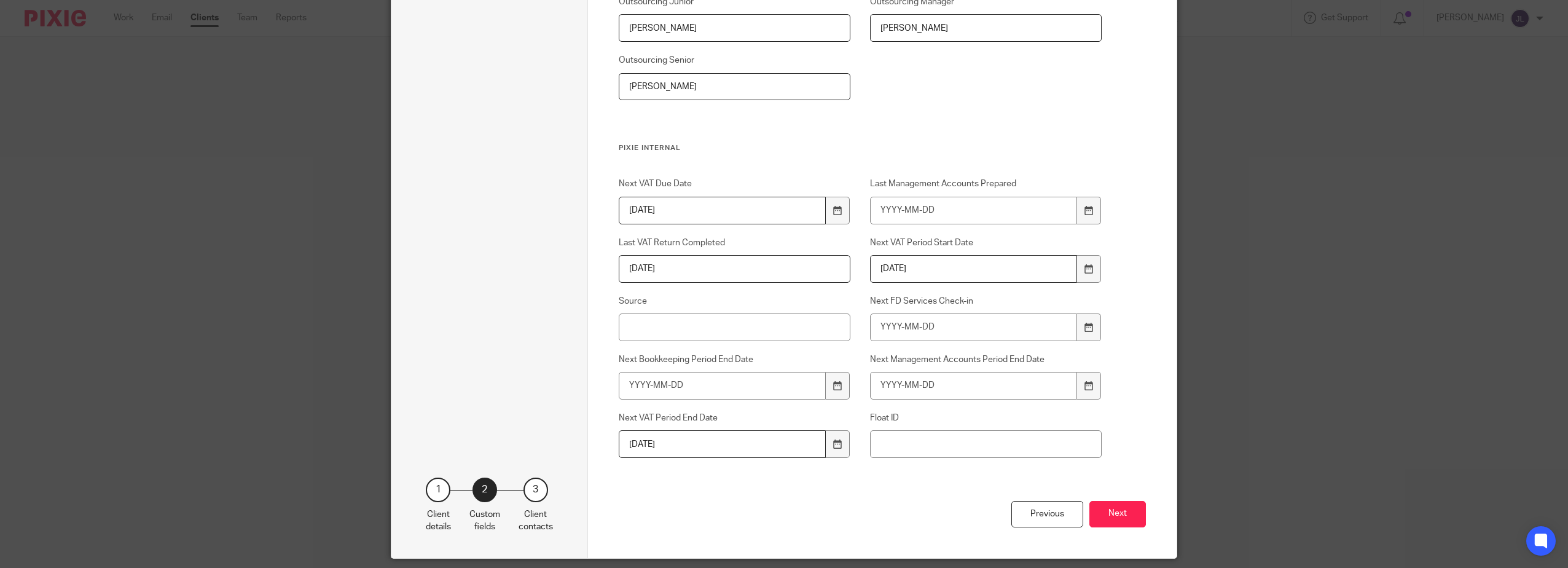
scroll to position [1895, 0]
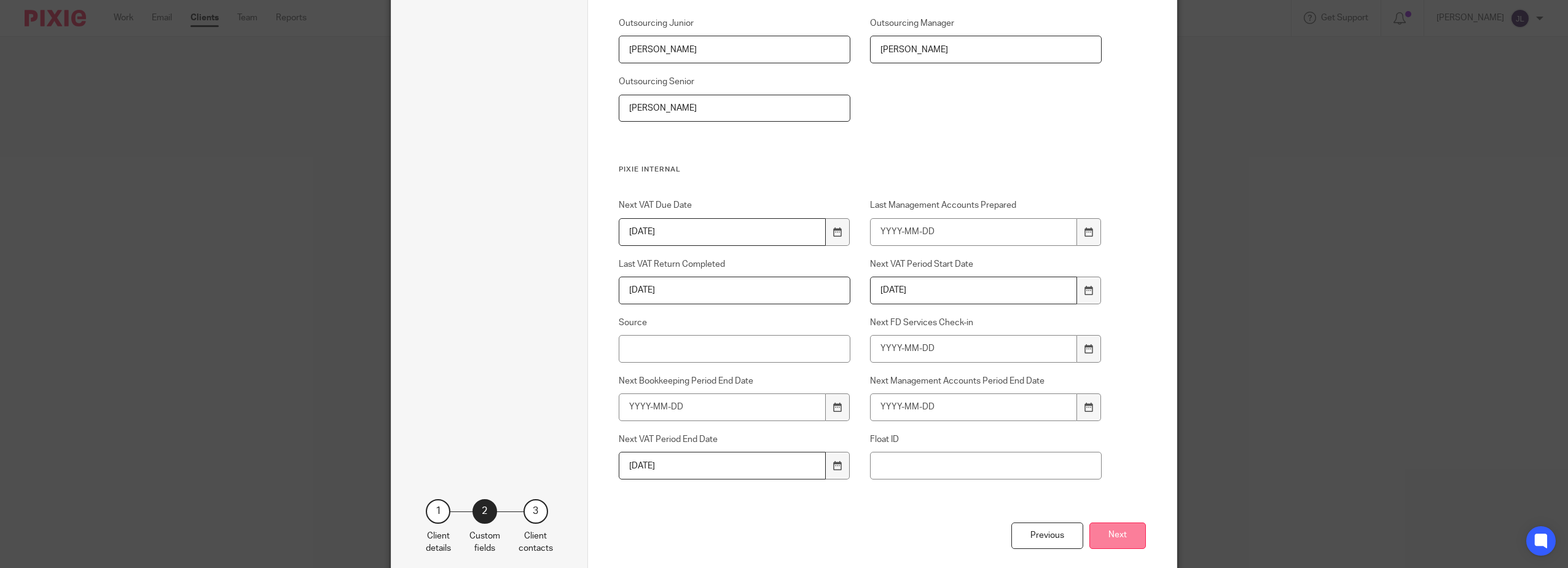
click at [1115, 534] on button "Next" at bounding box center [1117, 536] width 57 height 27
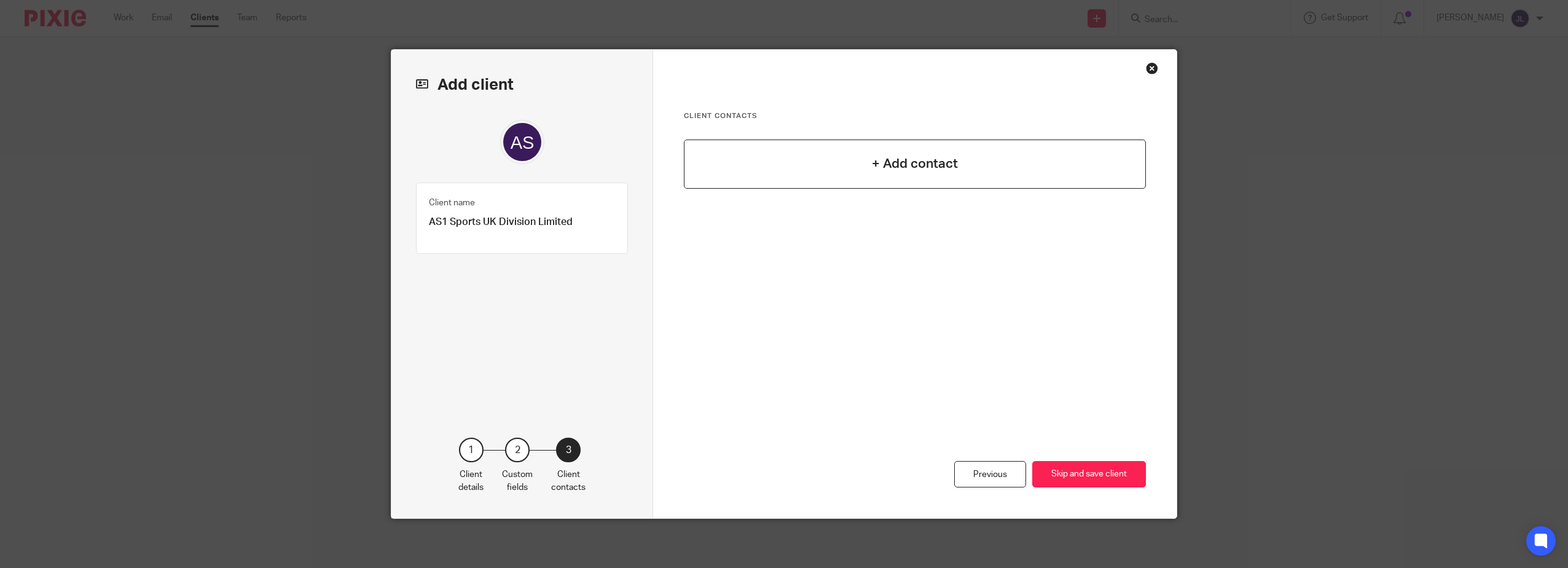
click at [896, 188] on div "+ Add contact" at bounding box center [914, 235] width 462 height 192
click at [922, 174] on div "+ Add contact" at bounding box center [914, 164] width 462 height 49
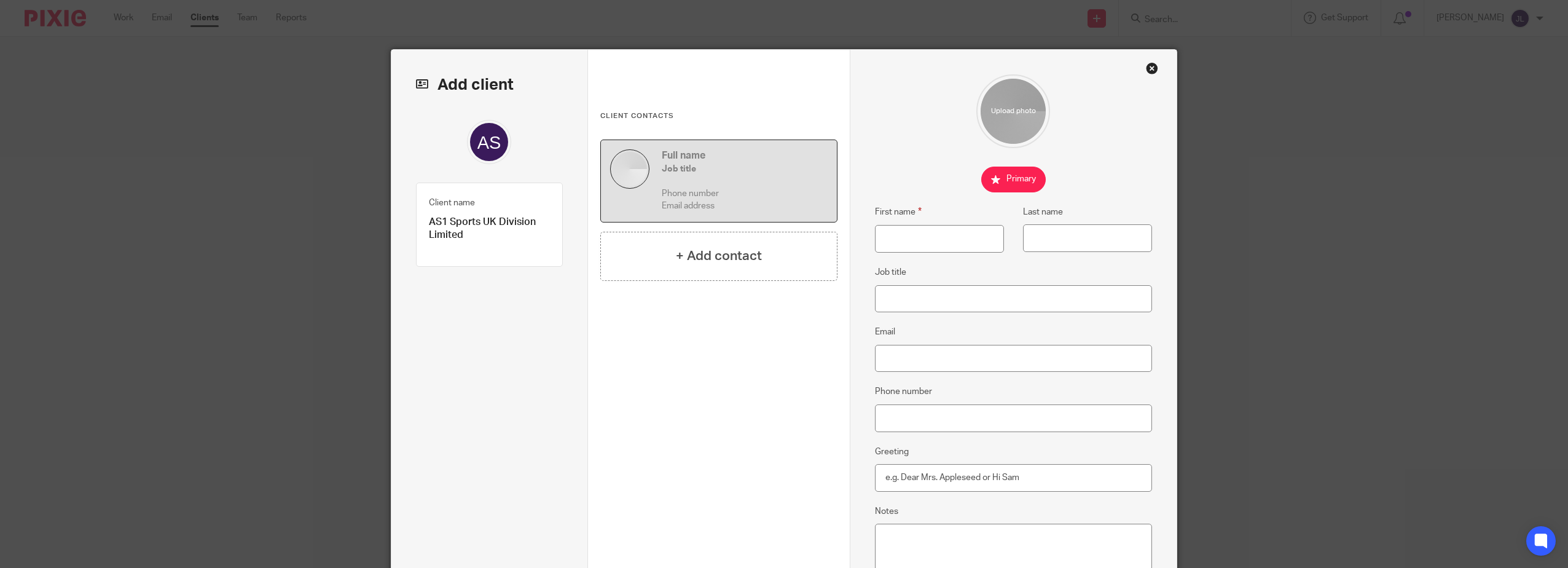
click at [1096, 214] on fieldset "Last name" at bounding box center [1078, 229] width 148 height 48
drag, startPoint x: 1095, startPoint y: 225, endPoint x: 1084, endPoint y: 230, distance: 12.1
click at [1095, 225] on input "Last name" at bounding box center [1087, 238] width 129 height 27
paste input "García"
type input "García"
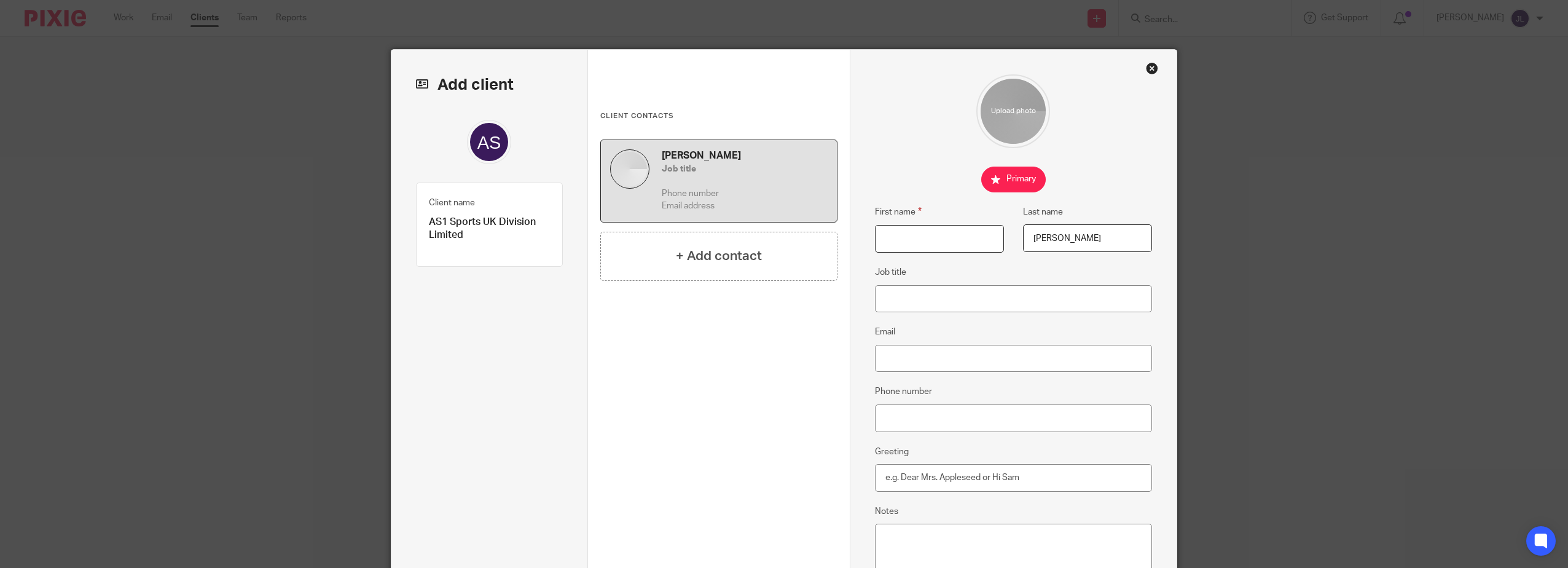
click at [992, 238] on input "First name" at bounding box center [939, 238] width 129 height 27
type input "Elena"
type input "[EMAIL_ADDRESS][DOMAIN_NAME]"
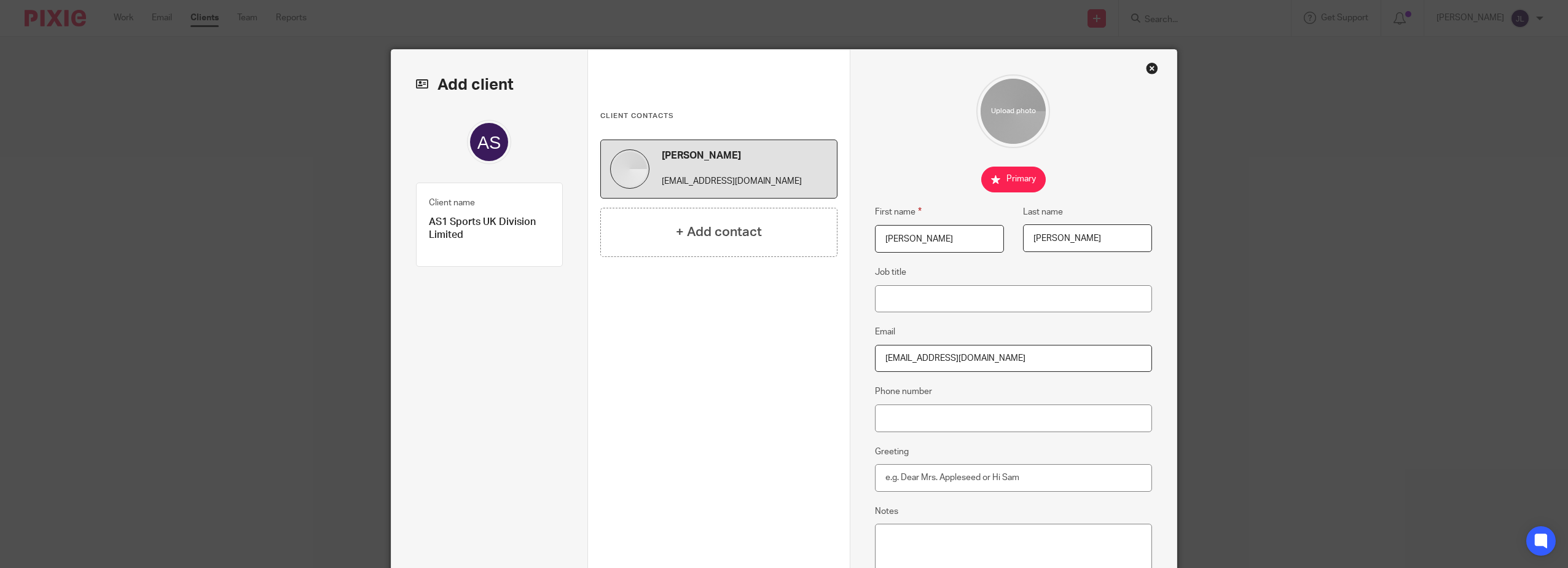
click at [938, 186] on fieldset at bounding box center [1014, 180] width 277 height 26
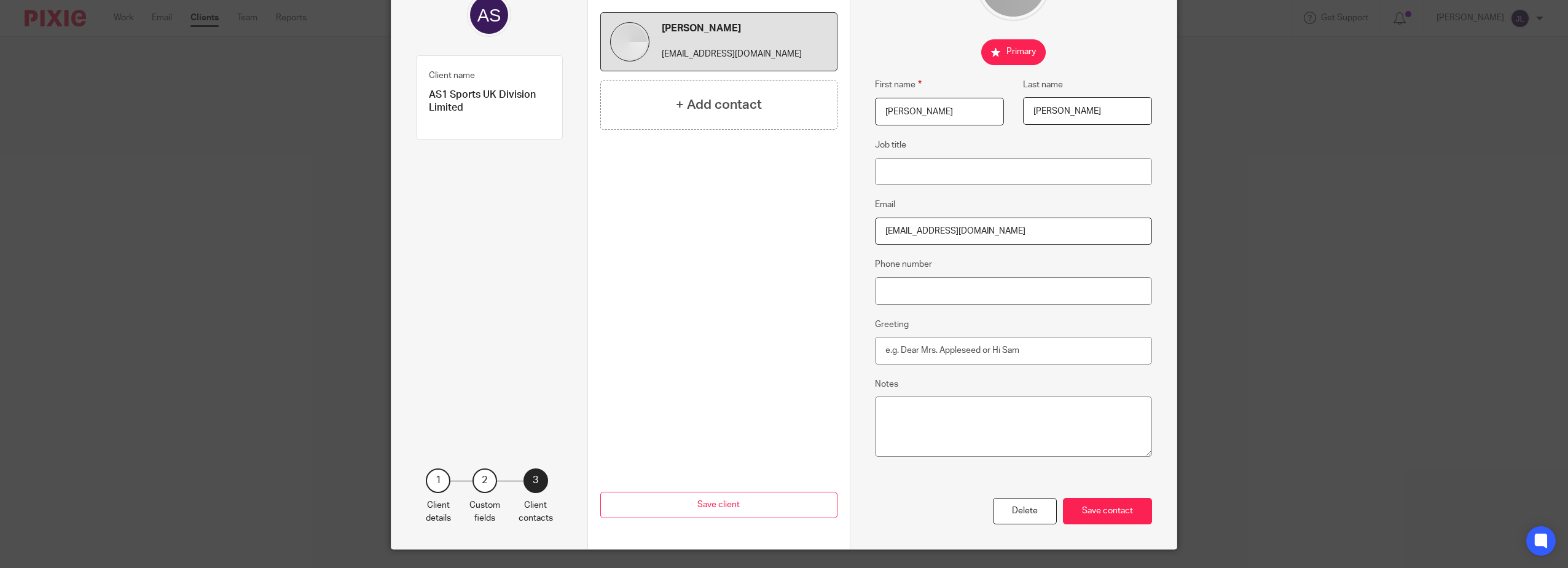
scroll to position [158, 0]
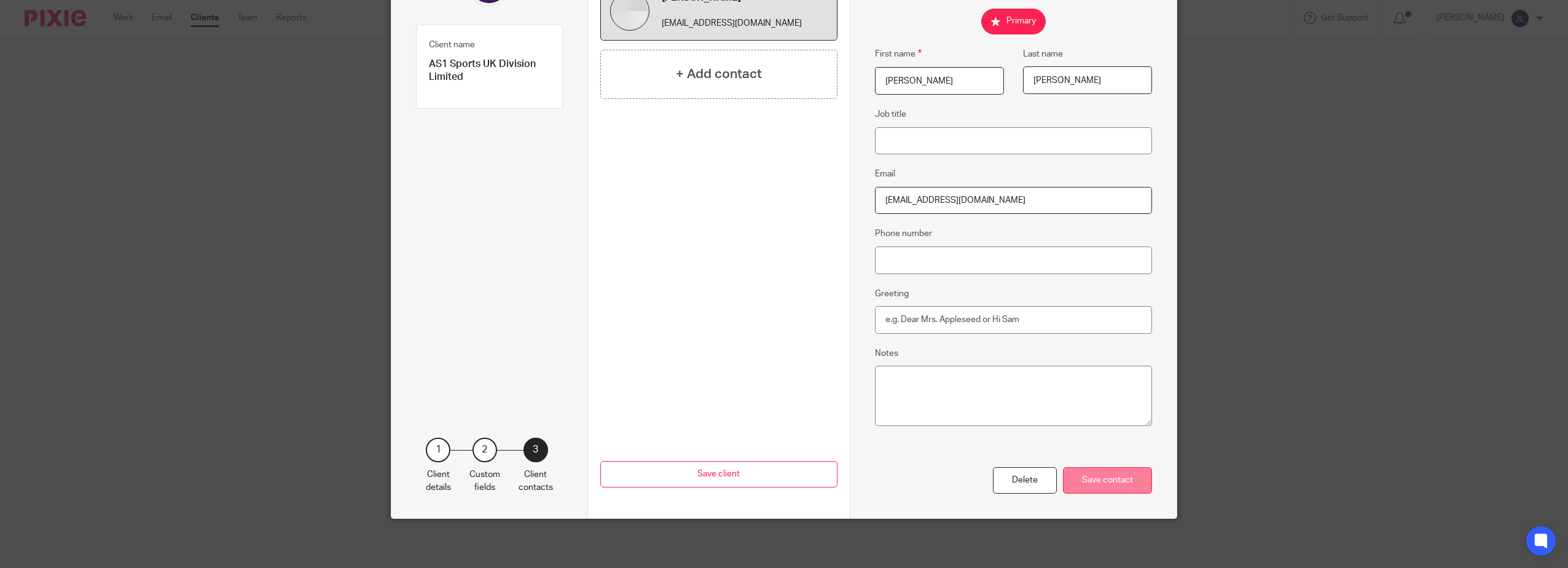
click at [1102, 477] on div "Save contact" at bounding box center [1107, 481] width 89 height 27
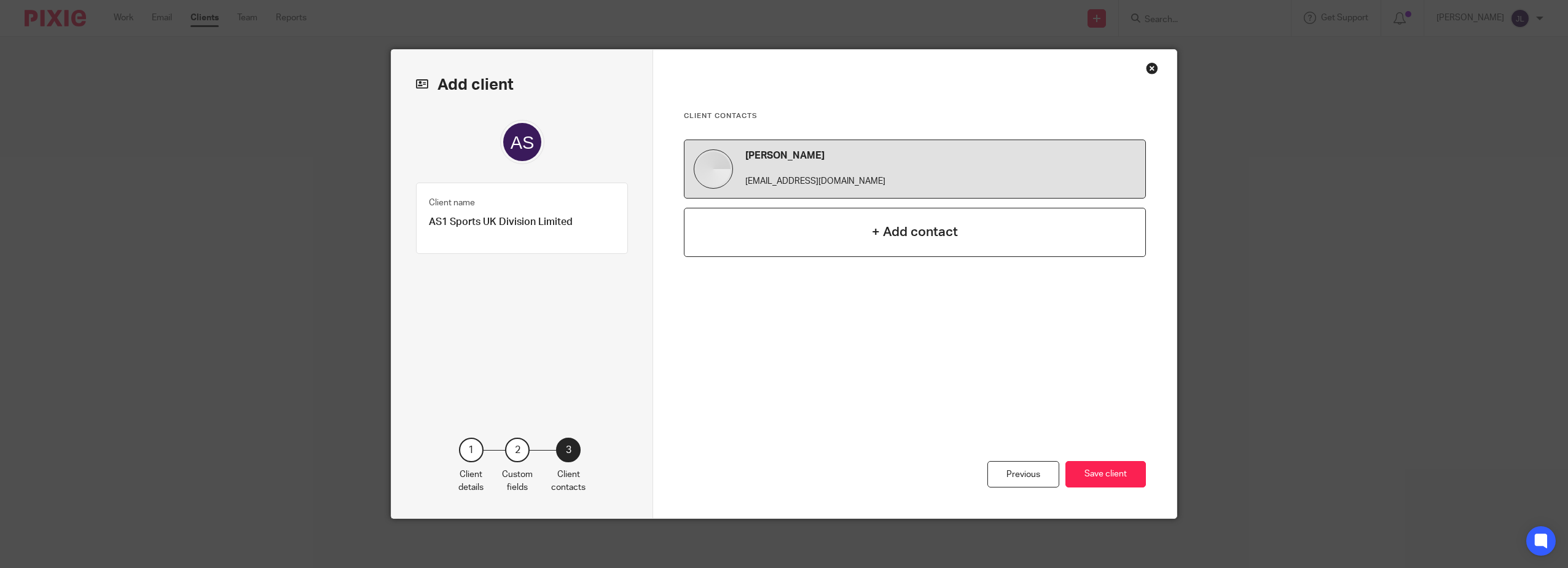
click at [957, 240] on div "+ Add contact" at bounding box center [914, 232] width 462 height 49
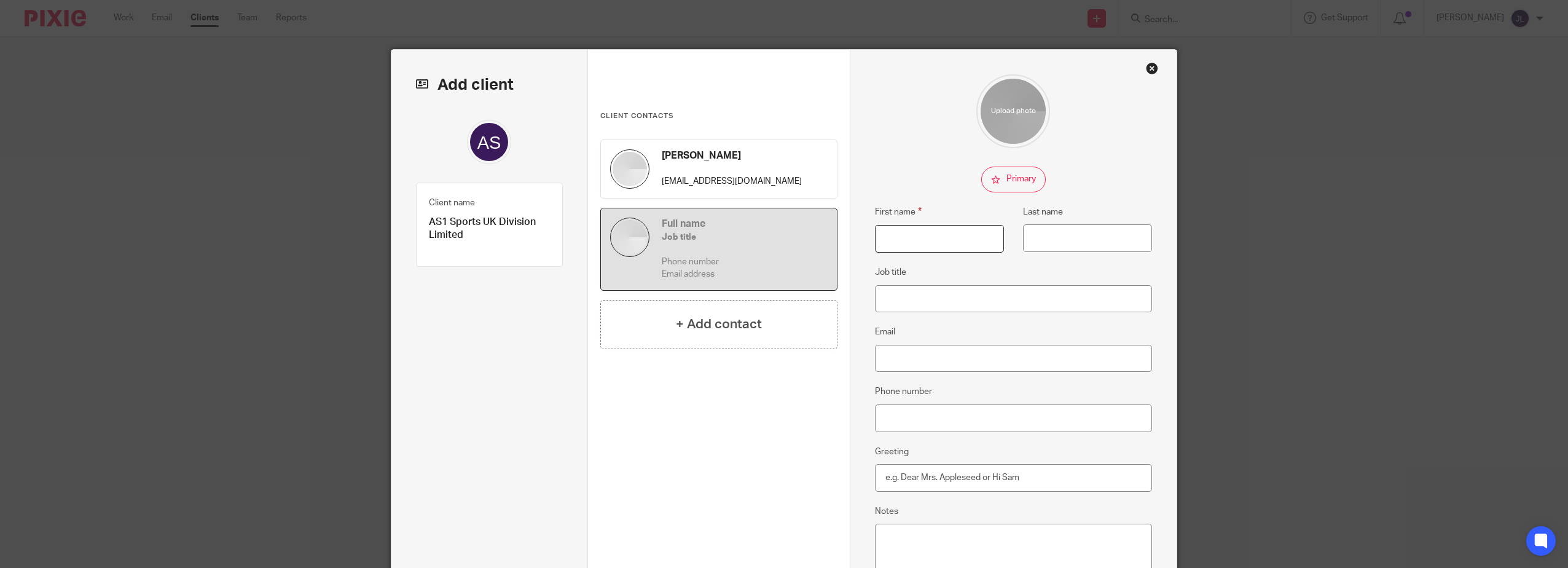
click at [937, 239] on input "First name" at bounding box center [939, 238] width 129 height 27
type input "Merche"
type input "Achell"
click at [960, 348] on input "Email" at bounding box center [1014, 358] width 277 height 27
paste input "[PERSON_NAME][EMAIL_ADDRESS][DOMAIN_NAME]"
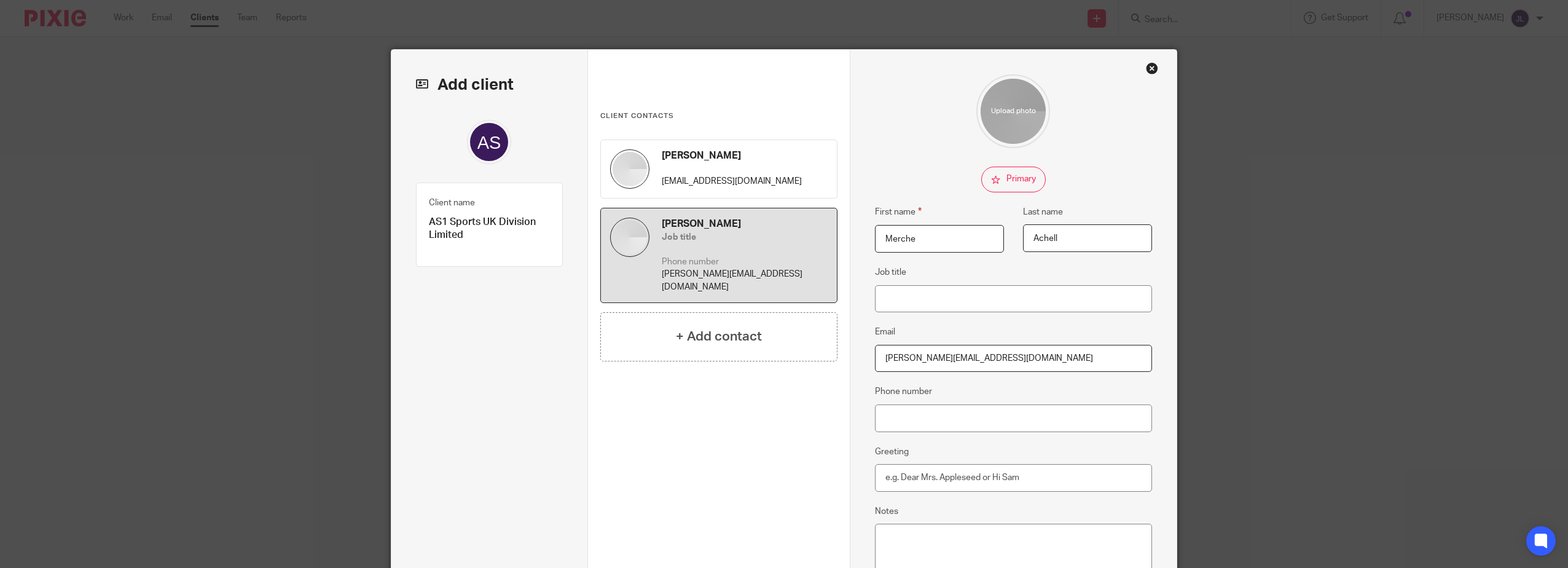
type input "[PERSON_NAME][EMAIL_ADDRESS][DOMAIN_NAME]"
click at [992, 332] on fieldset "Email machell@as1sports.com" at bounding box center [1014, 348] width 277 height 47
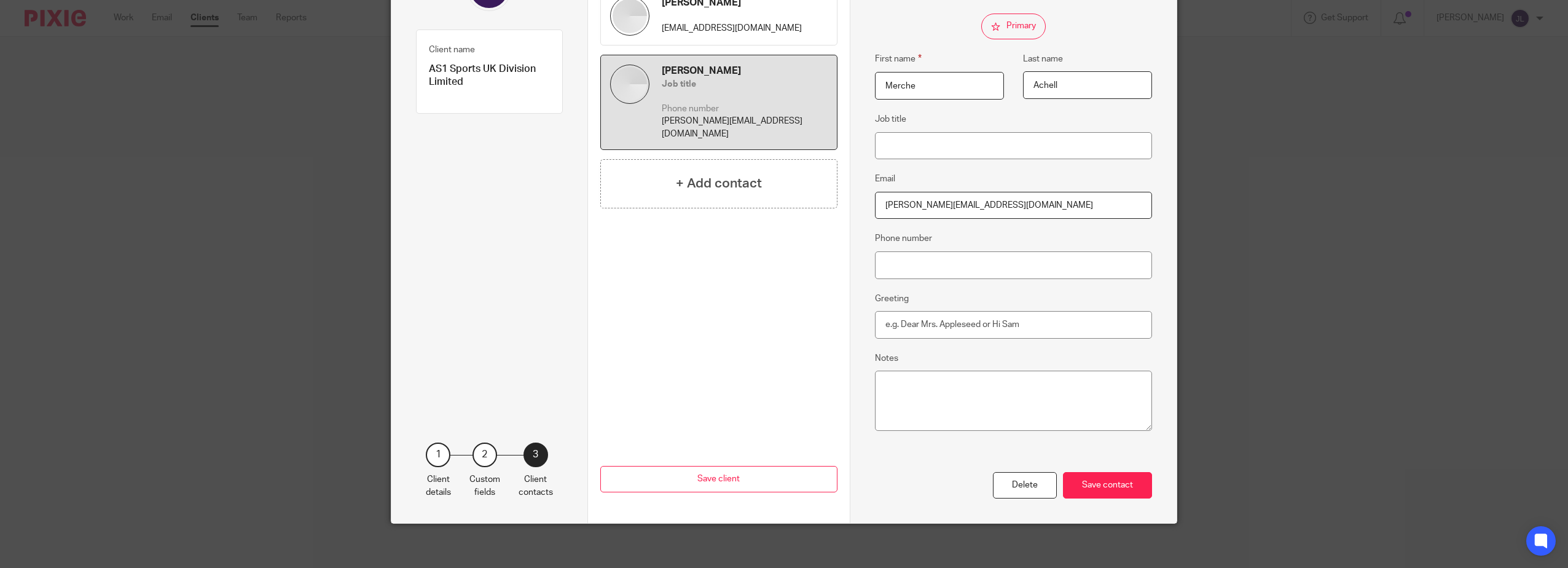
scroll to position [158, 0]
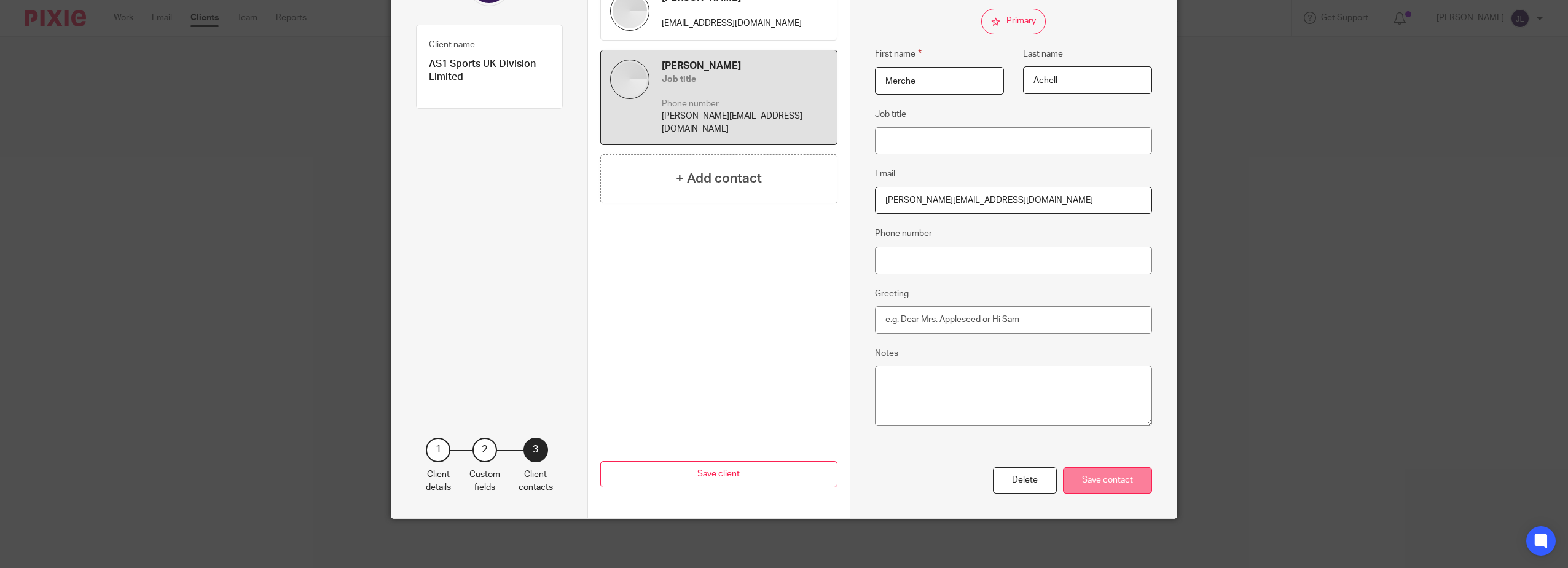
click at [1108, 484] on div "Save contact" at bounding box center [1107, 481] width 89 height 27
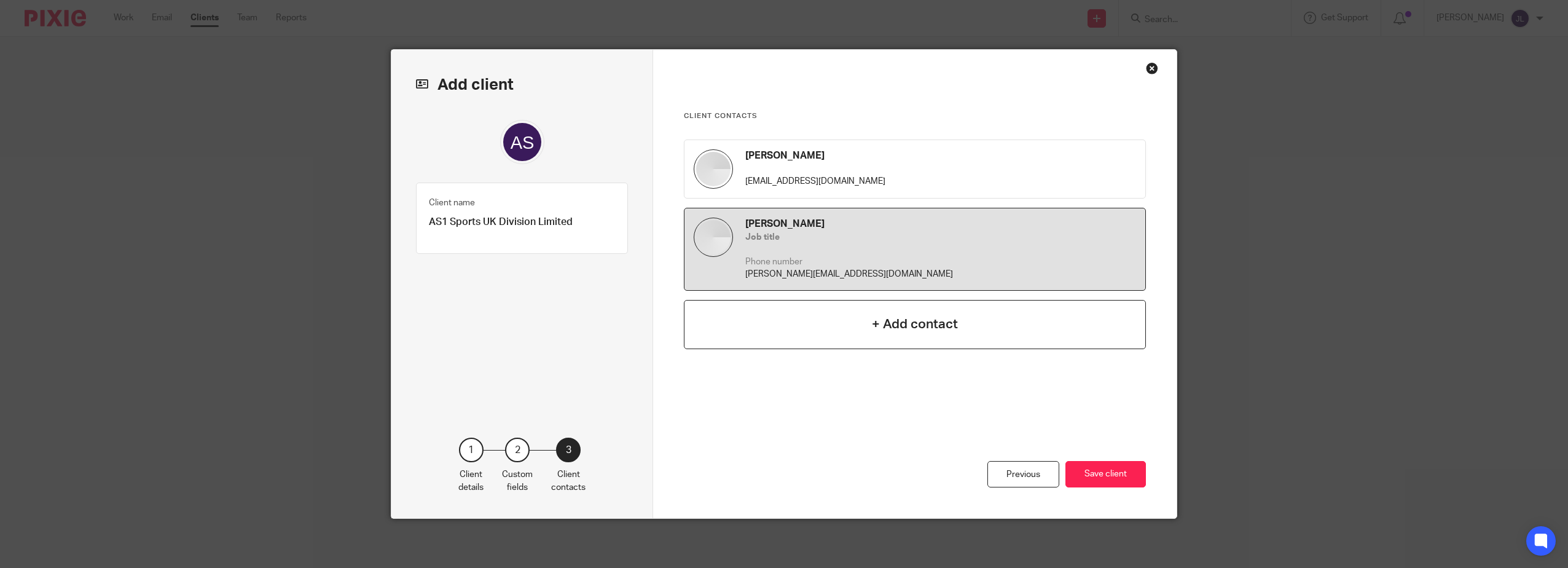
click at [896, 324] on h4 "+ Add contact" at bounding box center [914, 324] width 86 height 19
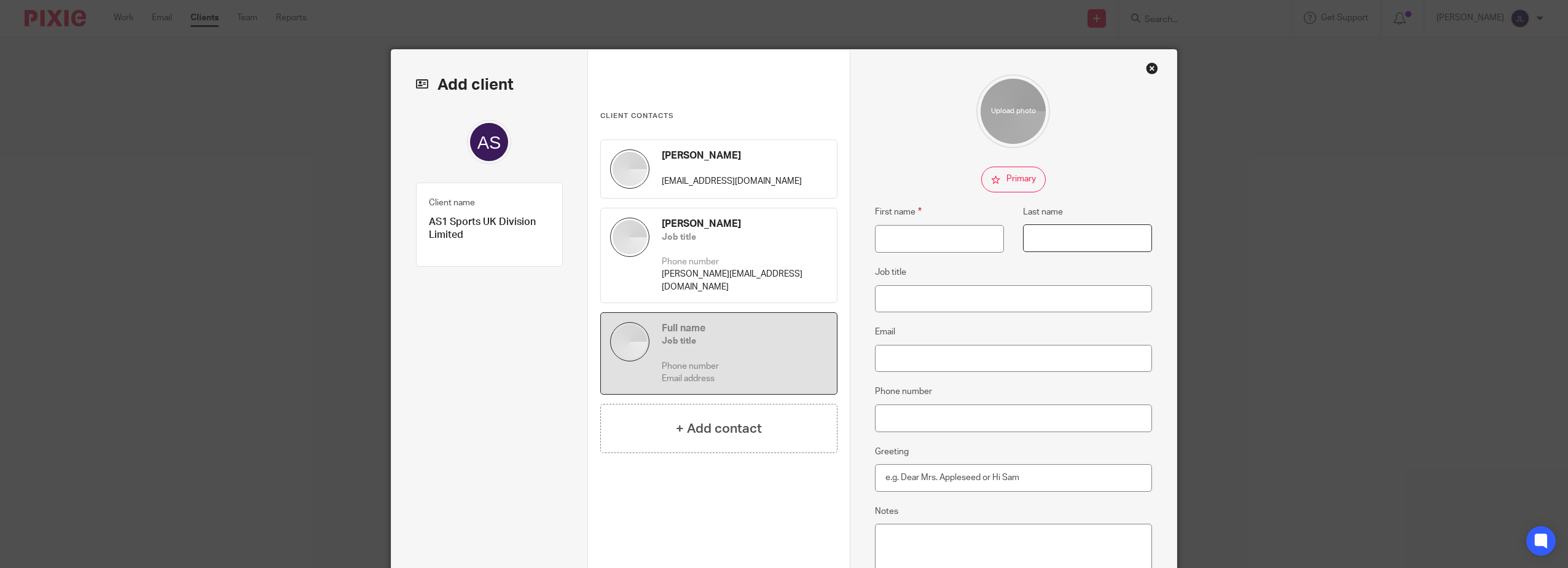
click at [1099, 229] on input "Last name" at bounding box center [1087, 238] width 129 height 27
paste input "gnacio Gutierrez"
type input "Ignacio Gutierrez"
click at [942, 237] on input "First name" at bounding box center [939, 238] width 129 height 27
type input "Jose"
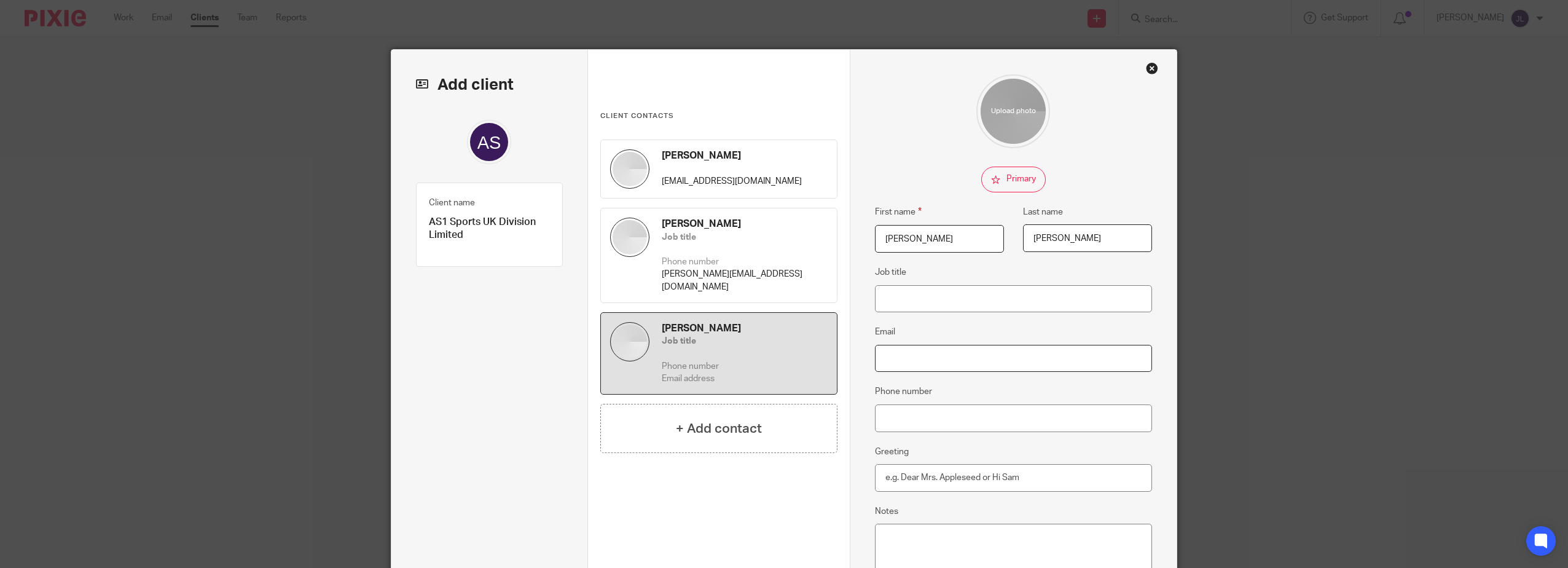
type input "[EMAIL_ADDRESS][DOMAIN_NAME]"
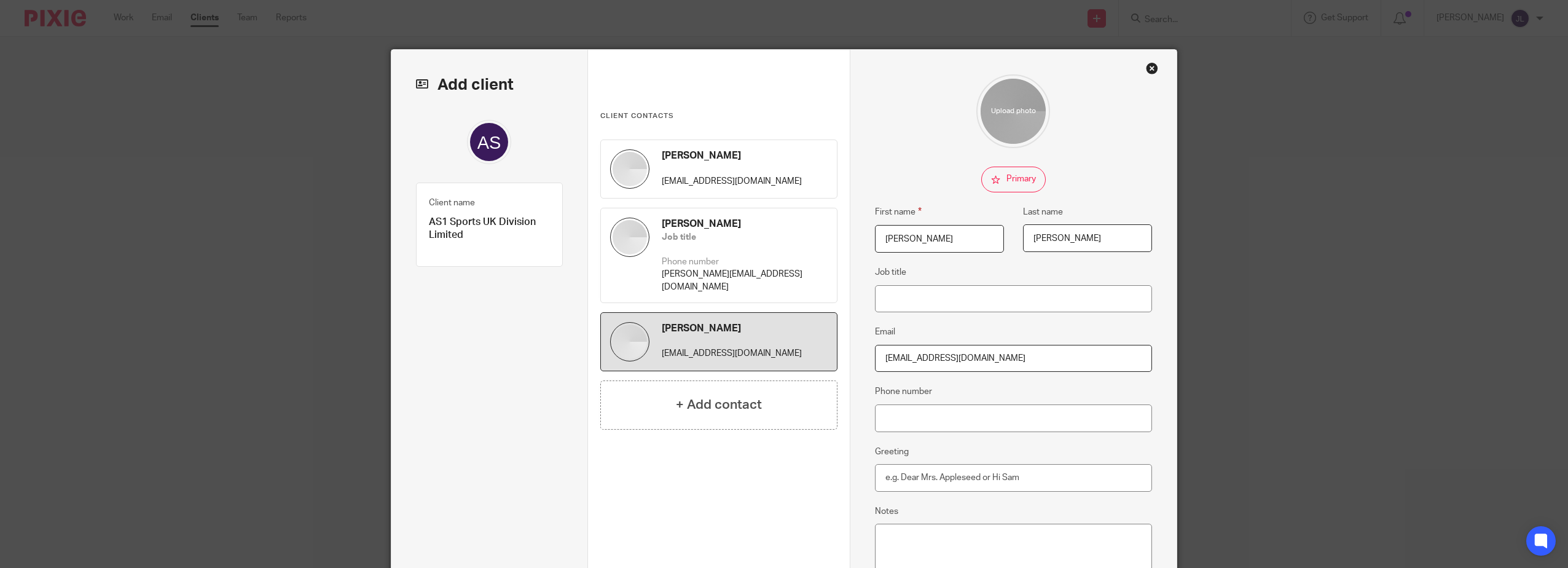
type input "Jose"
click at [924, 132] on div at bounding box center [1014, 111] width 277 height 74
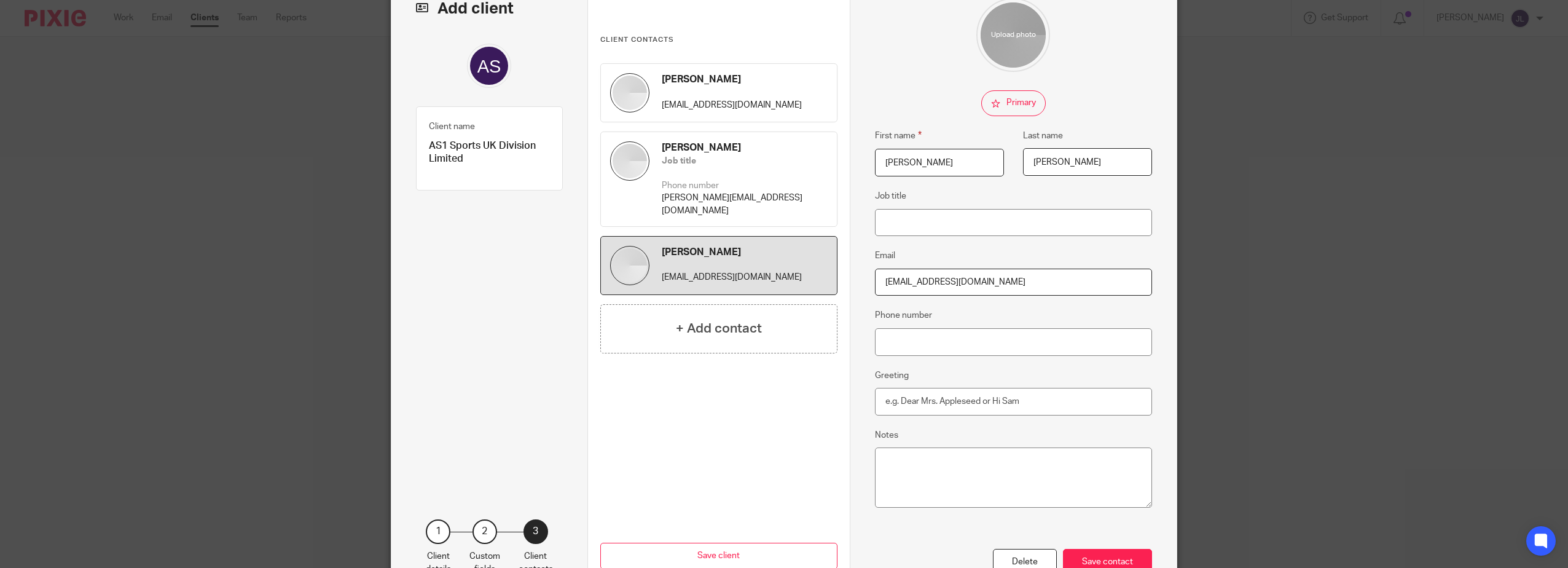
scroll to position [158, 0]
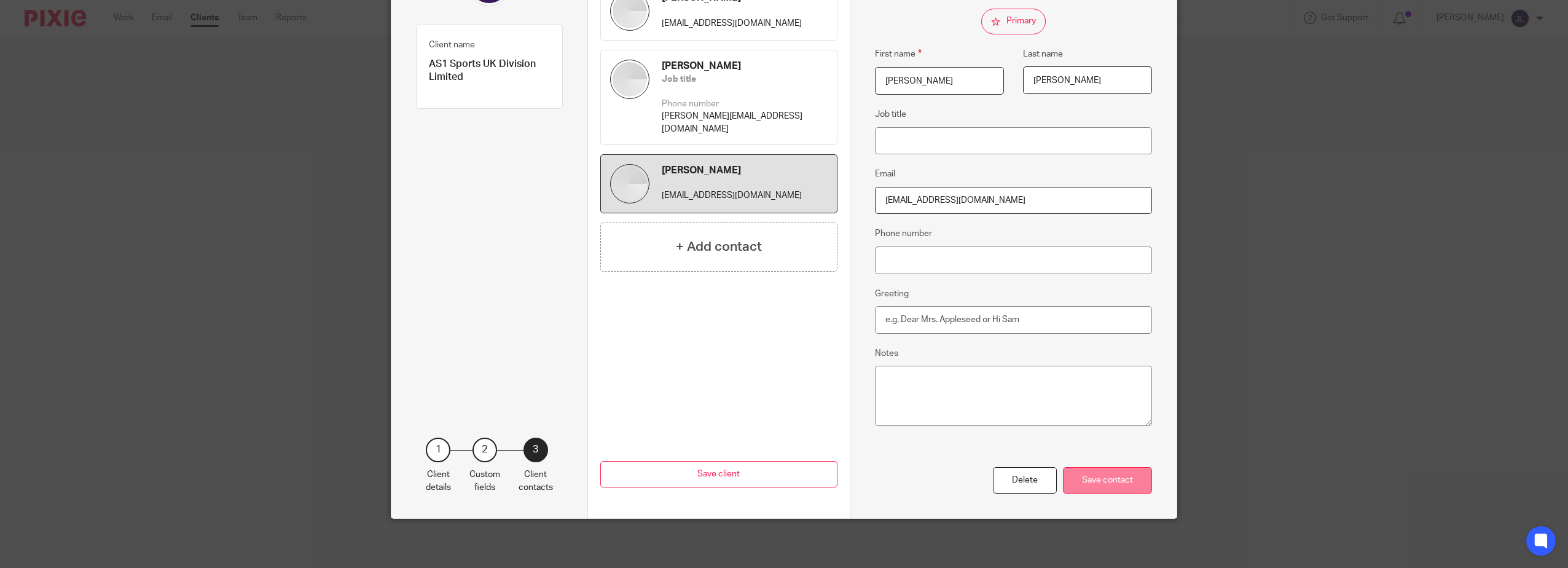
click at [1101, 474] on div "Save contact" at bounding box center [1107, 481] width 89 height 27
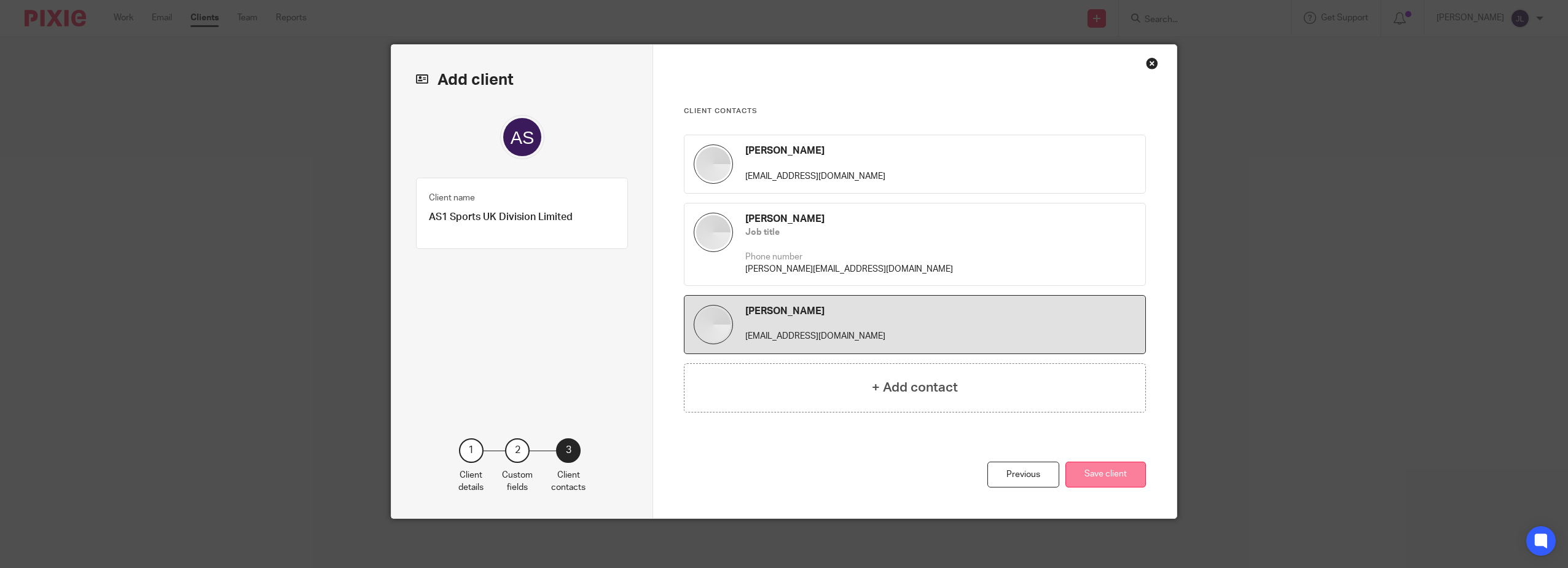
click at [1098, 465] on button "Save client" at bounding box center [1105, 475] width 81 height 27
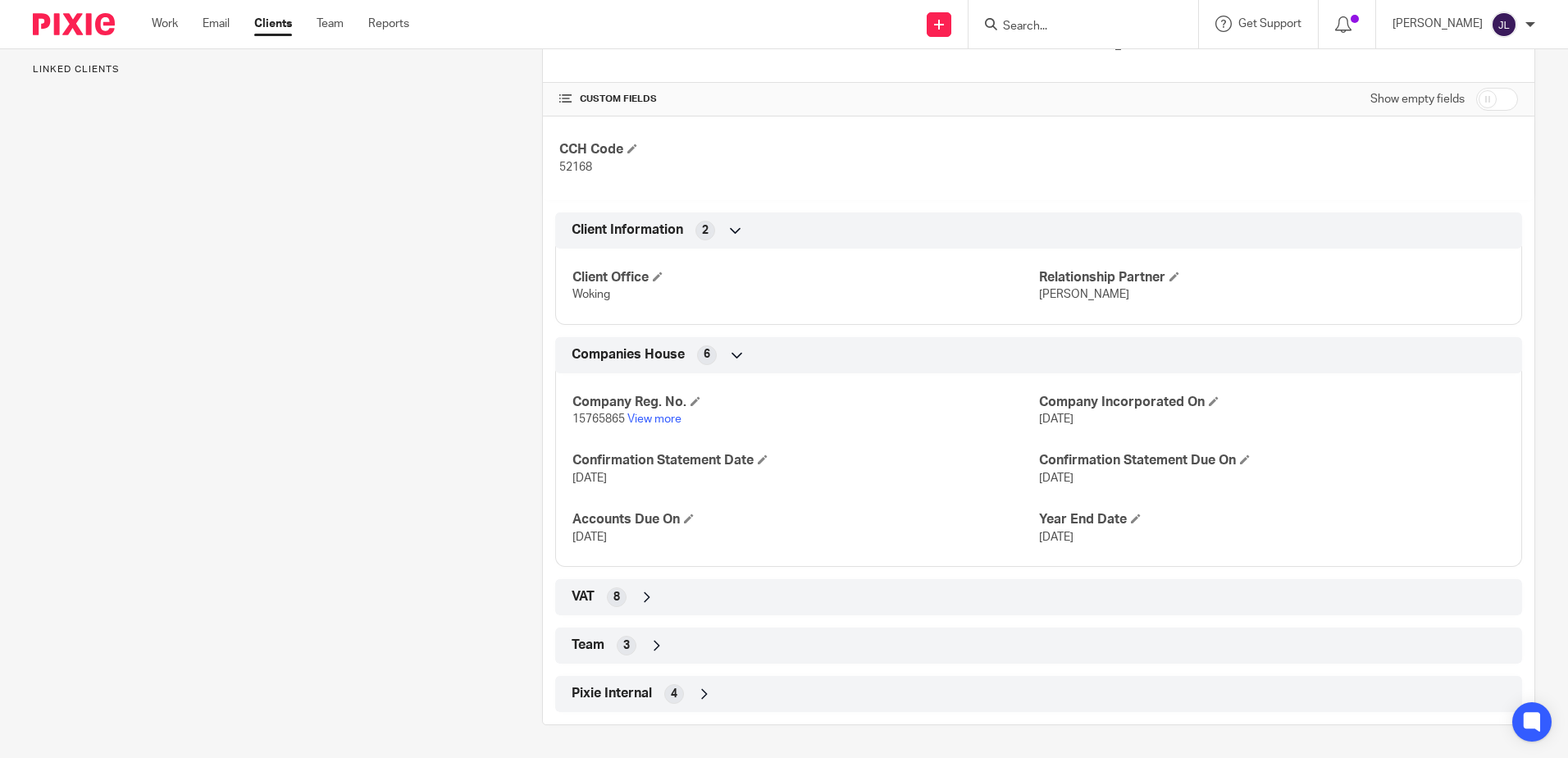
click at [704, 599] on div "VAT 8" at bounding box center [1038, 597] width 942 height 28
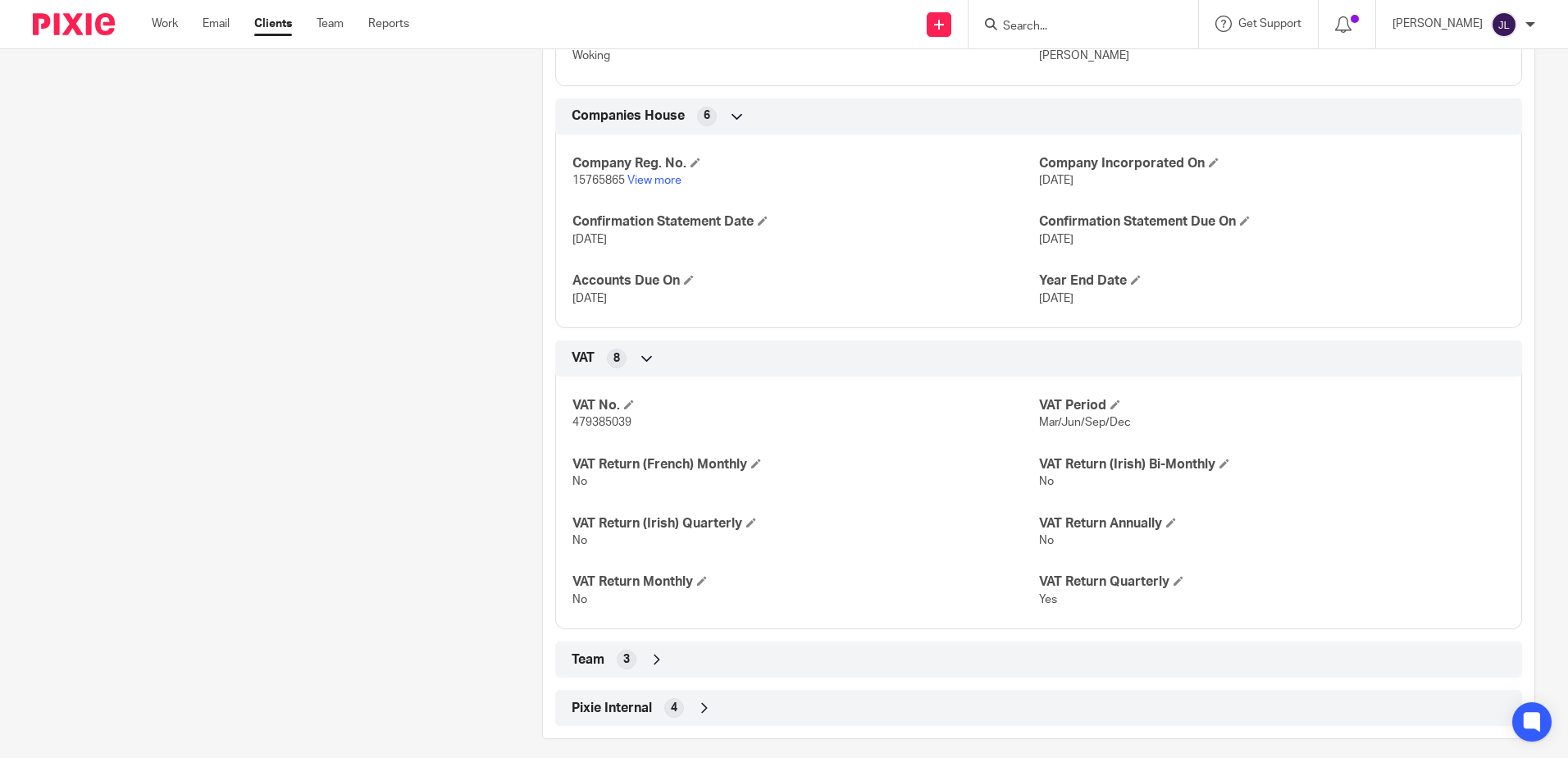
scroll to position [767, 0]
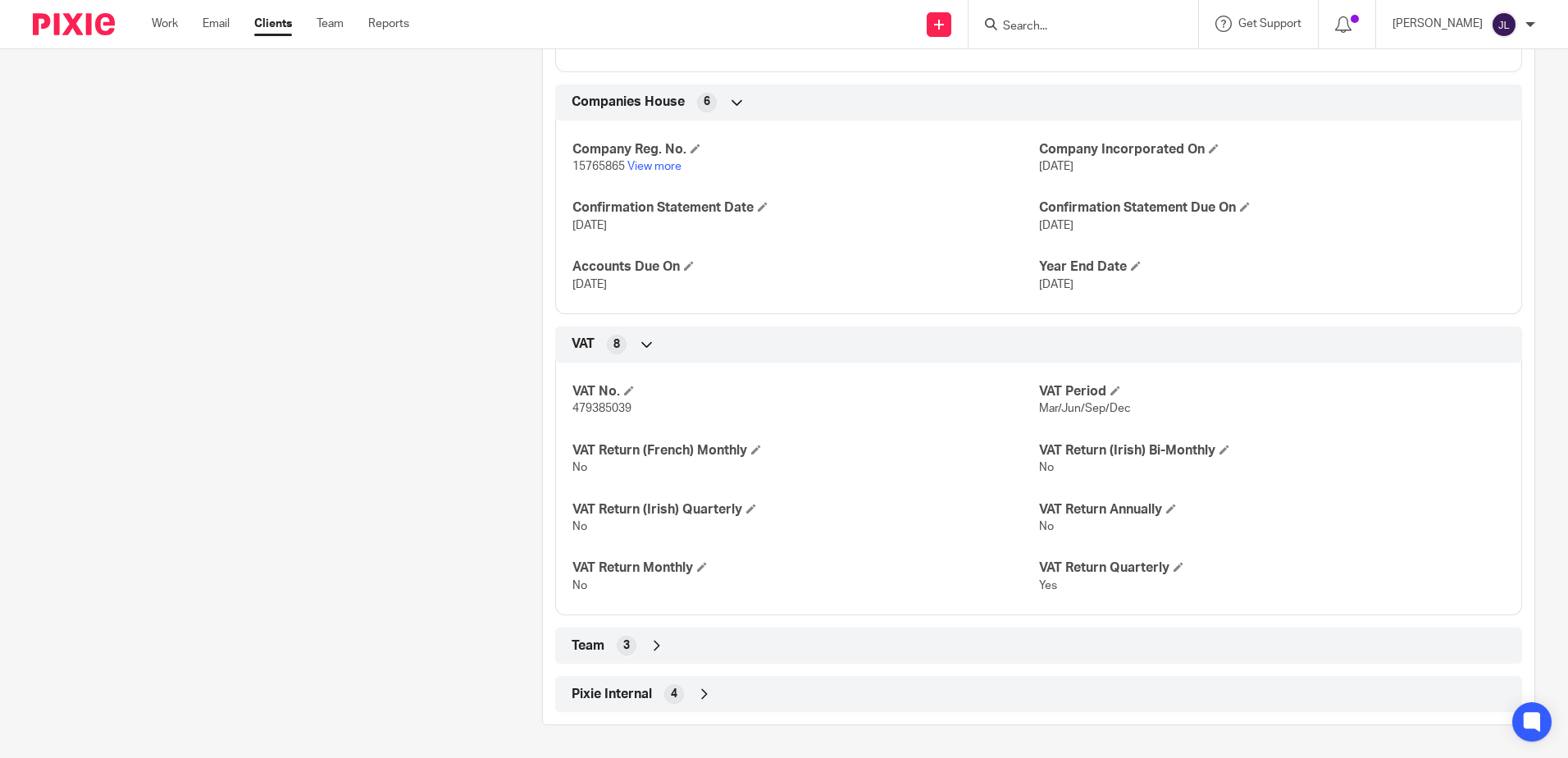
click at [774, 699] on div "Pixie Internal 4" at bounding box center [1038, 694] width 942 height 28
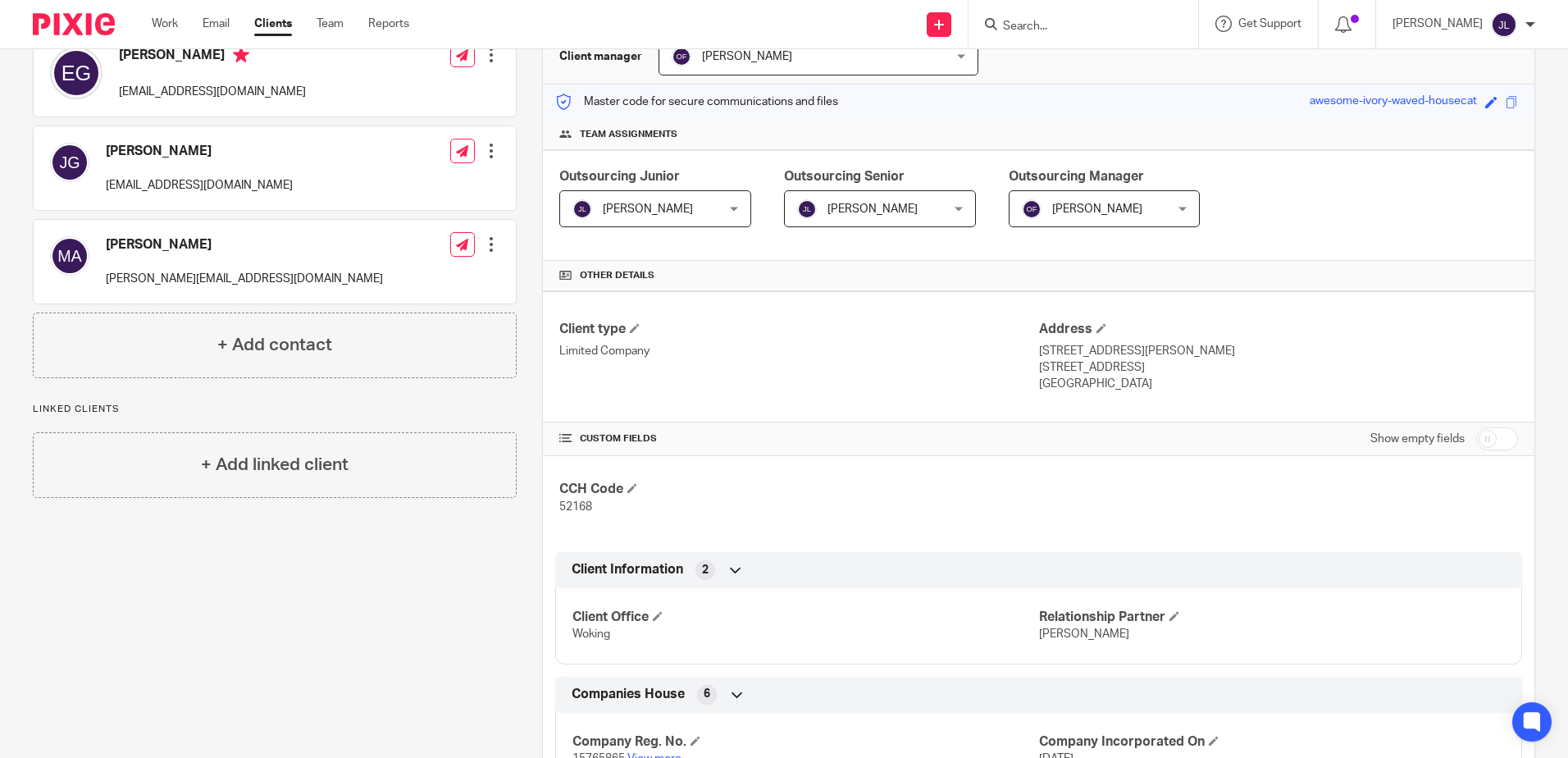
scroll to position [82, 0]
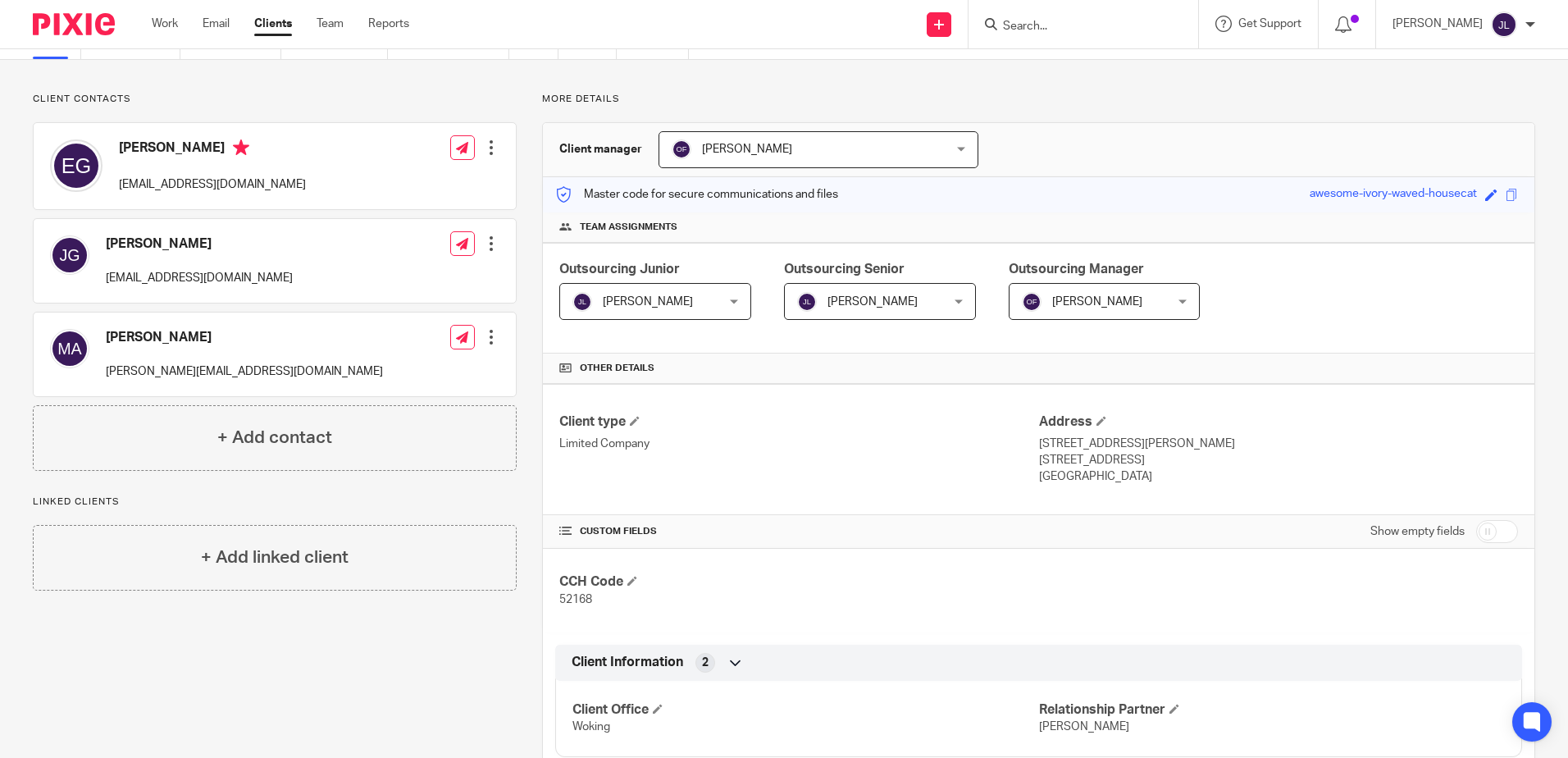
click at [175, 142] on h4 "Elena García" at bounding box center [213, 150] width 187 height 20
copy h4 "García"
click at [122, 371] on p "machell@as1sports.com" at bounding box center [244, 371] width 277 height 16
drag, startPoint x: 108, startPoint y: 372, endPoint x: 240, endPoint y: 372, distance: 132.0
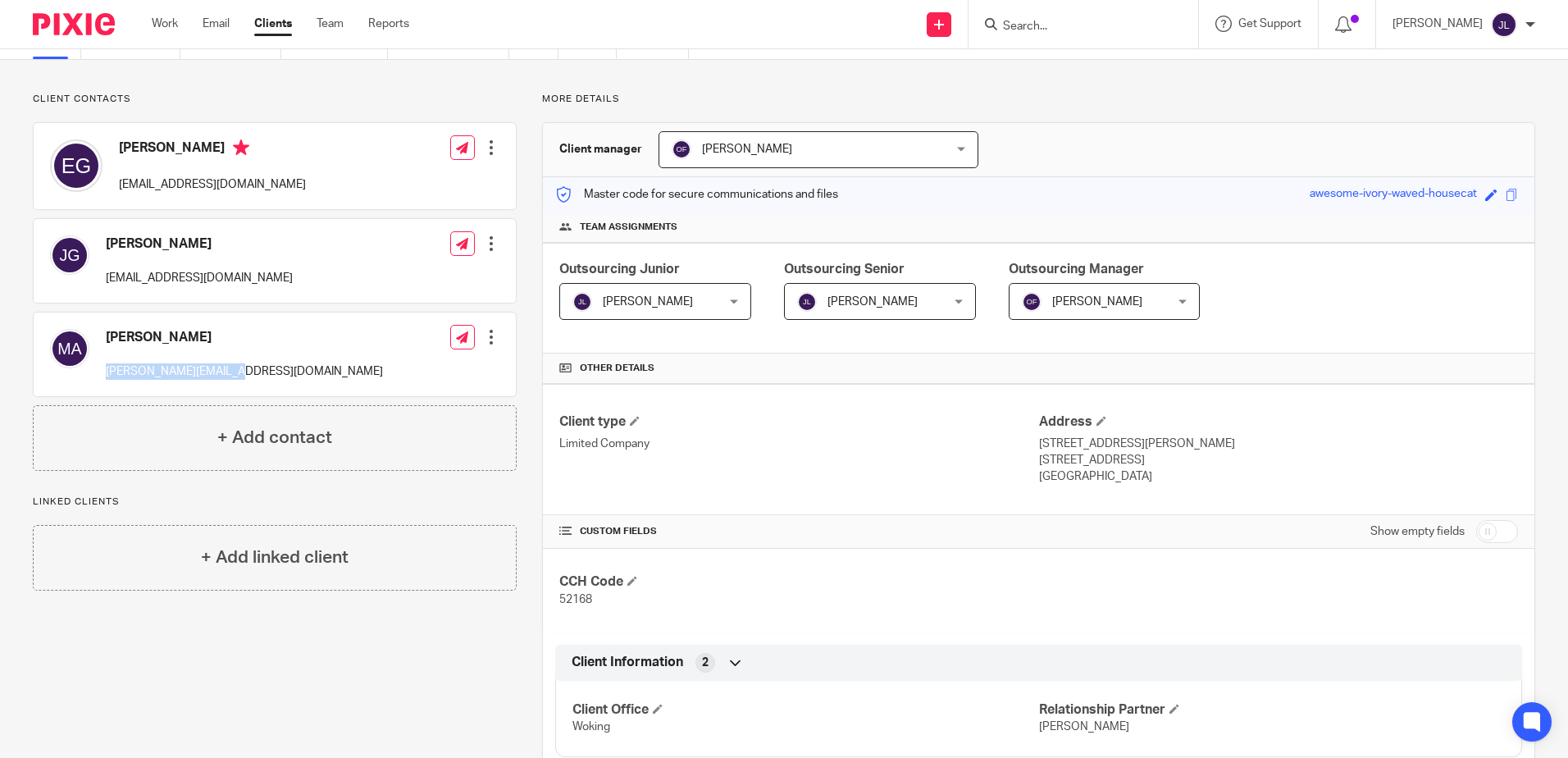
click at [240, 372] on div "Merche Achell machell@as1sports.com Edit contact Create client from contact Exp…" at bounding box center [275, 355] width 483 height 84
copy p "machell@as1sports.com"
click at [142, 239] on h4 "[PERSON_NAME]" at bounding box center [199, 243] width 187 height 17
drag, startPoint x: 143, startPoint y: 242, endPoint x: 248, endPoint y: 236, distance: 105.2
click at [248, 236] on div "Jose Ignacio Gutierrez jigutierrez@as1sports.com Edit contact Create client fro…" at bounding box center [275, 261] width 483 height 84
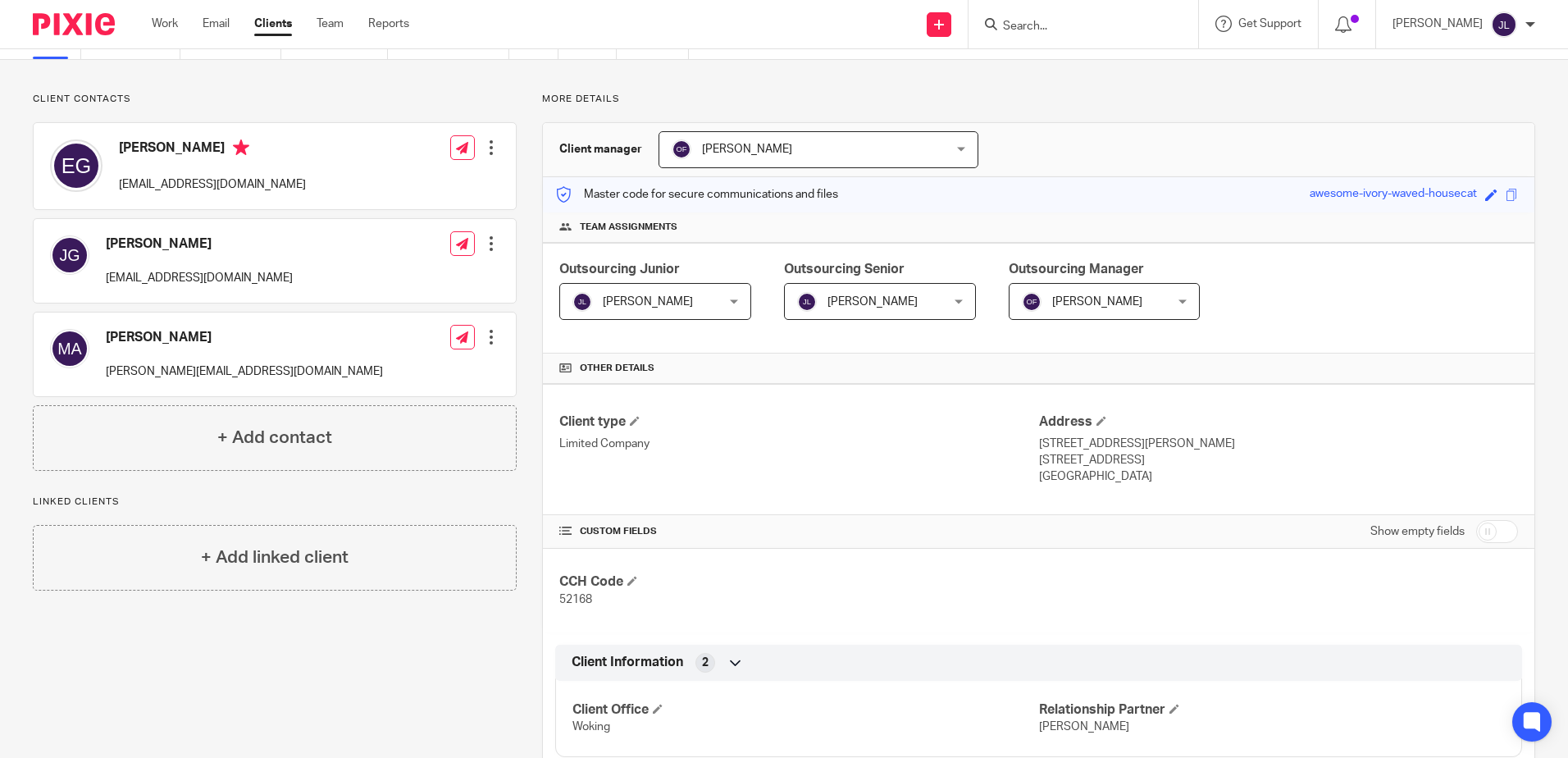
copy h4 "gnacio Gutierrez"
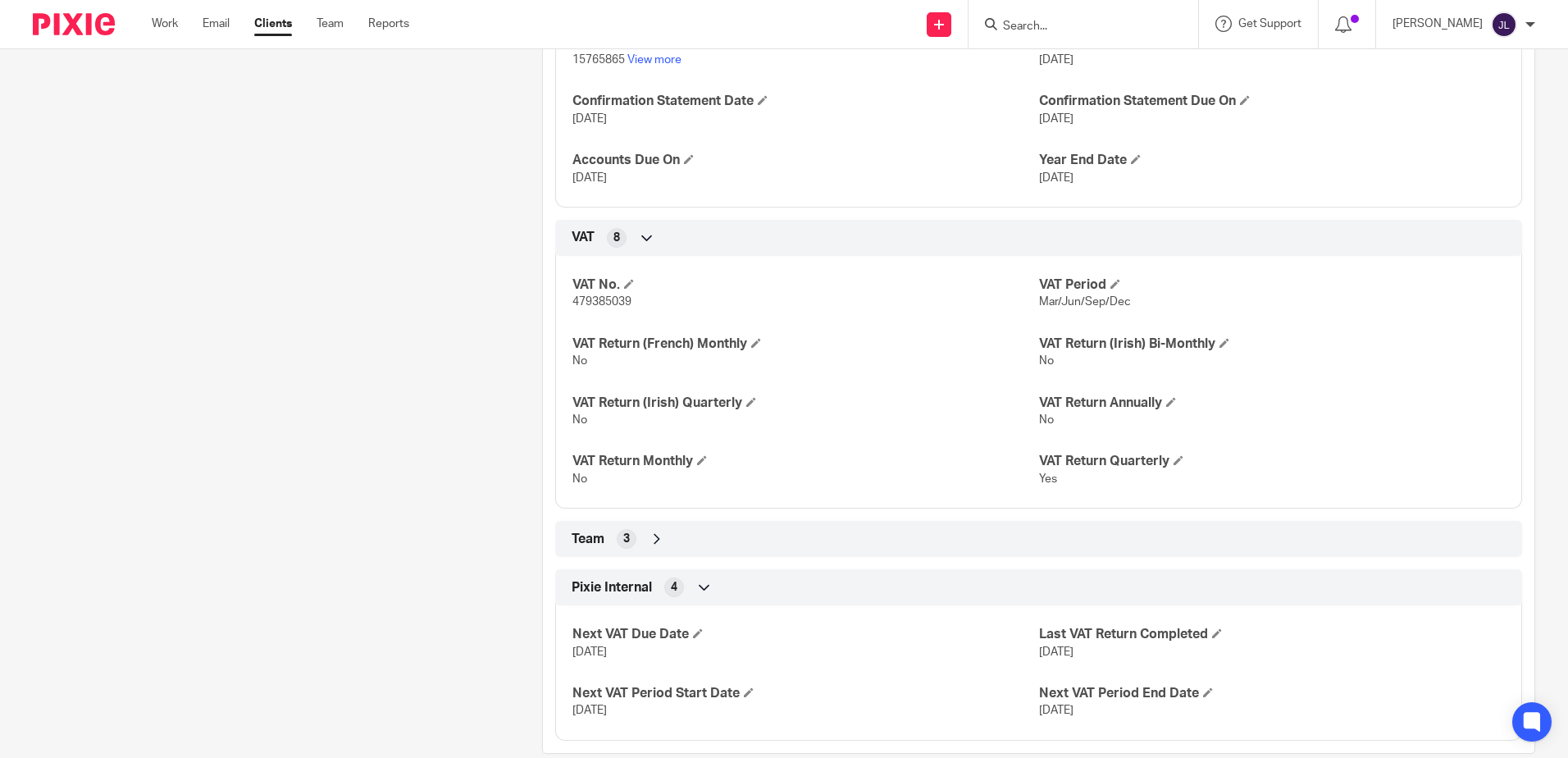
scroll to position [902, 0]
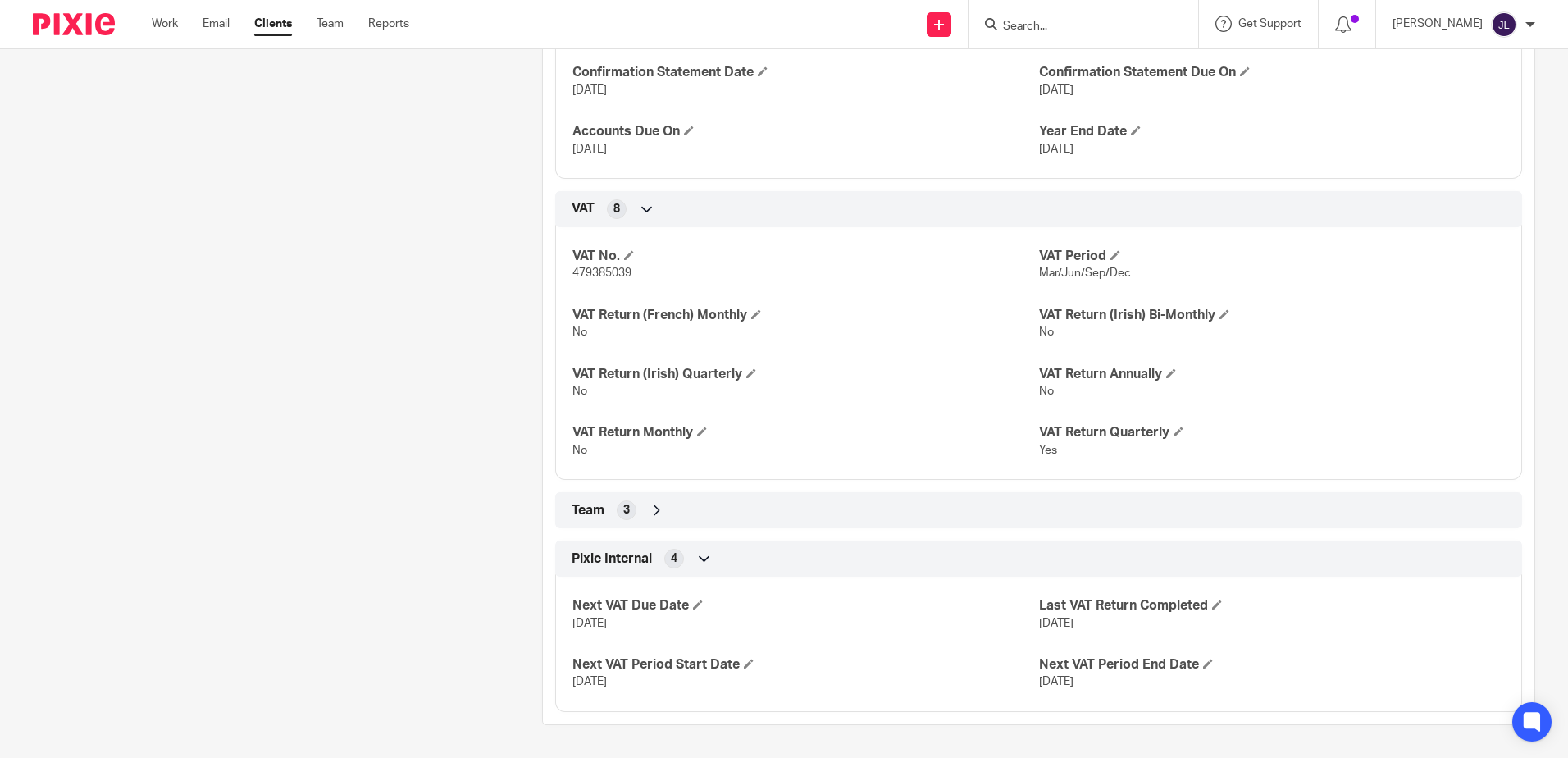
click at [978, 503] on div "Team 3" at bounding box center [1038, 509] width 942 height 28
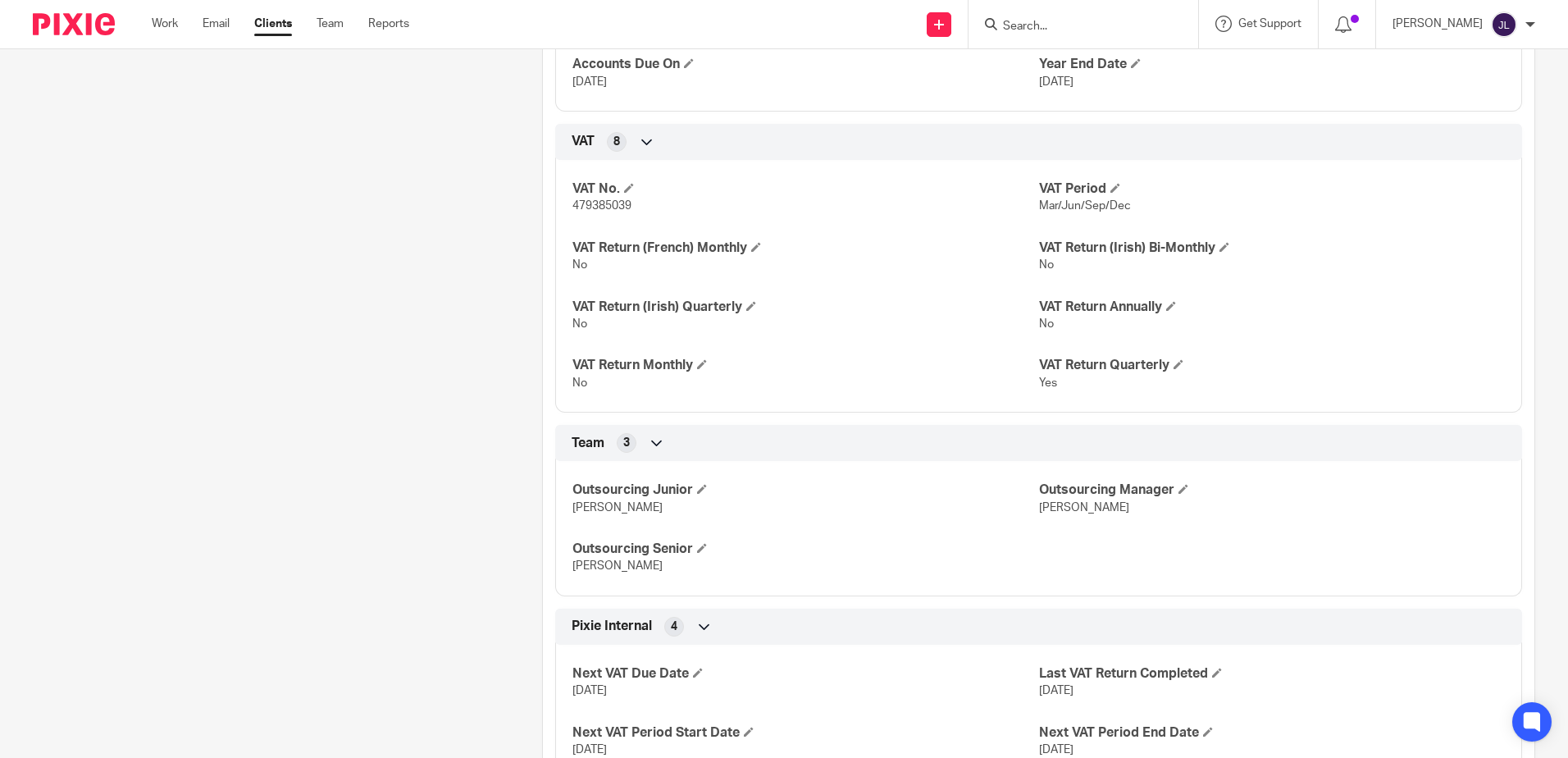
scroll to position [1037, 0]
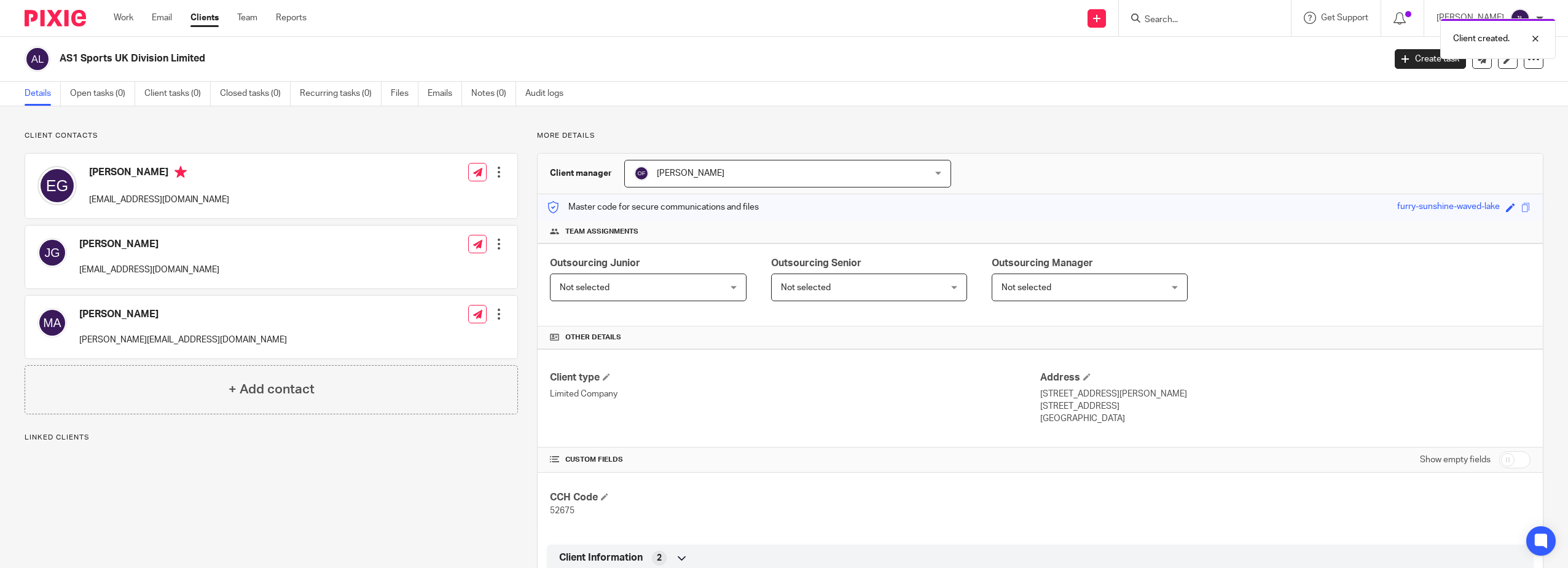
click at [687, 287] on span "Not selected" at bounding box center [634, 287] width 149 height 26
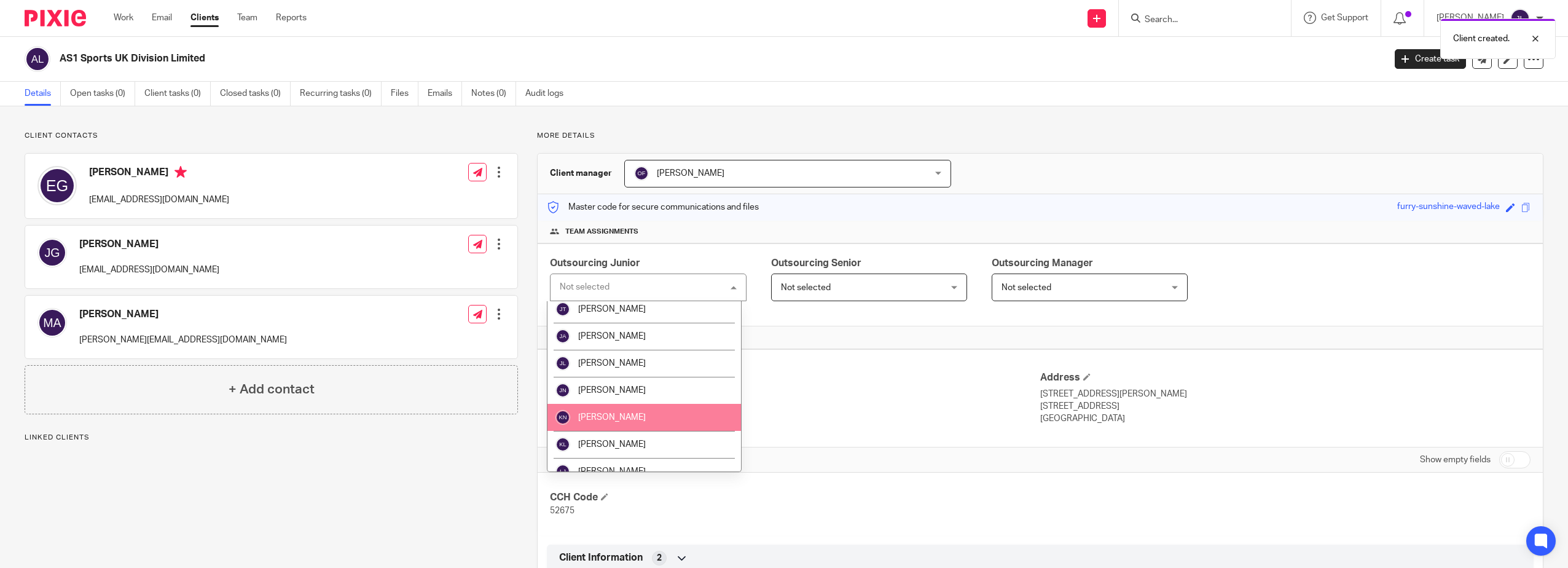
scroll to position [799, 0]
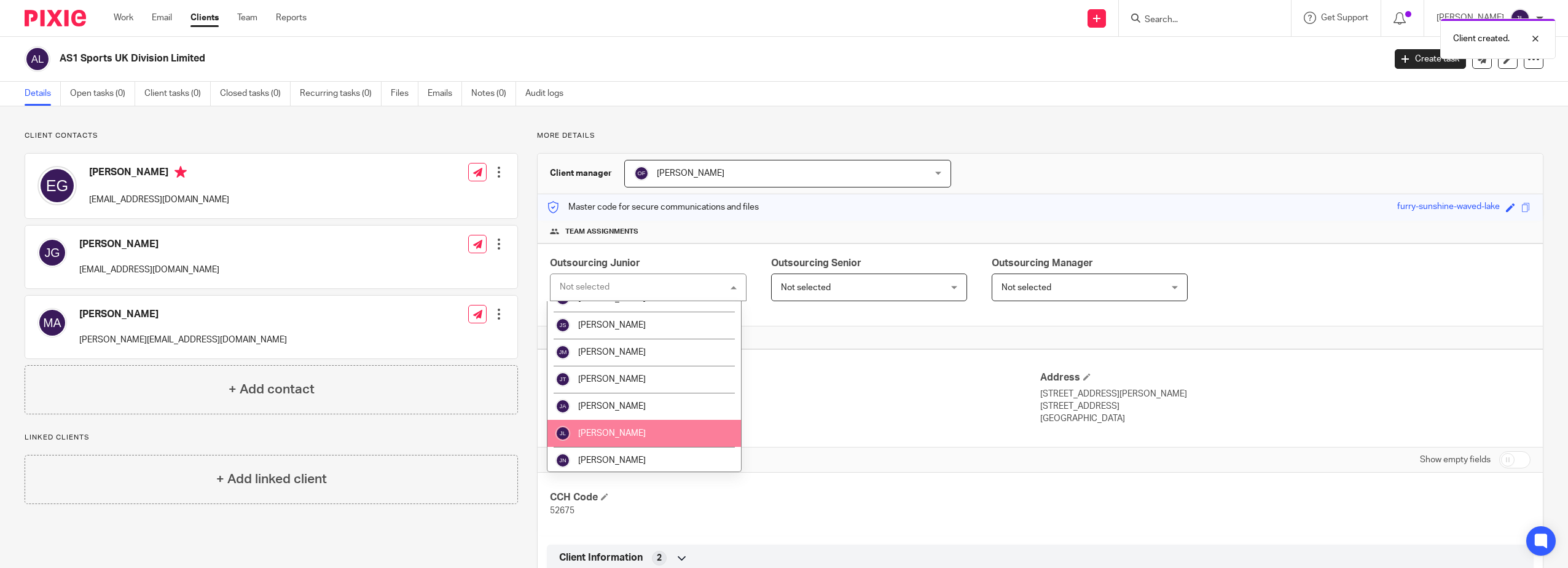
drag, startPoint x: 628, startPoint y: 424, endPoint x: 638, endPoint y: 414, distance: 14.1
click at [630, 423] on li "[PERSON_NAME]" at bounding box center [644, 433] width 193 height 27
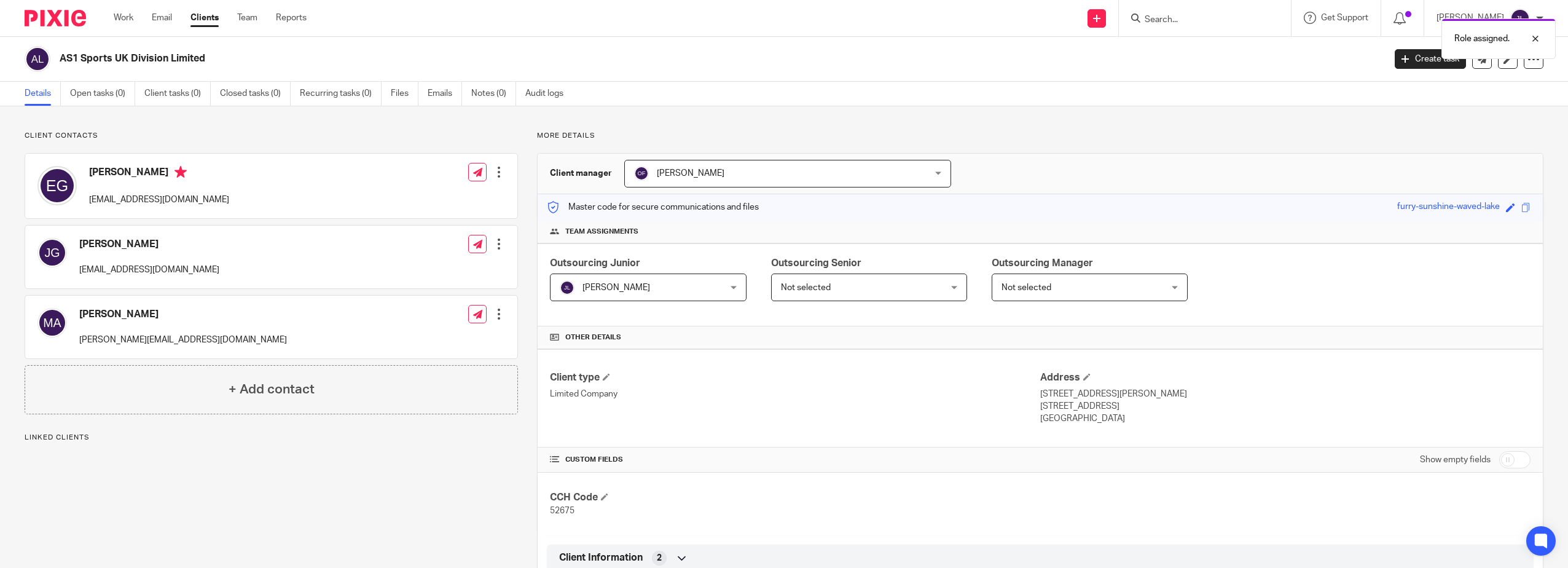
click at [846, 293] on span "Not selected" at bounding box center [855, 287] width 149 height 26
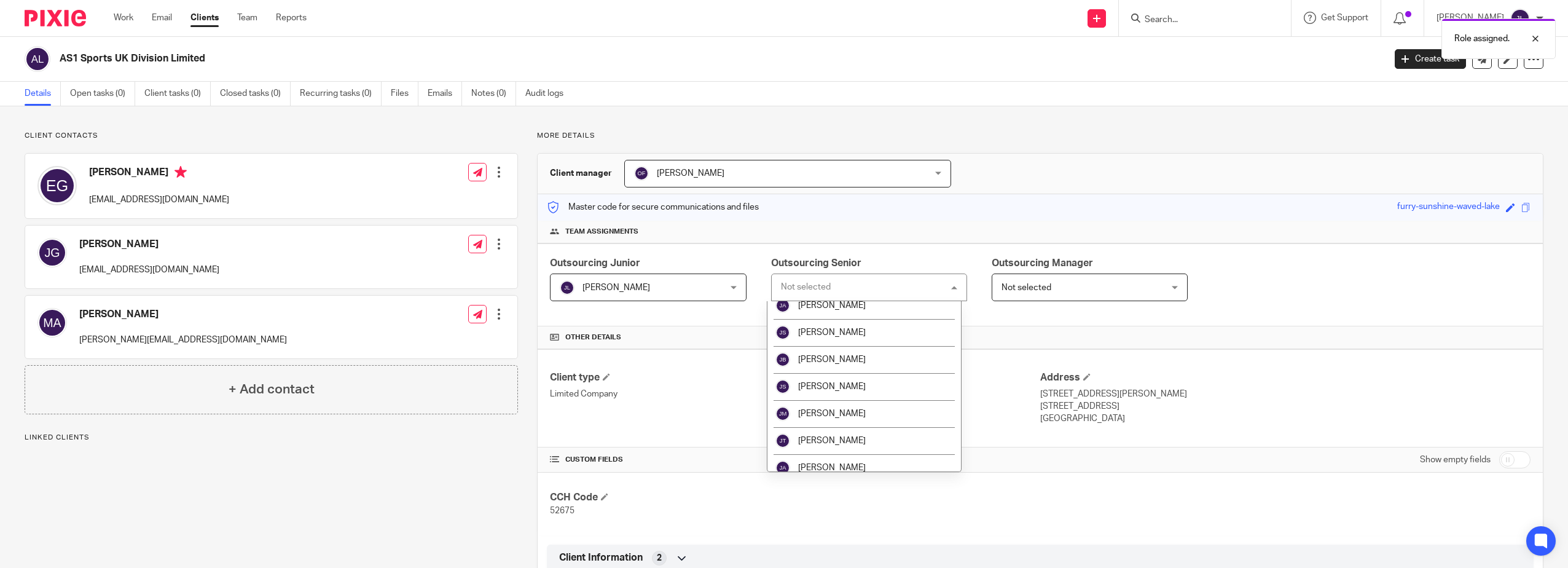
scroll to position [861, 0]
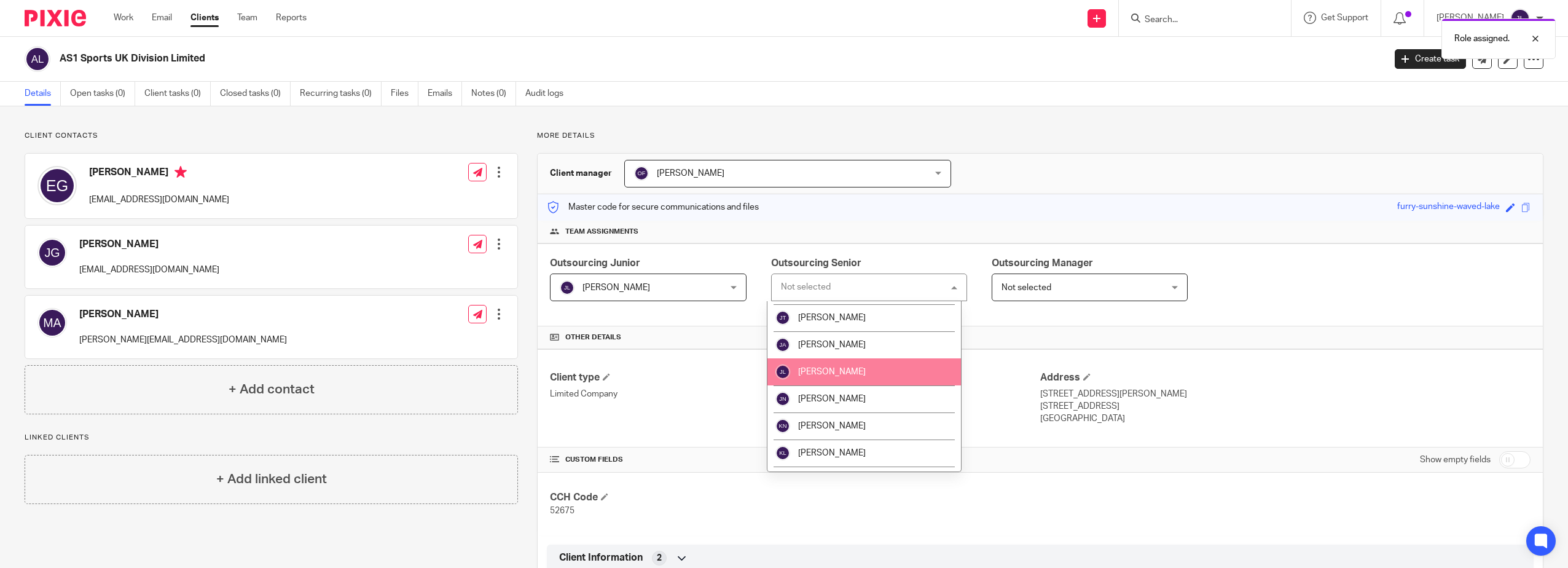
click at [839, 370] on span "[PERSON_NAME]" at bounding box center [831, 372] width 67 height 9
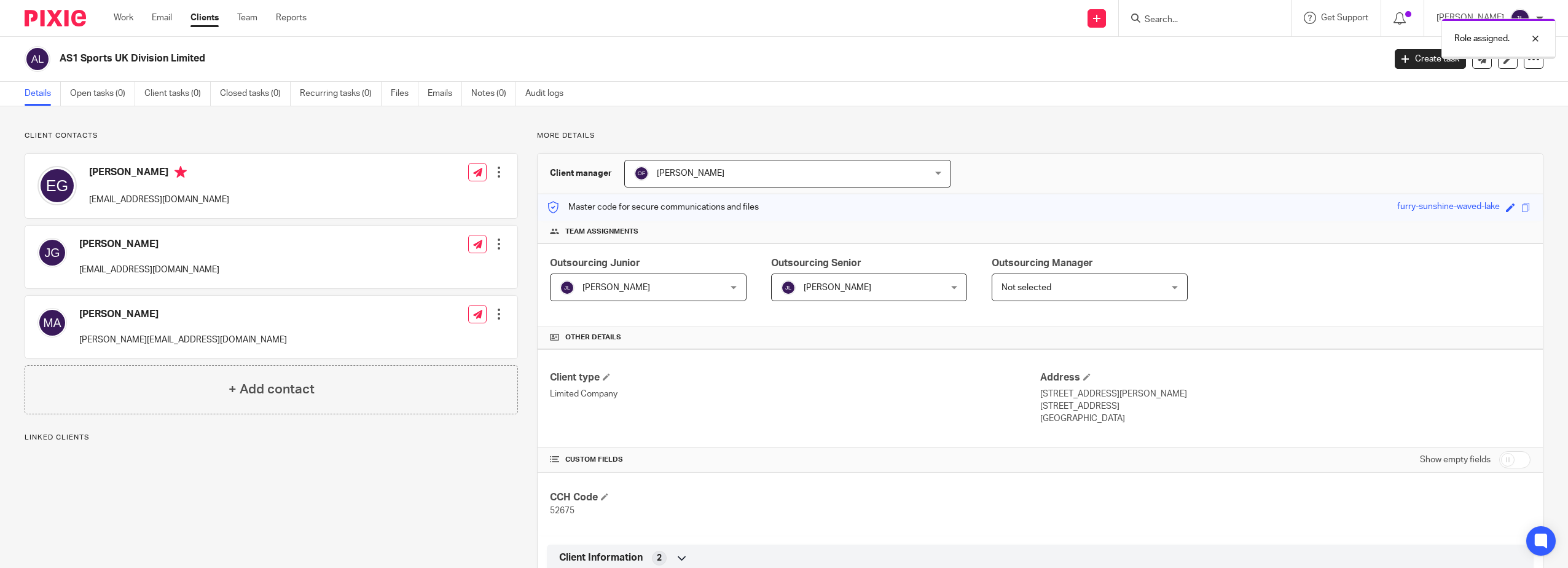
click at [1074, 304] on div "Outsourcing Junior [PERSON_NAME] [PERSON_NAME] Not selected [PERSON_NAME] [PERS…" at bounding box center [1040, 285] width 1005 height 83
click at [1082, 286] on span "Not selected" at bounding box center [1075, 287] width 149 height 26
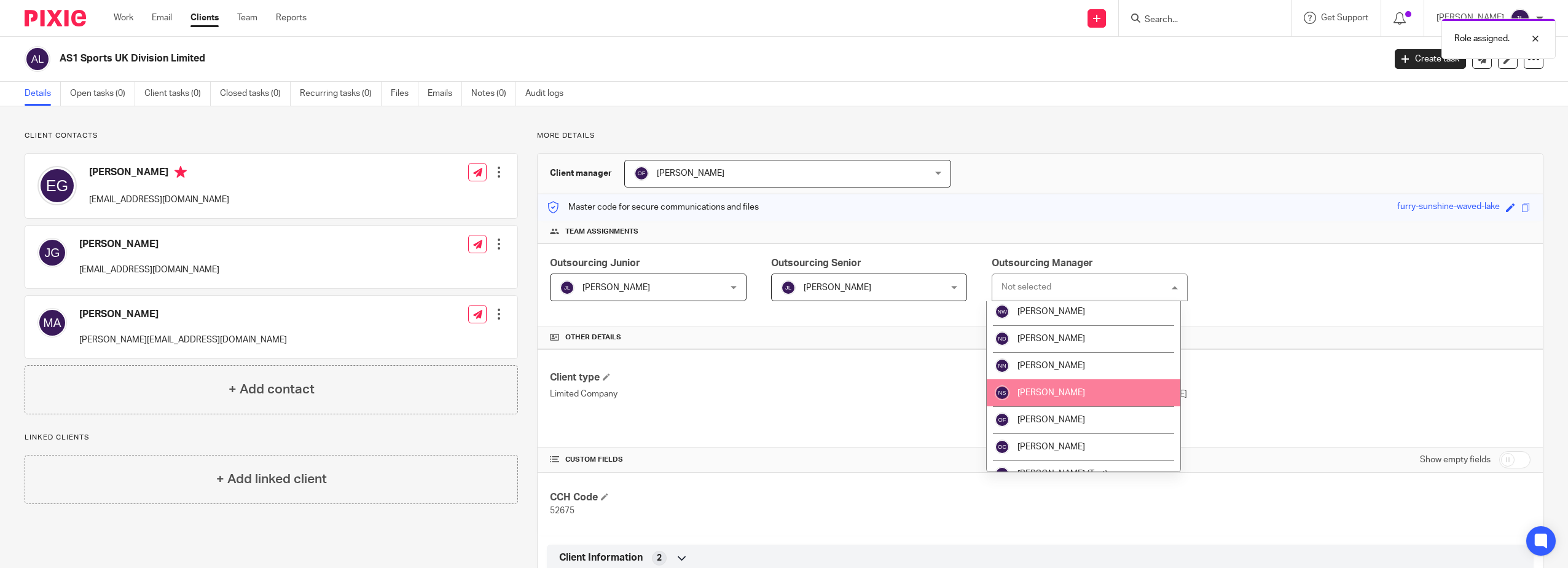
scroll to position [1229, 0]
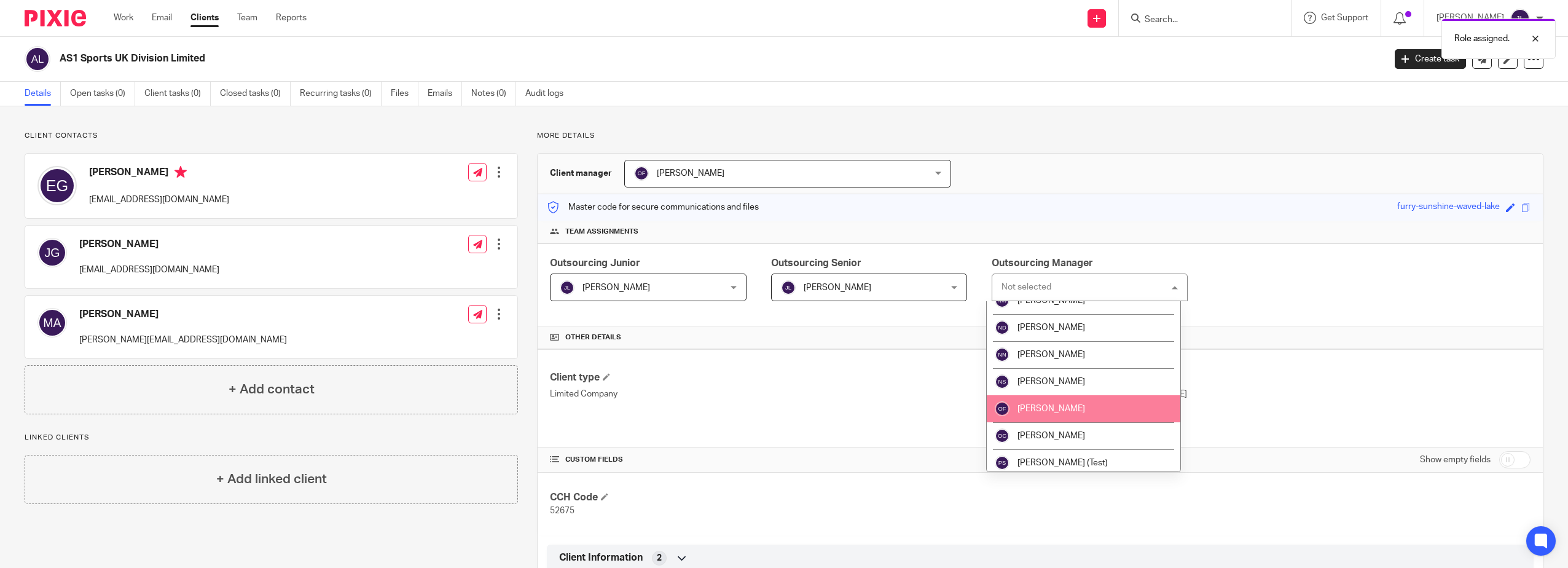
click at [1062, 400] on li "[PERSON_NAME]" at bounding box center [1083, 408] width 193 height 27
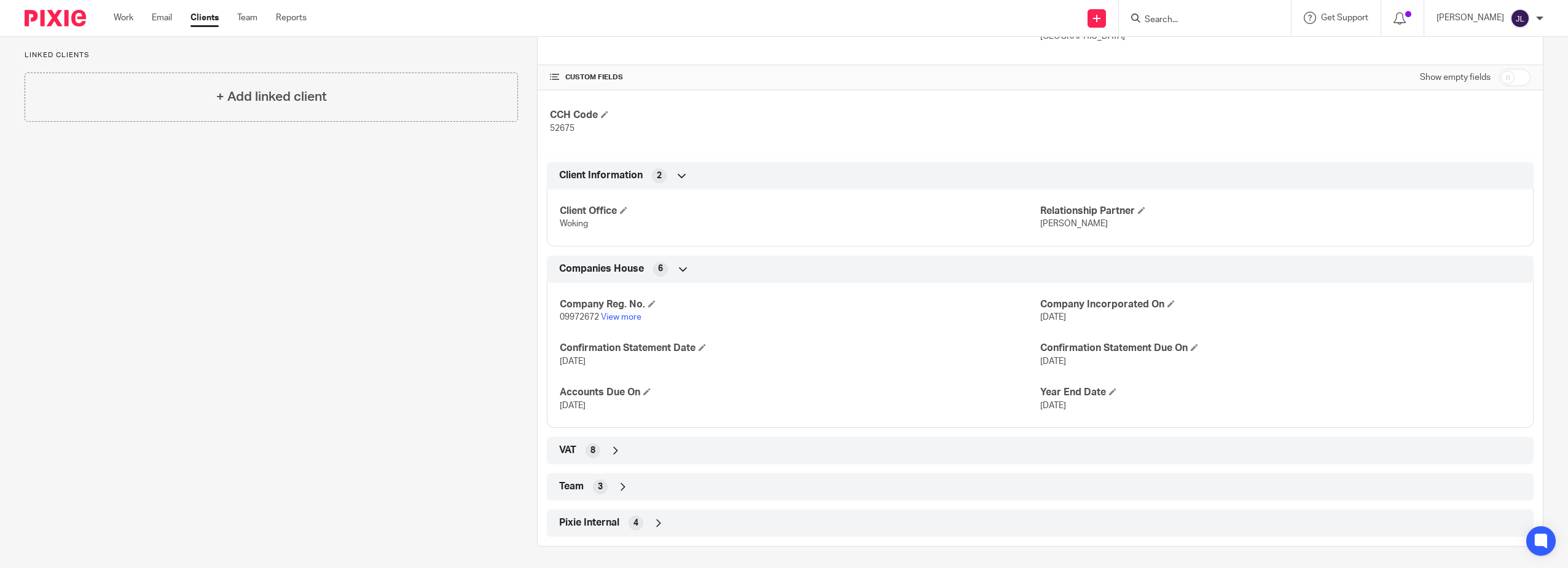
scroll to position [386, 0]
click at [952, 447] on div "VAT 8" at bounding box center [1040, 447] width 968 height 21
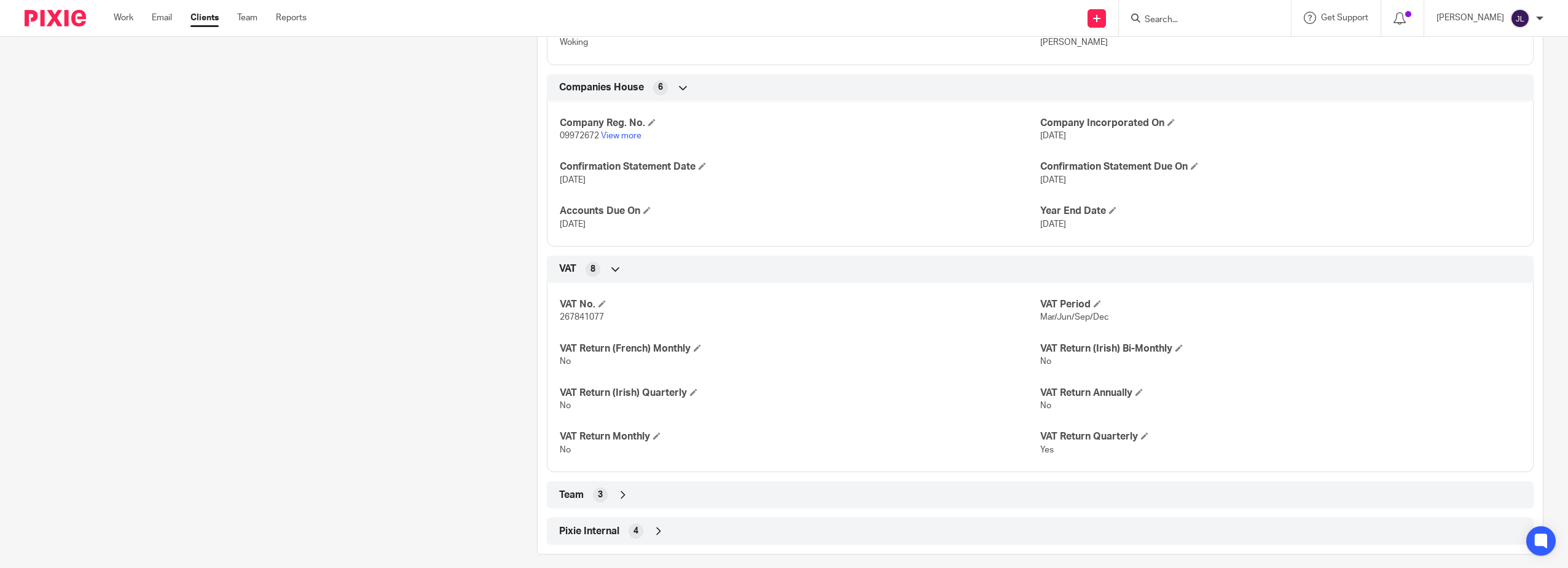
scroll to position [570, 0]
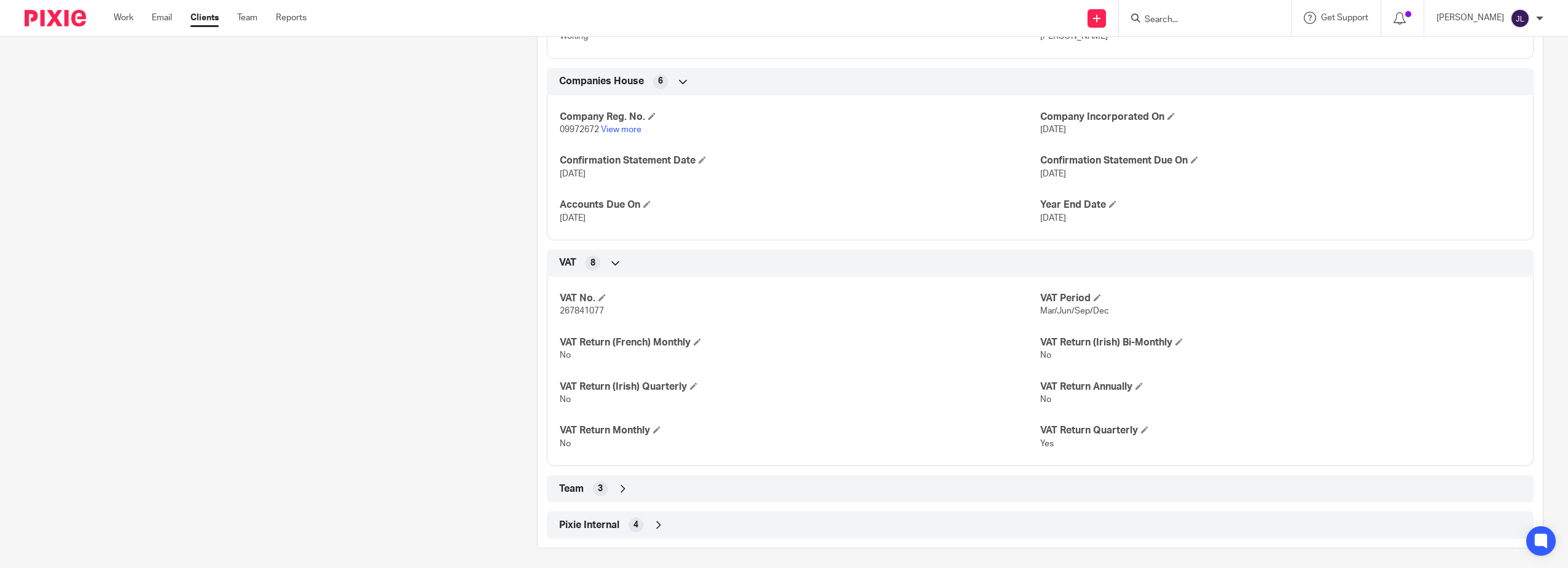
click at [1050, 481] on div "Team 3" at bounding box center [1040, 489] width 968 height 21
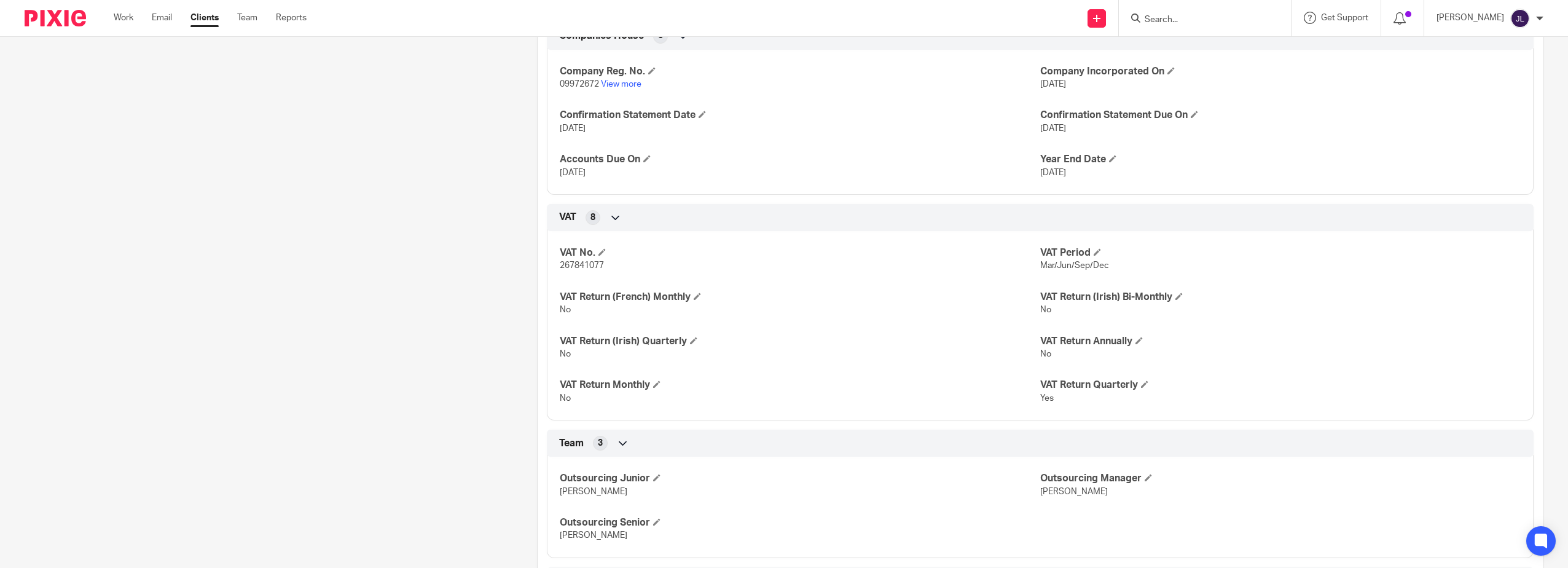
scroll to position [676, 0]
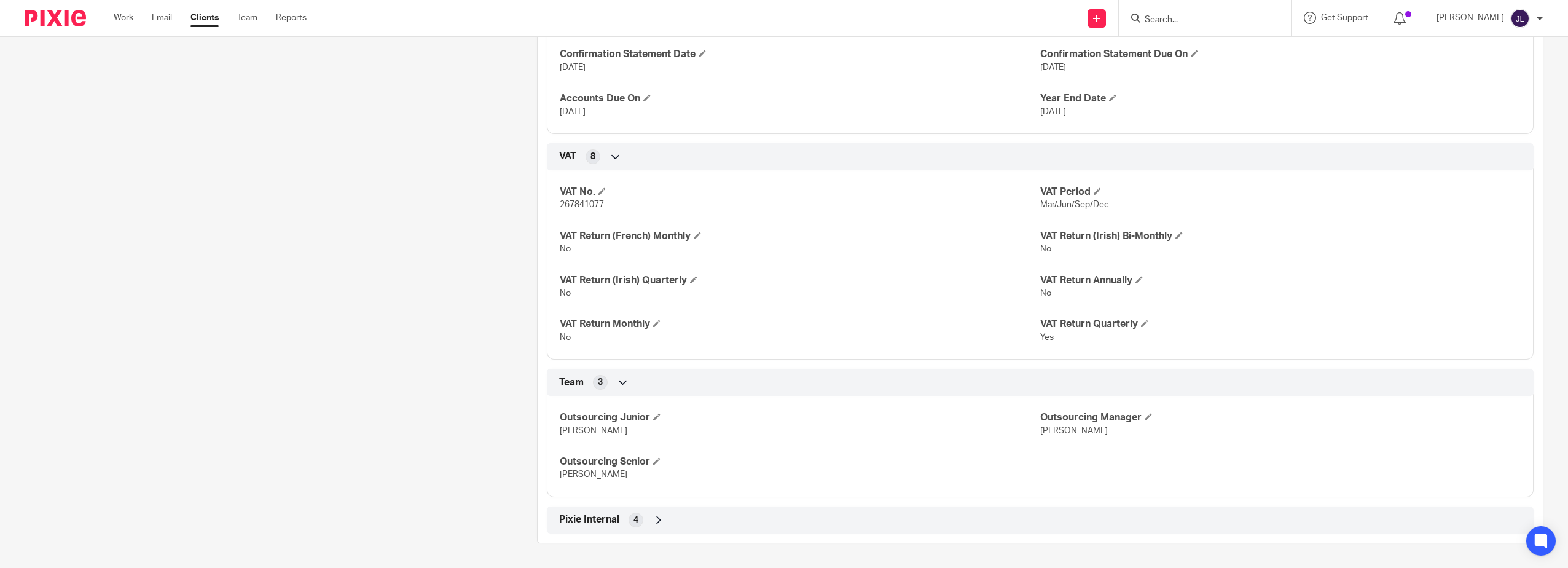
click at [1014, 516] on div "Pixie Internal 4" at bounding box center [1040, 520] width 968 height 21
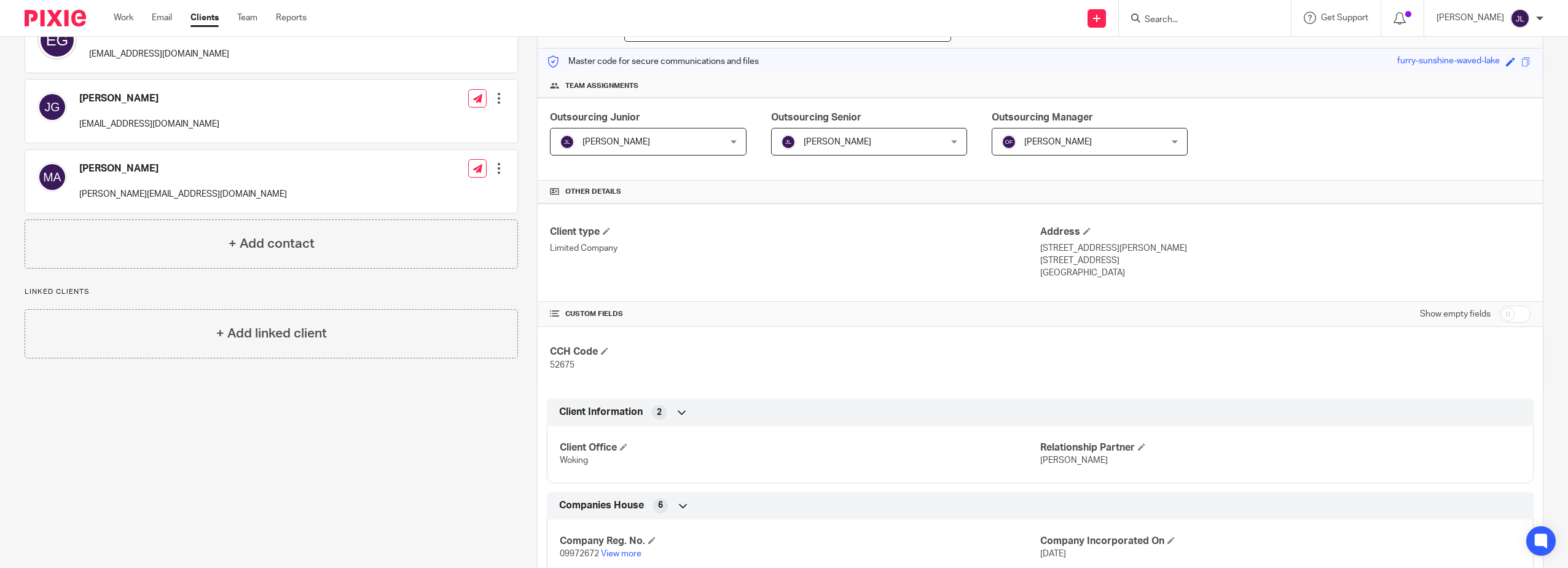
scroll to position [0, 0]
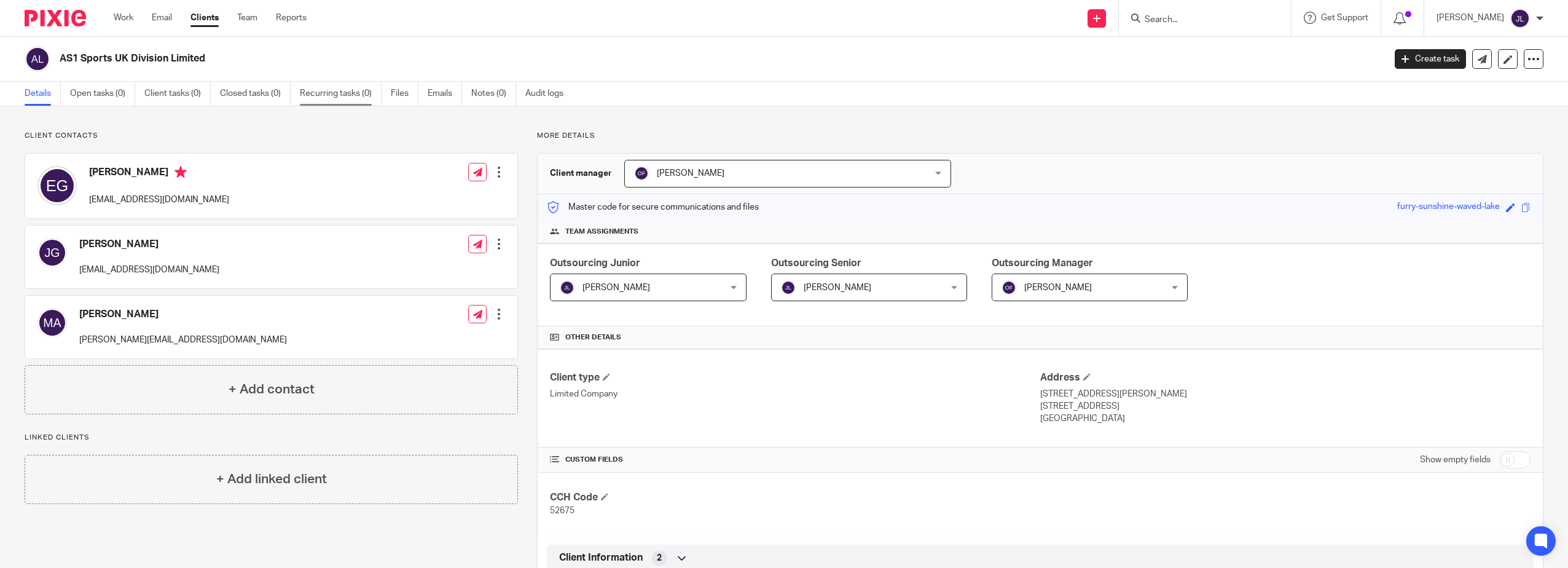
click at [347, 89] on link "Recurring tasks (0)" at bounding box center [340, 94] width 82 height 24
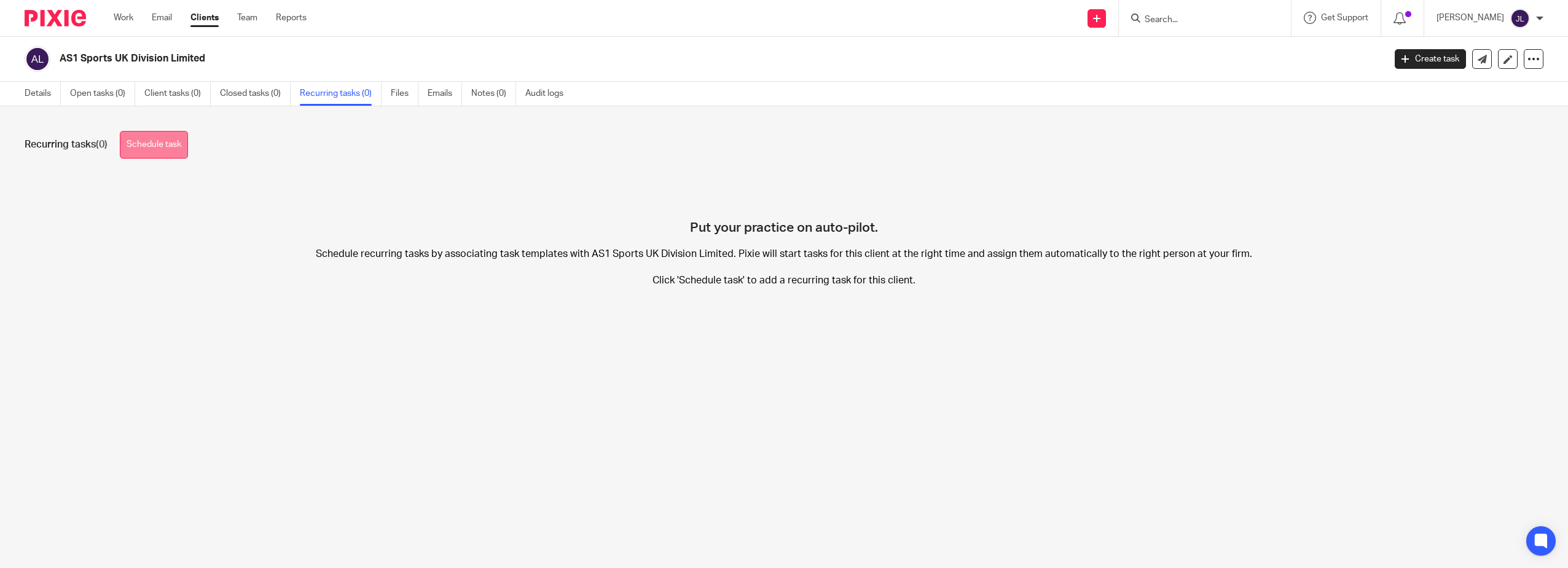
click at [170, 134] on link "Schedule task" at bounding box center [154, 144] width 68 height 27
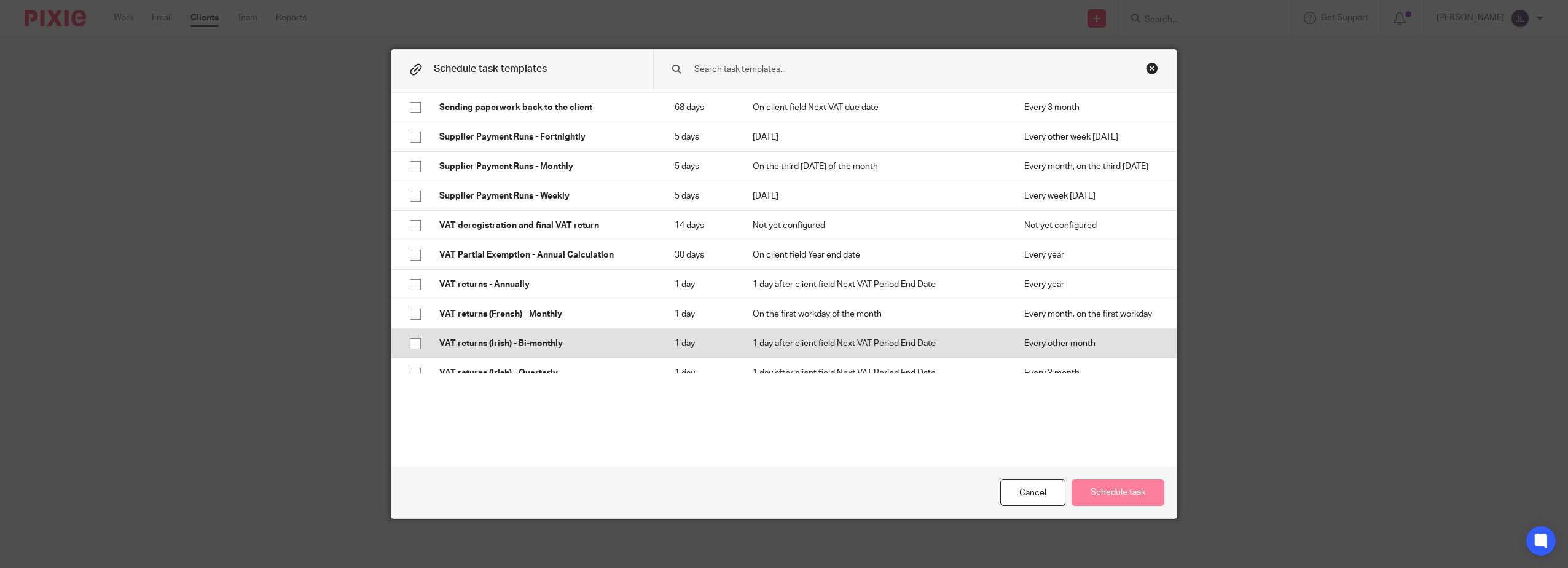
scroll to position [1072, 0]
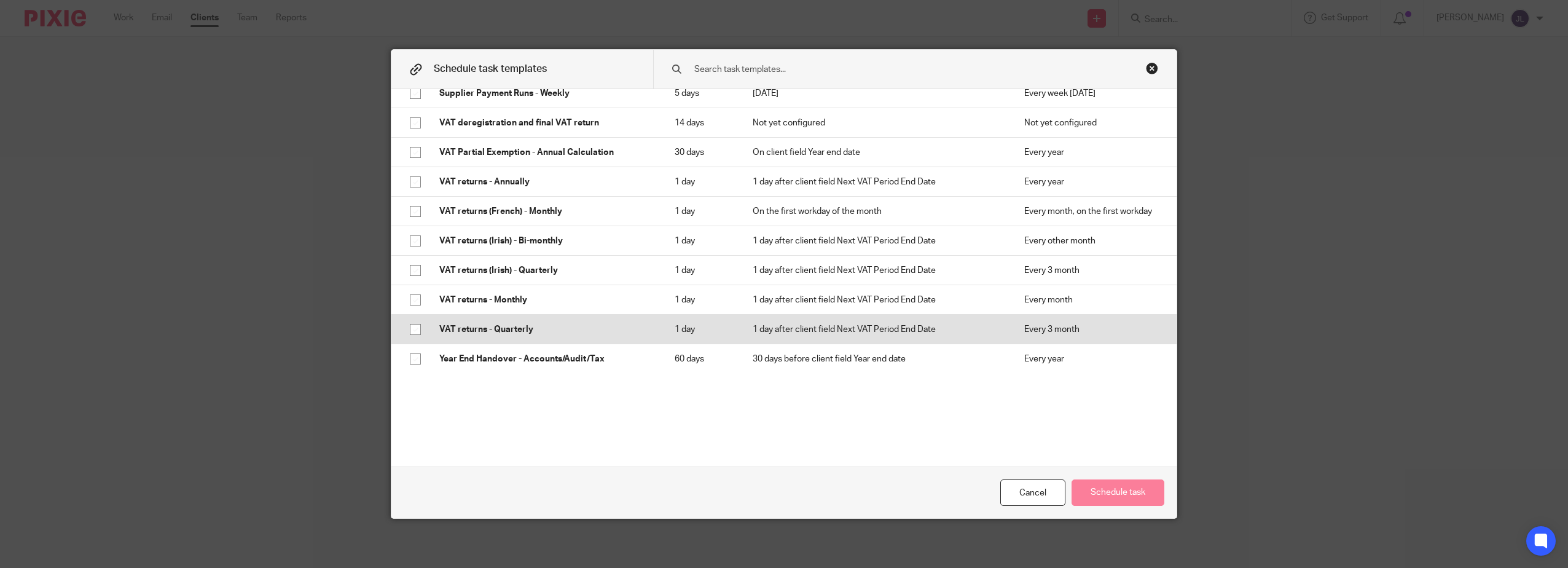
click at [544, 323] on p "VAT returns - Quarterly" at bounding box center [545, 329] width 211 height 12
checkbox input "true"
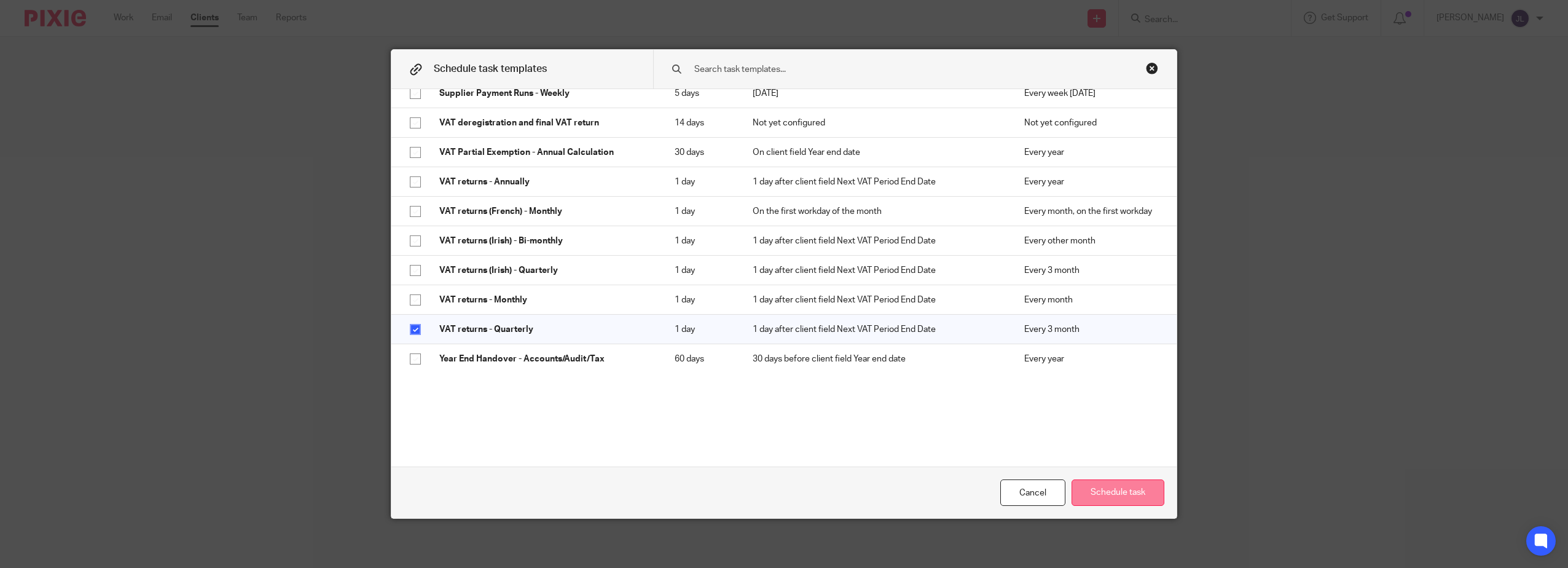
click at [1125, 483] on button "Schedule task" at bounding box center [1117, 493] width 93 height 27
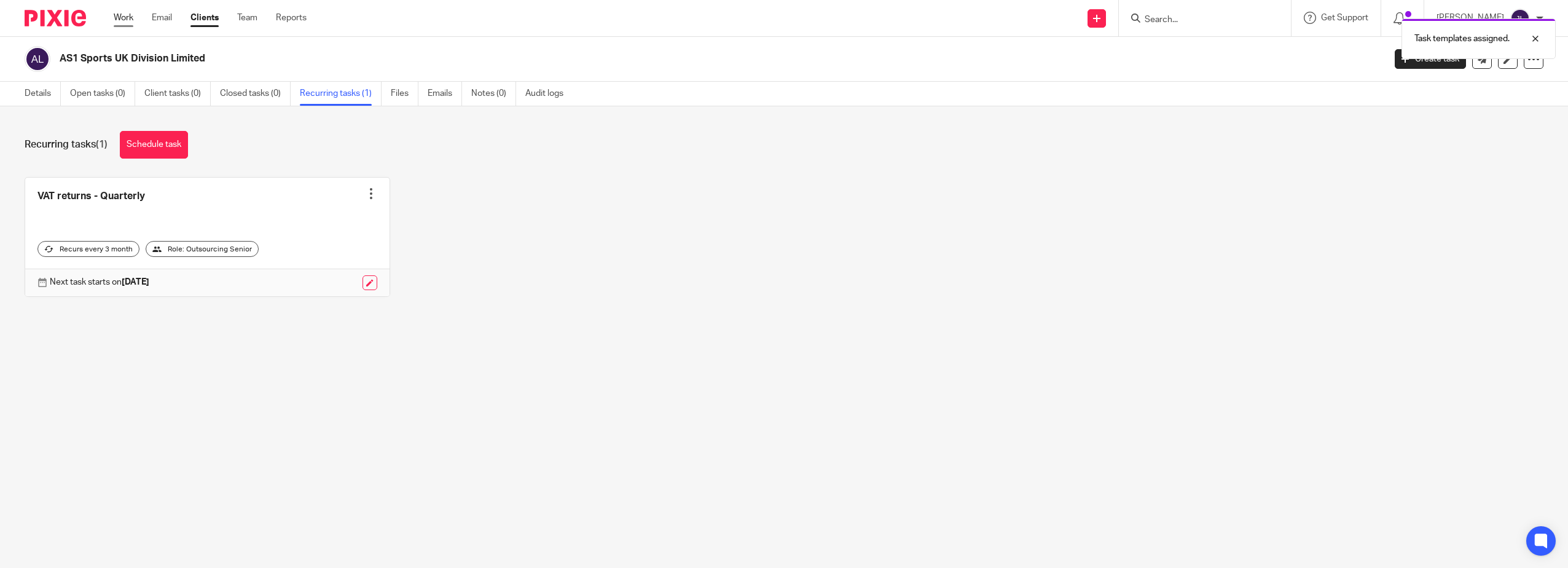
click at [115, 20] on link "Work" at bounding box center [123, 18] width 19 height 12
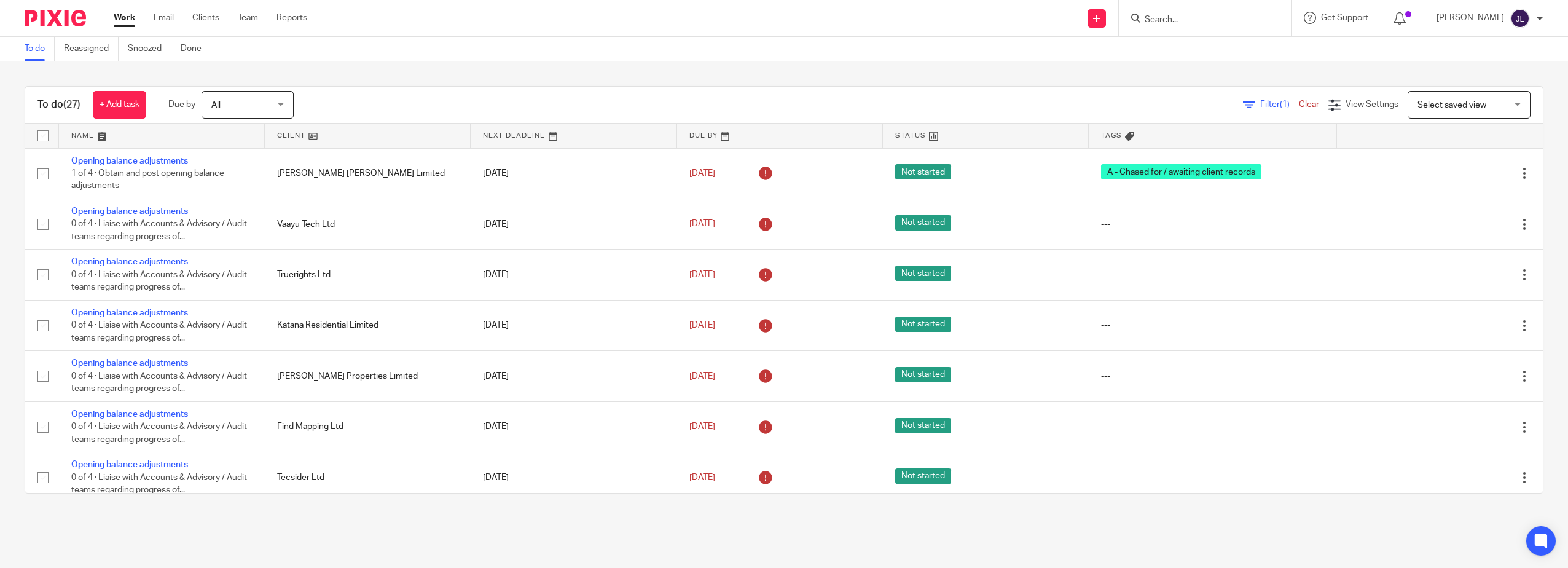
click at [1174, 20] on input "Search" at bounding box center [1199, 20] width 111 height 11
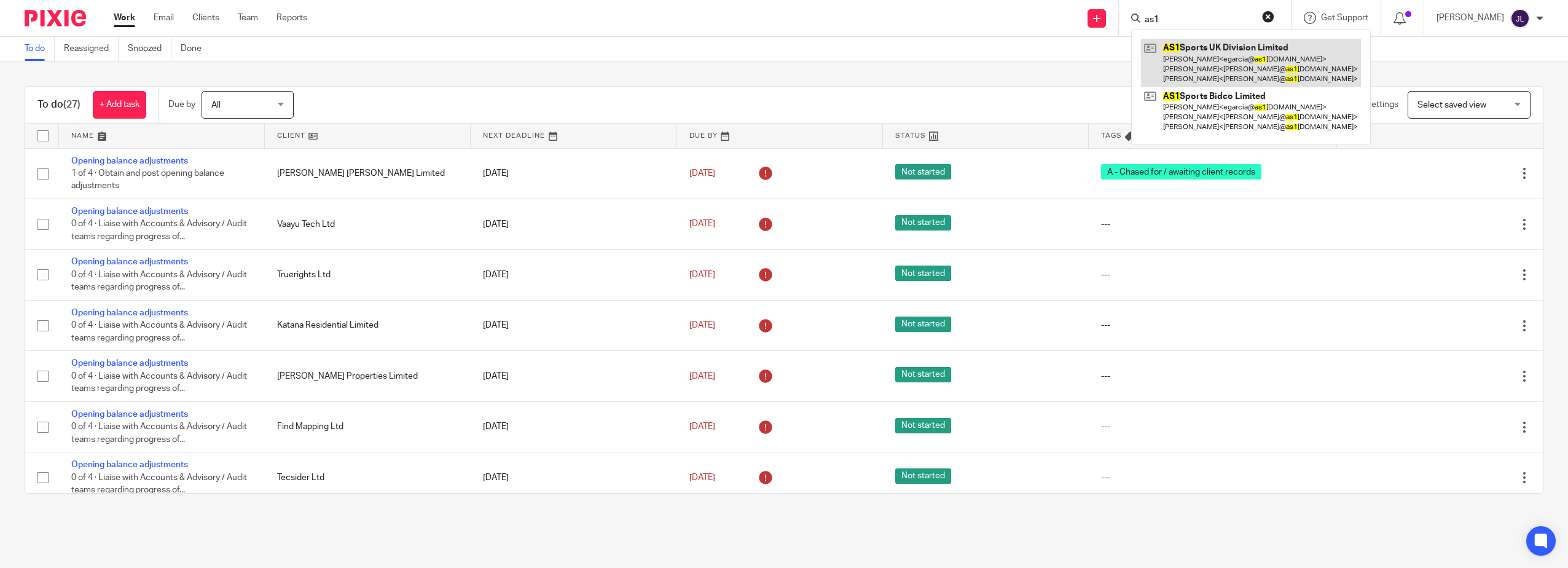
type input "as1"
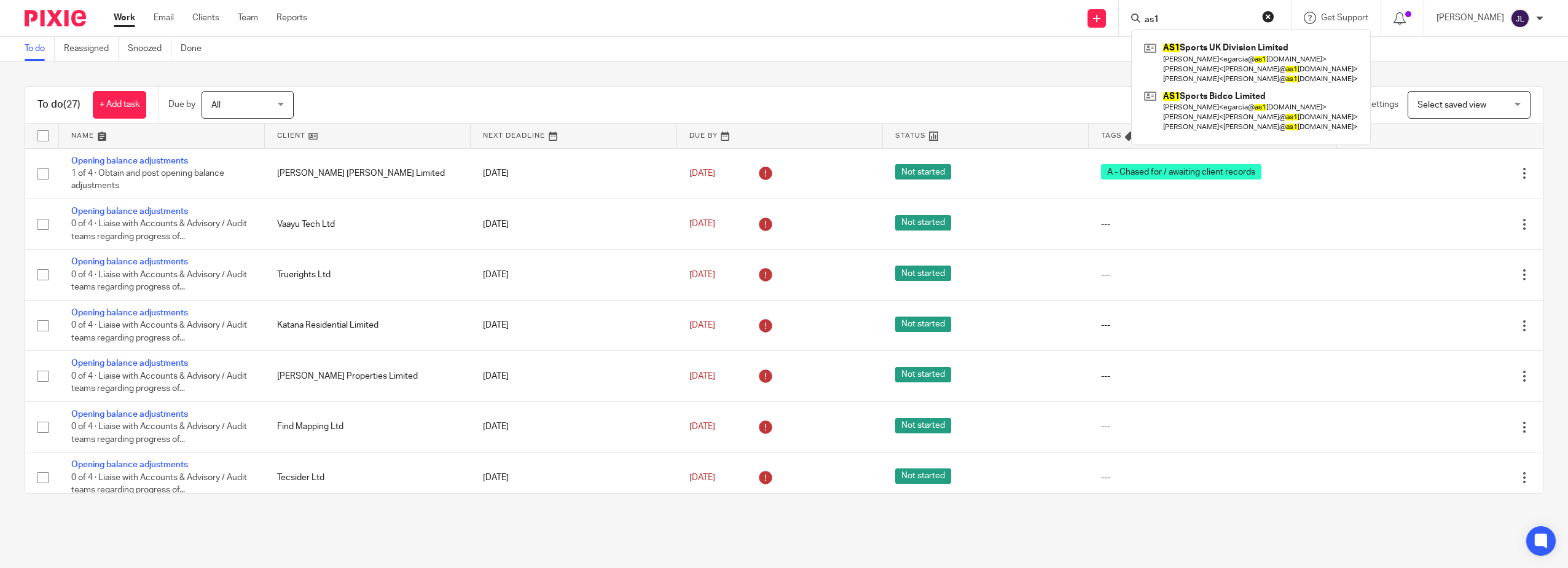
drag, startPoint x: 928, startPoint y: 51, endPoint x: 980, endPoint y: 56, distance: 52.2
click at [928, 53] on div "To do Reassigned Snoozed Done" at bounding box center [784, 49] width 1568 height 25
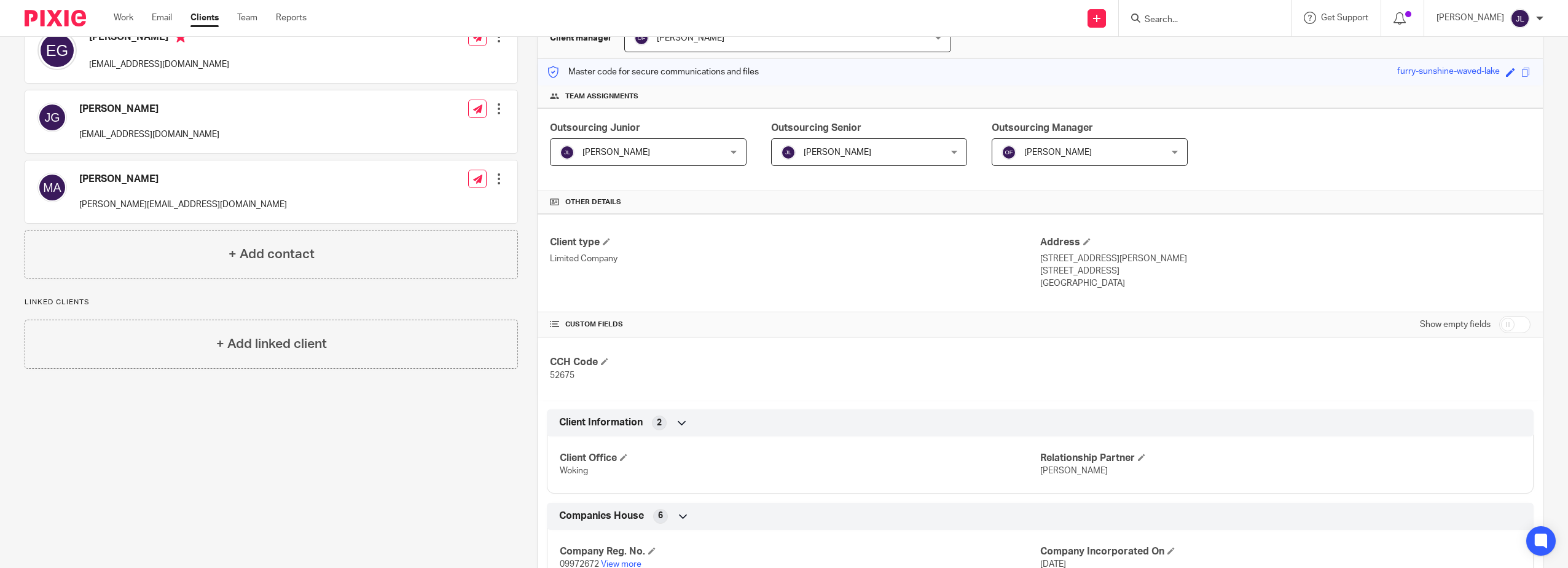
scroll to position [246, 0]
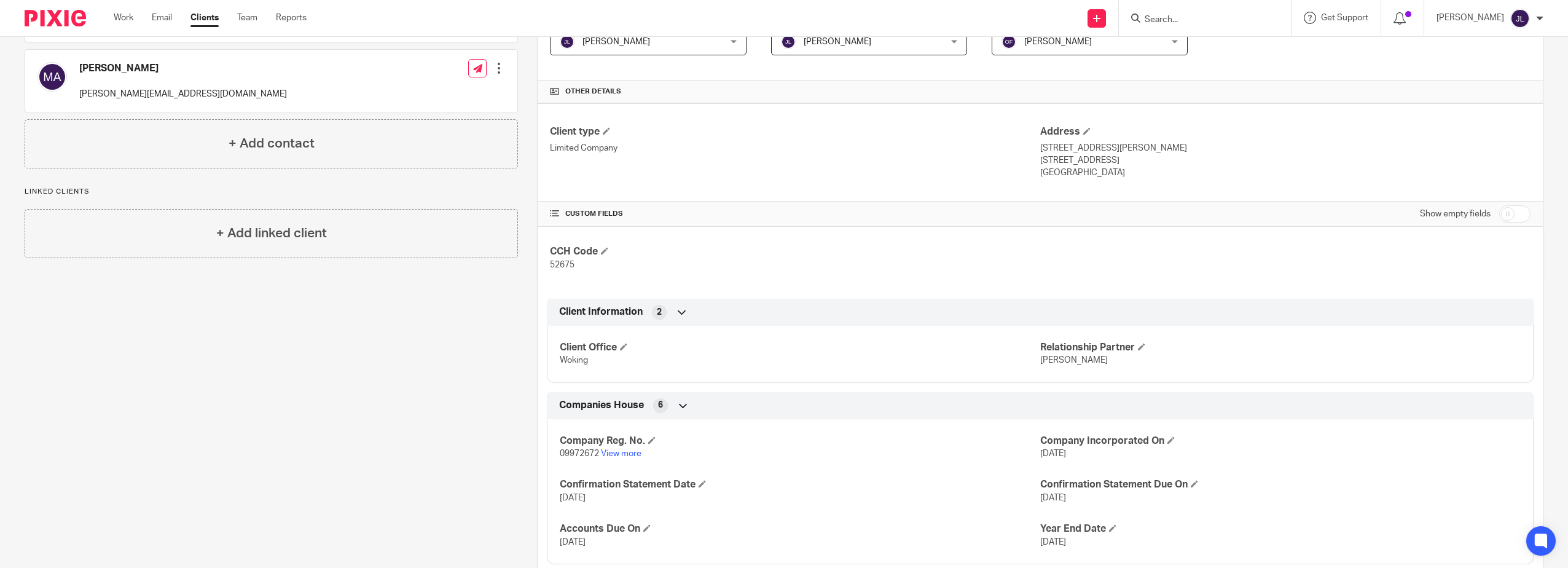
click at [1503, 202] on div "Show empty fields" at bounding box center [1475, 214] width 111 height 25
click at [1503, 211] on input "checkbox" at bounding box center [1514, 214] width 31 height 17
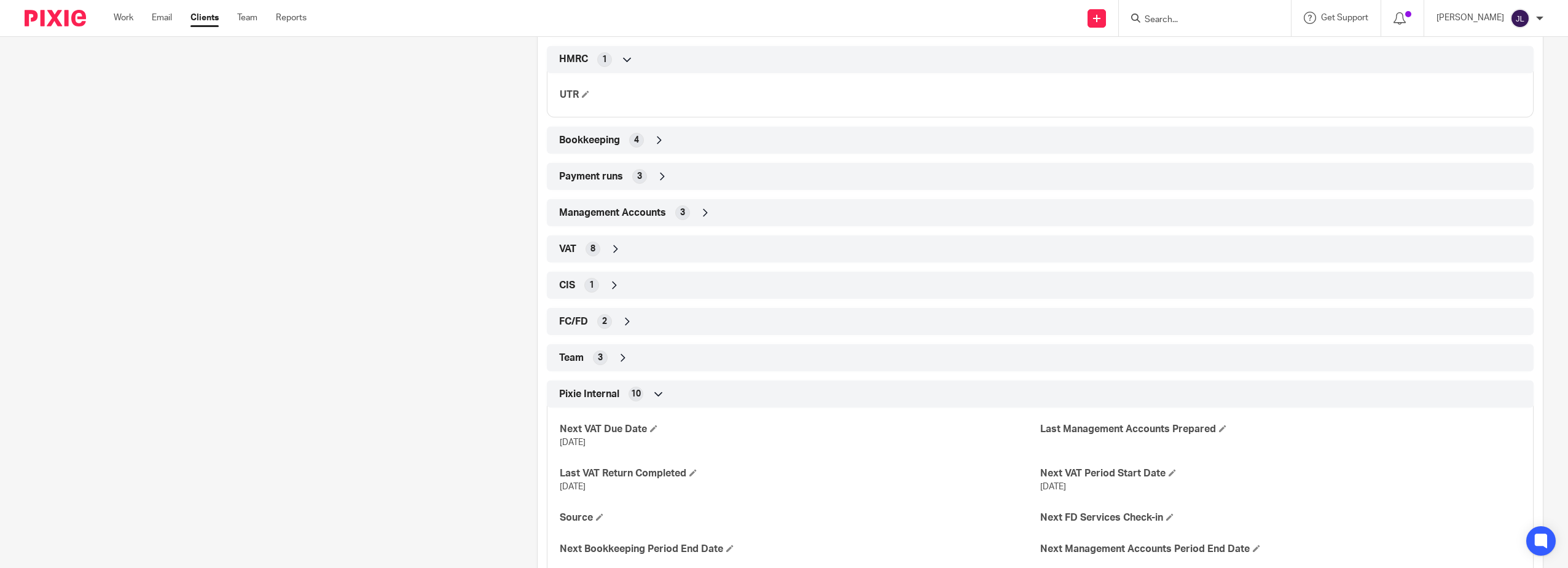
scroll to position [858, 0]
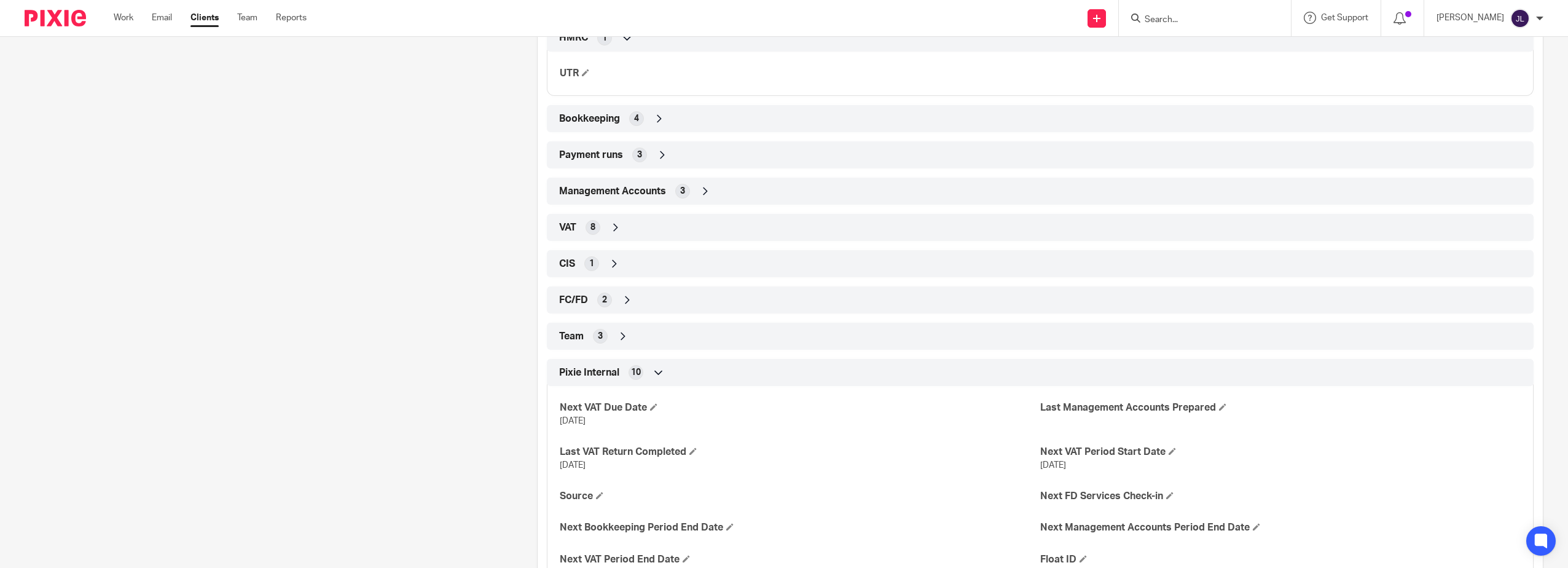
click at [791, 268] on div "CIS 1" at bounding box center [1040, 263] width 968 height 21
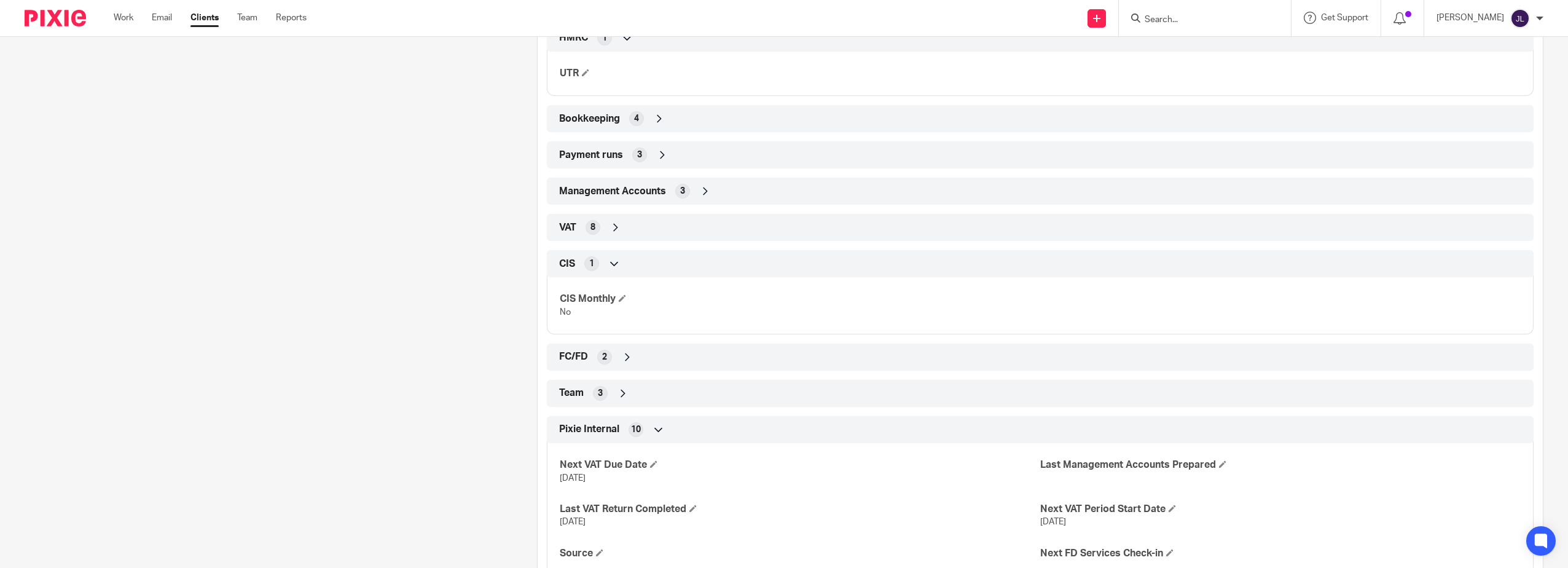
click at [792, 259] on div "CIS 1" at bounding box center [1040, 263] width 968 height 21
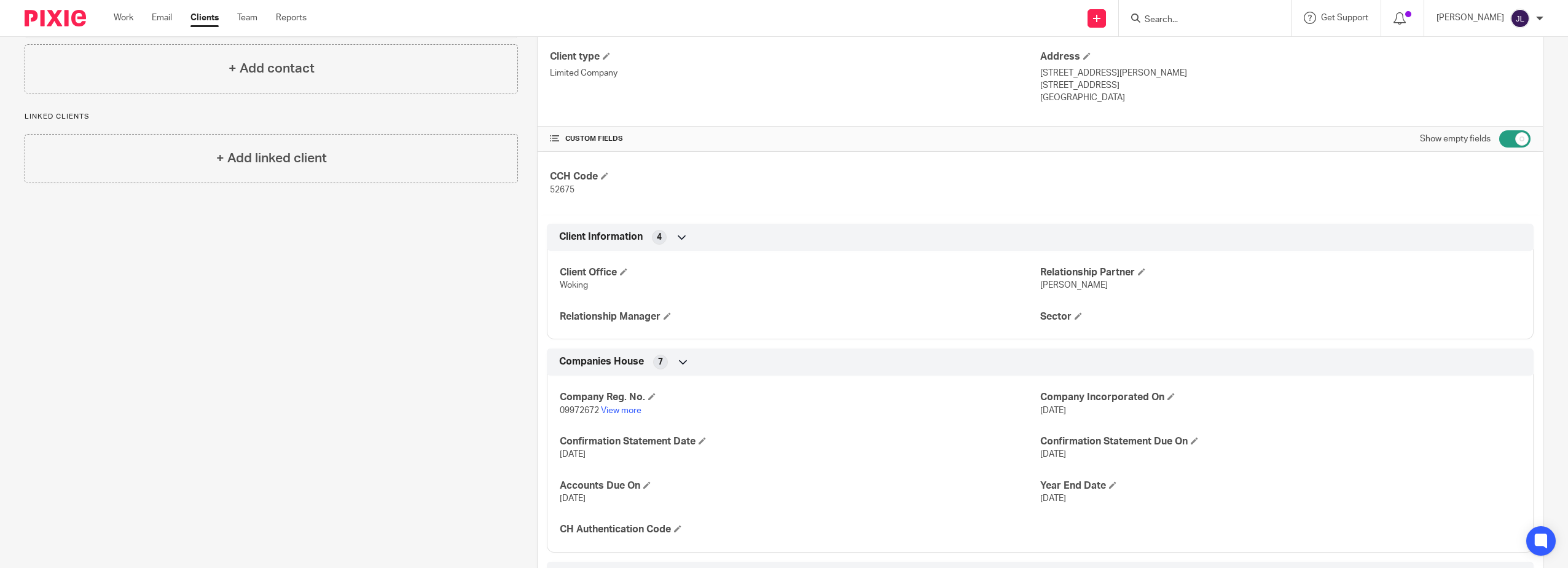
scroll to position [182, 0]
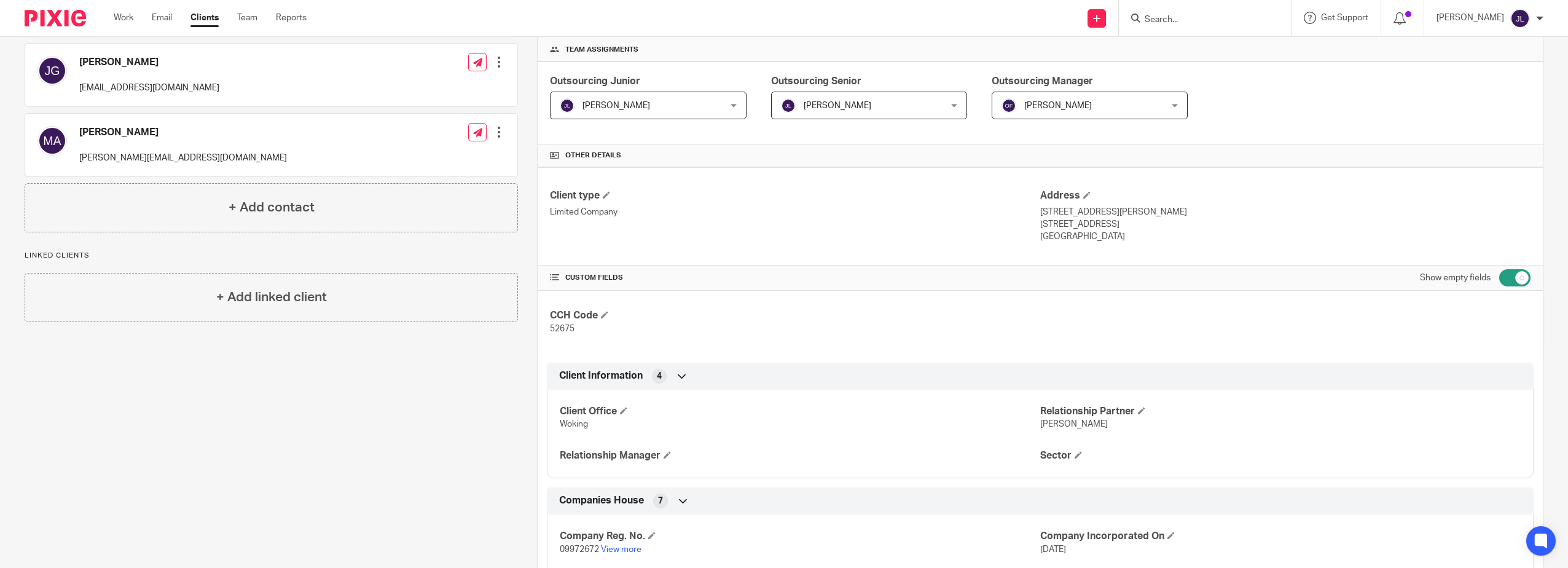
click at [1502, 272] on input "checkbox" at bounding box center [1514, 278] width 31 height 17
checkbox input "false"
